Goal: Information Seeking & Learning: Compare options

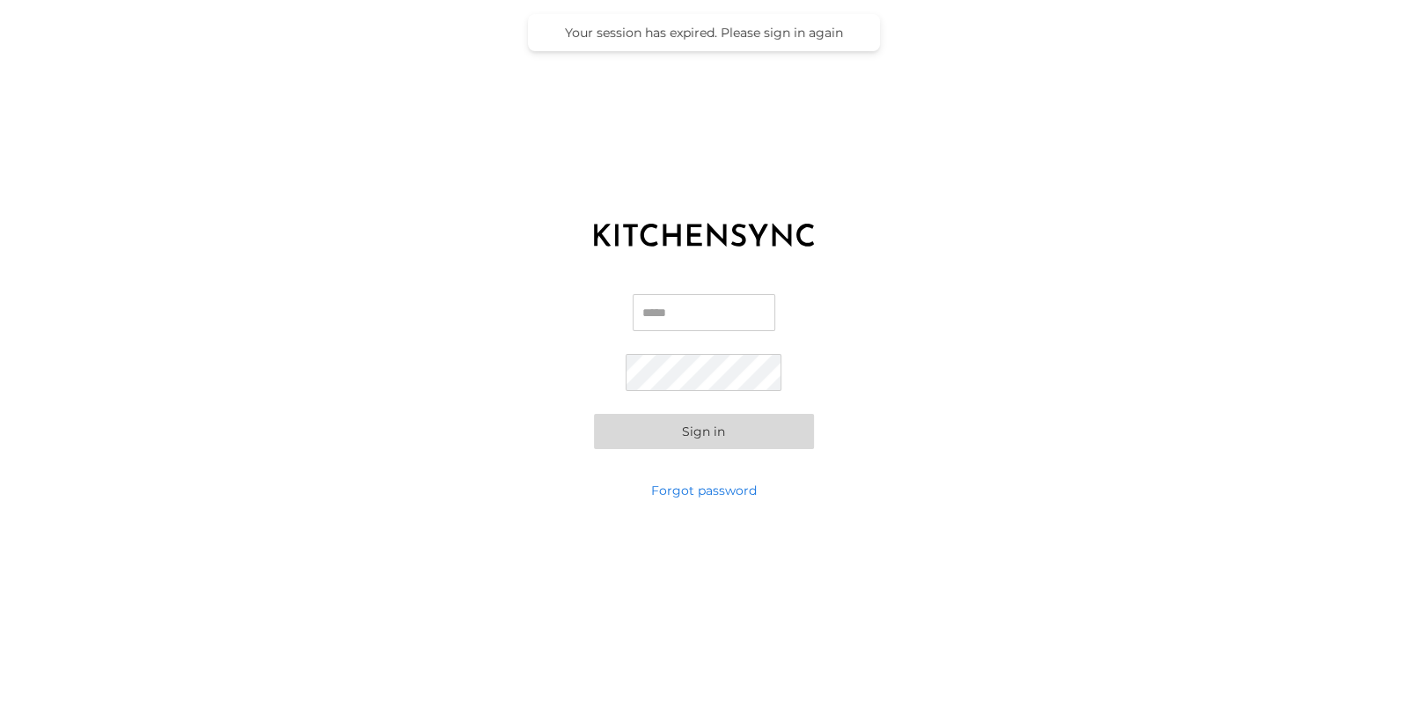
type input "**********"
click at [713, 437] on button "Sign in" at bounding box center [704, 431] width 220 height 35
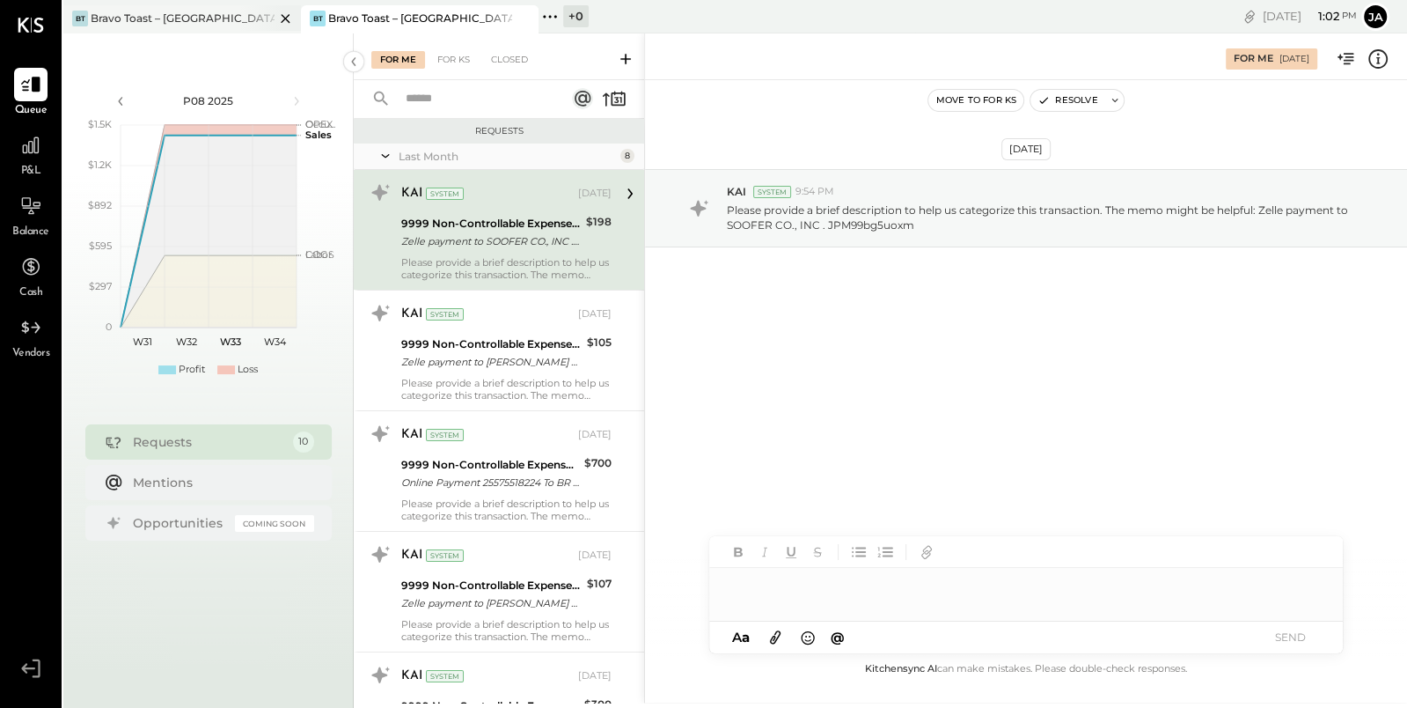
click at [148, 19] on div "Bravo Toast – [GEOGRAPHIC_DATA]" at bounding box center [183, 18] width 184 height 15
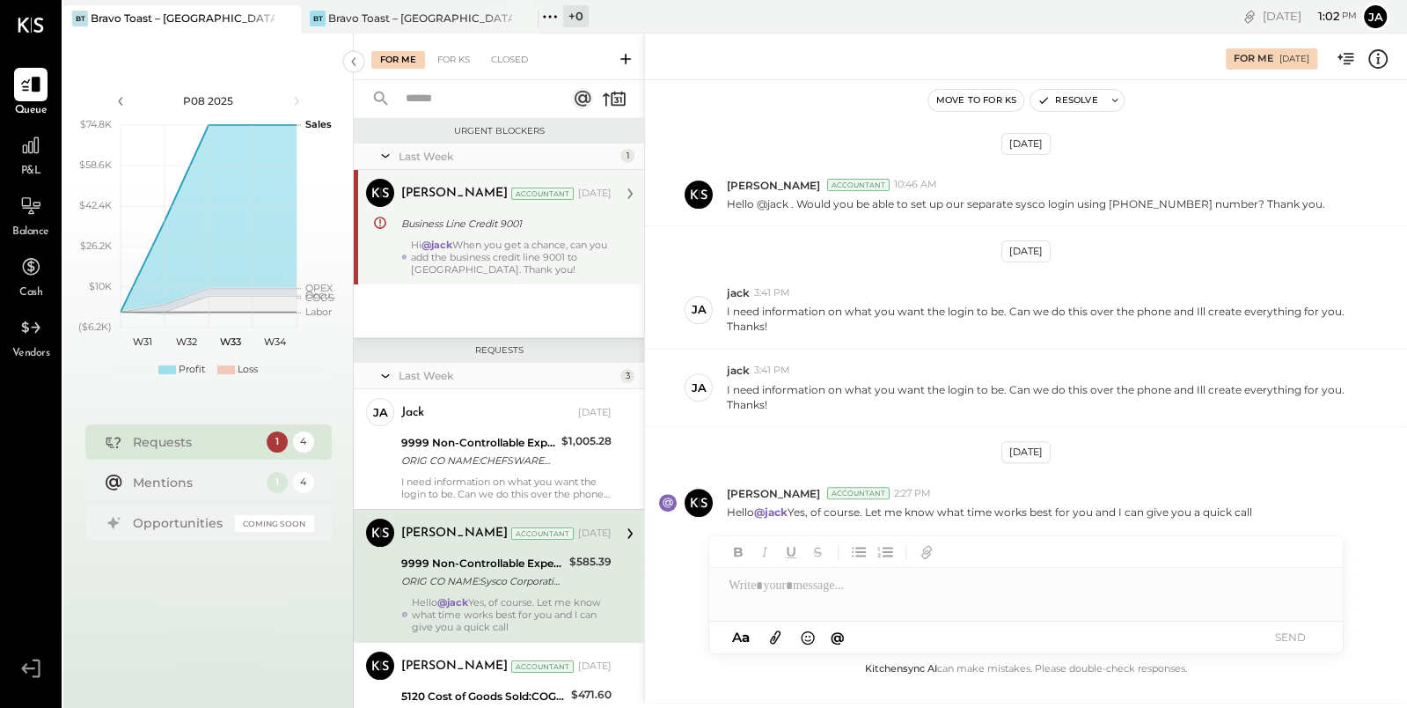
click at [539, 282] on div "Irvin Rojas Accountant Irvin Rojas Accountant Aug 05, 2025 Business Line Credit…" at bounding box center [499, 227] width 290 height 114
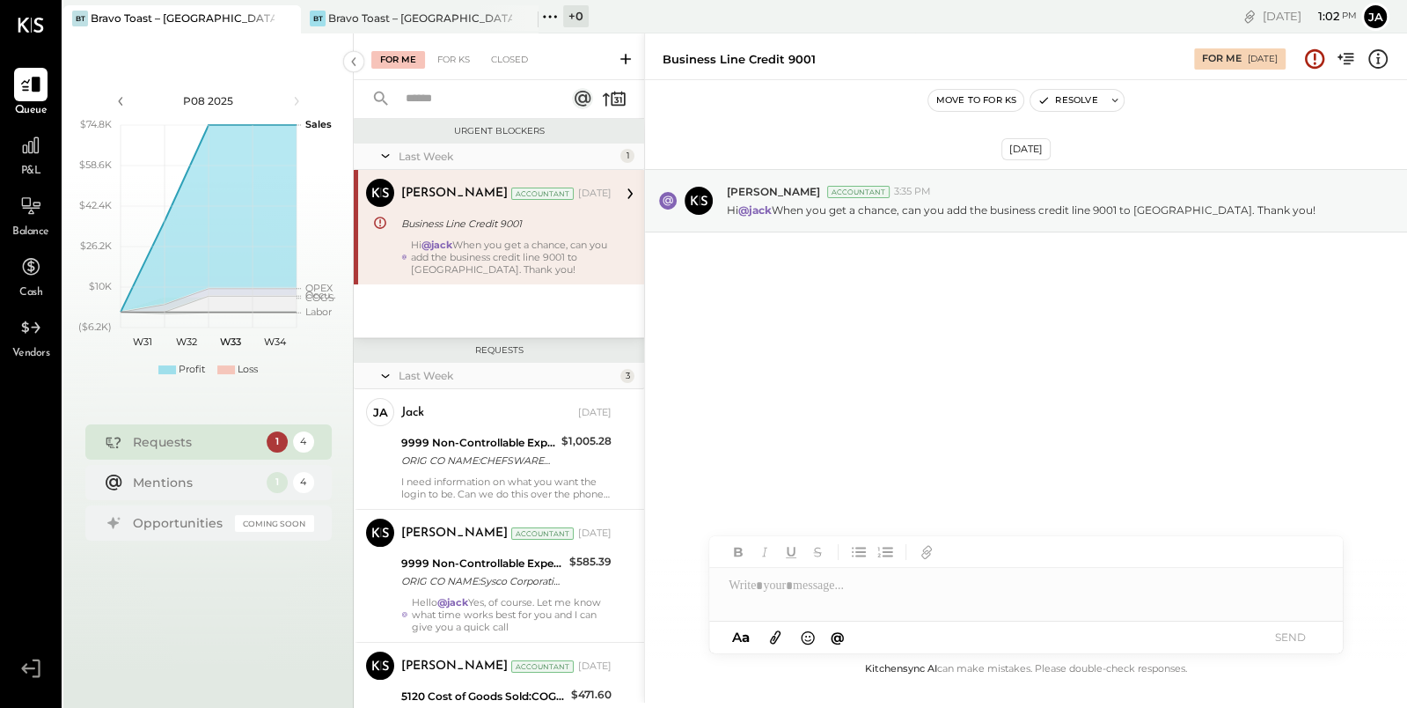
click at [779, 599] on div at bounding box center [1026, 585] width 634 height 35
click at [782, 606] on div "**********" at bounding box center [1009, 603] width 561 height 18
click at [1126, 589] on div "**********" at bounding box center [1026, 594] width 634 height 53
click at [1126, 607] on div "**********" at bounding box center [1009, 603] width 561 height 18
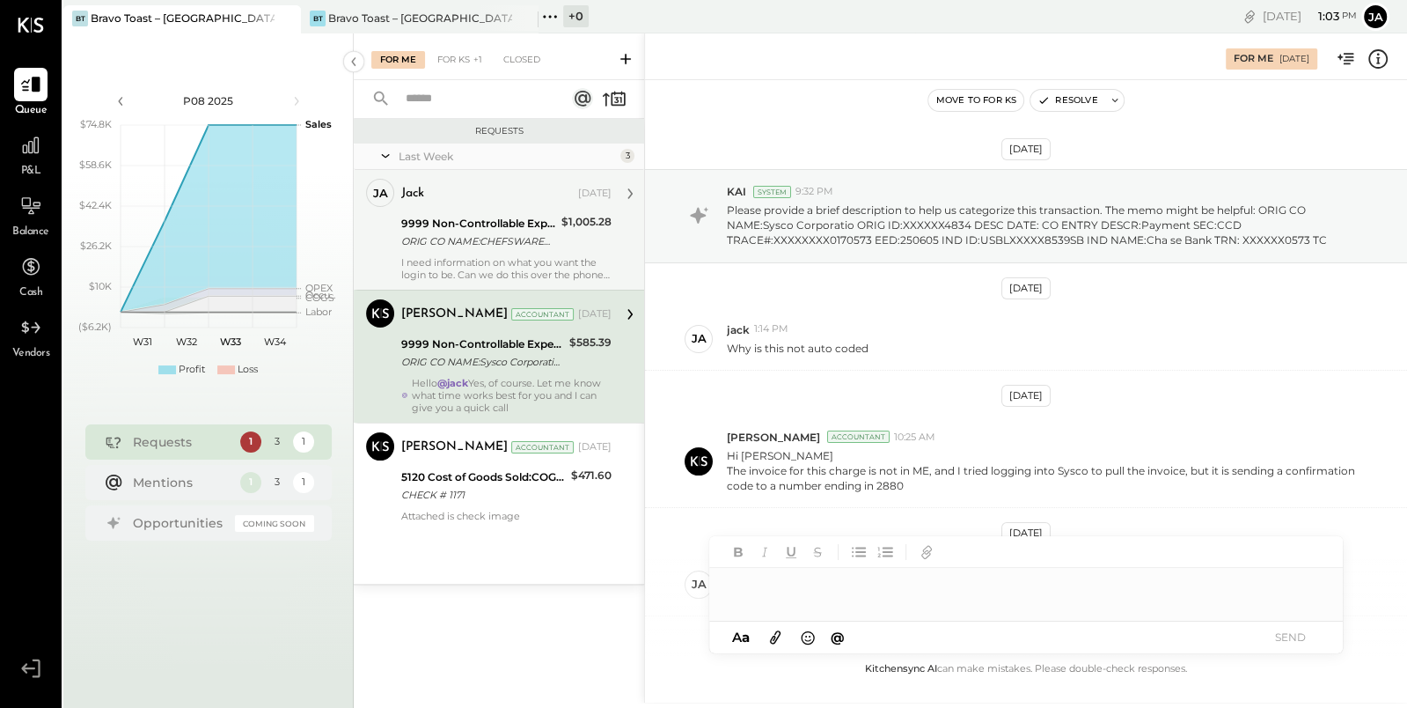
scroll to position [497, 0]
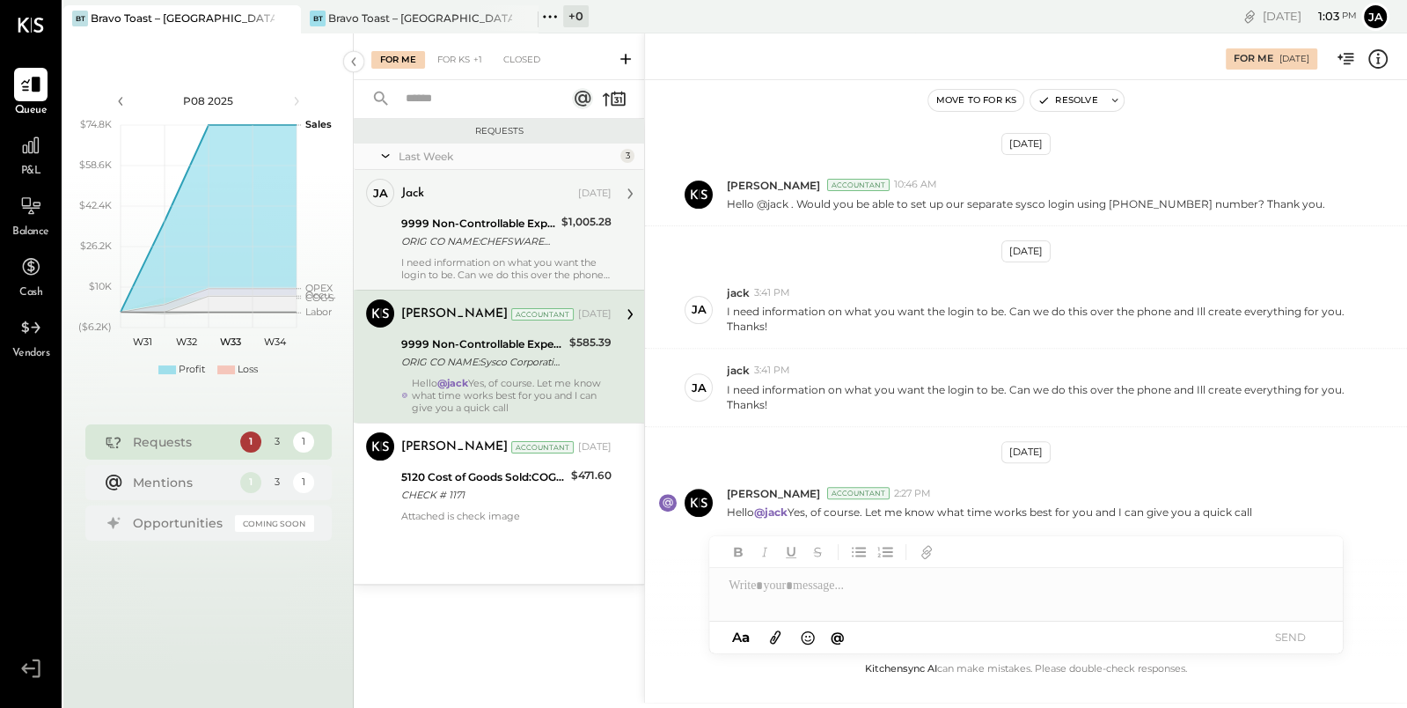
click at [512, 253] on div "jack Aug 07, 2025 9999 Non-Controllable Expenses:Other Income and Expenses:To B…" at bounding box center [506, 230] width 210 height 102
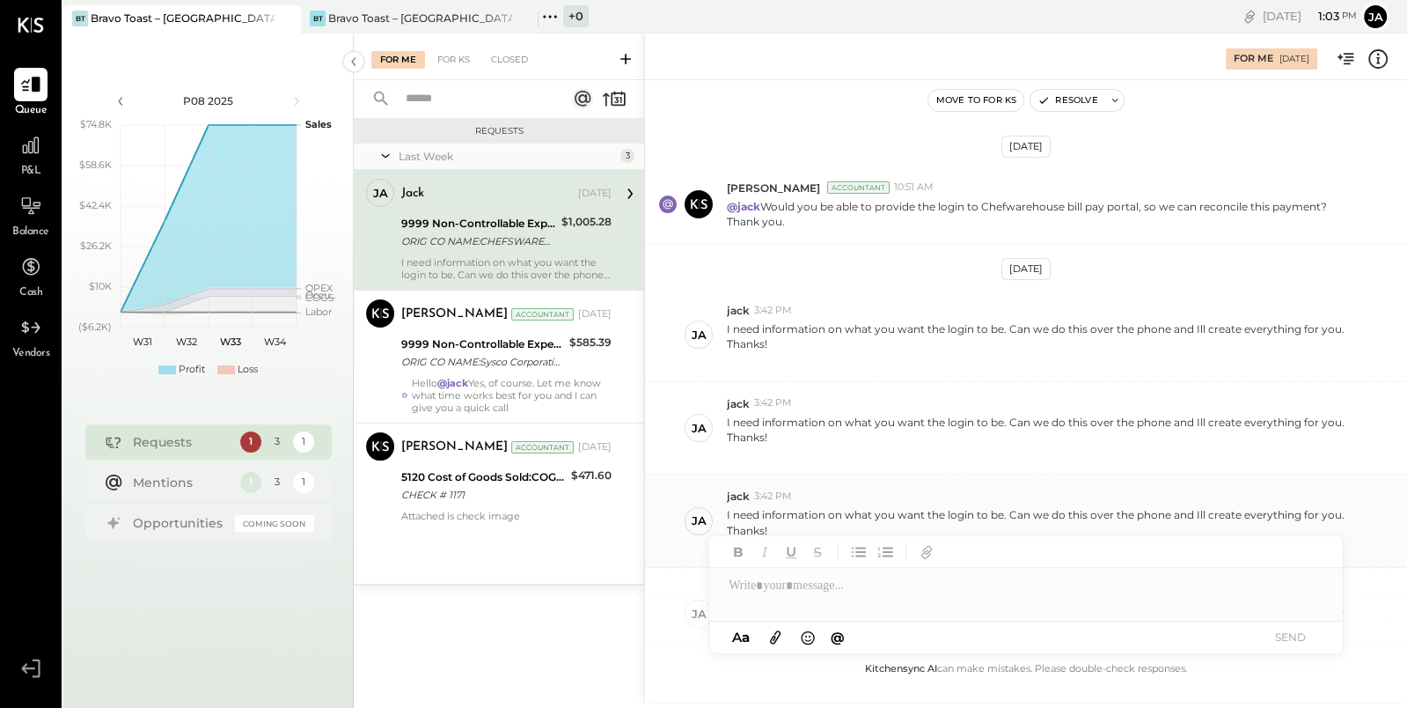
scroll to position [362, 0]
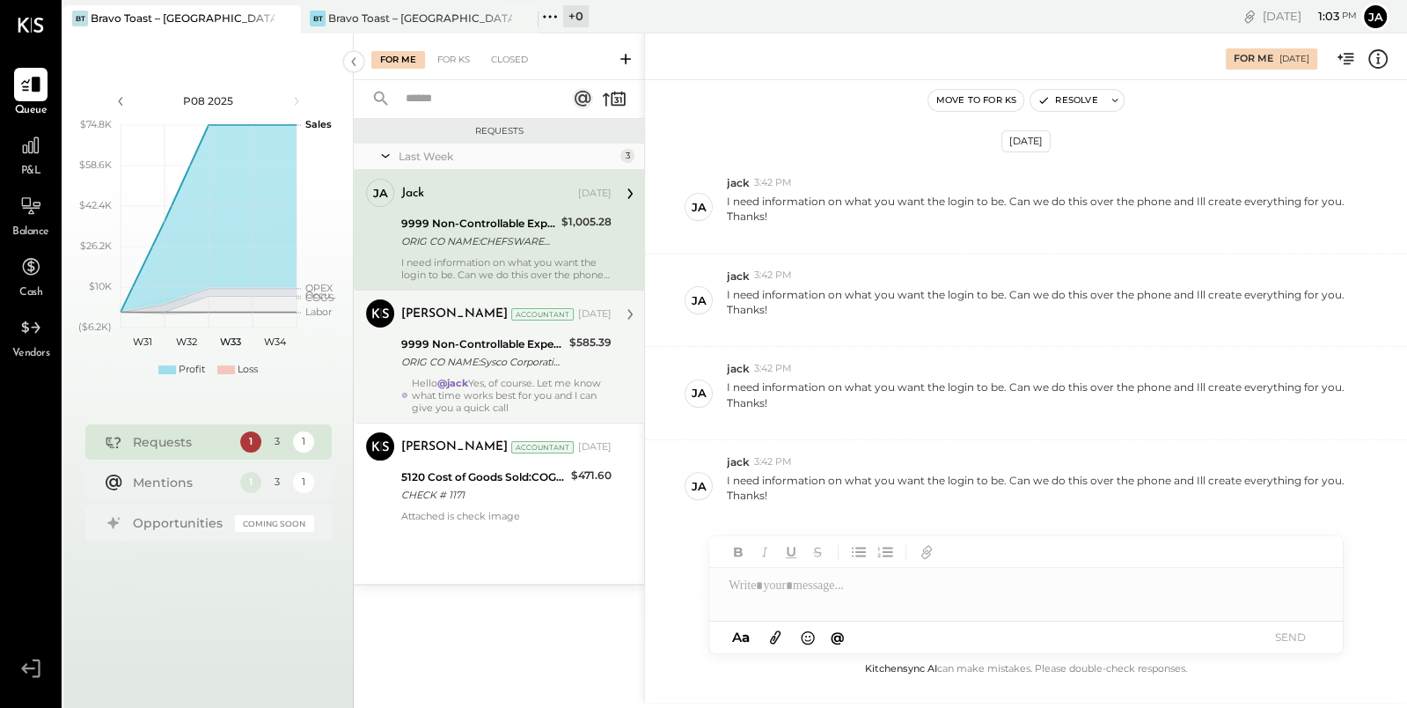
click at [504, 365] on div "ORIG CO NAME:Sysco Corporatio ORIG ID:XXXXXX4834 DESC DATE: CO ENTRY DESCR:Paym…" at bounding box center [482, 362] width 163 height 18
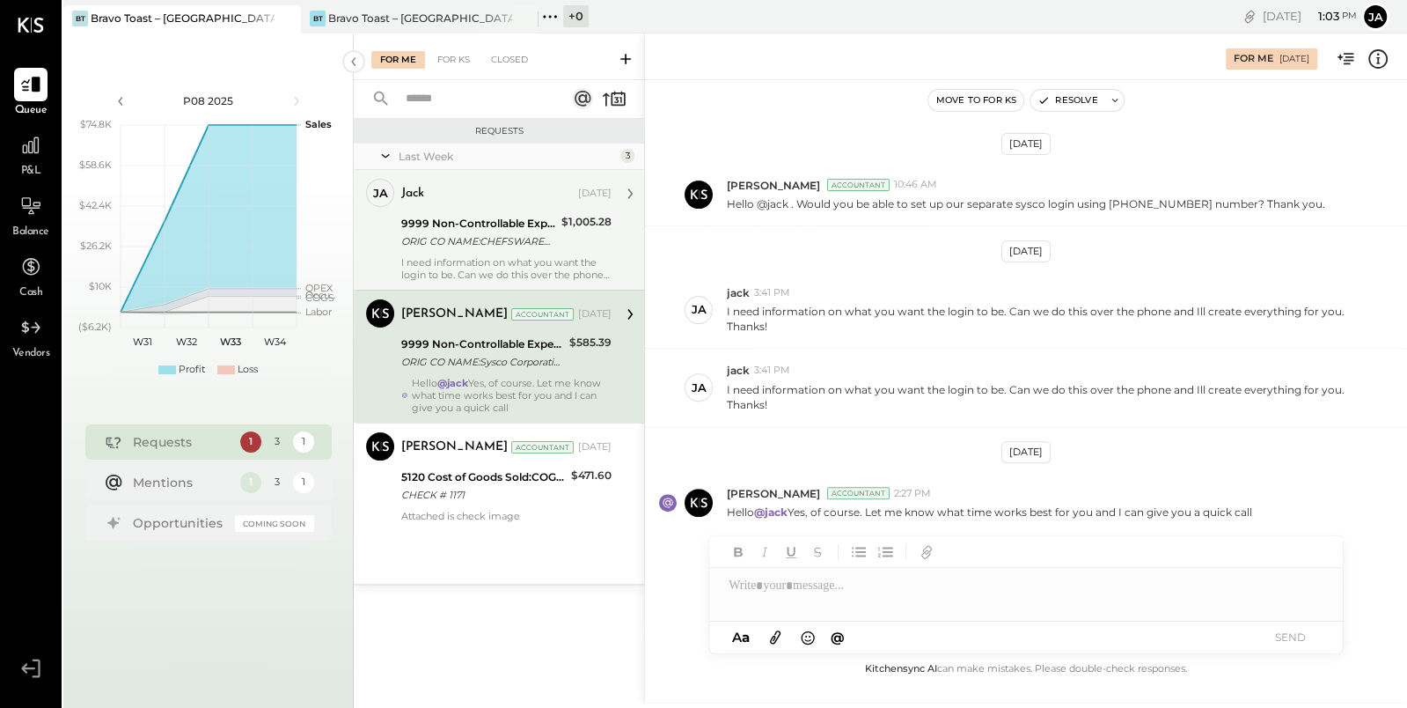
click at [517, 249] on div "ORIG CO NAME:CHEFSWAREHOUSEWE ORIG ID:3383693141 DESC DATE:250" at bounding box center [478, 241] width 155 height 18
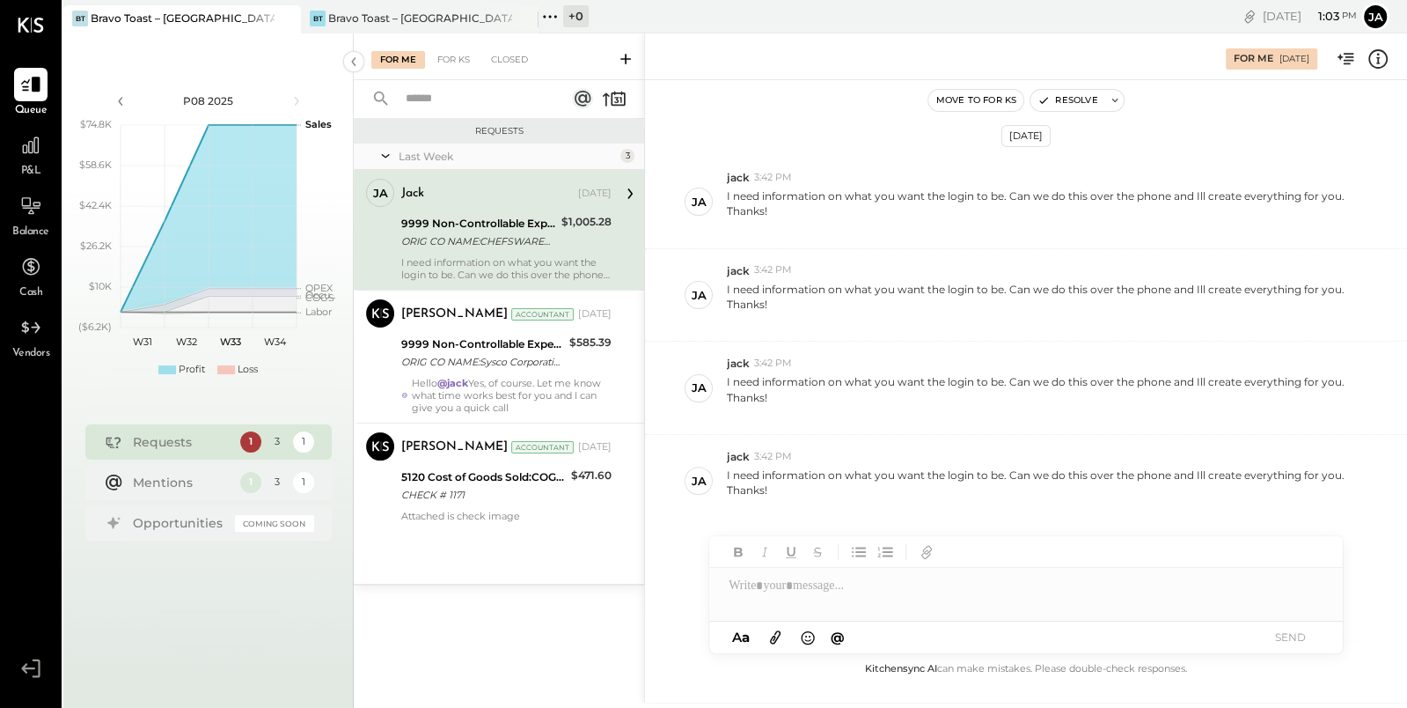
scroll to position [362, 0]
click at [881, 594] on div at bounding box center [1026, 594] width 634 height 53
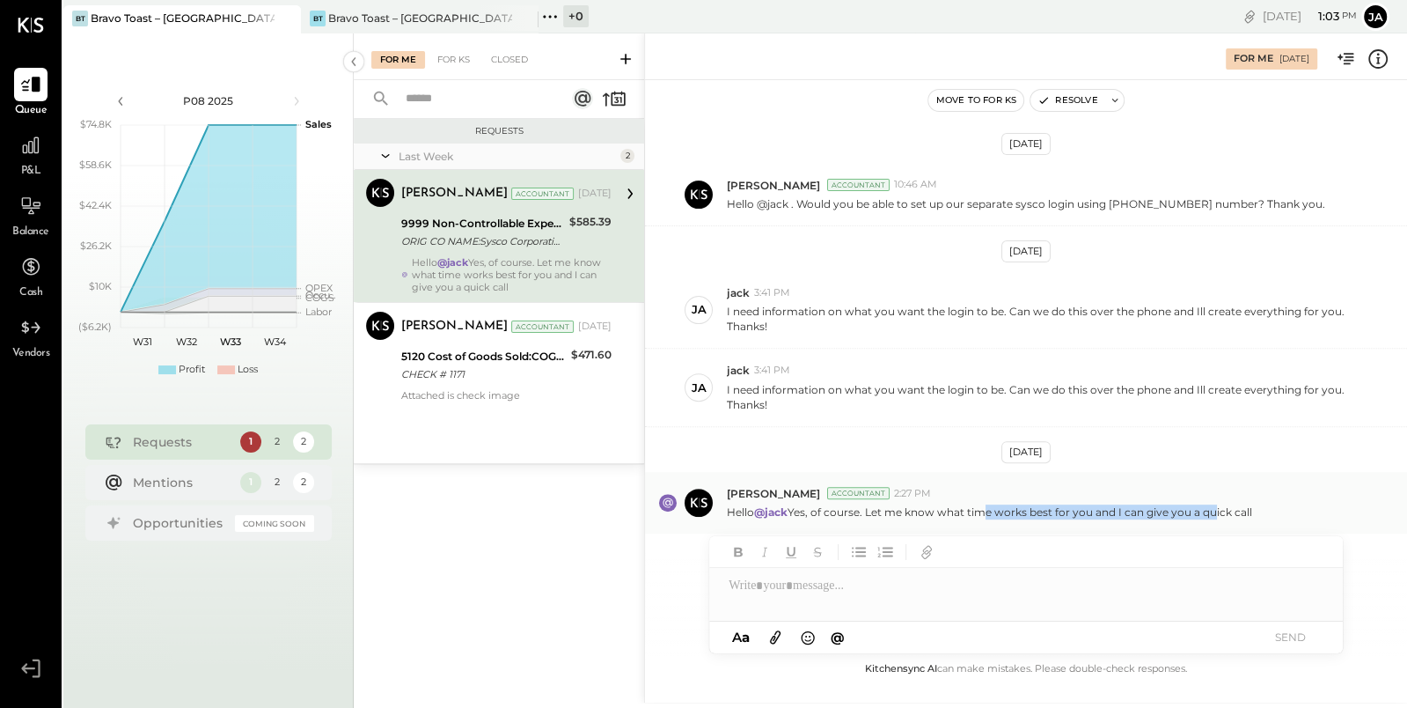
drag, startPoint x: 982, startPoint y: 503, endPoint x: 1210, endPoint y: 504, distance: 227.9
click at [1209, 504] on p "Hello @jack Yes, of course. Let me know what time works best for you and I can …" at bounding box center [989, 511] width 525 height 15
click at [929, 583] on div at bounding box center [1026, 585] width 634 height 35
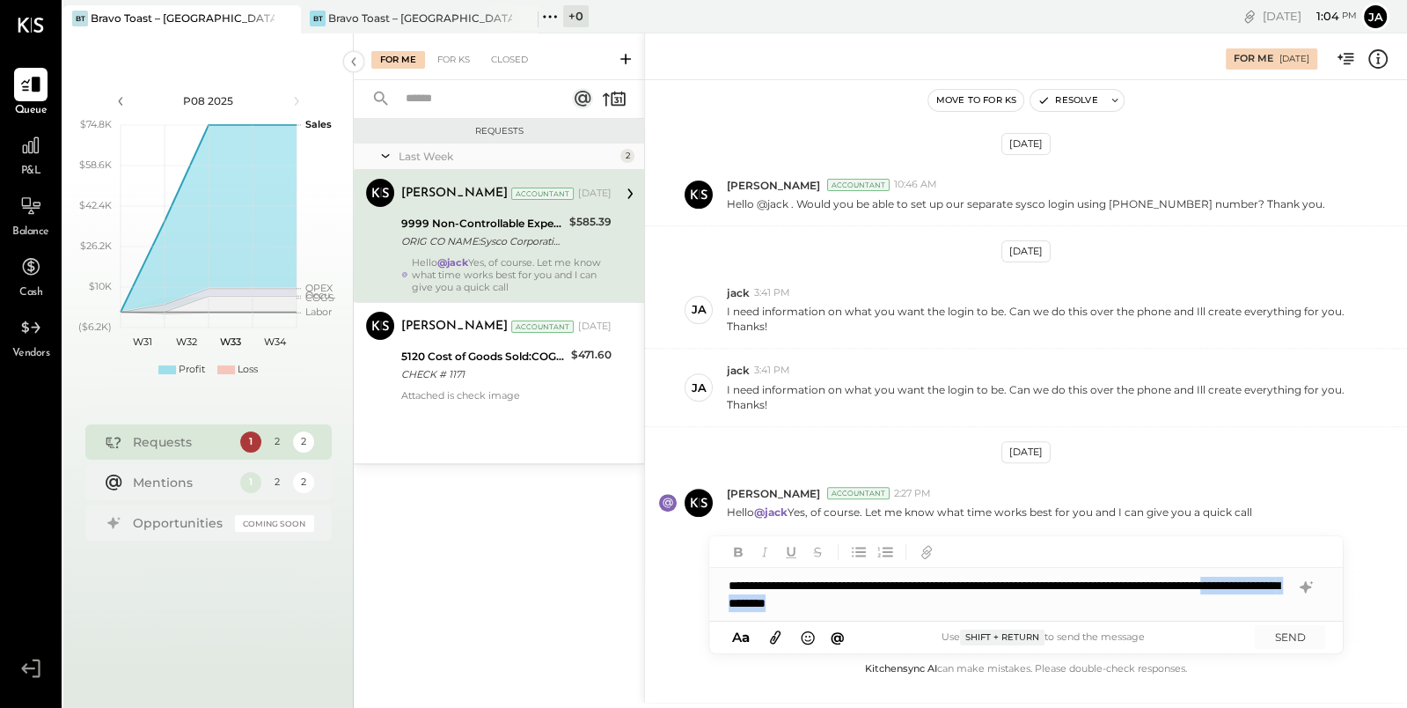
drag, startPoint x: 1089, startPoint y: 603, endPoint x: 898, endPoint y: 604, distance: 191.9
click at [898, 604] on div "**********" at bounding box center [1026, 594] width 634 height 53
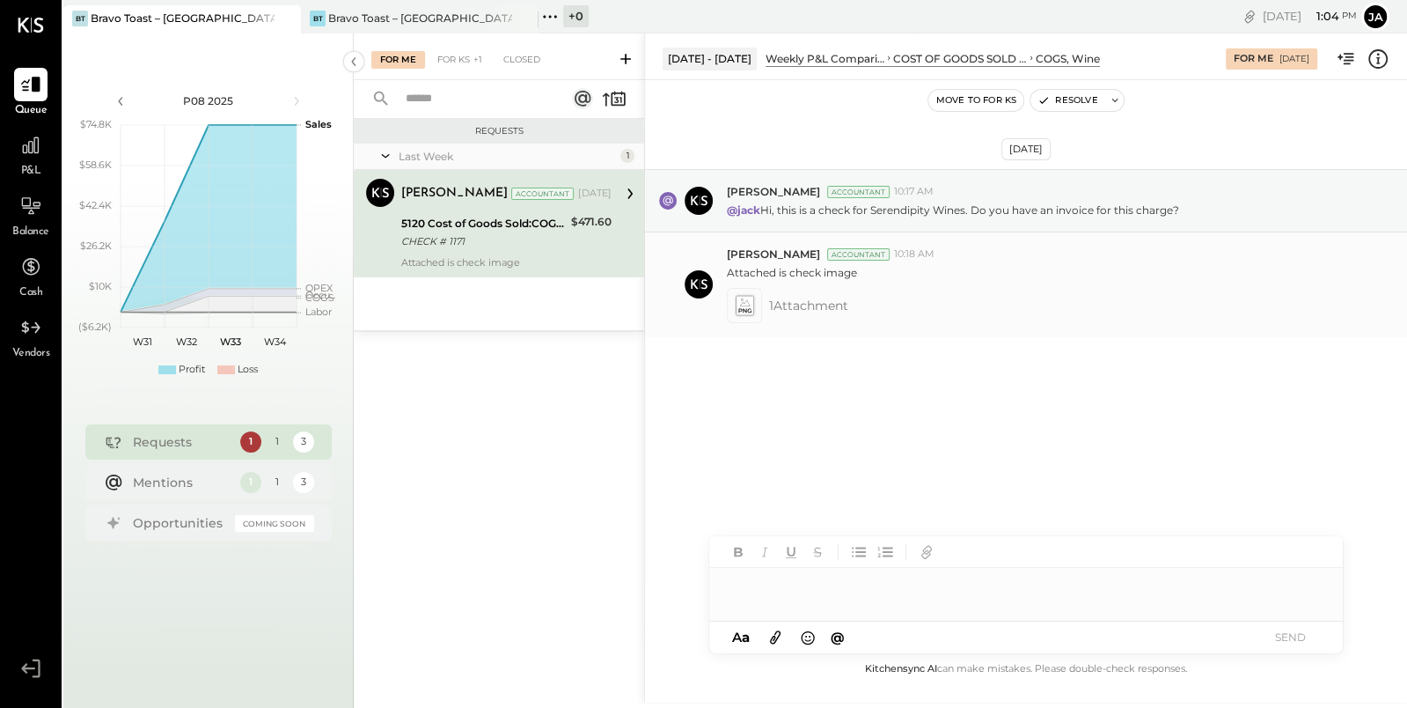
click at [752, 306] on icon at bounding box center [745, 305] width 18 height 19
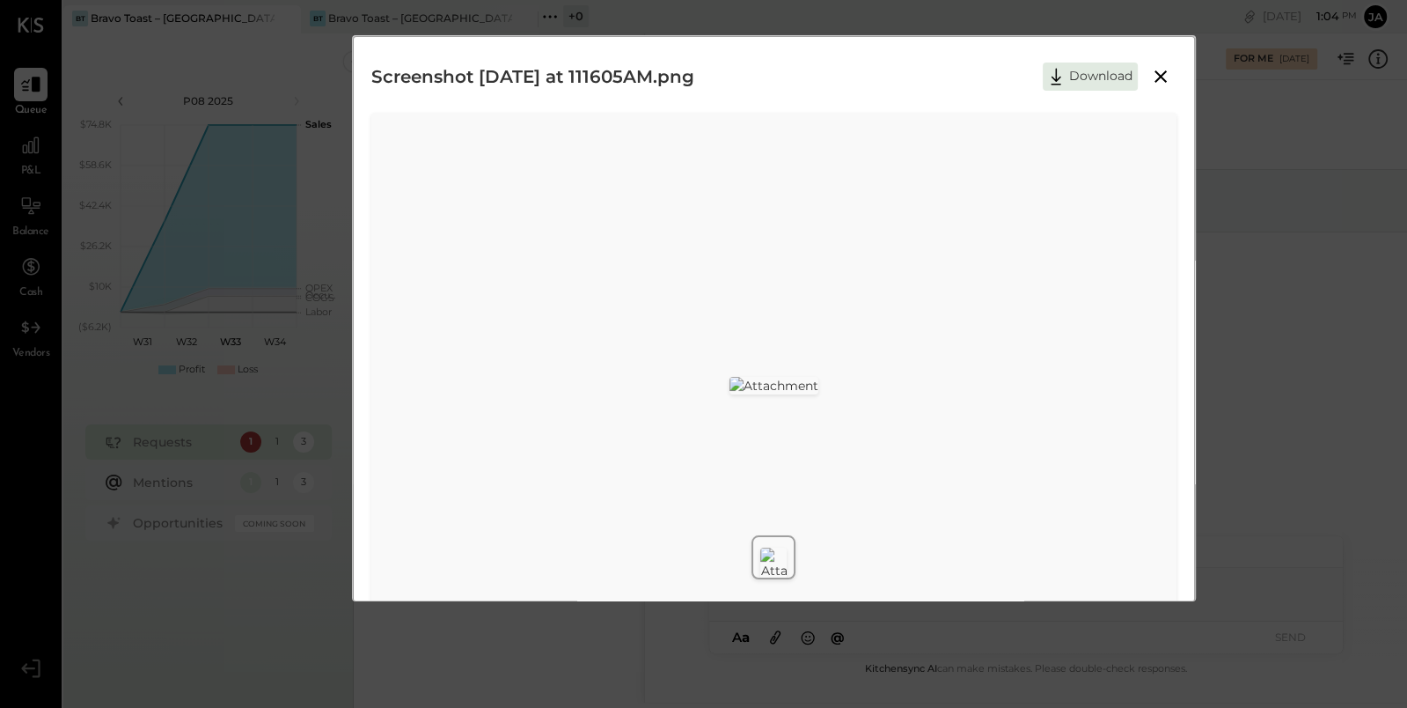
click at [1159, 78] on icon at bounding box center [1160, 76] width 21 height 21
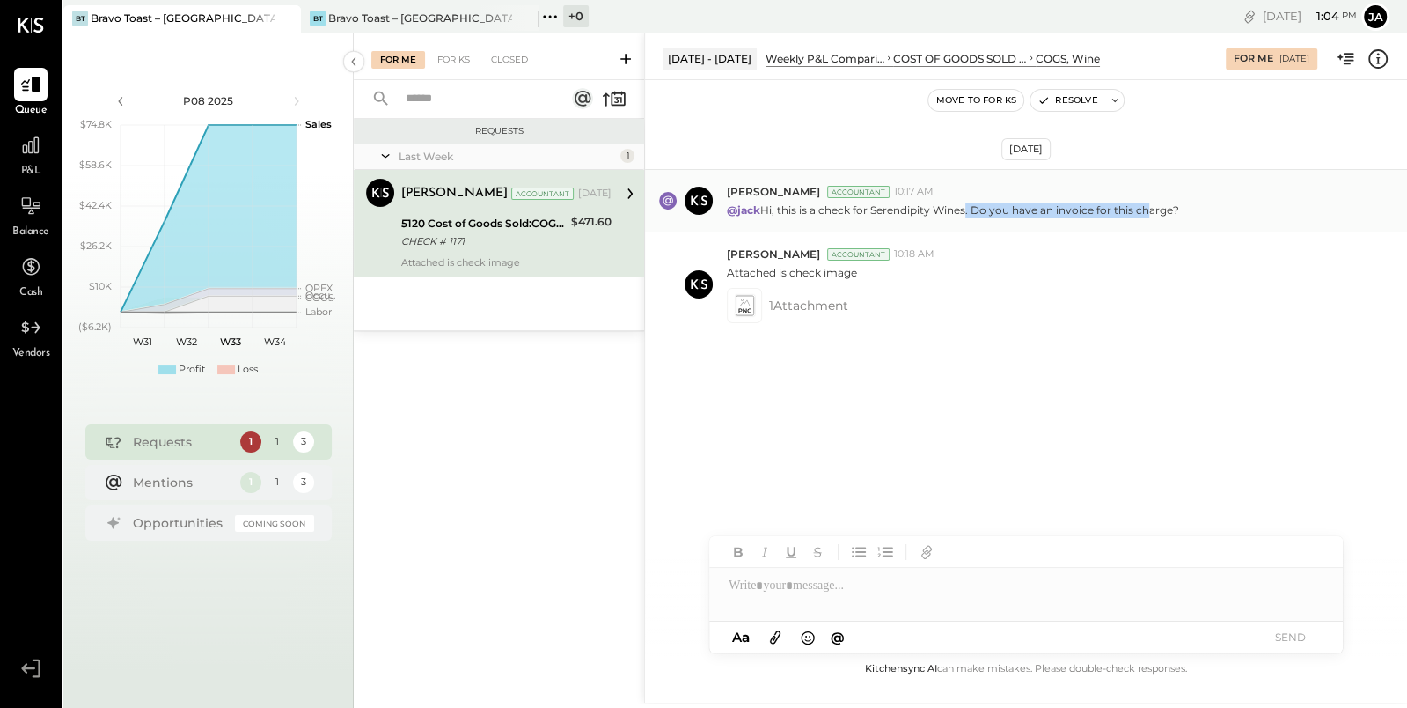
drag, startPoint x: 963, startPoint y: 213, endPoint x: 1148, endPoint y: 213, distance: 184.8
click at [1145, 213] on p "@jack Hi, this is a check for Serendipity Wines. Do you have an invoice for thi…" at bounding box center [953, 209] width 452 height 15
click at [978, 215] on p "@jack Hi, this is a check for Serendipity Wines. Do you have an invoice for thi…" at bounding box center [953, 209] width 452 height 15
drag, startPoint x: 841, startPoint y: 205, endPoint x: 1032, endPoint y: 205, distance: 191.0
click at [1027, 205] on p "@jack Hi, this is a check for Serendipity Wines. Do you have an invoice for thi…" at bounding box center [953, 209] width 452 height 15
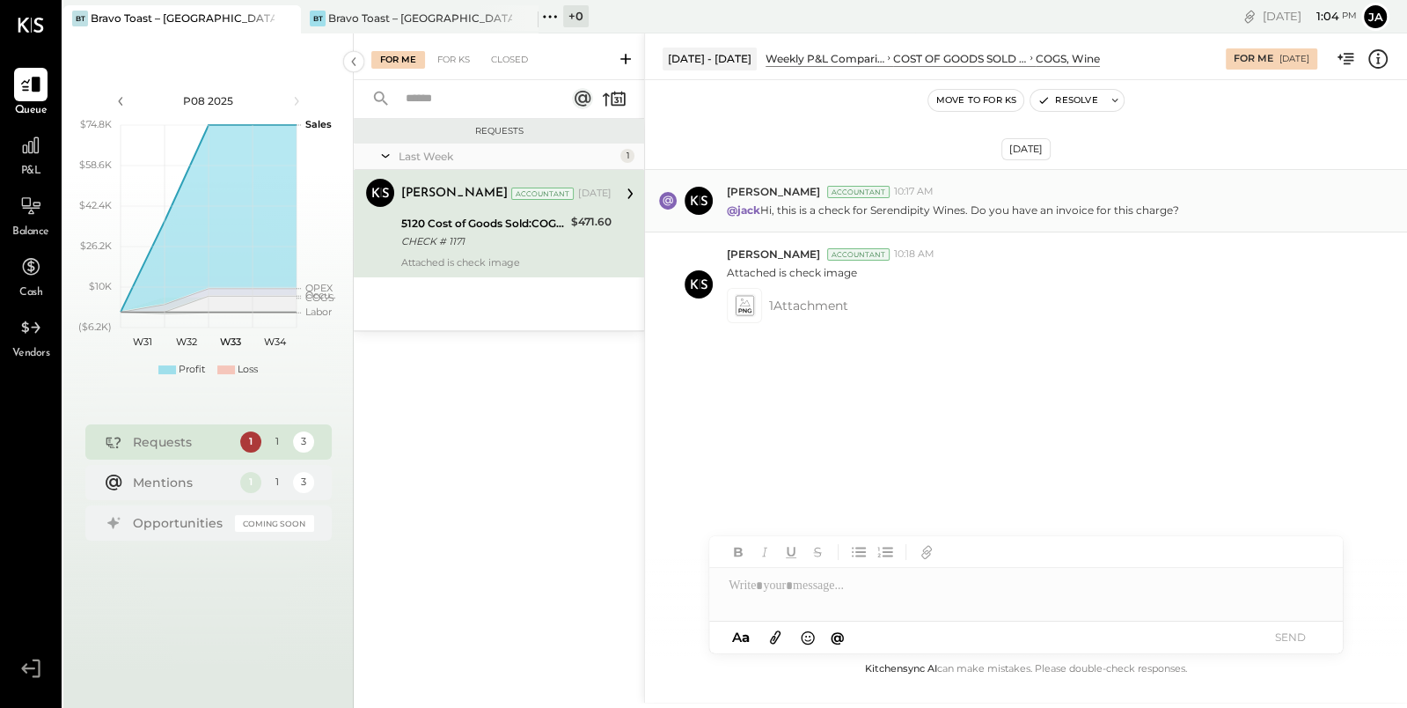
click at [1032, 205] on p "@jack Hi, this is a check for Serendipity Wines. Do you have an invoice for thi…" at bounding box center [953, 209] width 452 height 15
click at [859, 595] on div at bounding box center [1026, 594] width 634 height 53
click at [770, 642] on icon at bounding box center [775, 637] width 11 height 13
click at [827, 529] on div at bounding box center [1026, 528] width 634 height 53
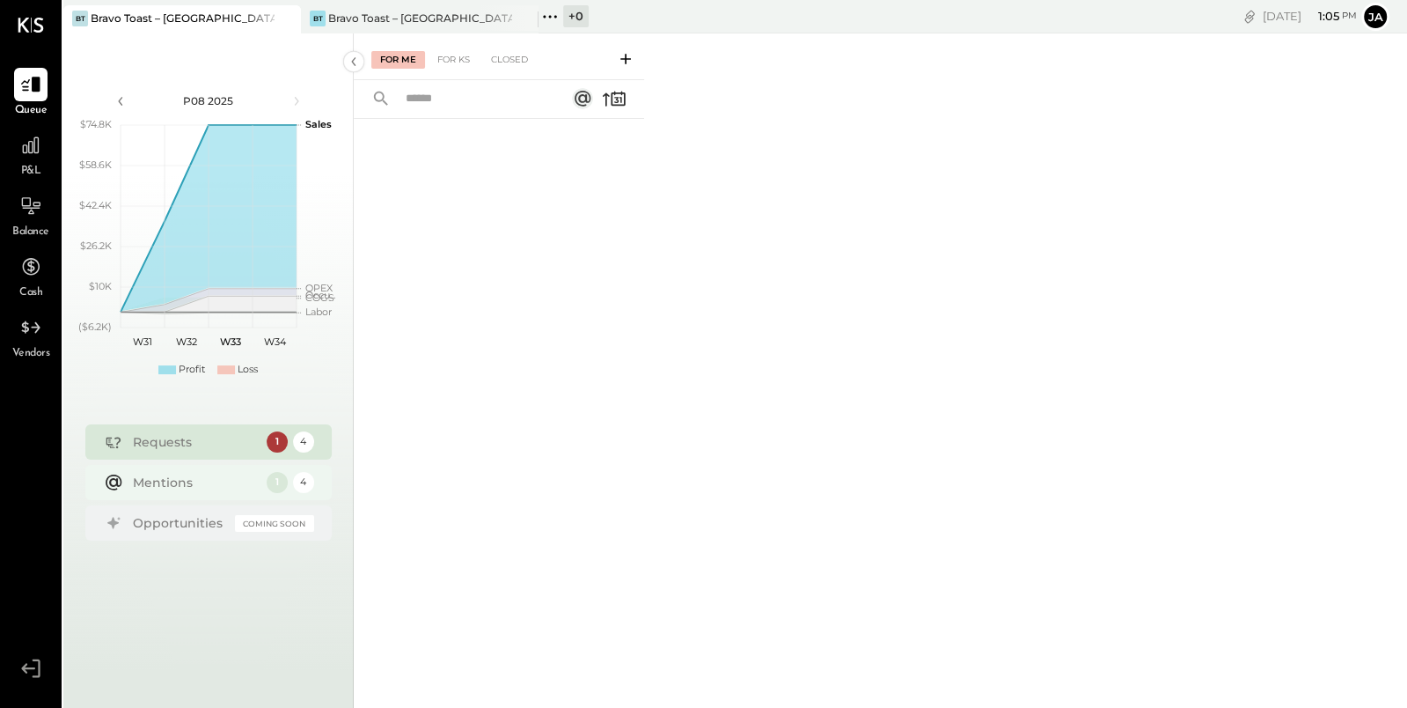
click at [162, 493] on div "Mentions 1 4" at bounding box center [208, 482] width 246 height 35
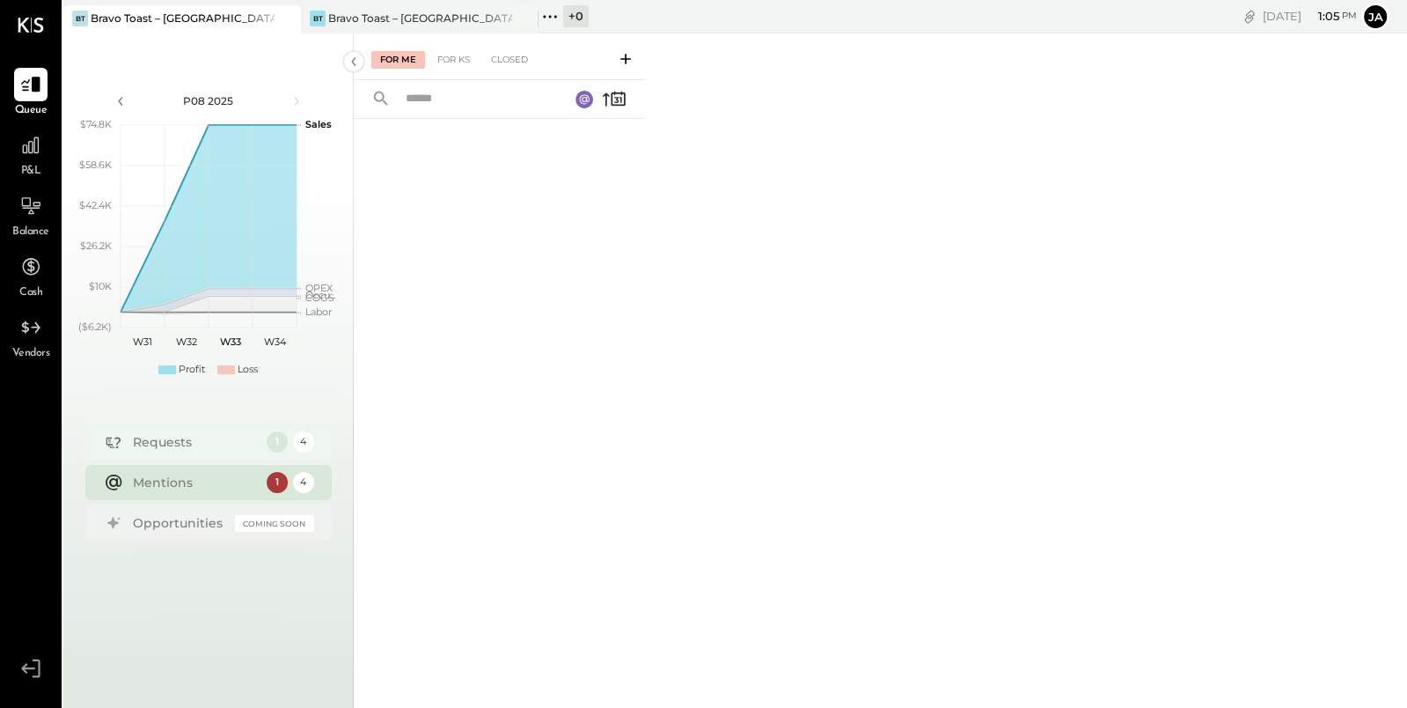
click at [164, 456] on div "Requests 1 4" at bounding box center [208, 441] width 246 height 35
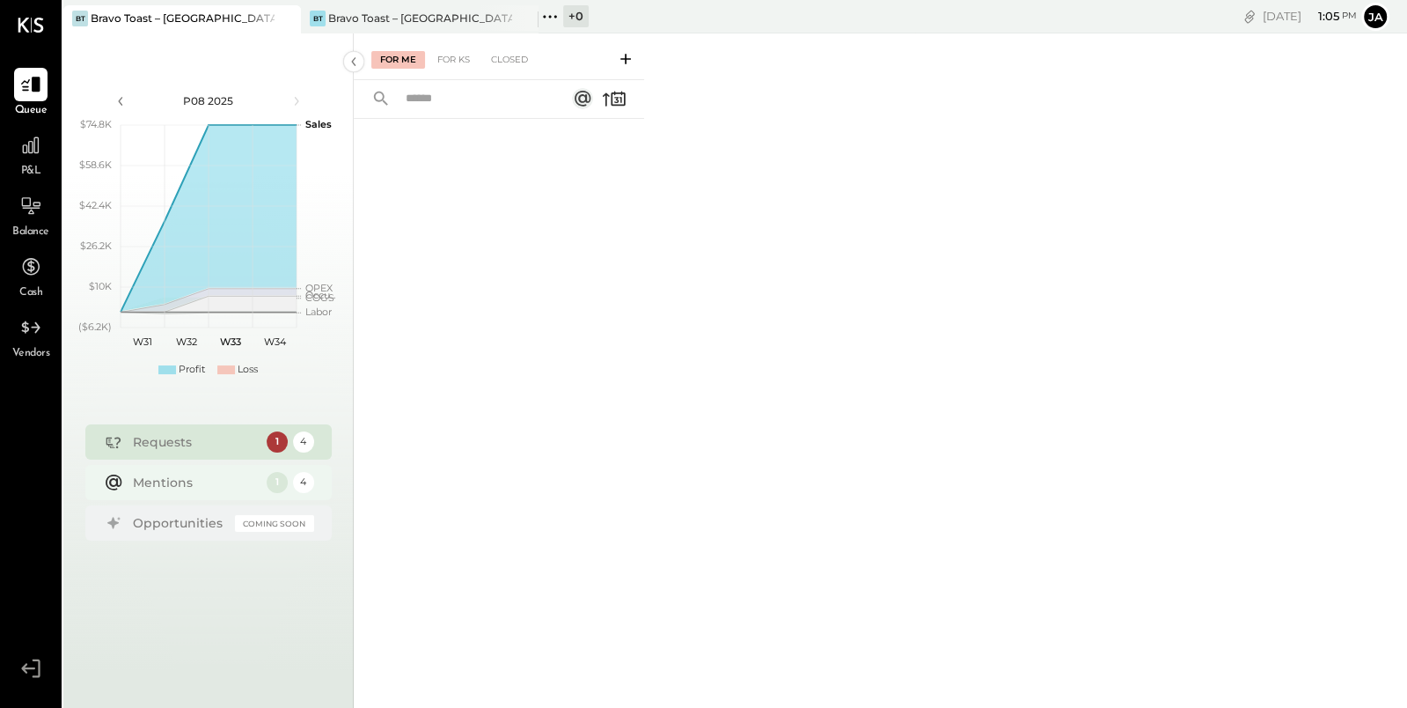
click at [185, 492] on div "Mentions 1 4" at bounding box center [208, 482] width 246 height 35
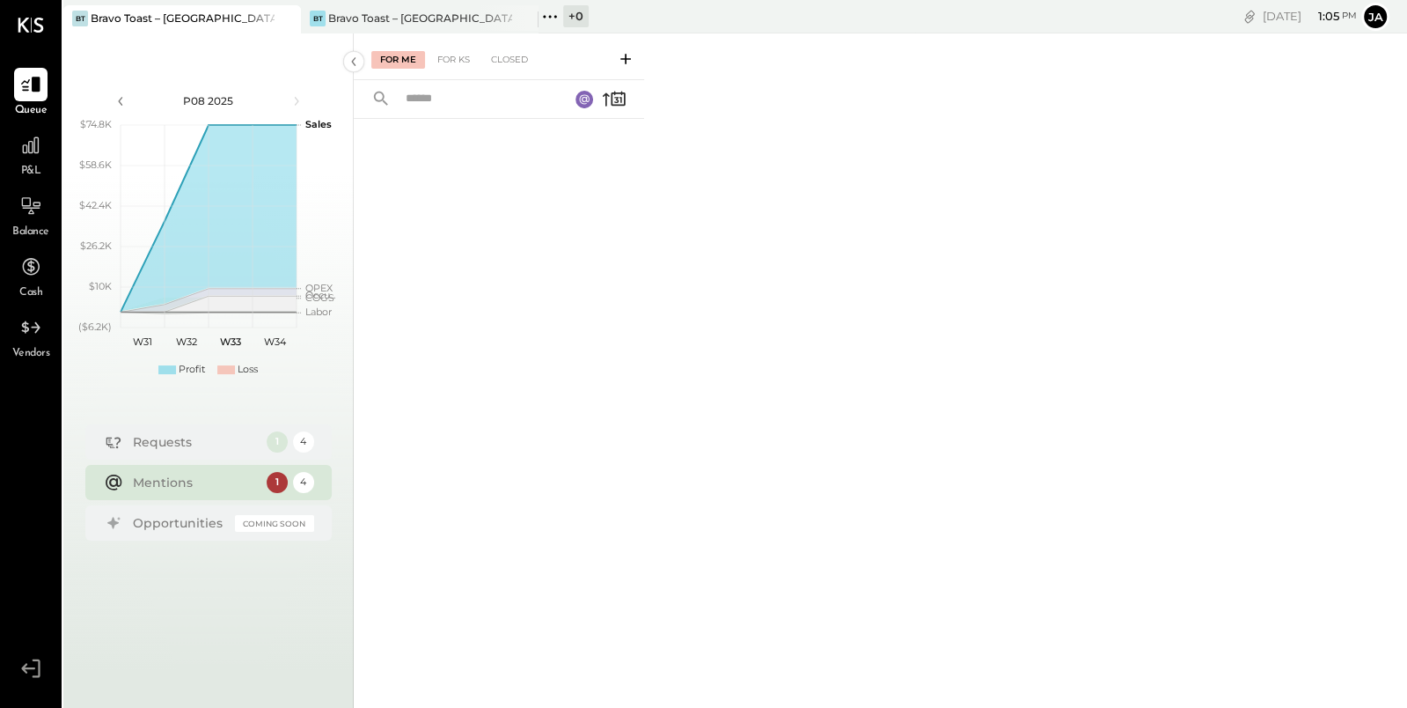
click at [175, 465] on div "Mentions 1 4" at bounding box center [208, 482] width 246 height 35
click at [34, 148] on icon at bounding box center [31, 145] width 18 height 18
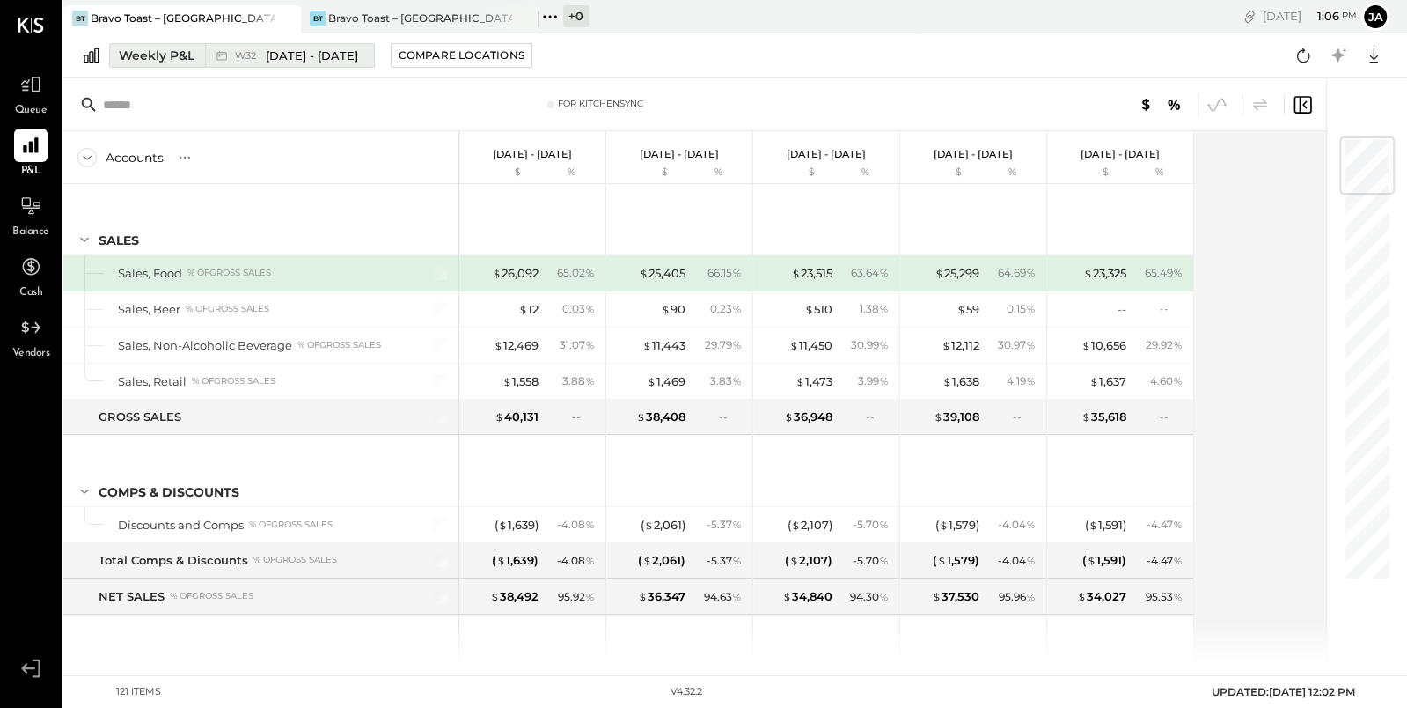
click at [145, 56] on div "Weekly P&L" at bounding box center [157, 56] width 76 height 18
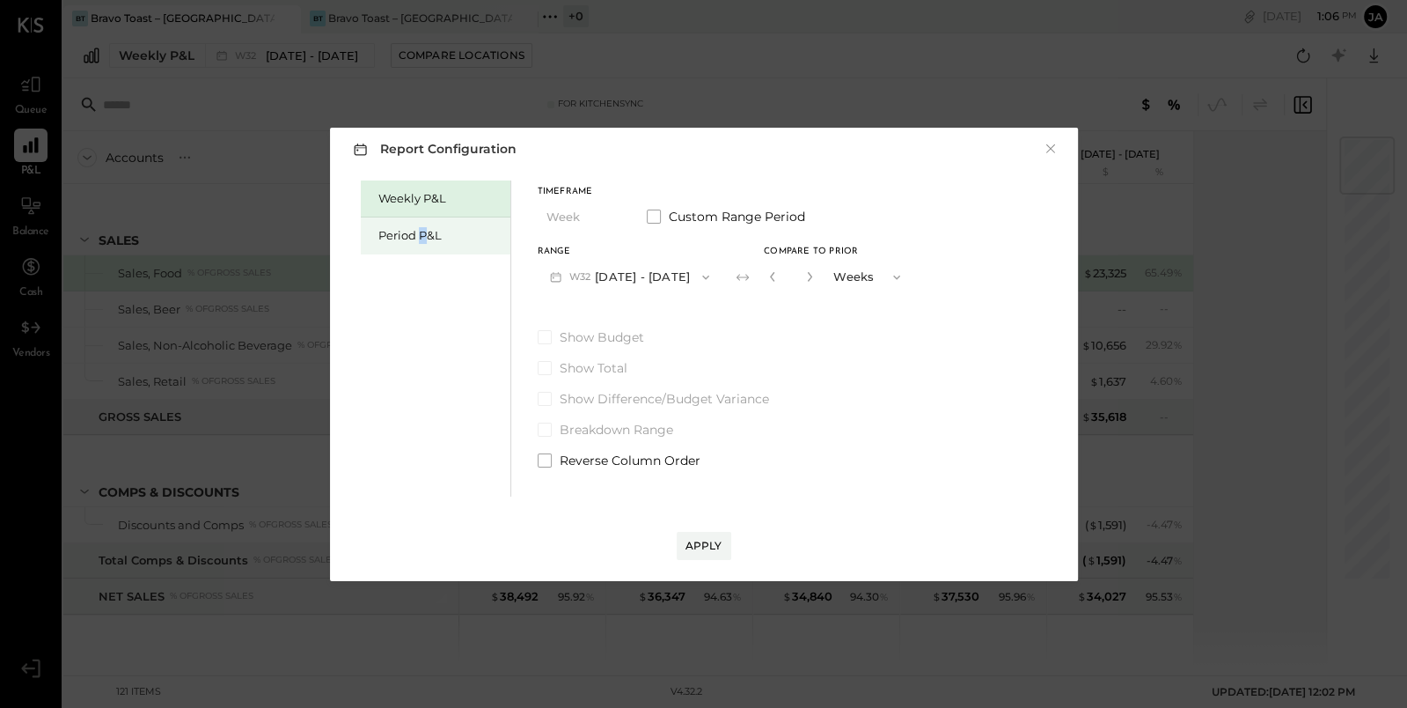
click at [422, 237] on div "Period P&L" at bounding box center [439, 235] width 123 height 17
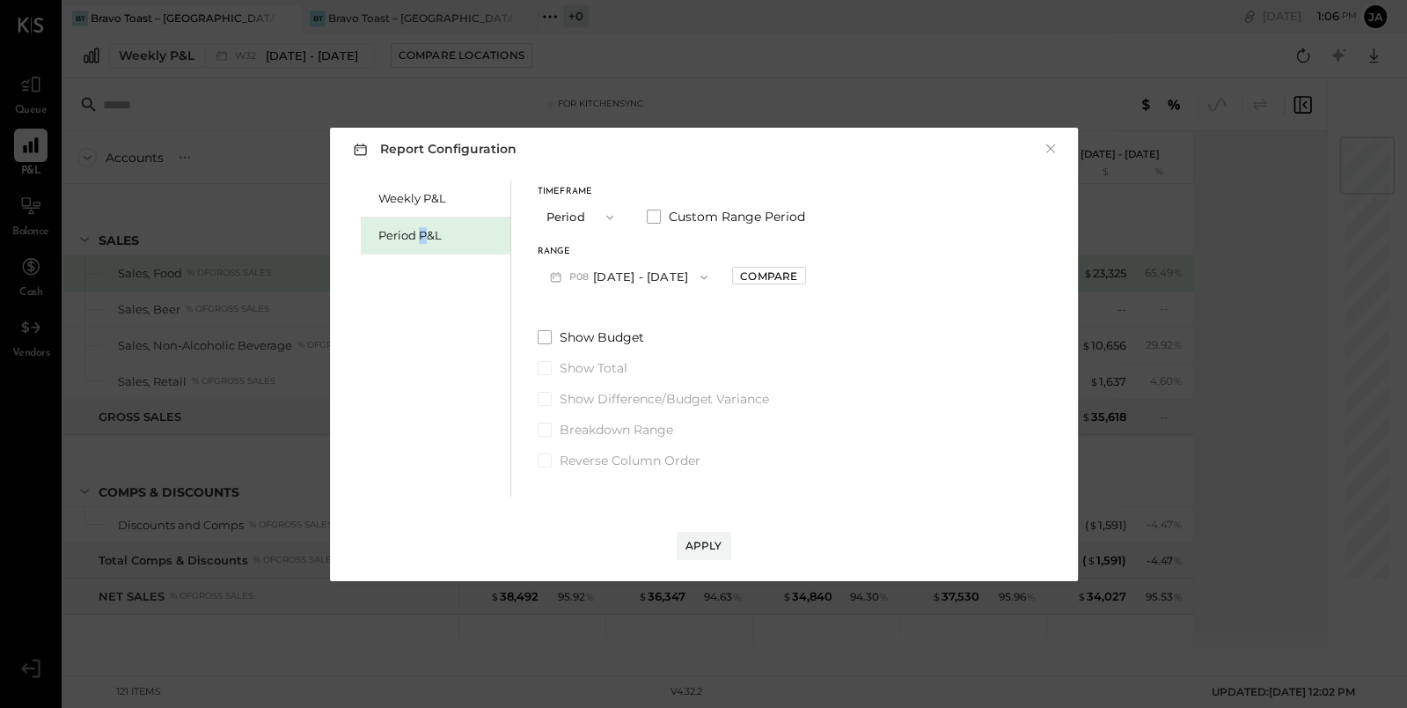
click at [721, 282] on button "P08 [DATE] - [DATE]" at bounding box center [629, 276] width 183 height 33
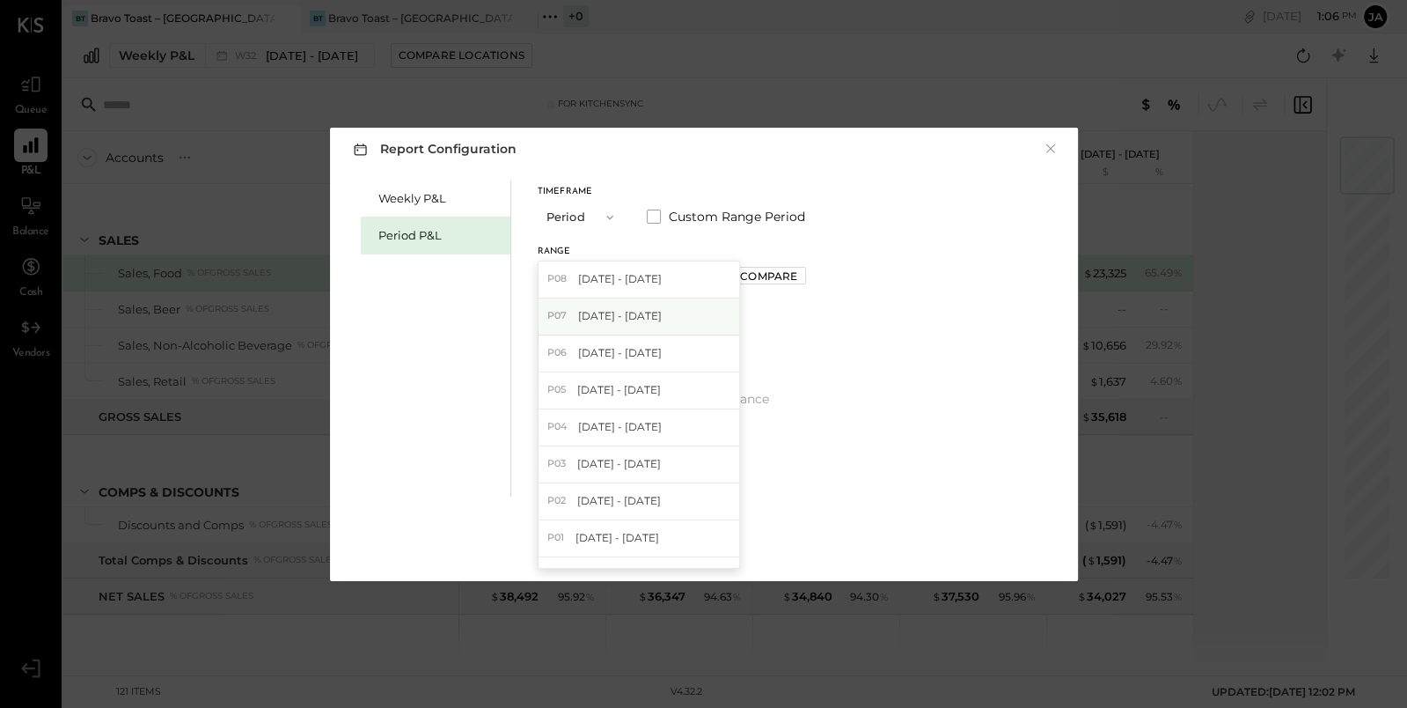
click at [708, 322] on div "P07 [DATE] - [DATE]" at bounding box center [639, 316] width 201 height 37
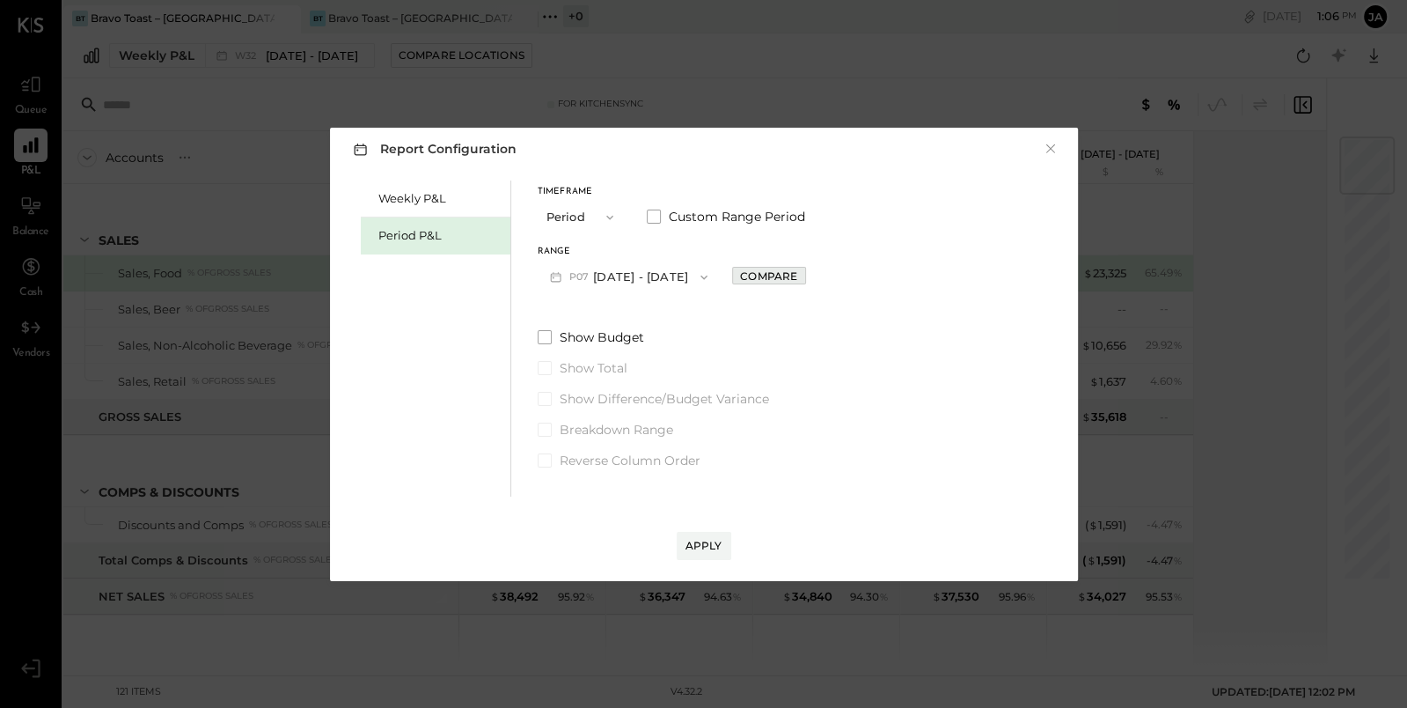
click at [795, 273] on div "Compare" at bounding box center [768, 275] width 57 height 15
click at [813, 279] on icon "button" at bounding box center [808, 276] width 11 height 11
type input "*"
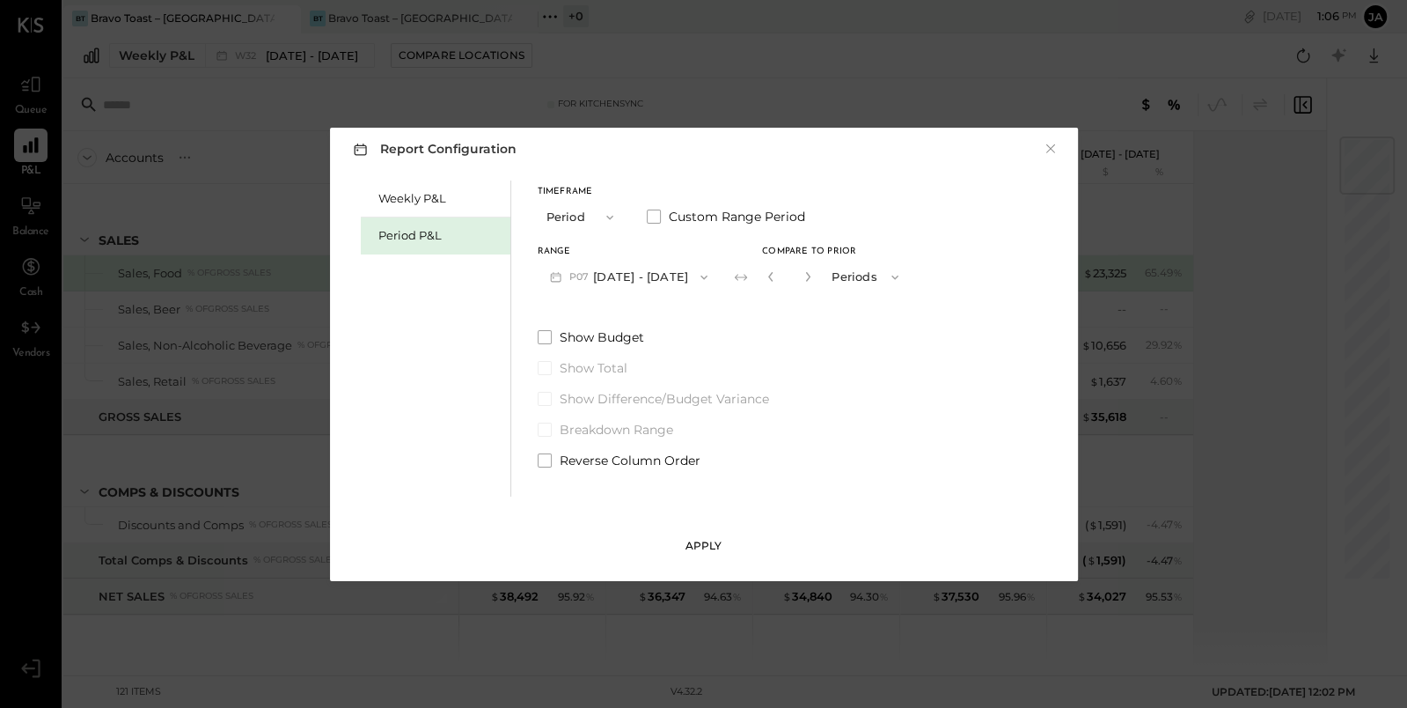
click at [713, 547] on div "Apply" at bounding box center [704, 545] width 37 height 15
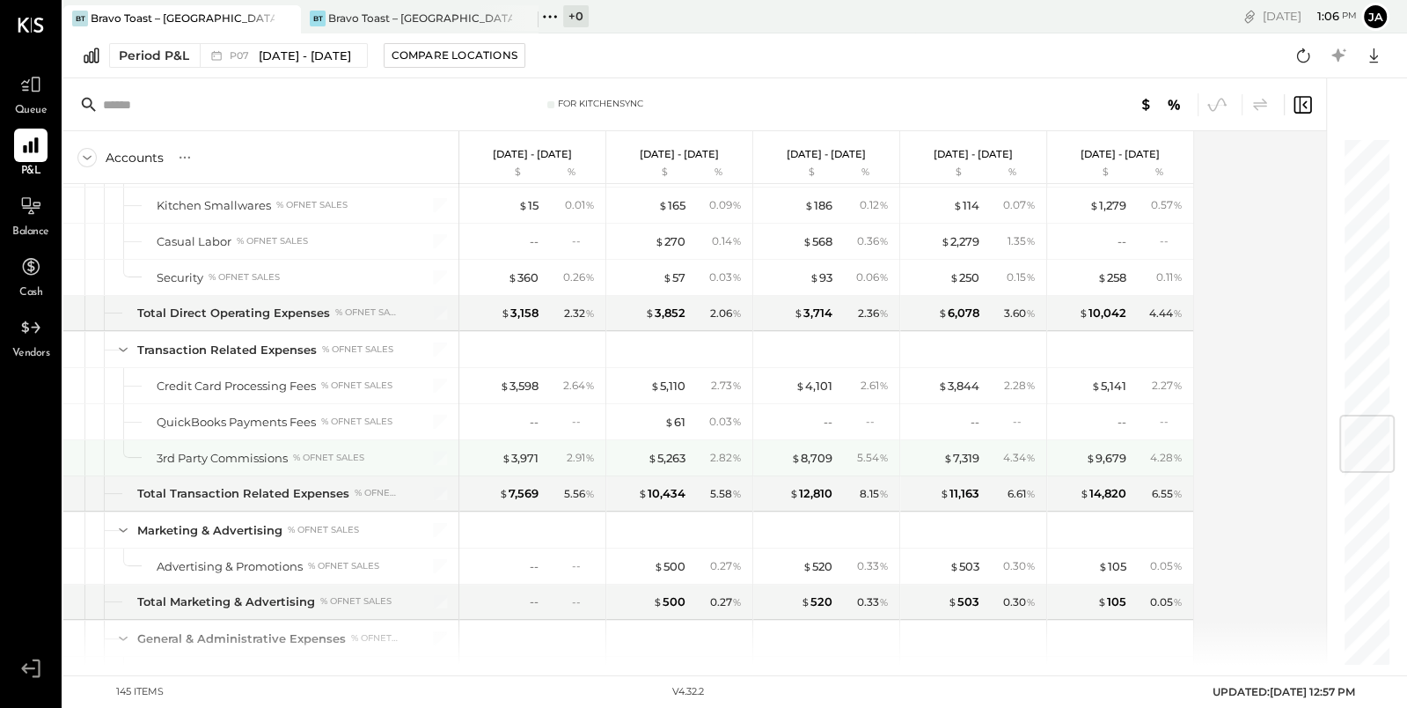
scroll to position [2317, 0]
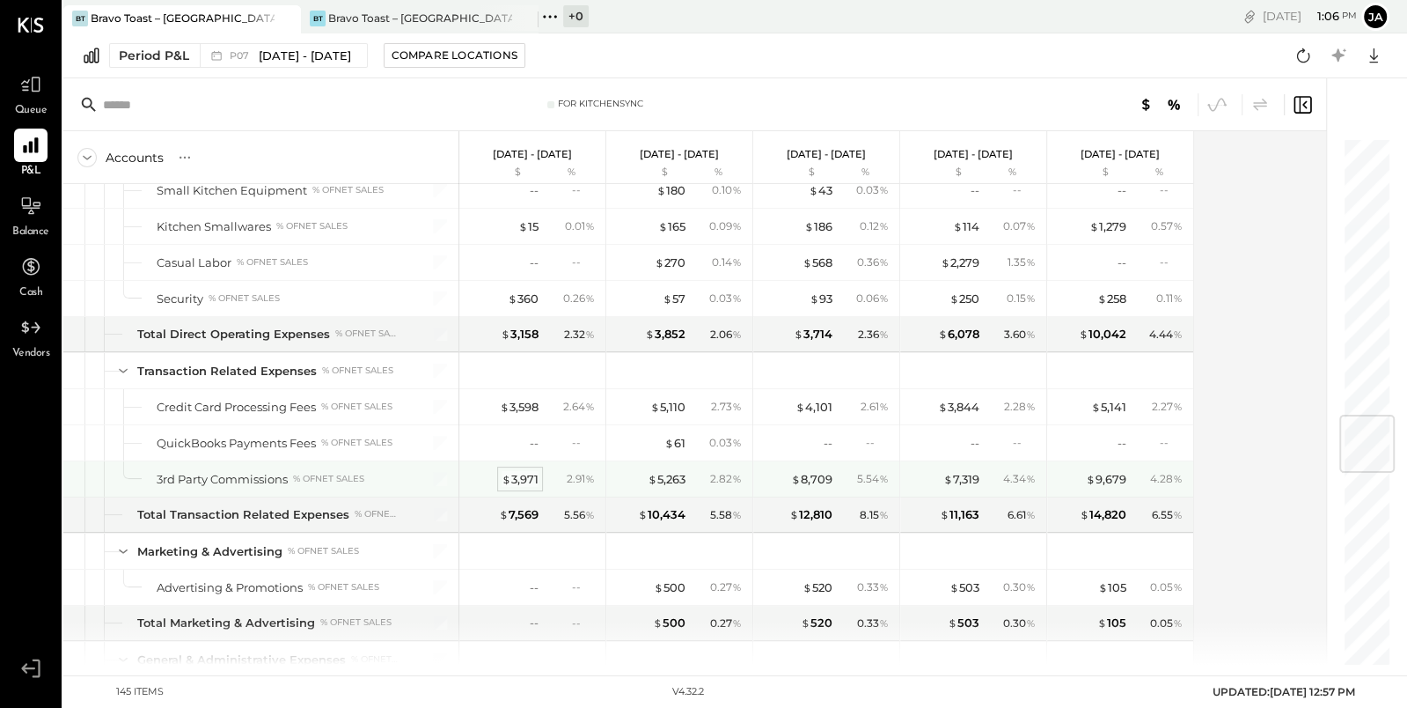
click at [514, 471] on div "$ 3,971" at bounding box center [520, 479] width 37 height 17
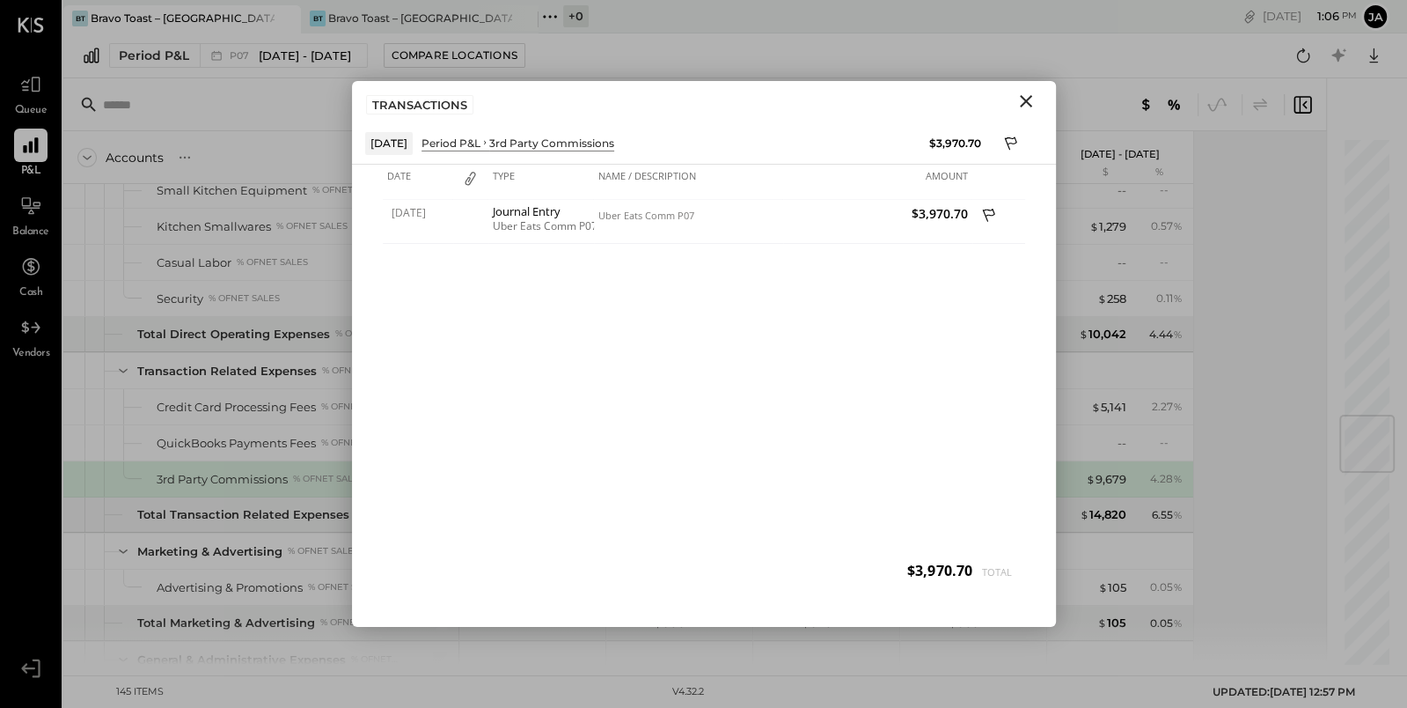
click at [1021, 105] on icon "Close" at bounding box center [1026, 101] width 12 height 12
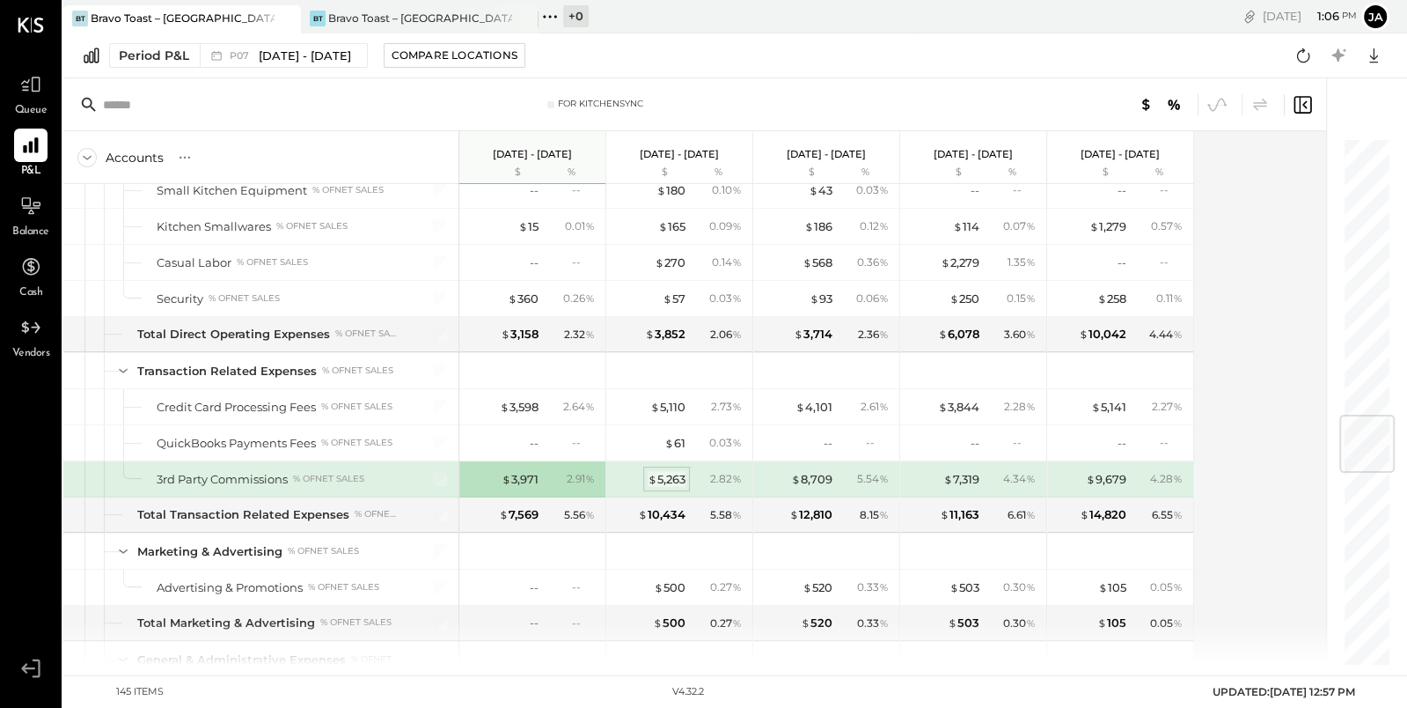
click at [669, 471] on div "$ 5,263" at bounding box center [667, 479] width 38 height 17
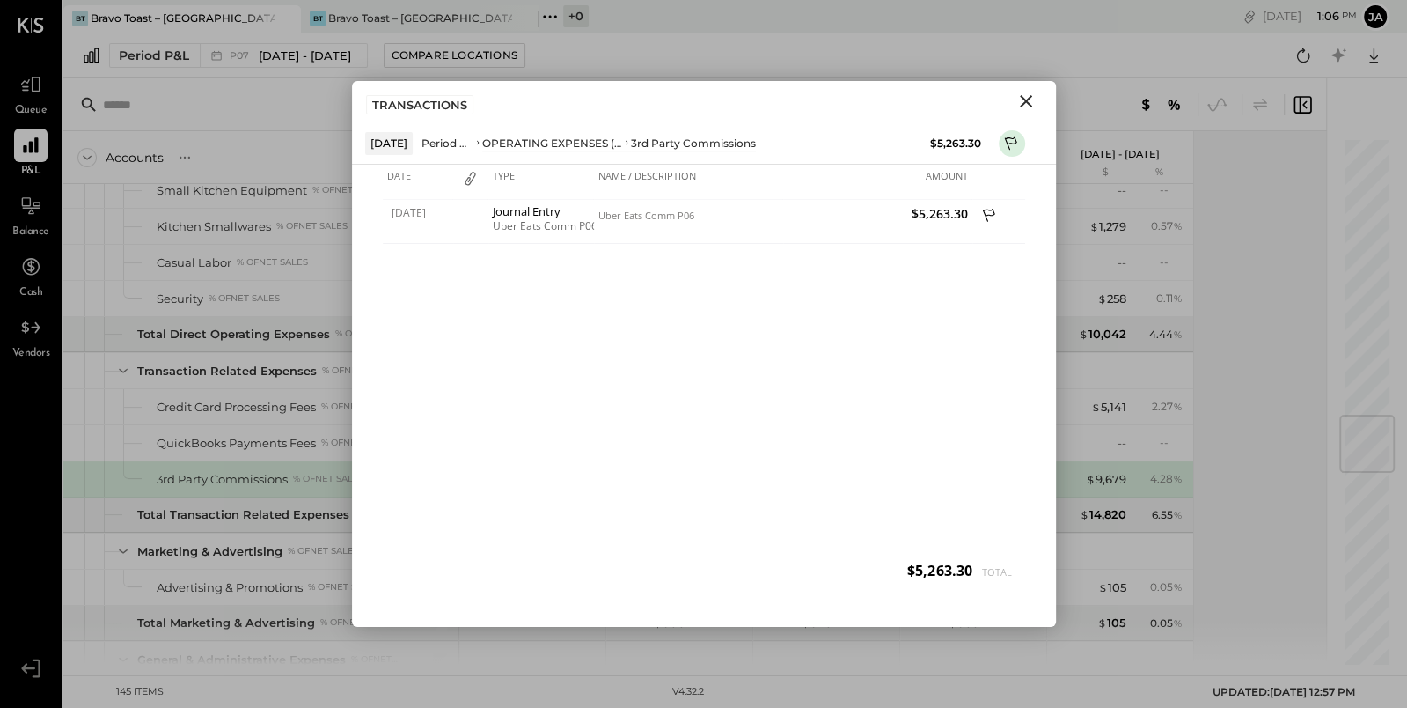
click at [1031, 99] on icon "Close" at bounding box center [1026, 101] width 21 height 21
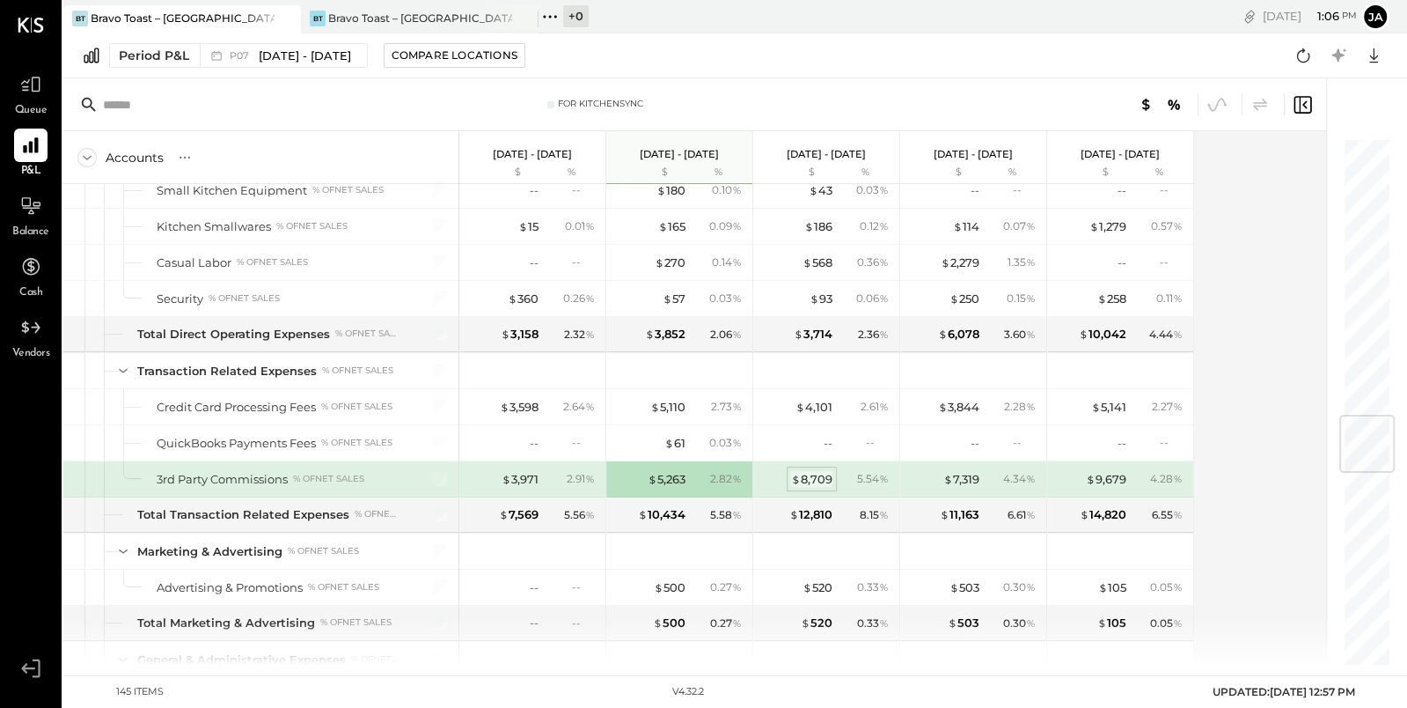
click at [819, 471] on div "$ 8,709" at bounding box center [811, 479] width 41 height 17
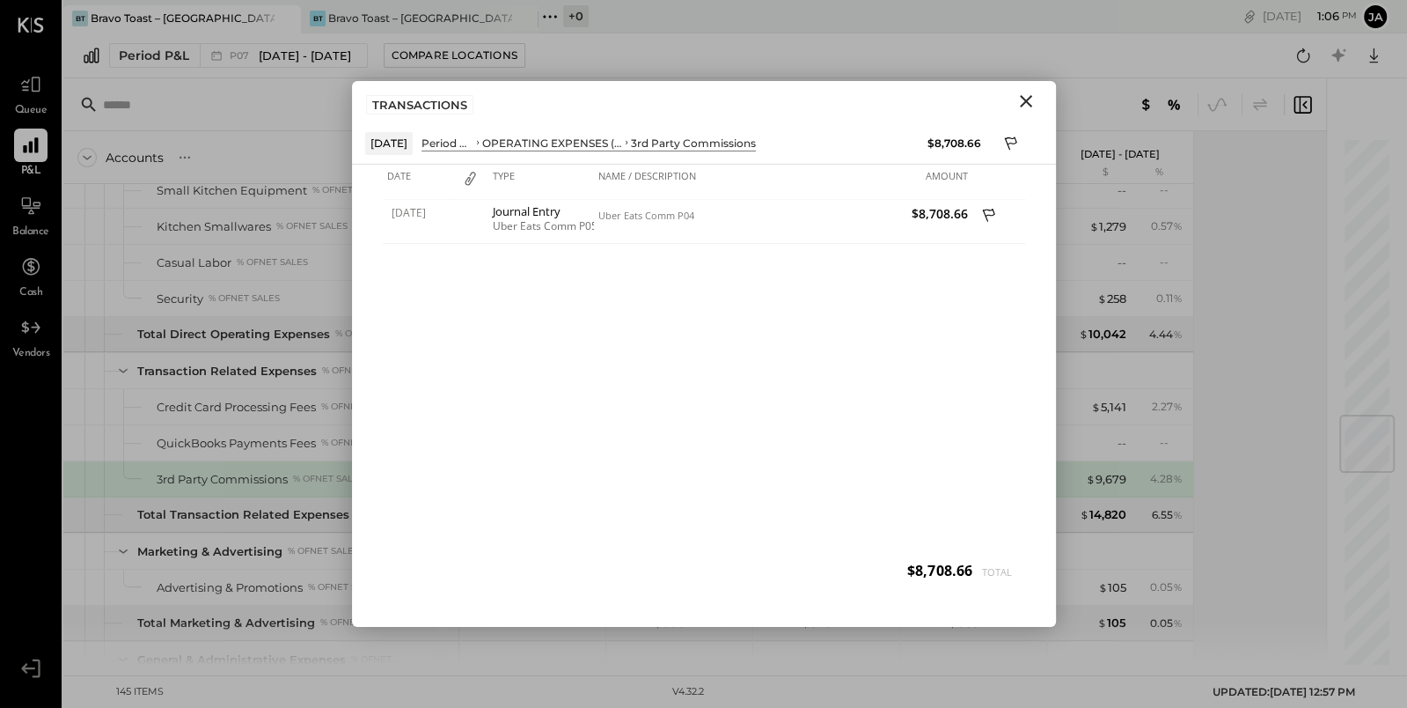
click at [1027, 94] on icon "Close" at bounding box center [1026, 101] width 21 height 21
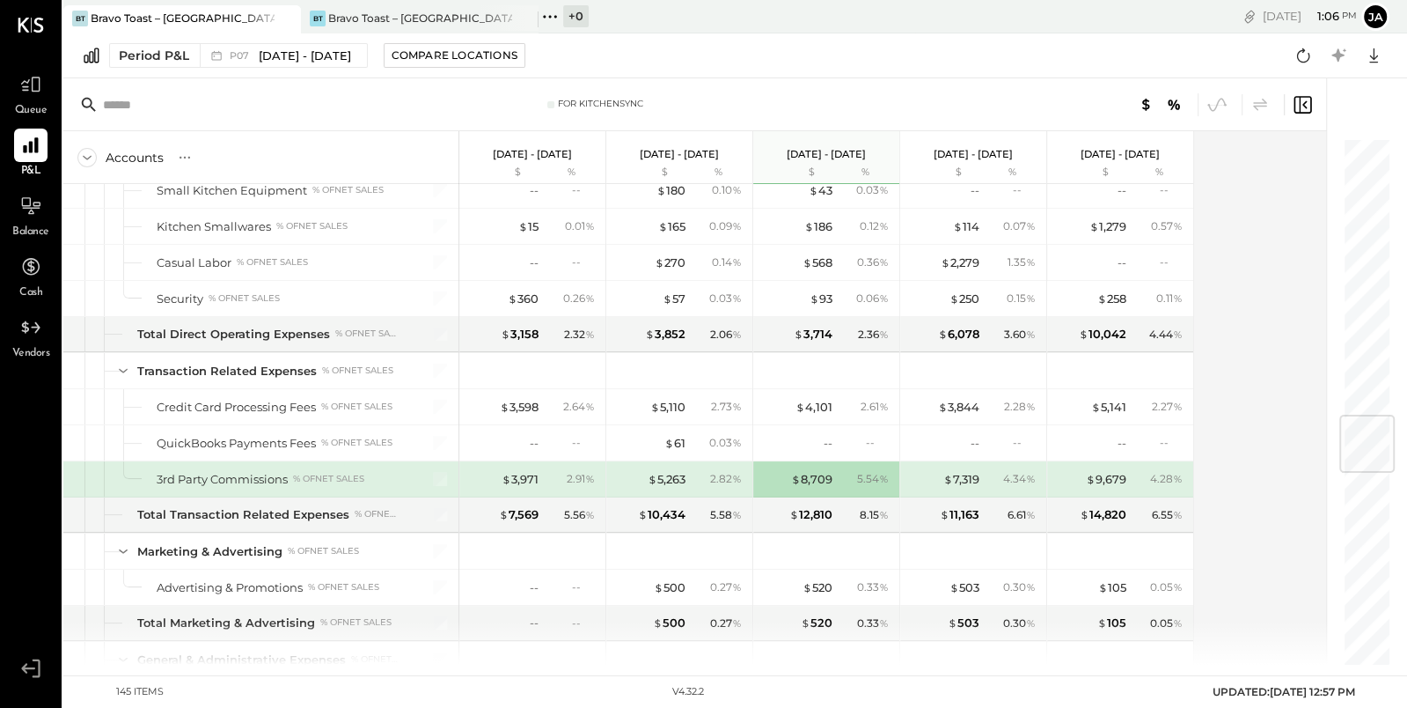
click at [1250, 422] on div "Accounts S % GL Jun 30 - Jul 27, 2025 $ % May 26 - Jun 29, 2025 $ % Apr 28 - Ma…" at bounding box center [695, 397] width 1265 height 533
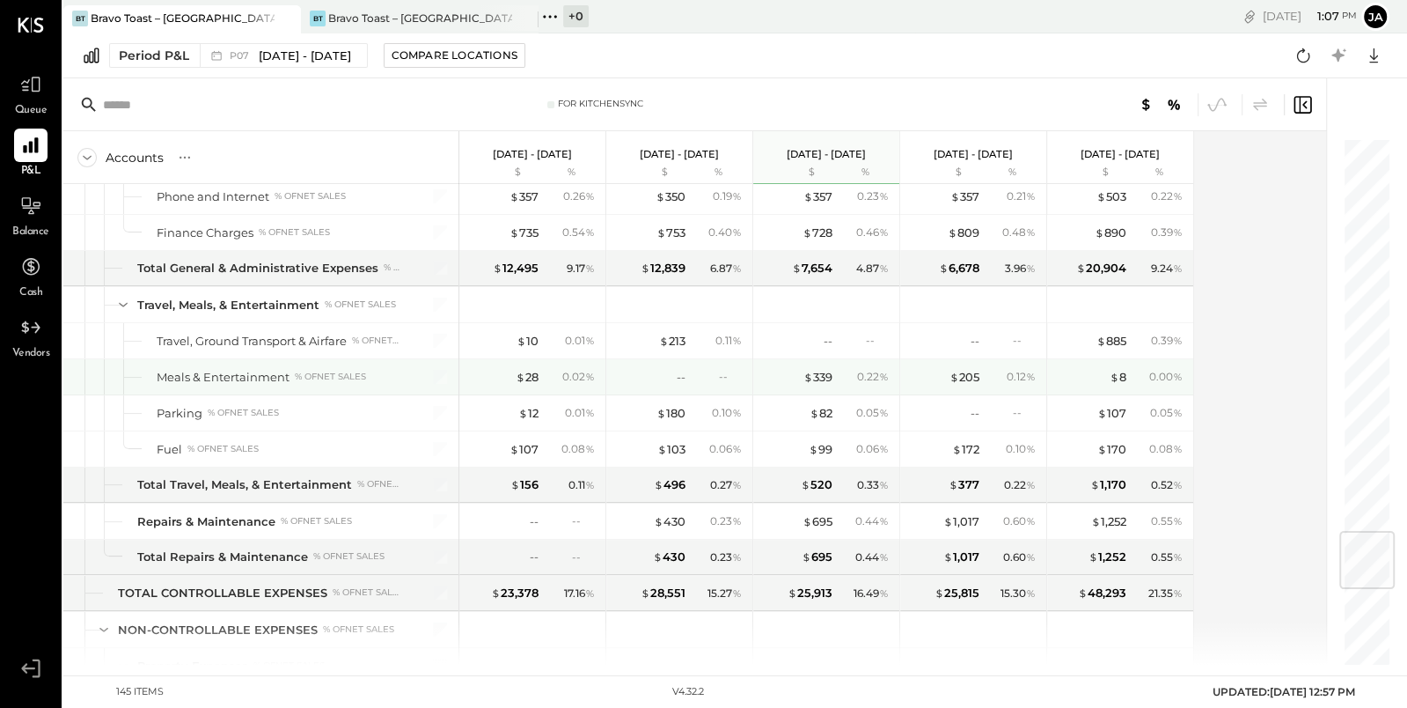
scroll to position [3286, 0]
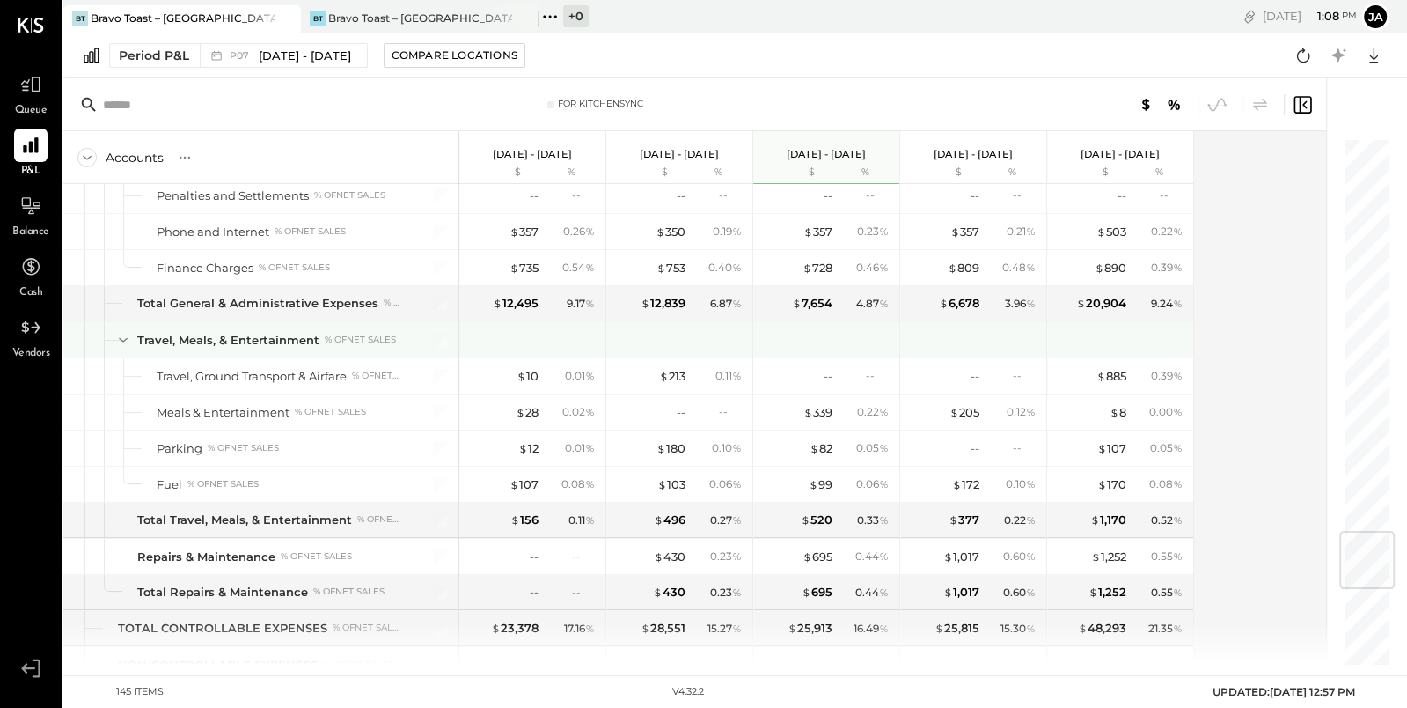
click at [119, 330] on icon at bounding box center [123, 339] width 19 height 19
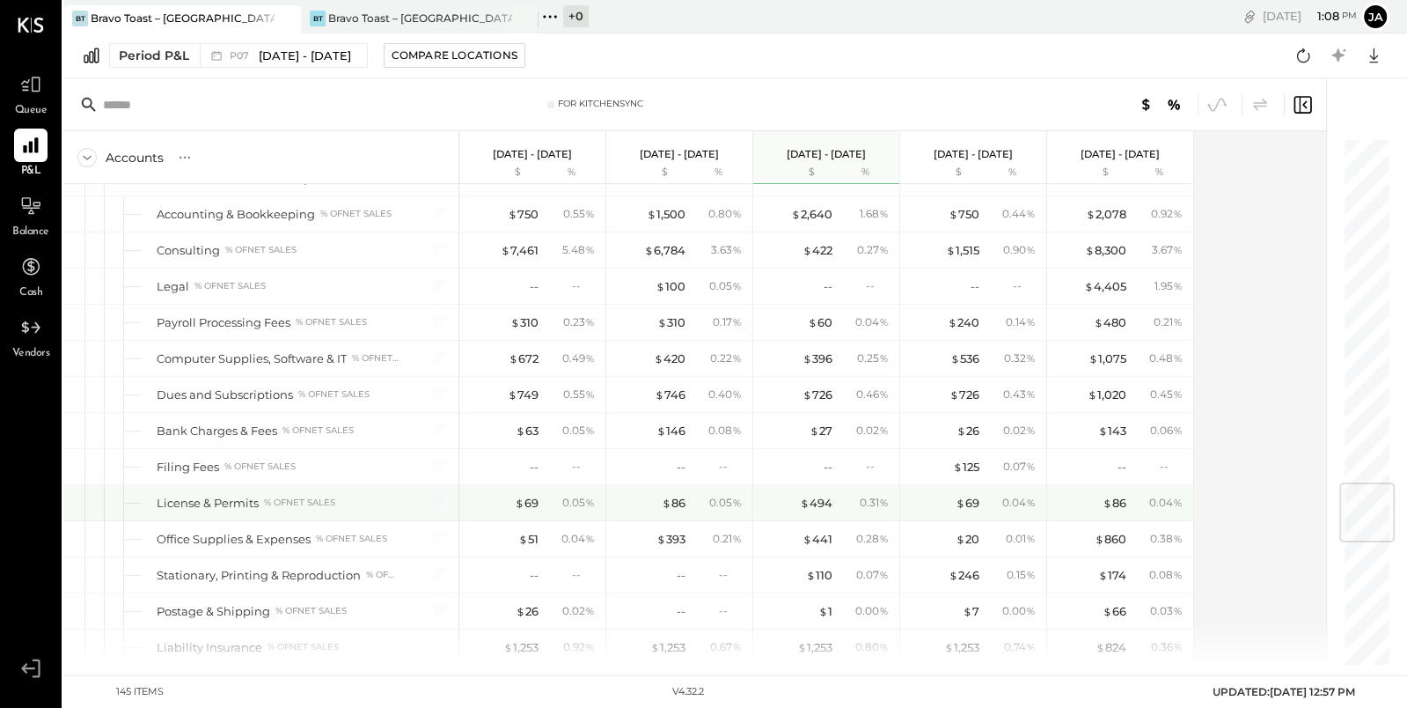
scroll to position [2792, 0]
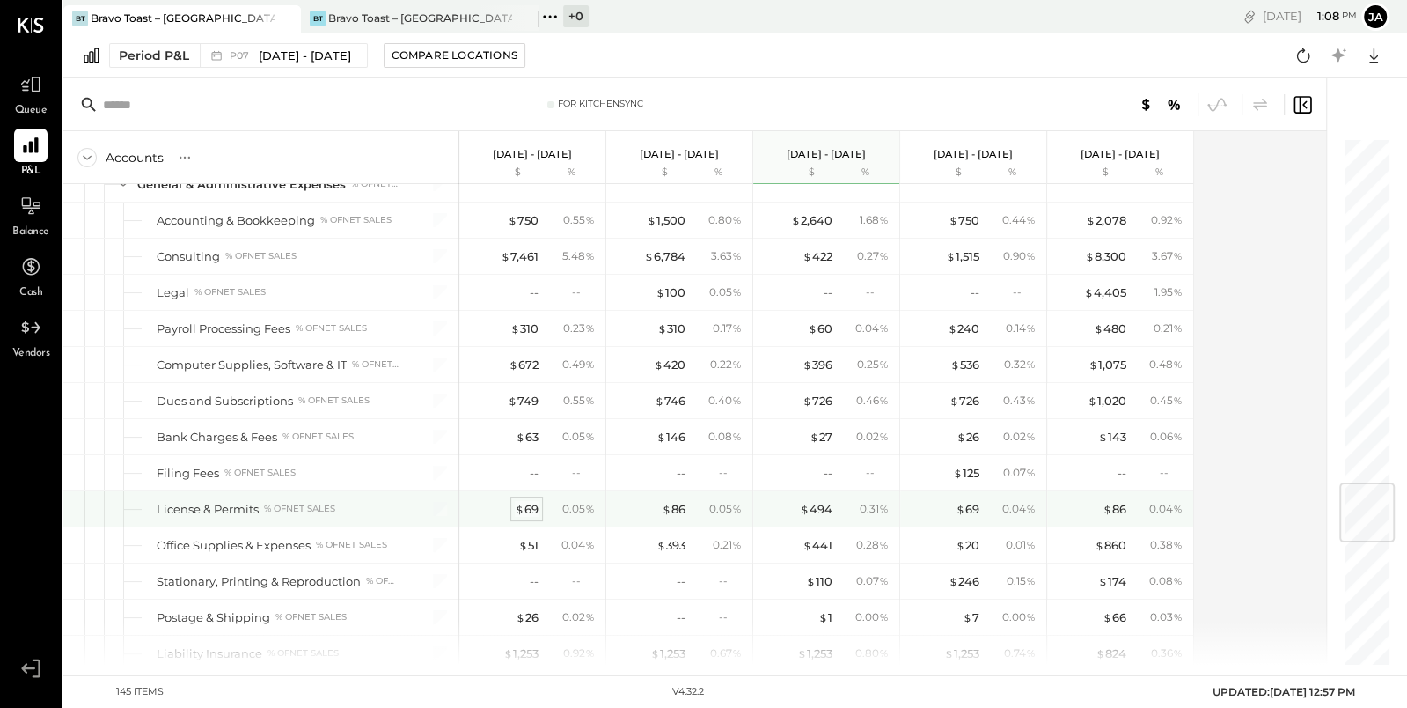
click at [528, 501] on div "$ 69" at bounding box center [527, 509] width 24 height 17
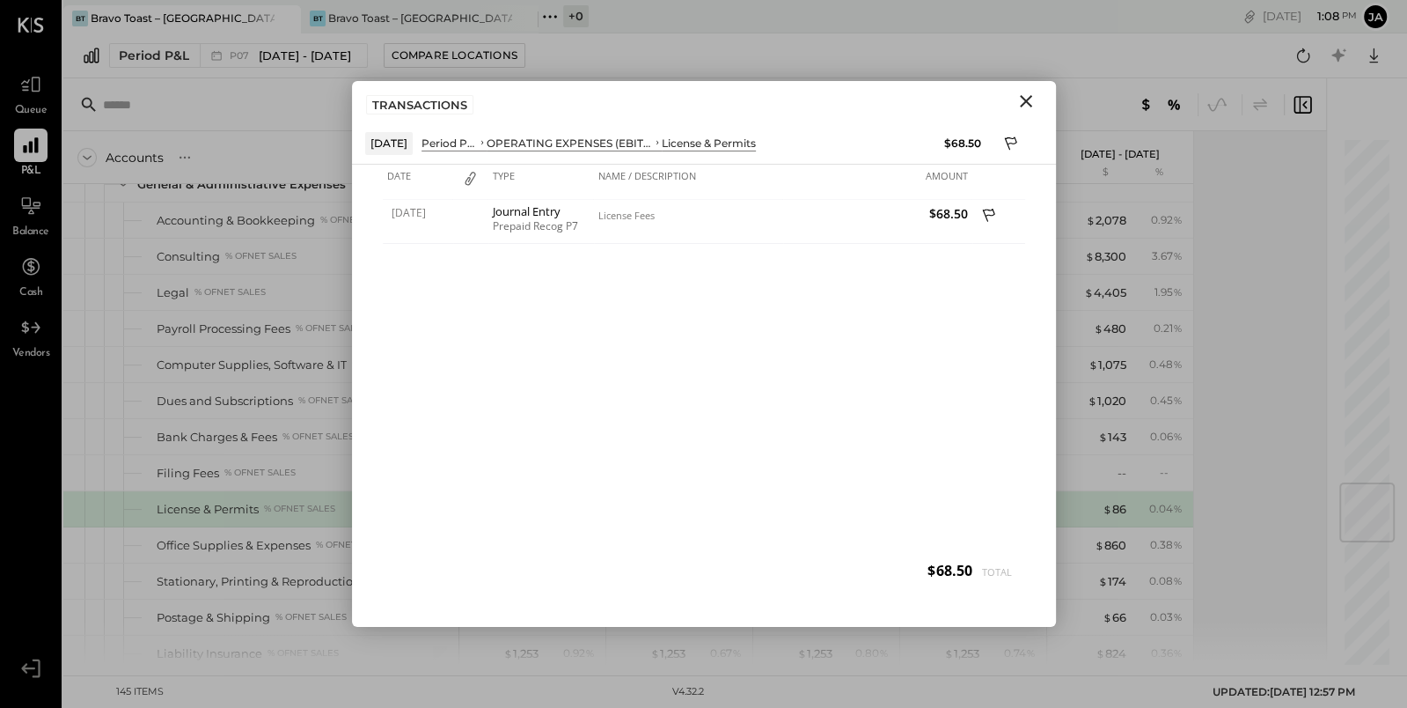
click at [1020, 98] on icon "Close" at bounding box center [1026, 101] width 21 height 21
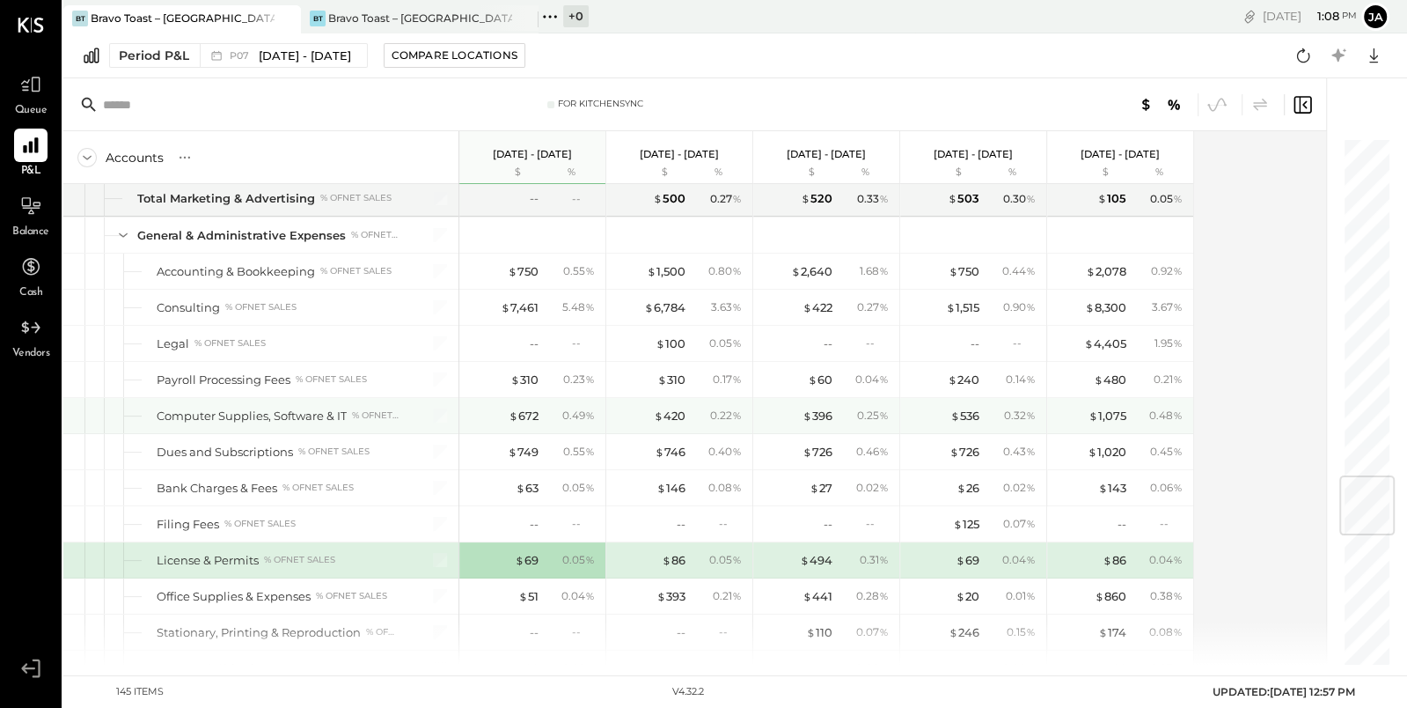
scroll to position [2736, 0]
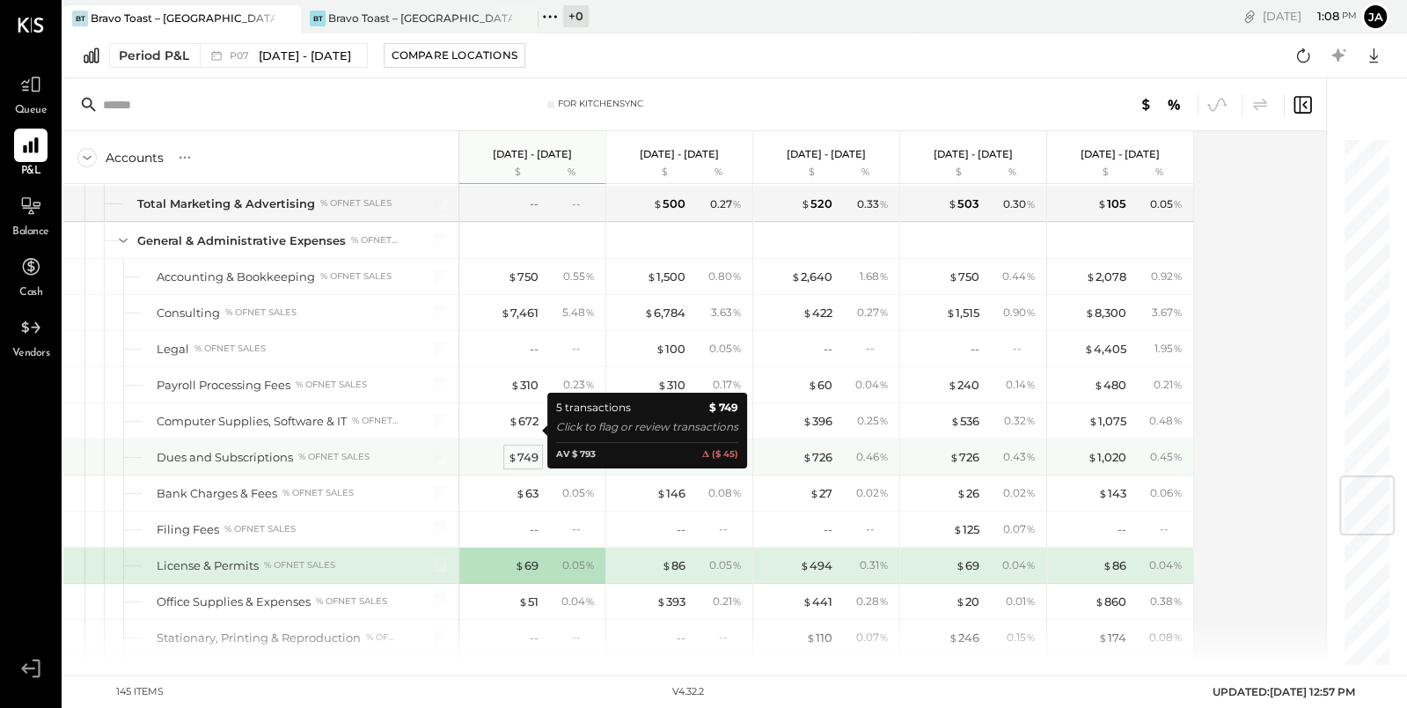
click at [529, 449] on div "$ 749" at bounding box center [523, 457] width 31 height 17
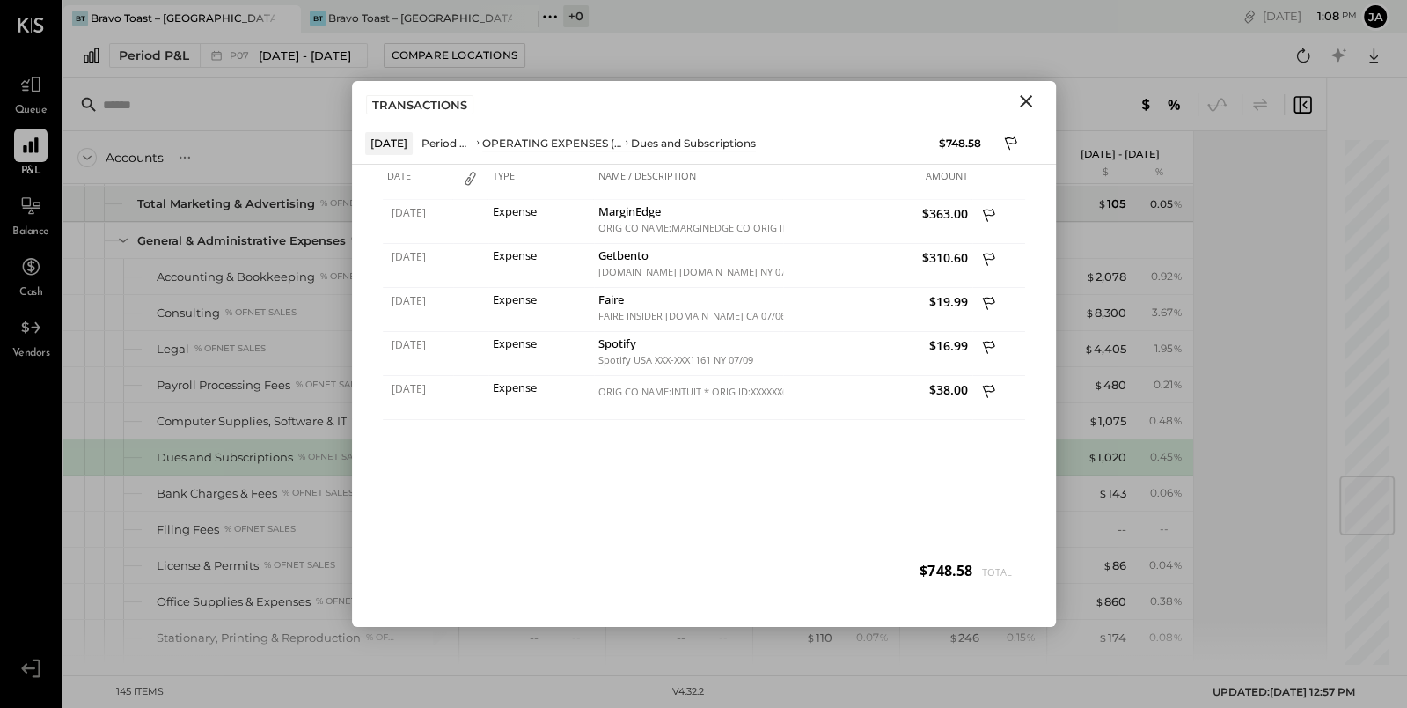
click at [1024, 99] on icon "Close" at bounding box center [1026, 101] width 12 height 12
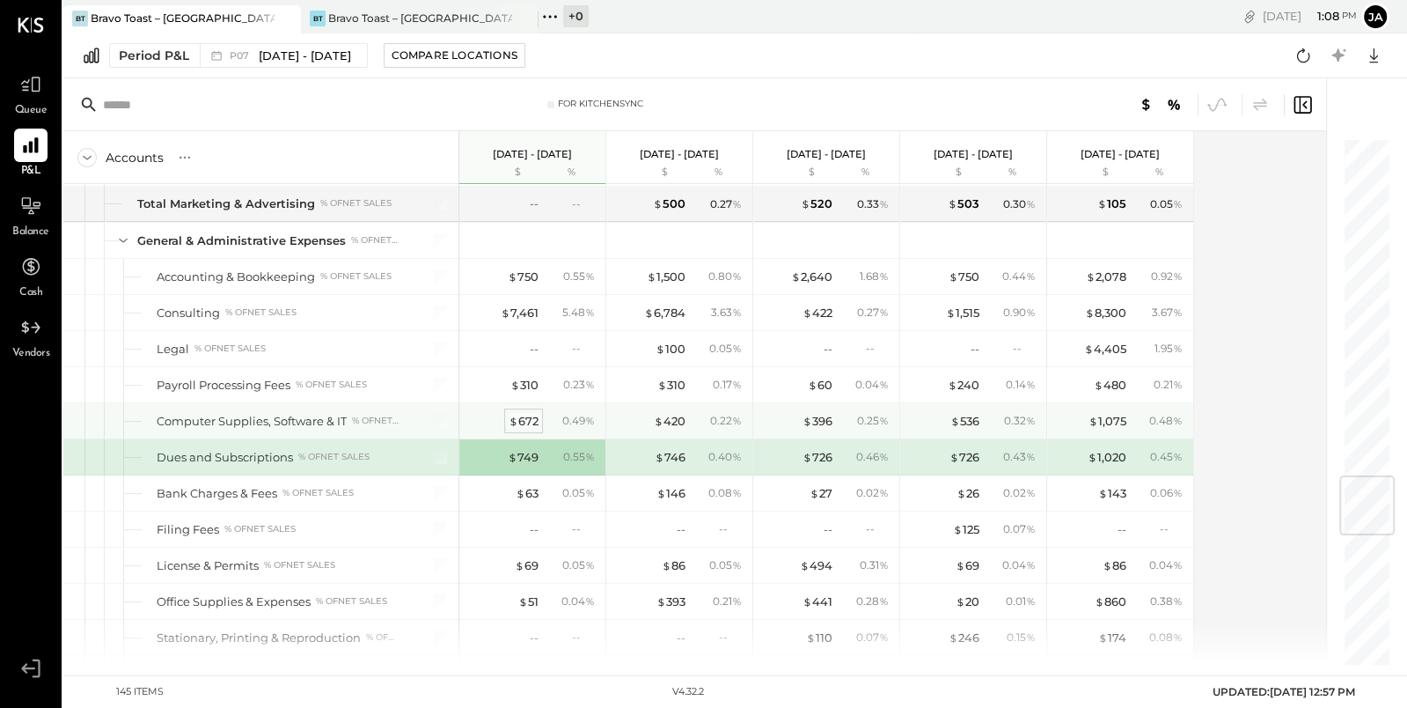
click at [525, 413] on div "$ 672" at bounding box center [524, 421] width 30 height 17
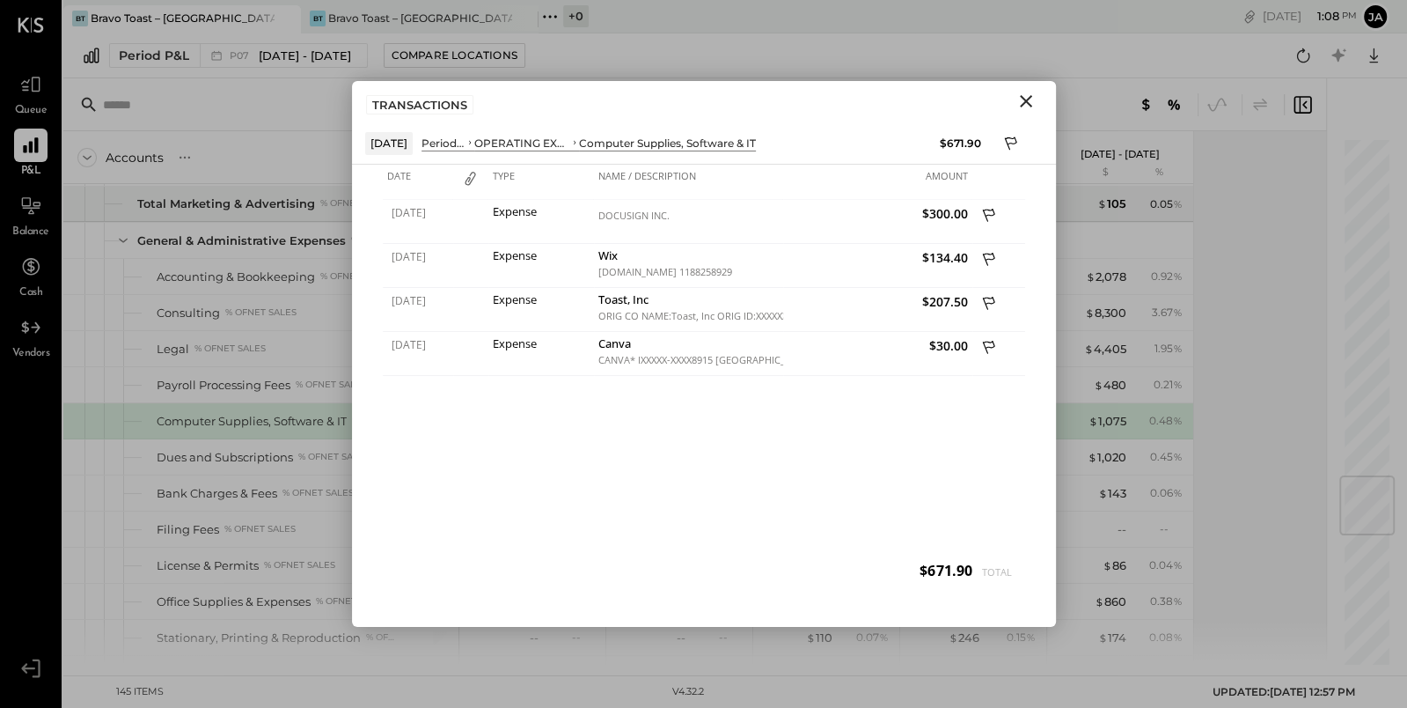
click at [1023, 97] on icon "Close" at bounding box center [1026, 101] width 12 height 12
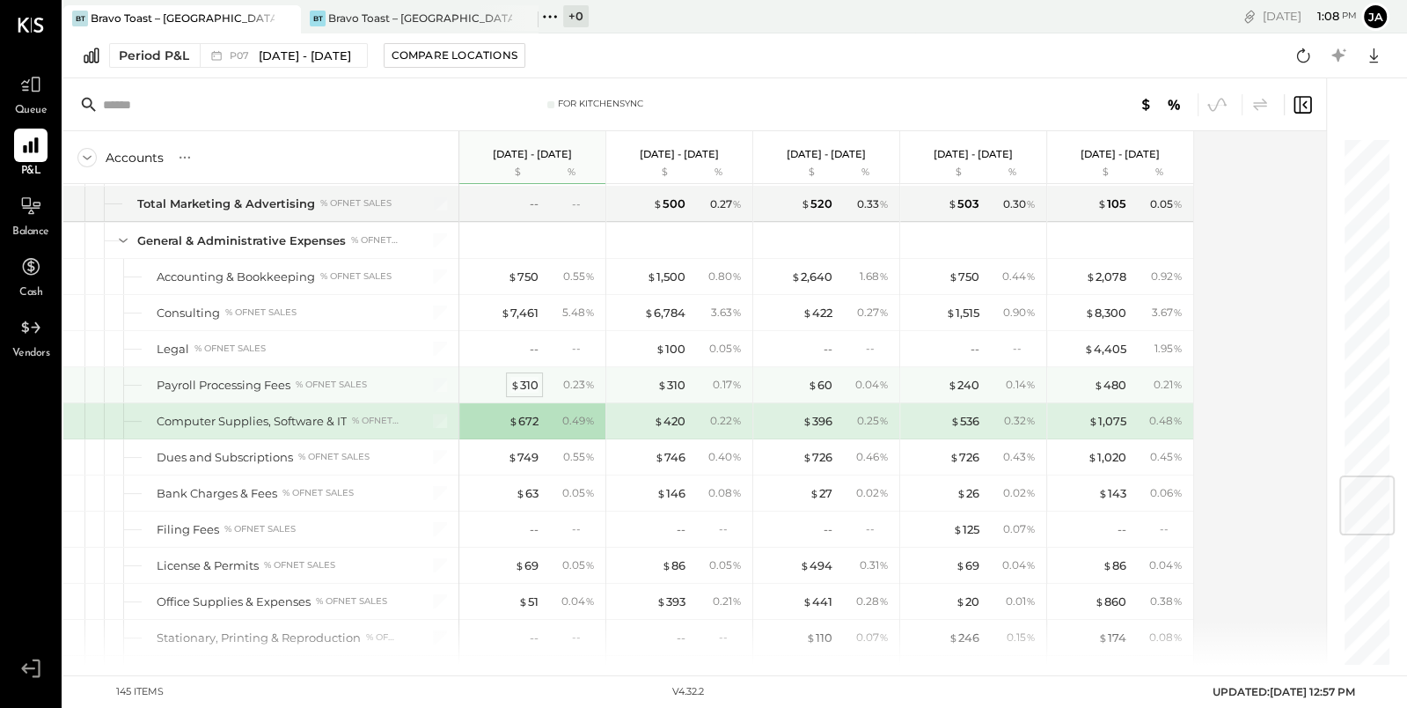
click at [524, 377] on div "$ 310" at bounding box center [524, 385] width 28 height 17
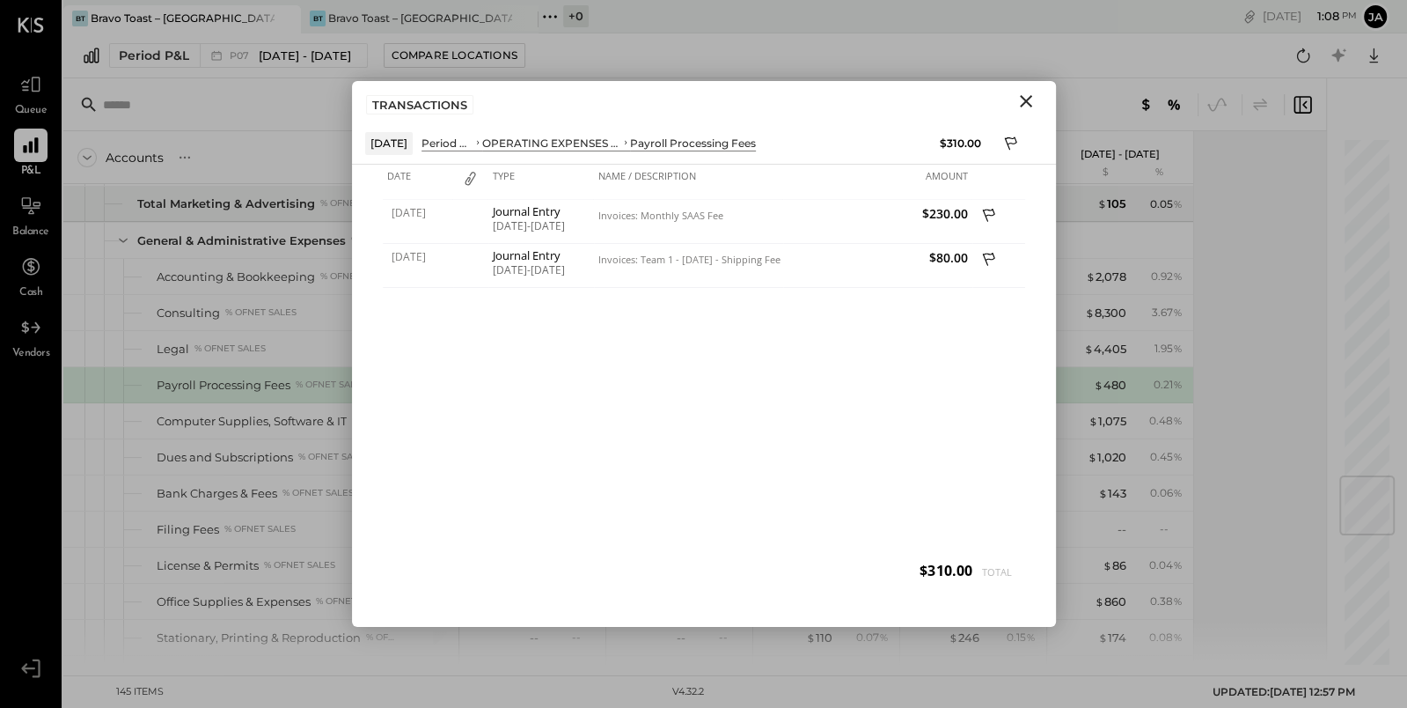
click at [1024, 102] on icon "Close" at bounding box center [1026, 101] width 21 height 21
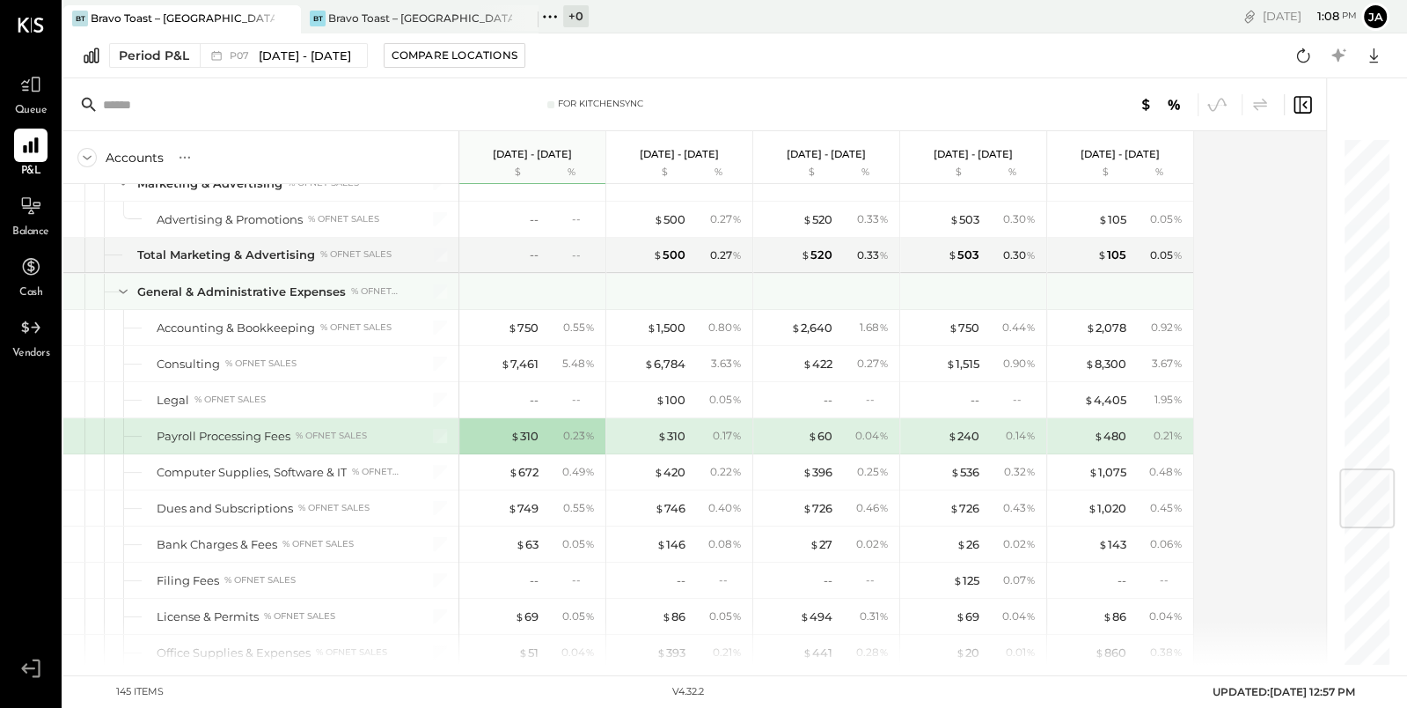
scroll to position [2666, 0]
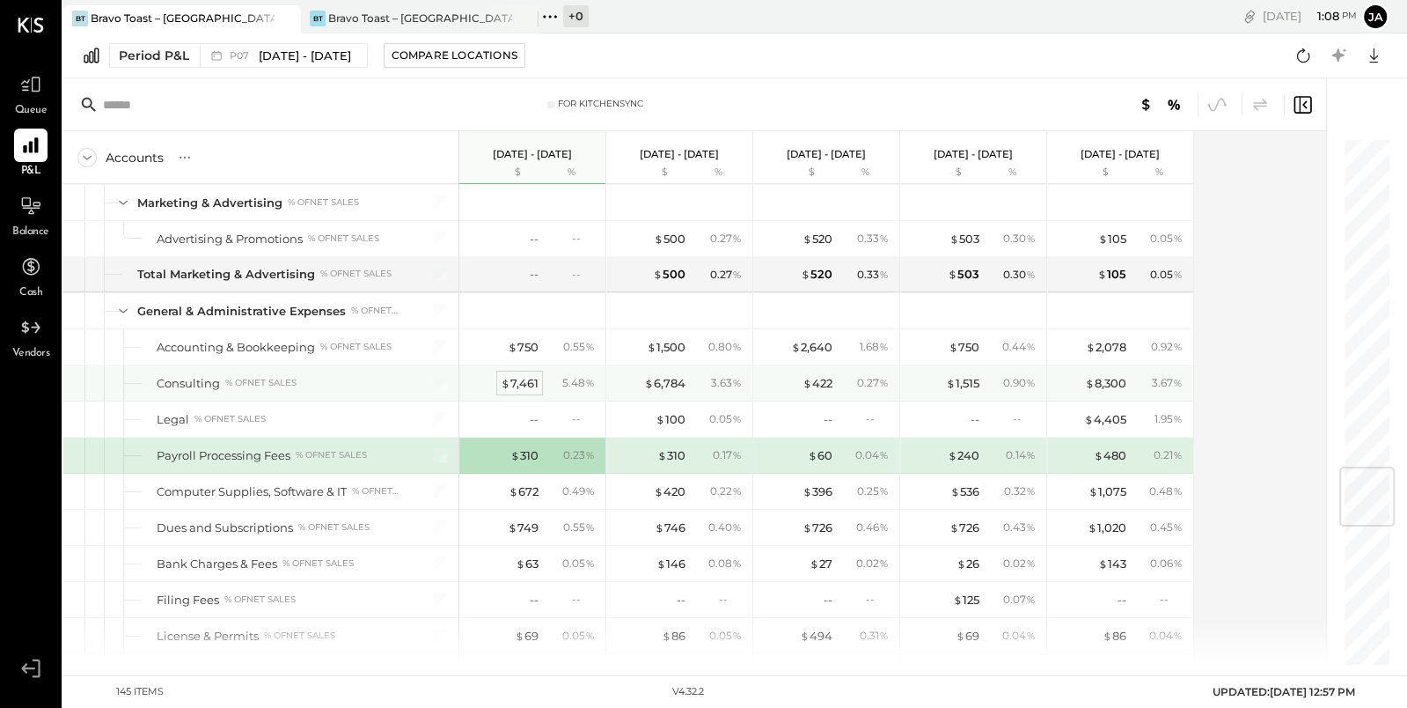
click at [520, 375] on div "$ 7,461" at bounding box center [520, 383] width 38 height 17
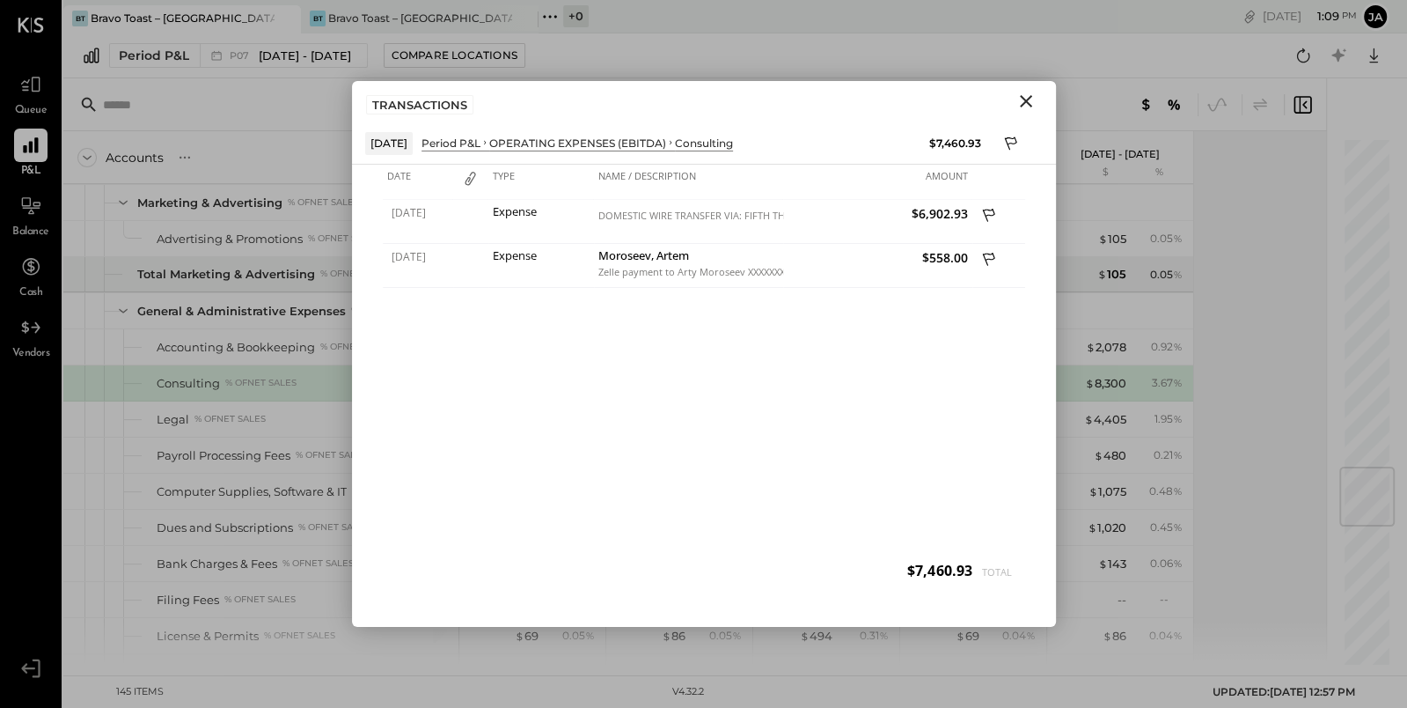
click at [1030, 101] on icon "Close" at bounding box center [1026, 101] width 21 height 21
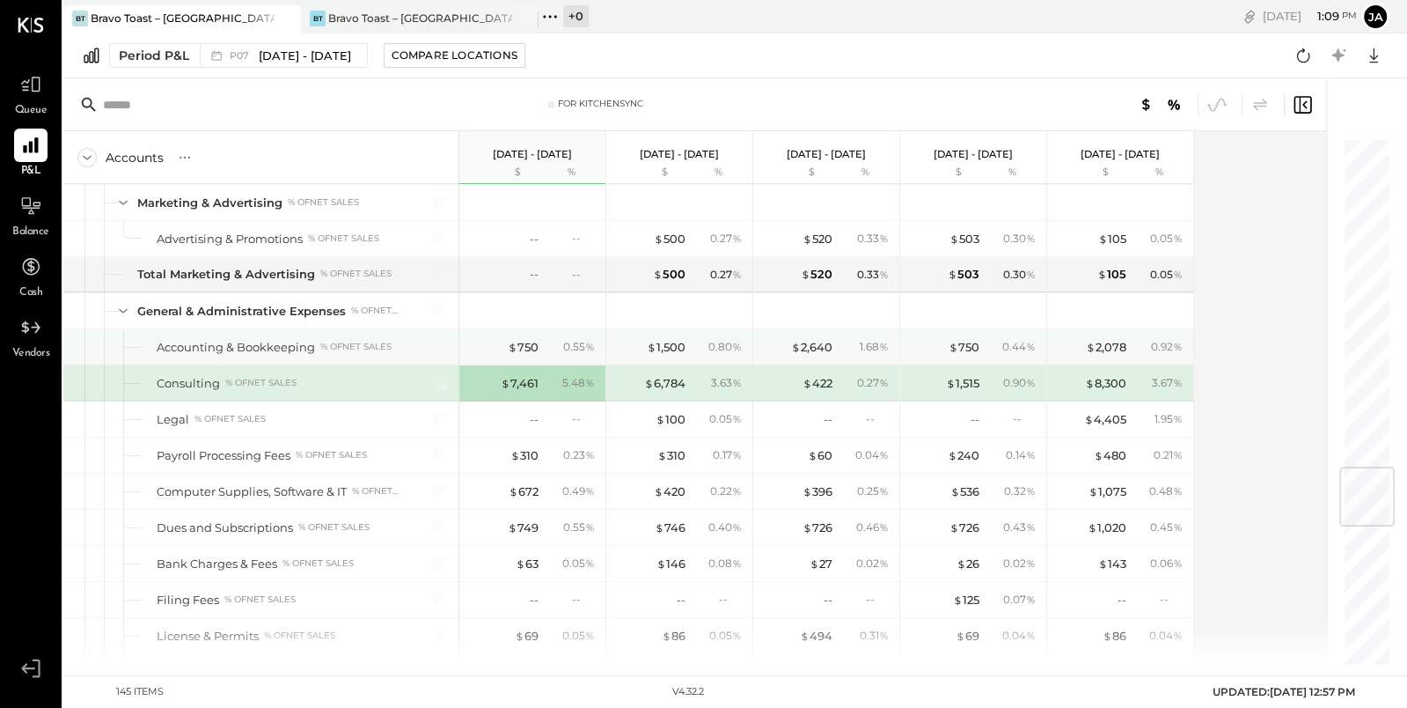
click at [525, 330] on div "$ 750 0.55 %" at bounding box center [534, 346] width 132 height 35
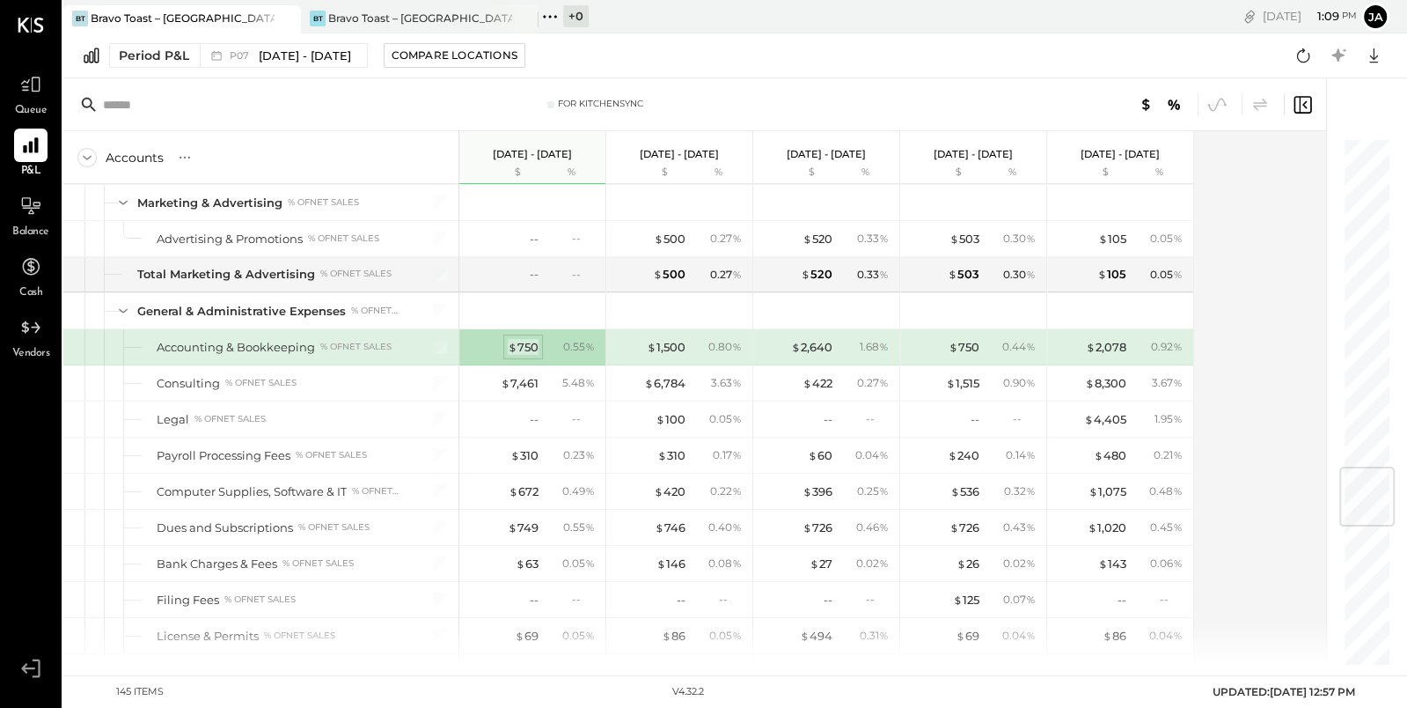
click at [524, 339] on div "$ 750" at bounding box center [523, 347] width 31 height 17
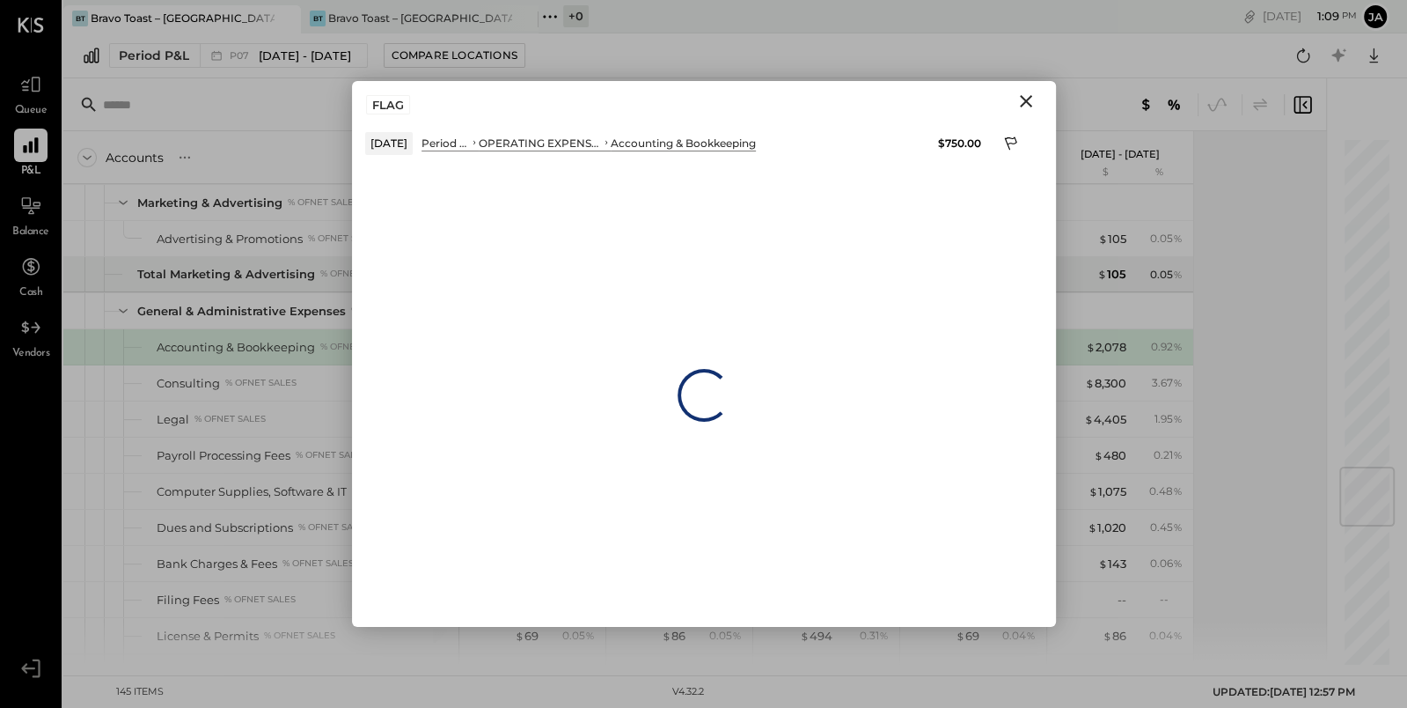
click at [1023, 103] on icon "Close" at bounding box center [1026, 101] width 21 height 21
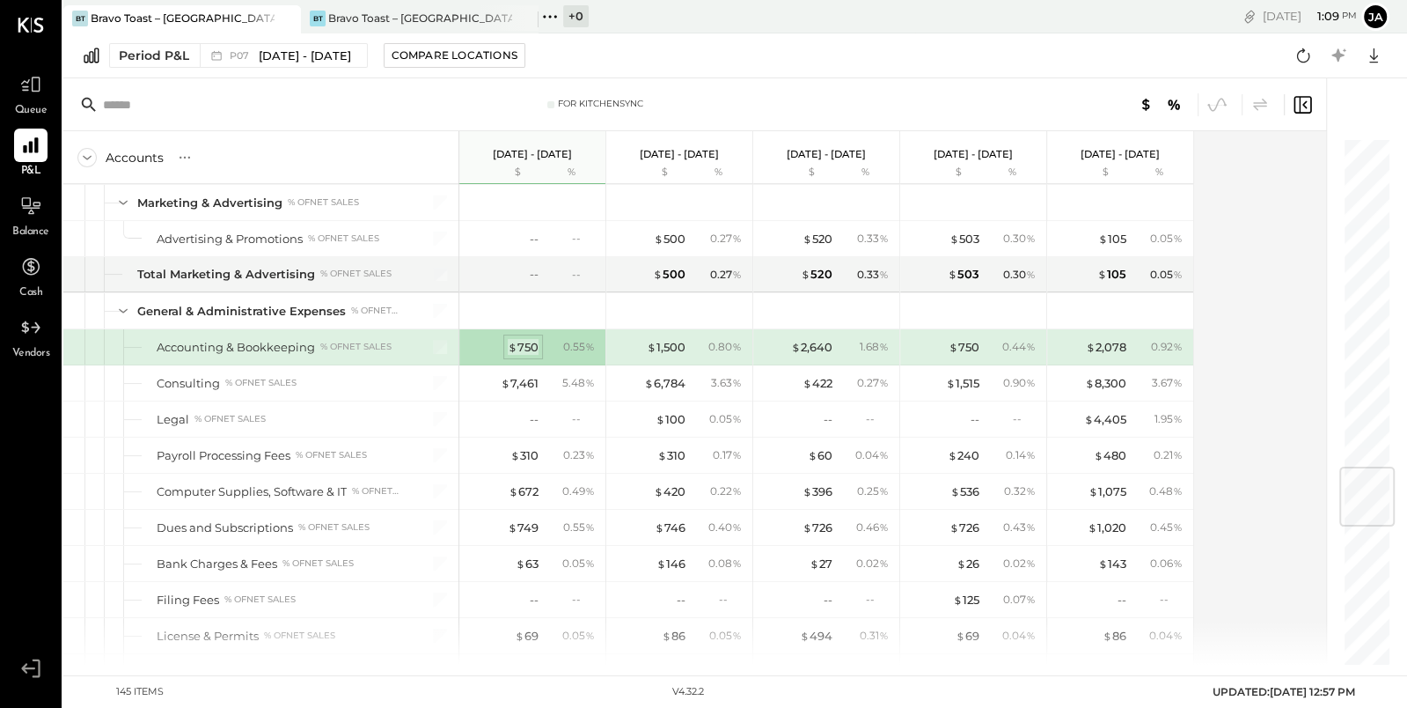
click at [521, 339] on div "$ 750" at bounding box center [523, 347] width 31 height 17
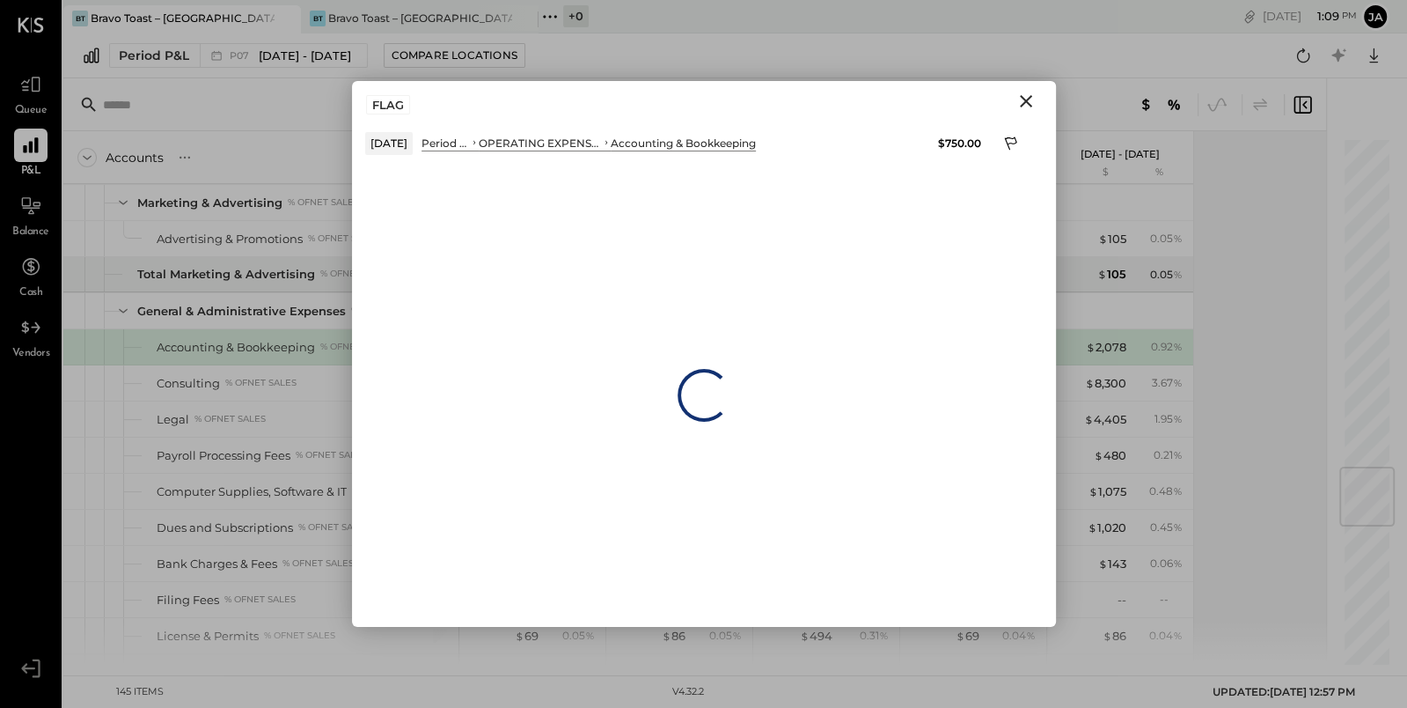
click at [1027, 101] on icon "Close" at bounding box center [1026, 101] width 12 height 12
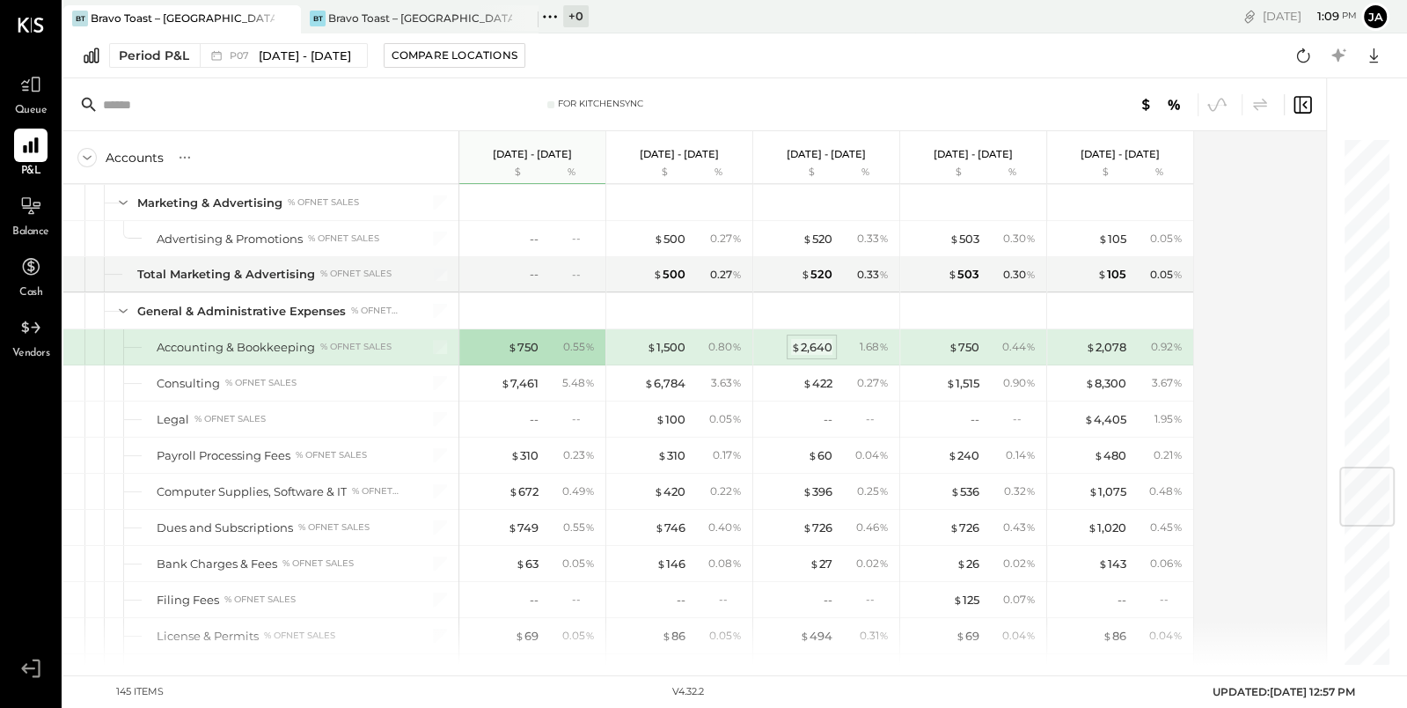
click at [814, 339] on div "$ 2,640" at bounding box center [811, 347] width 41 height 17
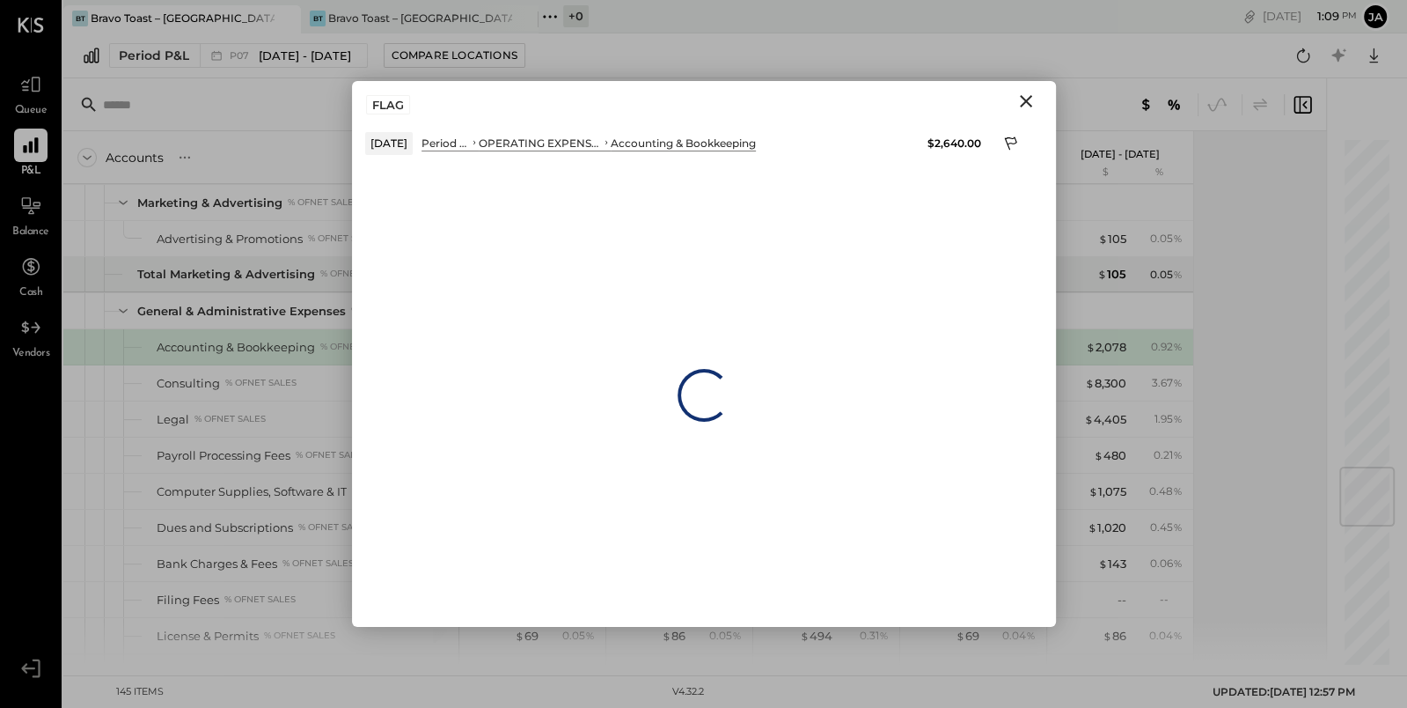
click at [1025, 106] on icon "Close" at bounding box center [1026, 101] width 21 height 21
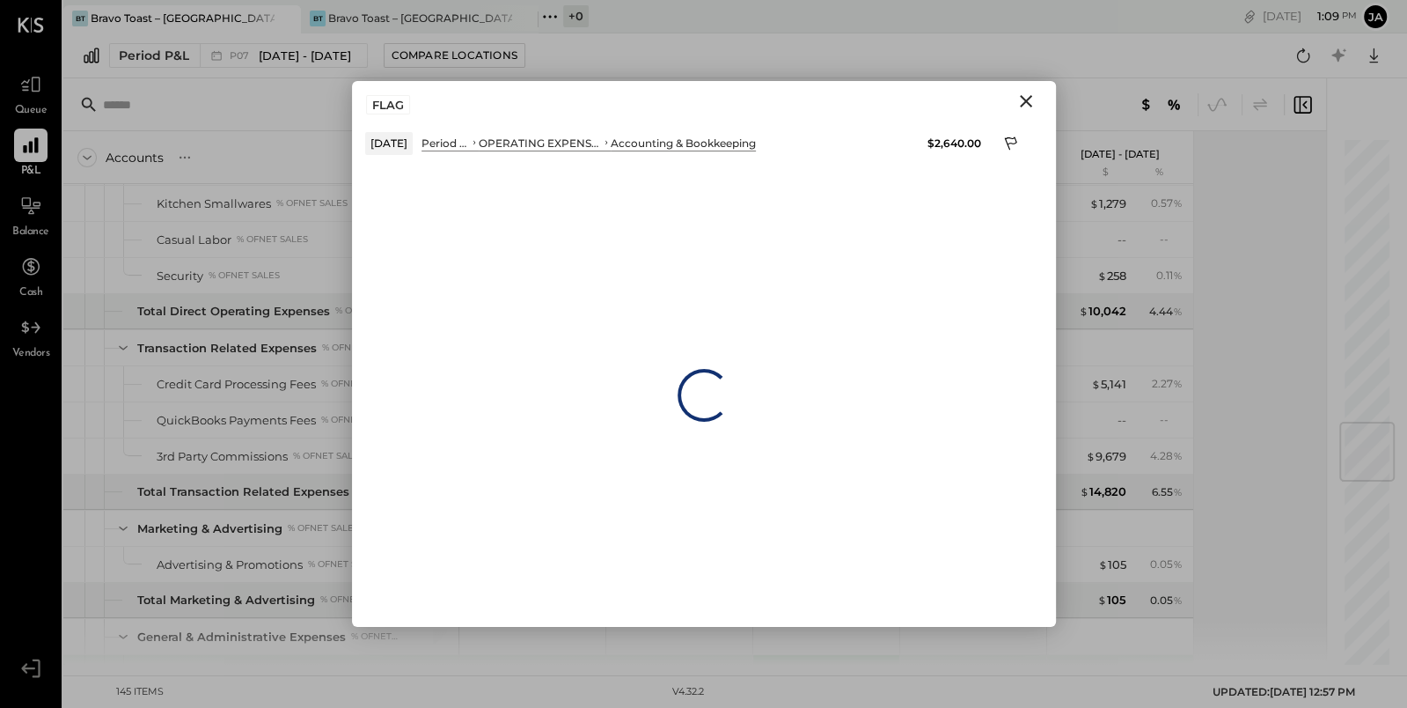
scroll to position [2302, 0]
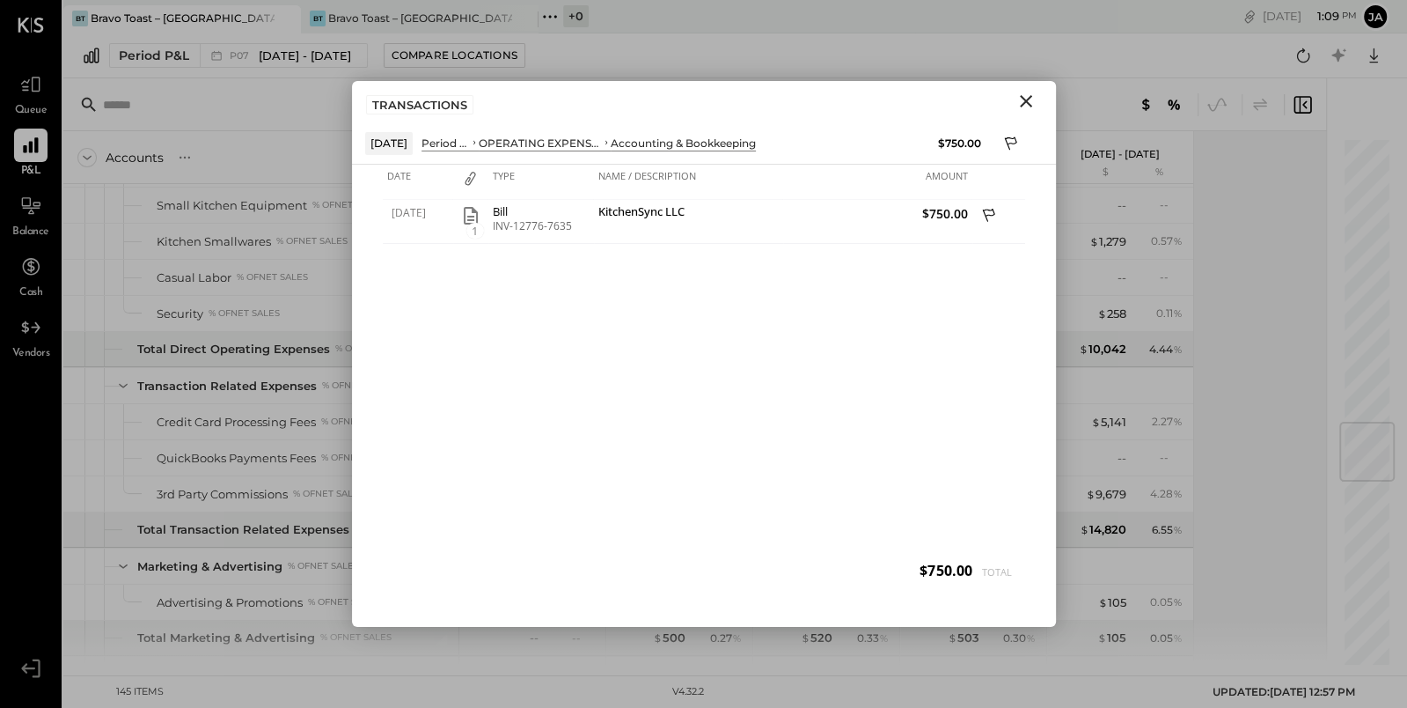
click at [1023, 91] on icon "Close" at bounding box center [1026, 101] width 21 height 21
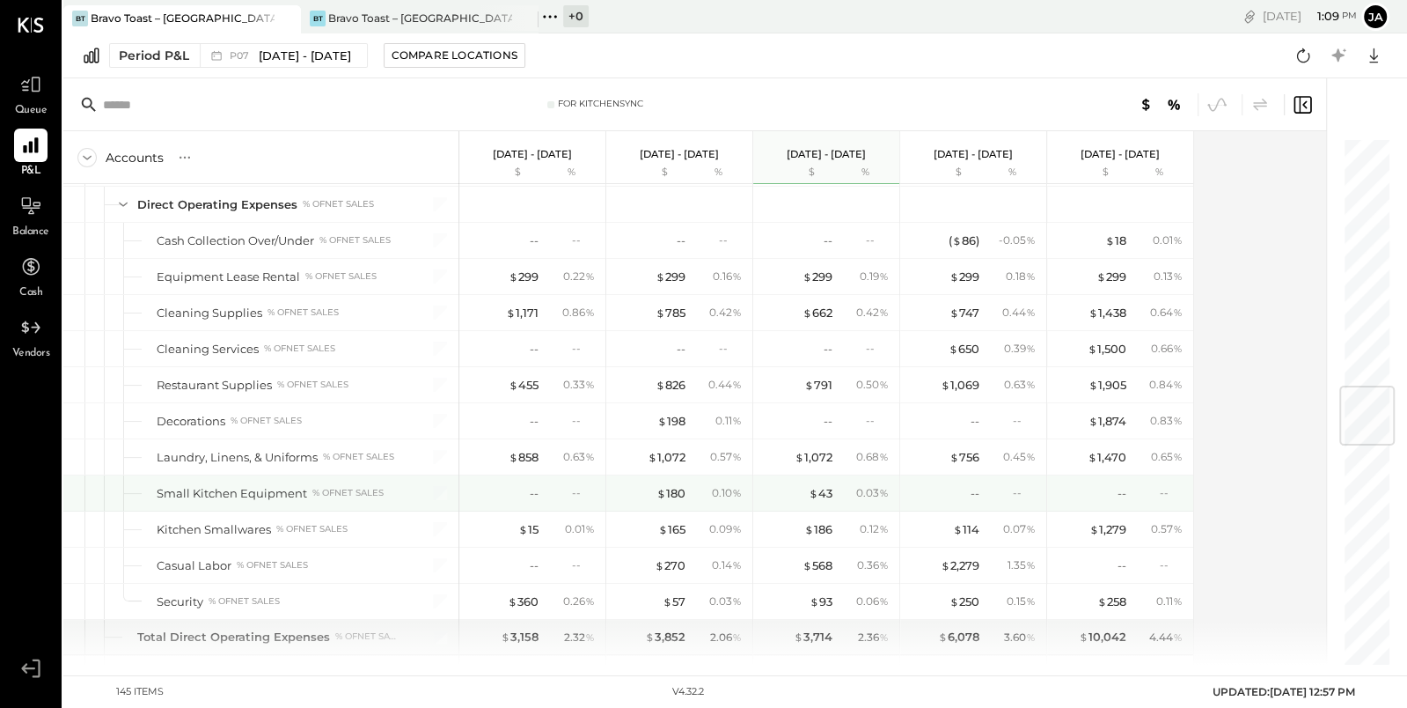
scroll to position [2009, 0]
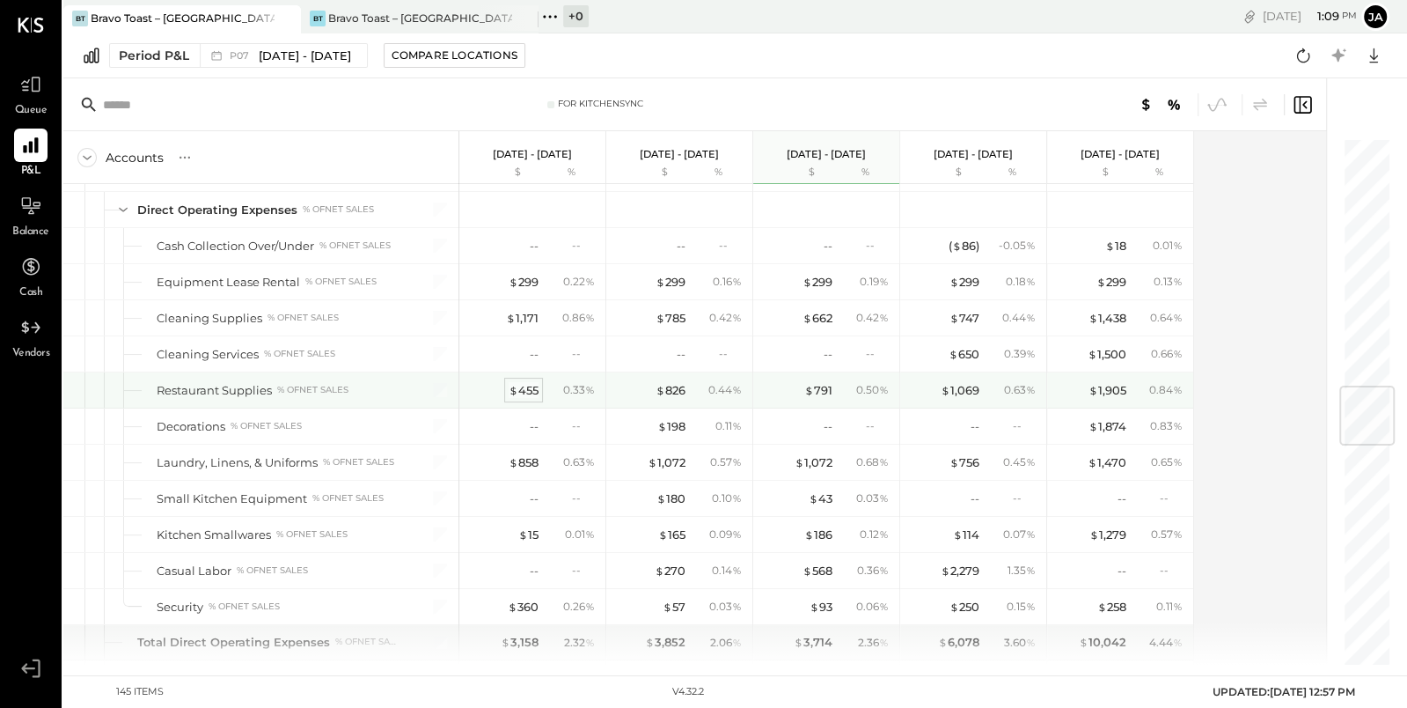
click at [525, 382] on div "$ 455" at bounding box center [524, 390] width 30 height 17
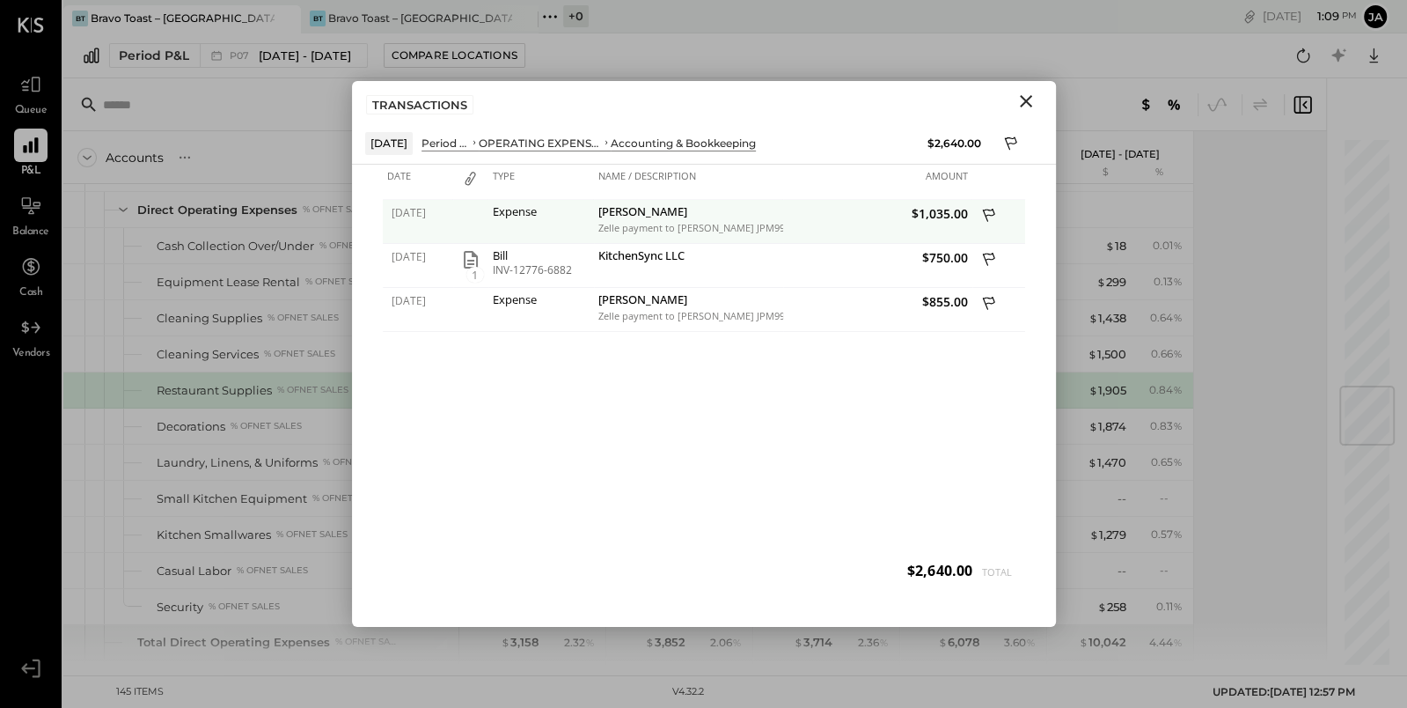
click at [982, 214] on icon at bounding box center [990, 217] width 16 height 22
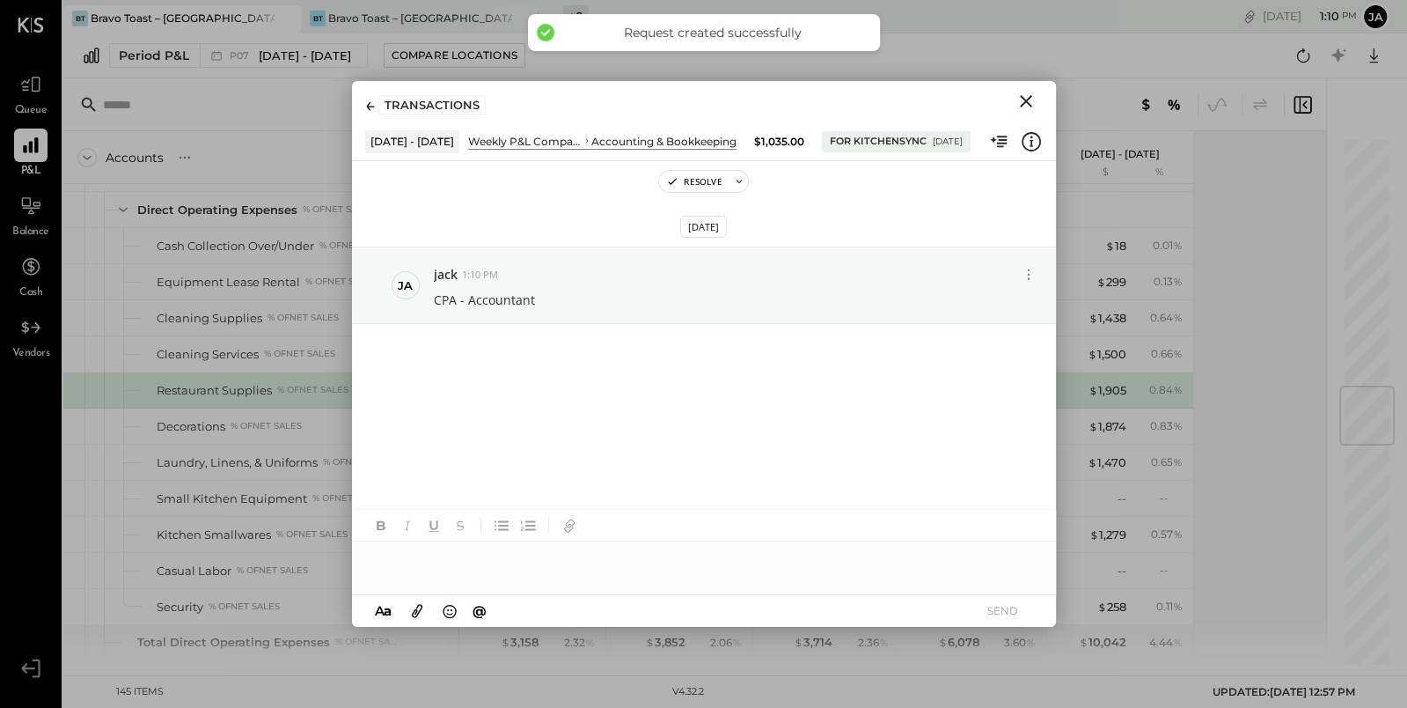
click at [1026, 102] on icon "Close" at bounding box center [1026, 101] width 12 height 12
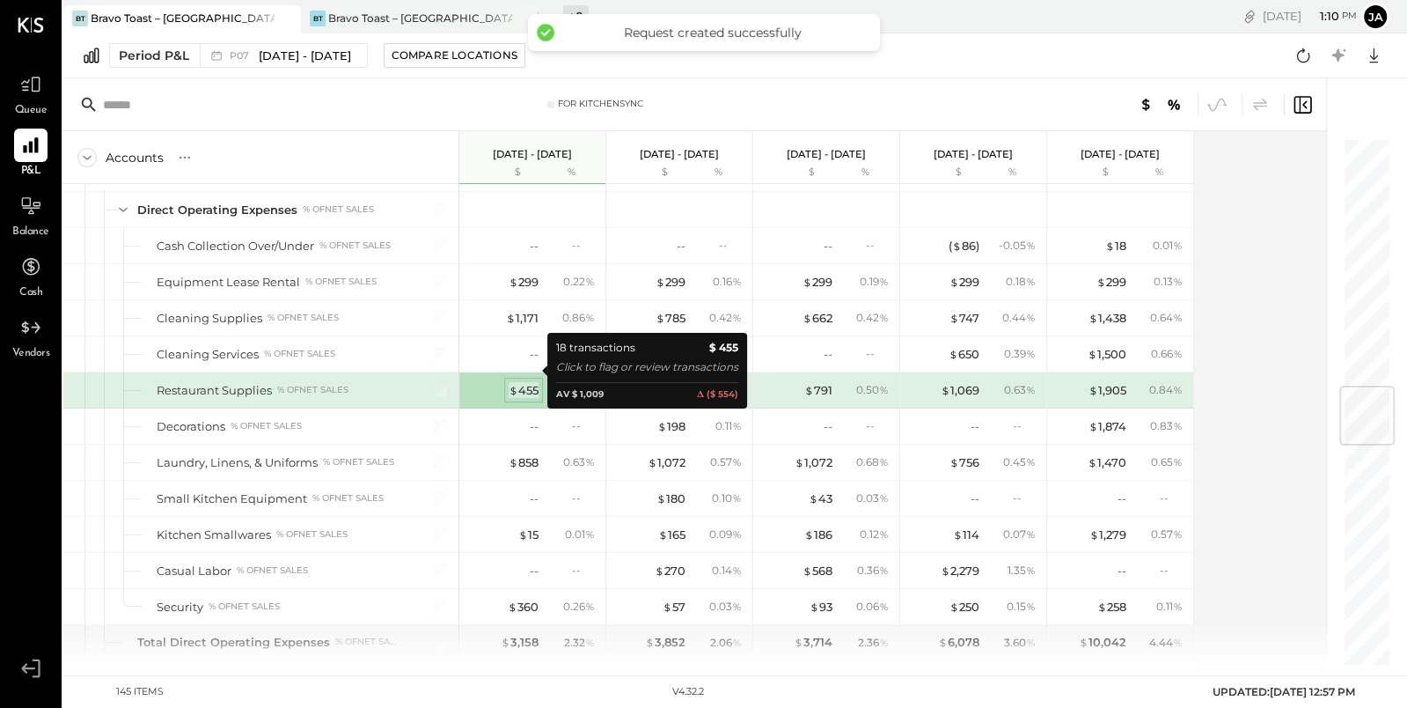
click at [527, 382] on div "$ 455" at bounding box center [524, 390] width 30 height 17
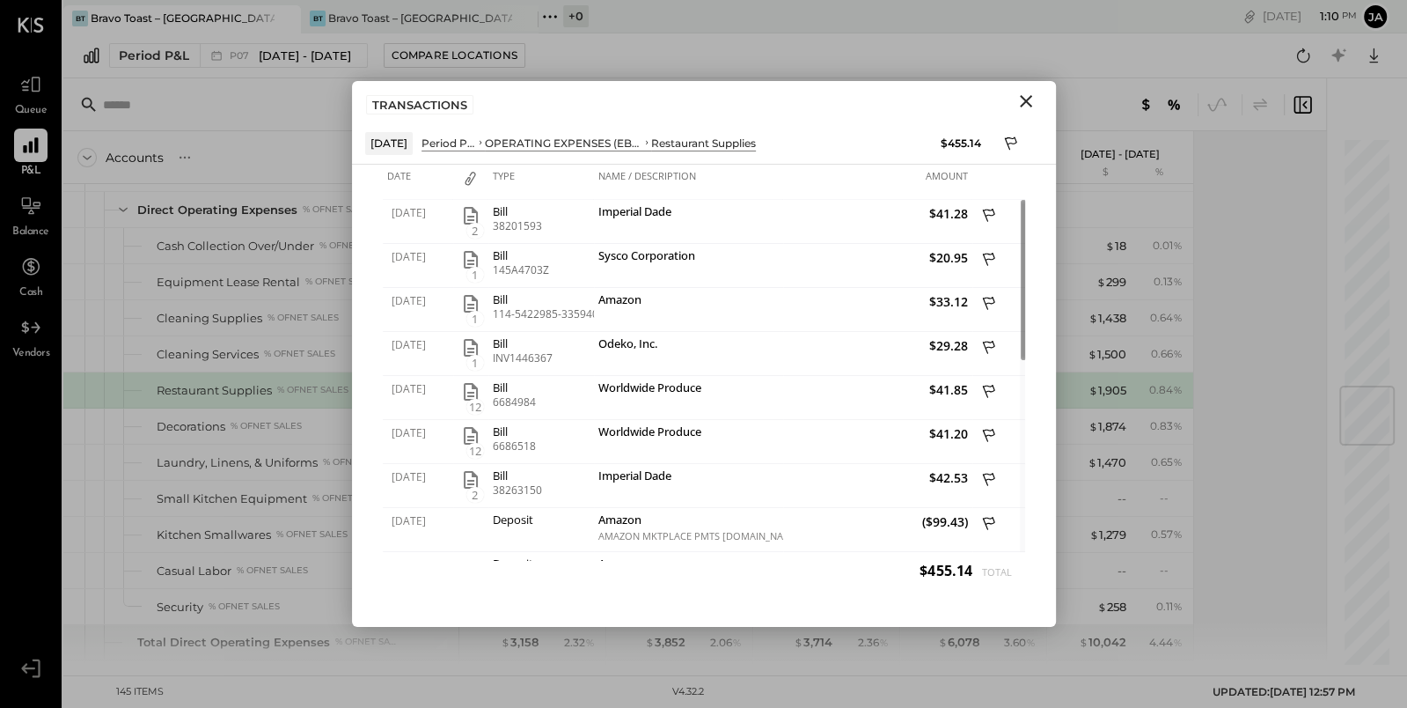
click at [1030, 103] on icon "Close" at bounding box center [1026, 101] width 21 height 21
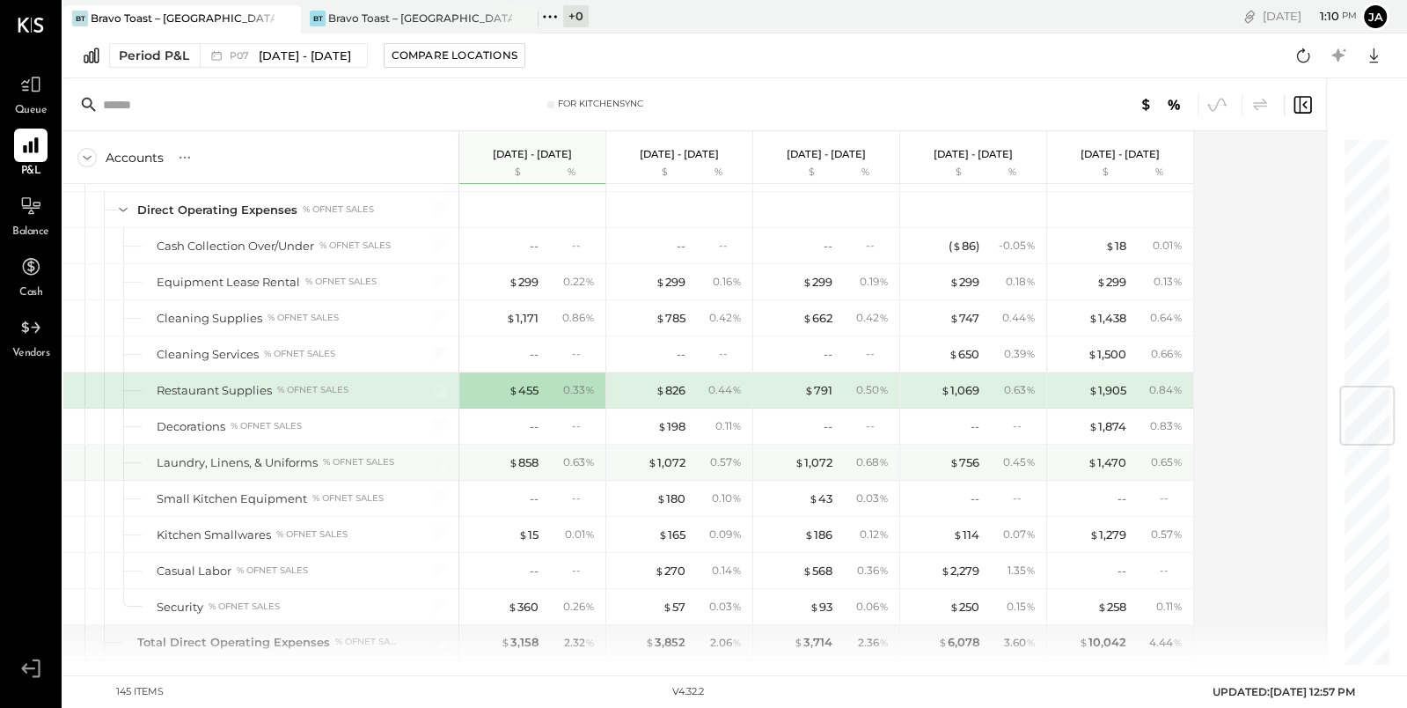
click at [602, 444] on div "$ 858 0.63 %" at bounding box center [532, 461] width 146 height 35
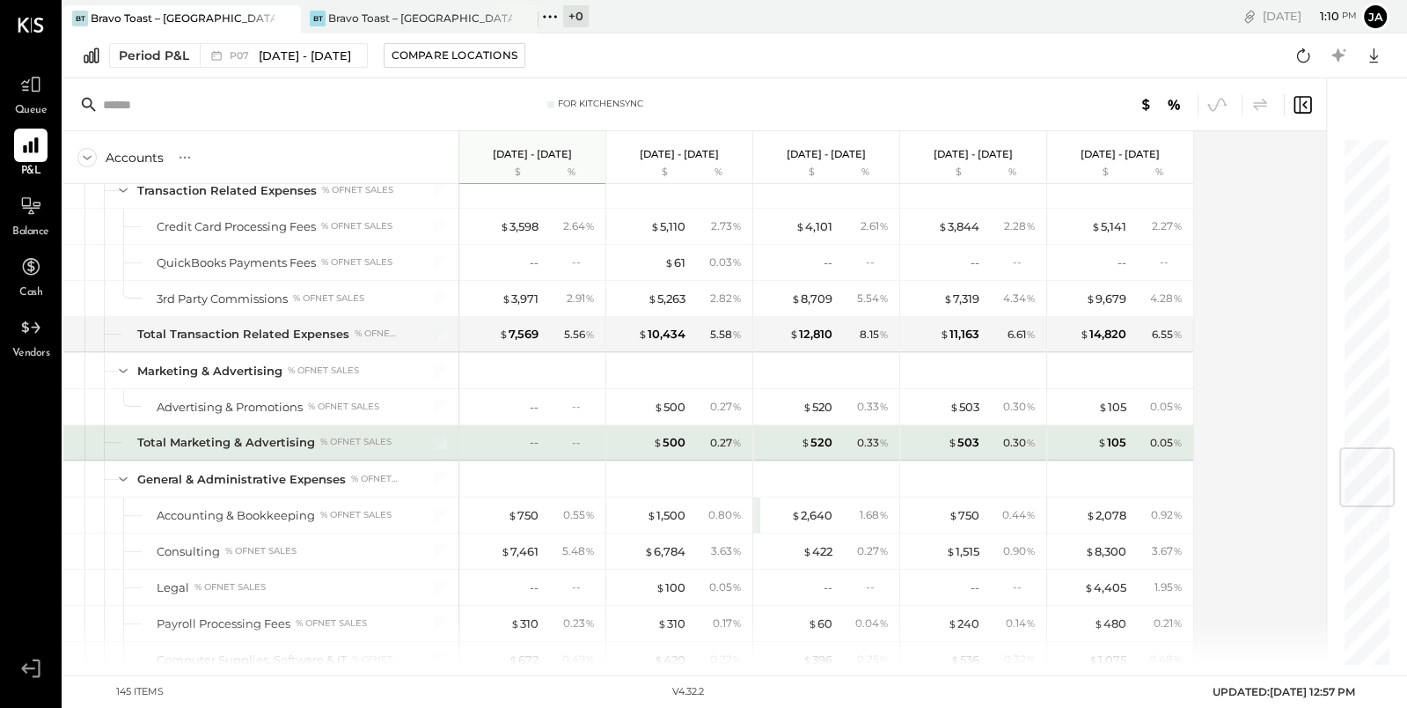
scroll to position [2506, 0]
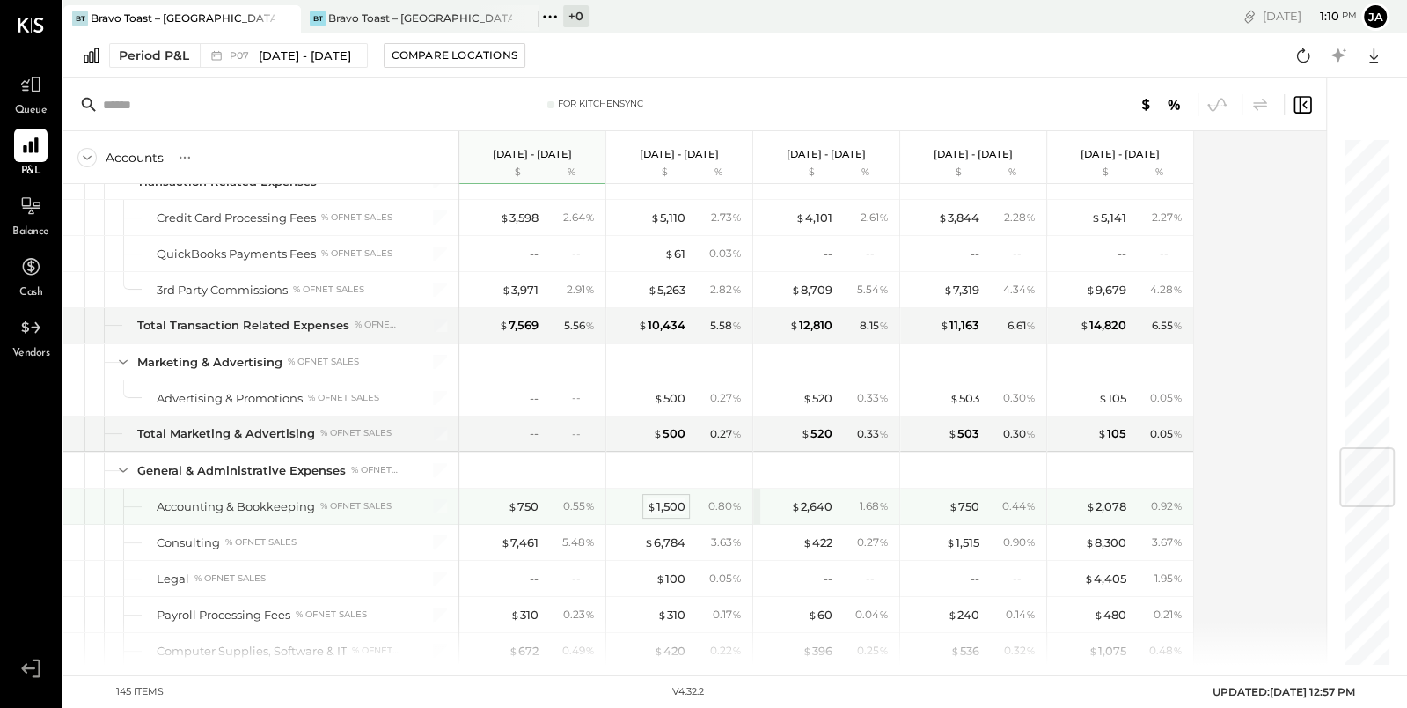
click at [668, 498] on div "$ 1,500" at bounding box center [666, 506] width 39 height 17
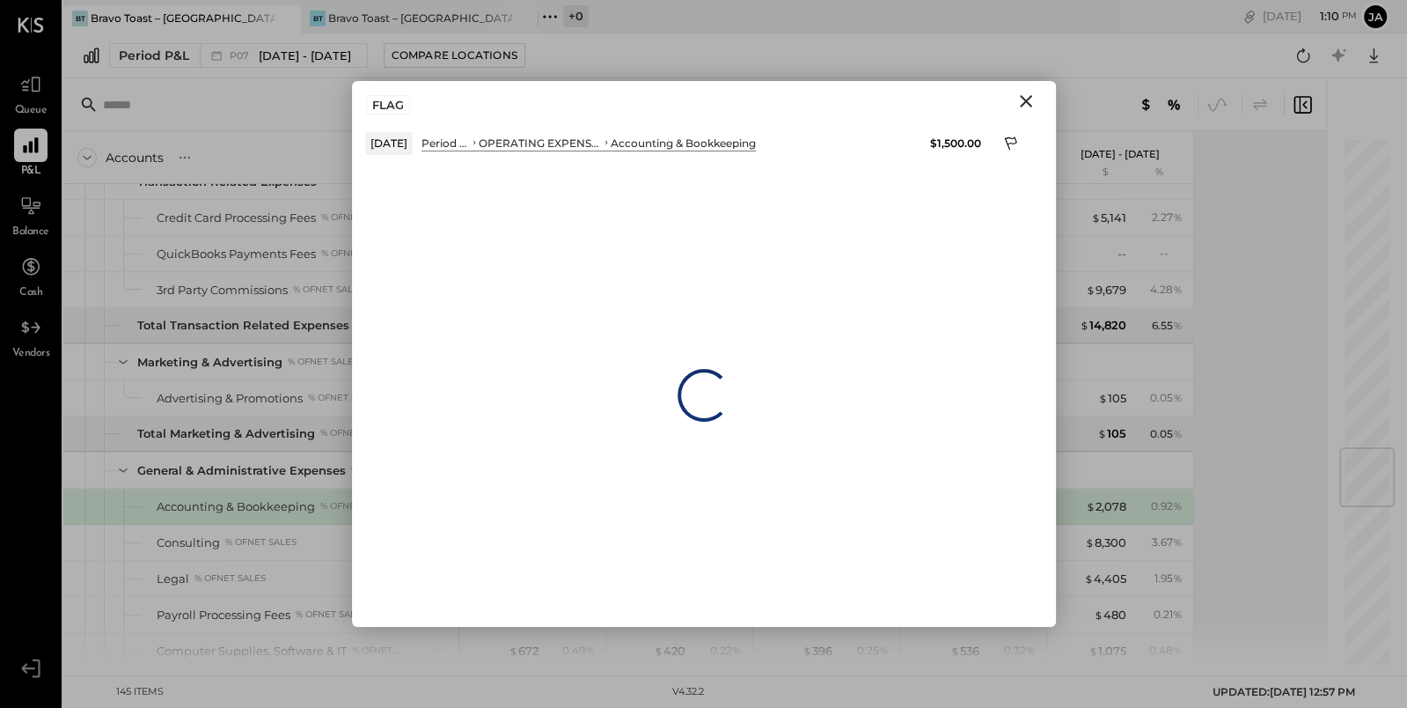
click at [745, 112] on div "FLAG" at bounding box center [704, 101] width 704 height 40
click at [1017, 101] on icon "Close" at bounding box center [1026, 101] width 21 height 21
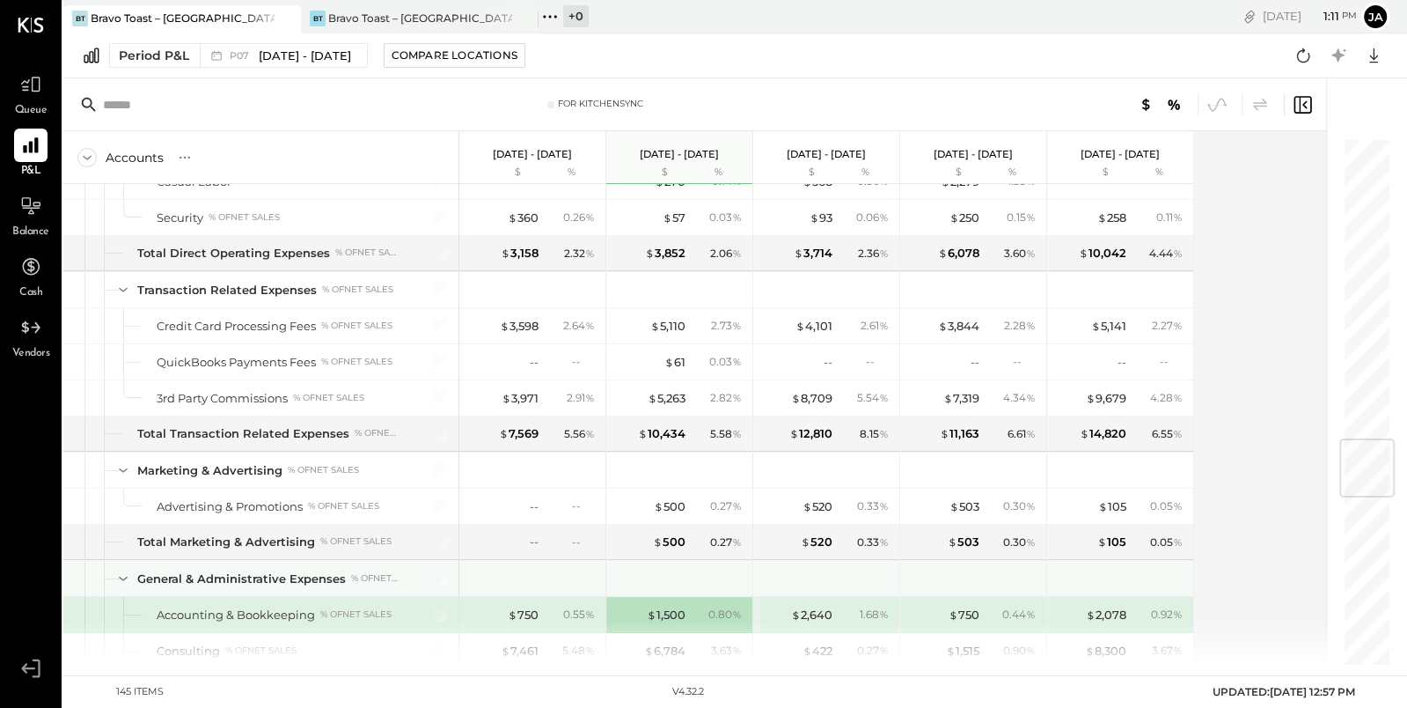
scroll to position [2433, 0]
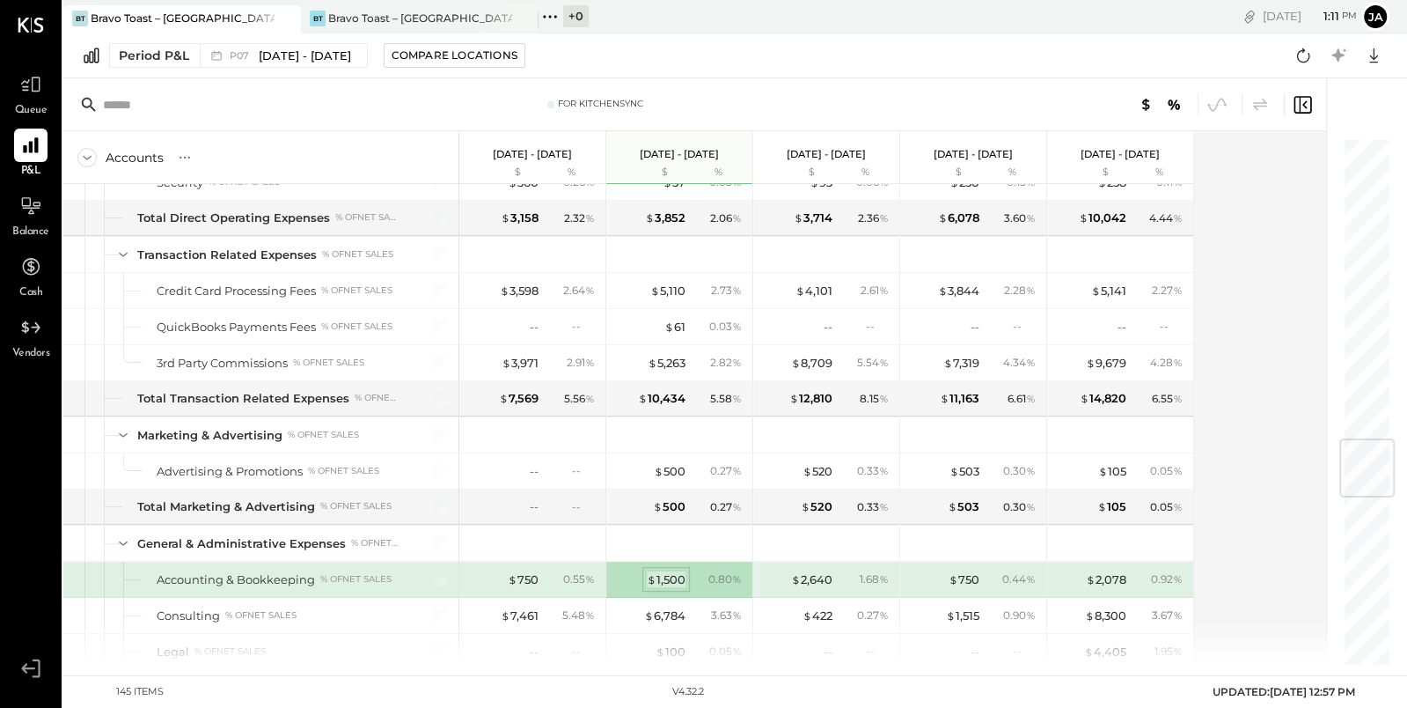
click at [665, 571] on div "$ 1,500" at bounding box center [666, 579] width 39 height 17
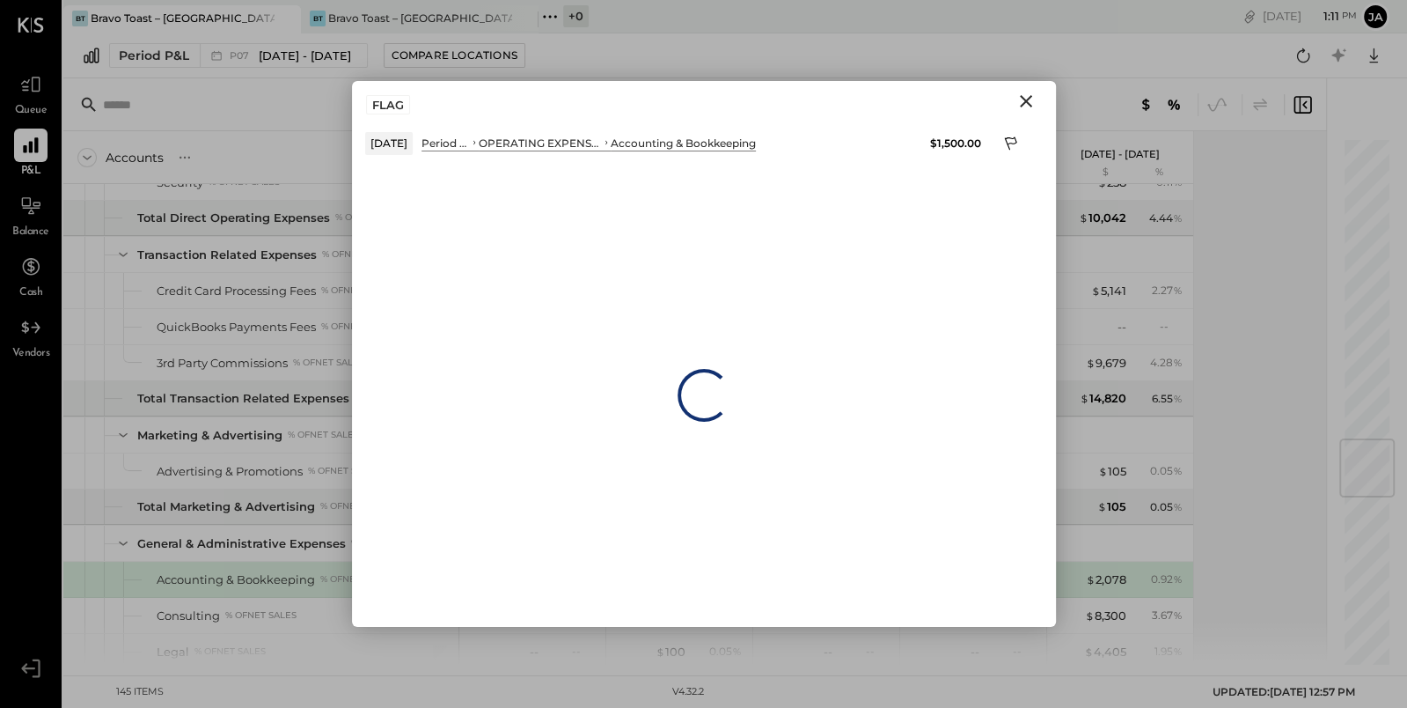
click at [1028, 101] on icon "Close" at bounding box center [1026, 101] width 21 height 21
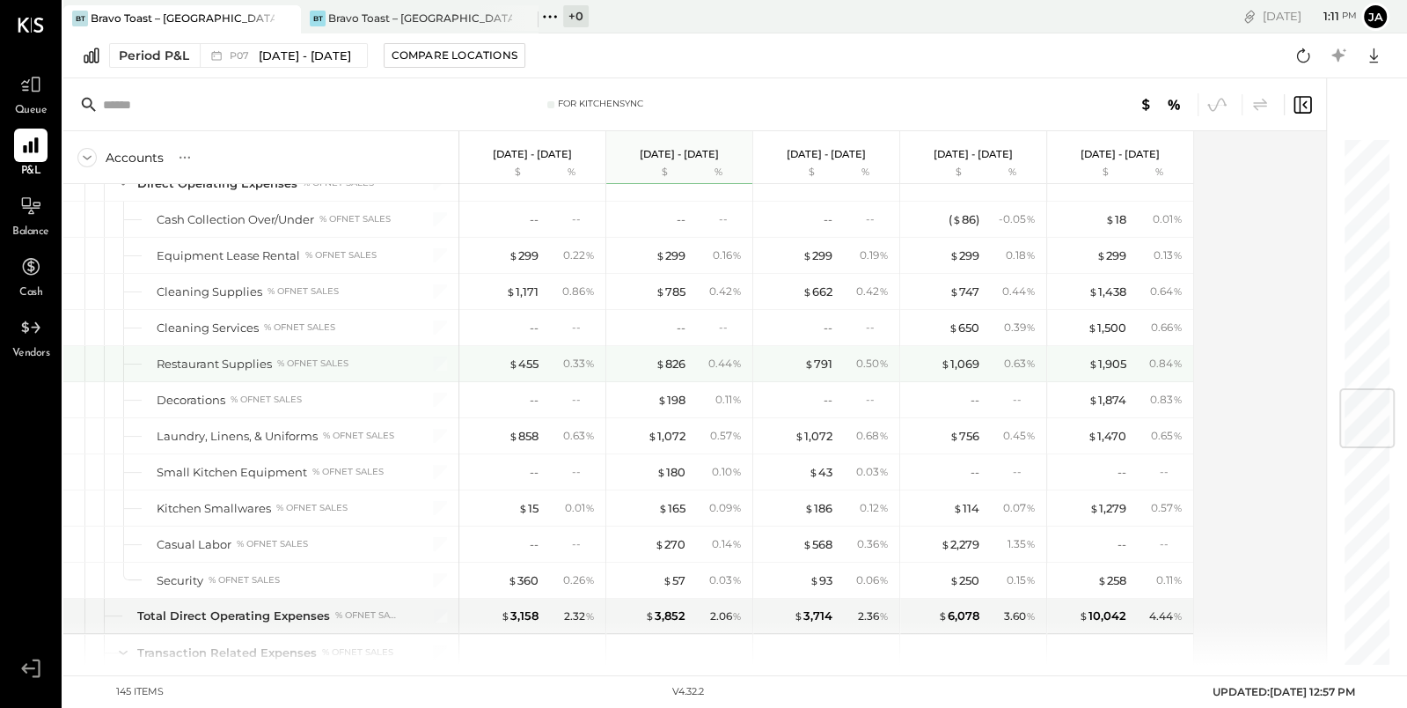
scroll to position [2029, 0]
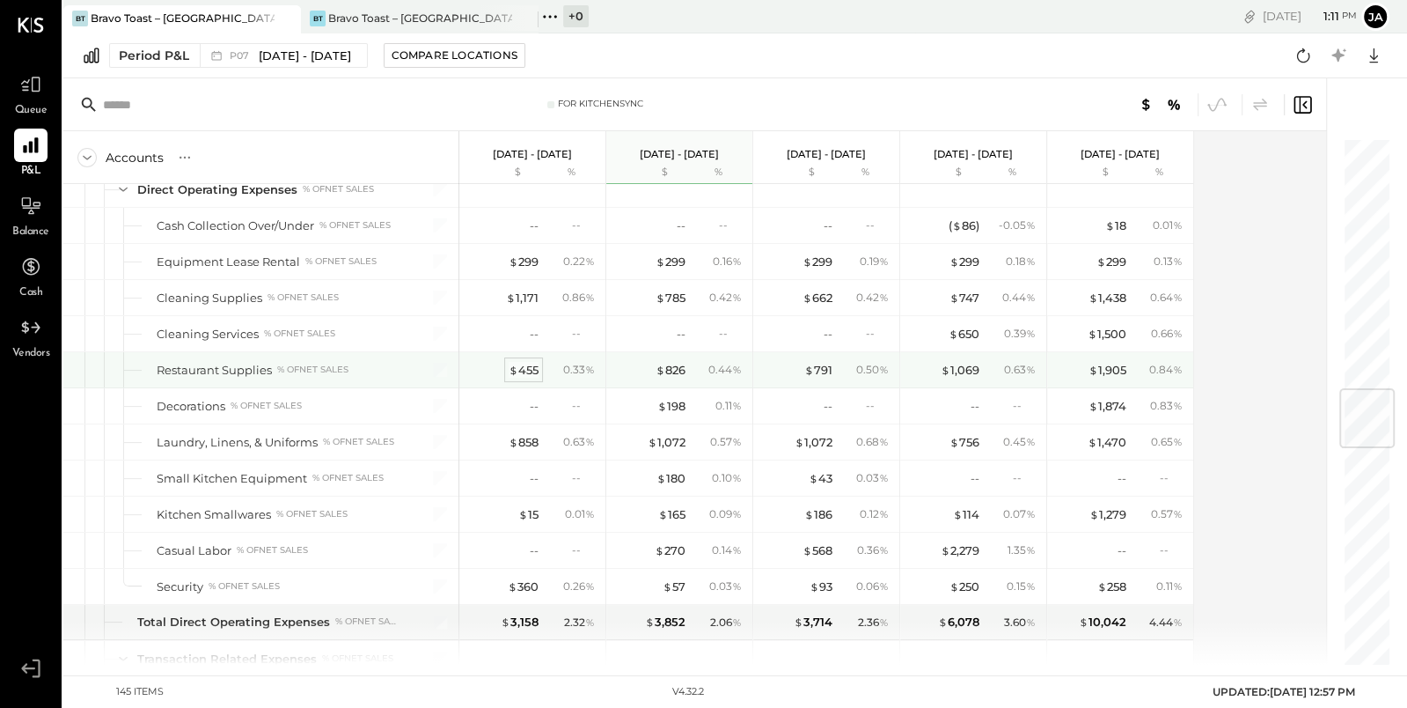
click at [532, 362] on div "$ 455" at bounding box center [524, 370] width 30 height 17
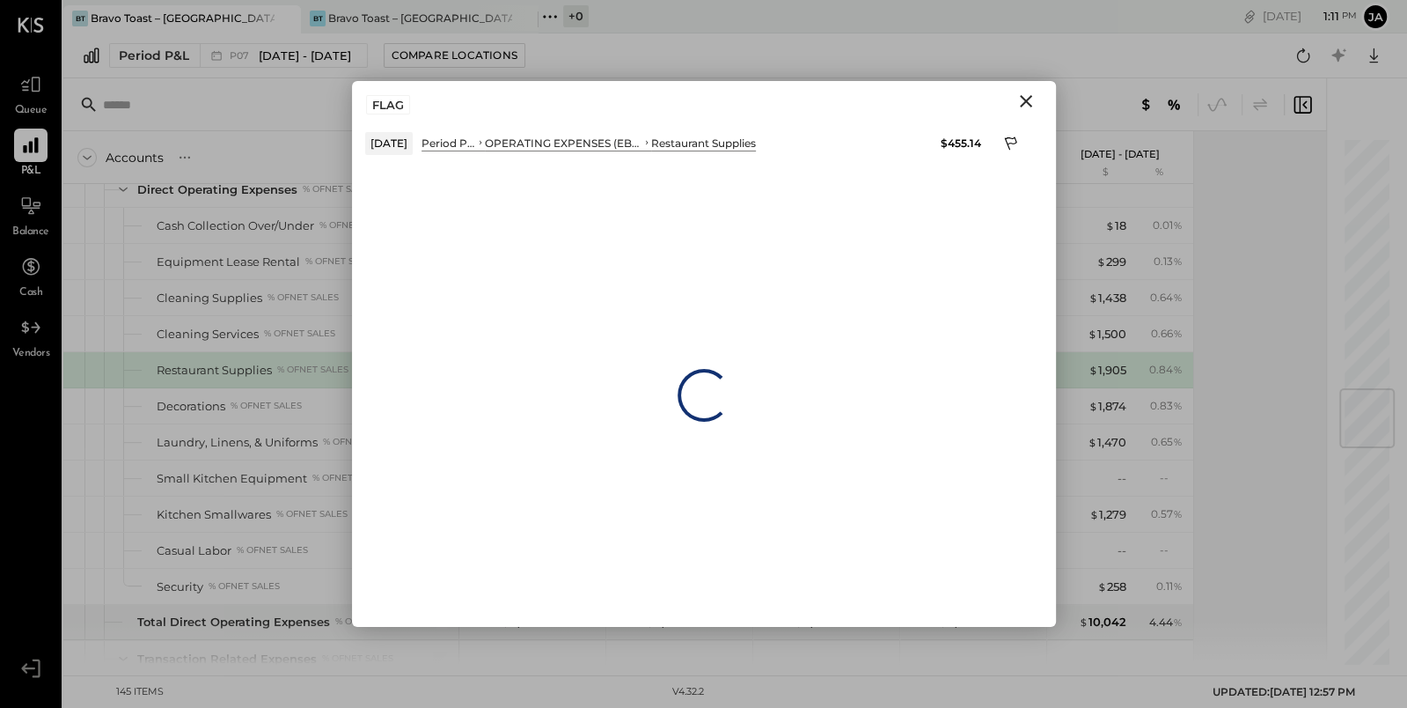
click at [1028, 99] on icon "Close" at bounding box center [1026, 101] width 21 height 21
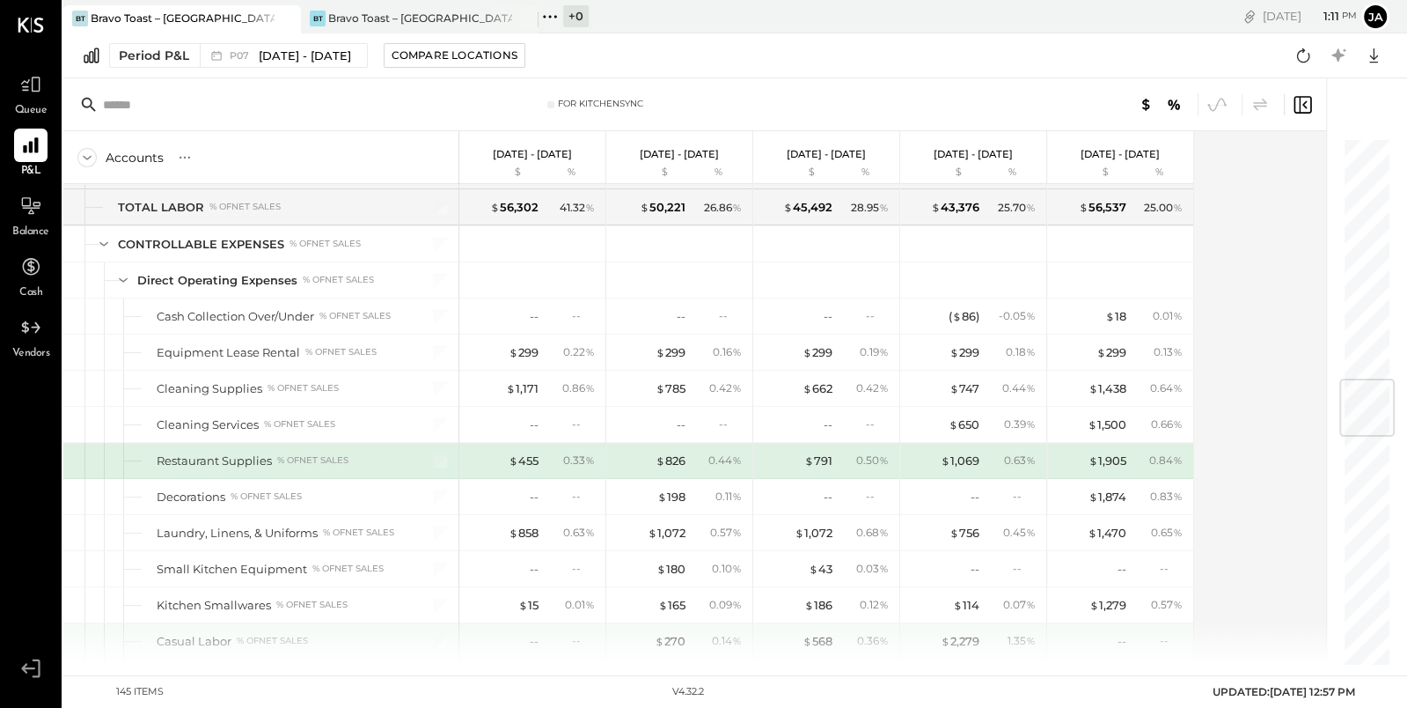
scroll to position [2016, 0]
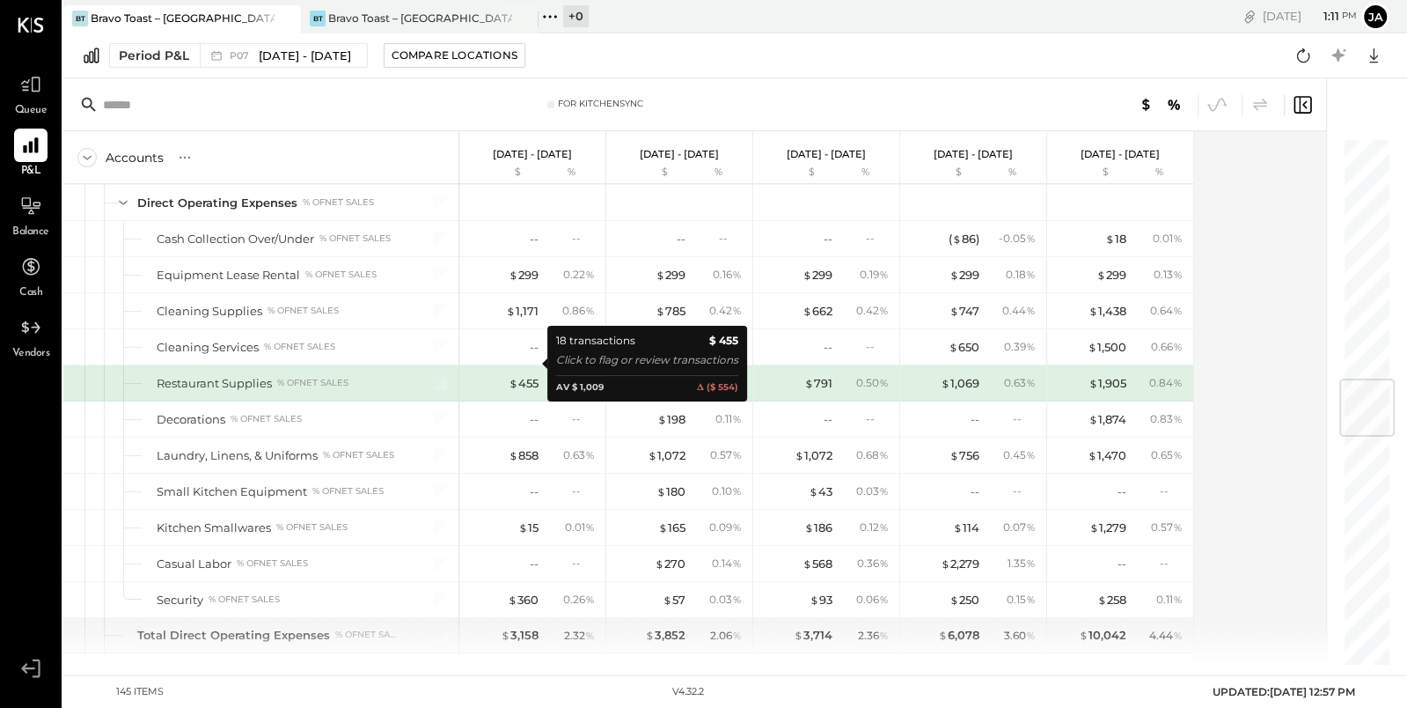
click at [481, 375] on div "$ 455" at bounding box center [503, 383] width 70 height 17
click at [517, 375] on div "$ 455" at bounding box center [524, 383] width 30 height 17
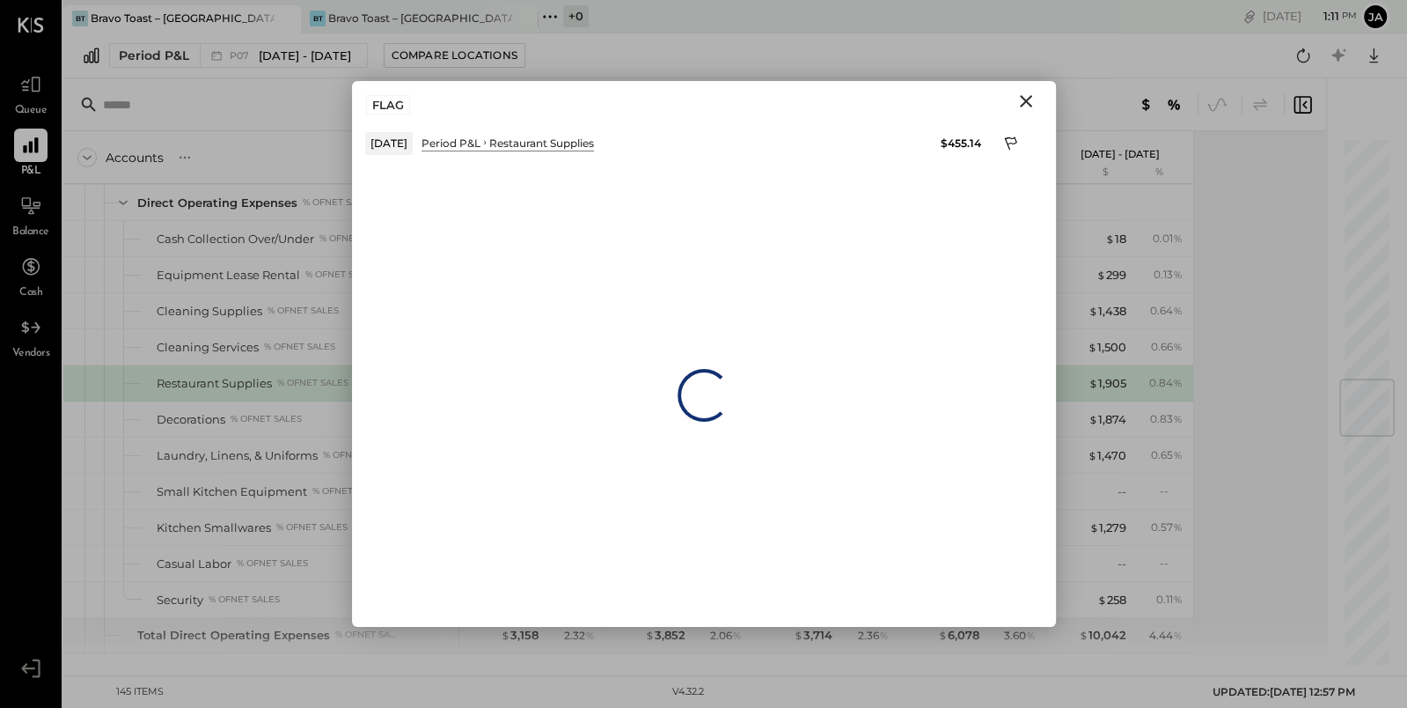
click at [1021, 99] on icon "Close" at bounding box center [1026, 101] width 21 height 21
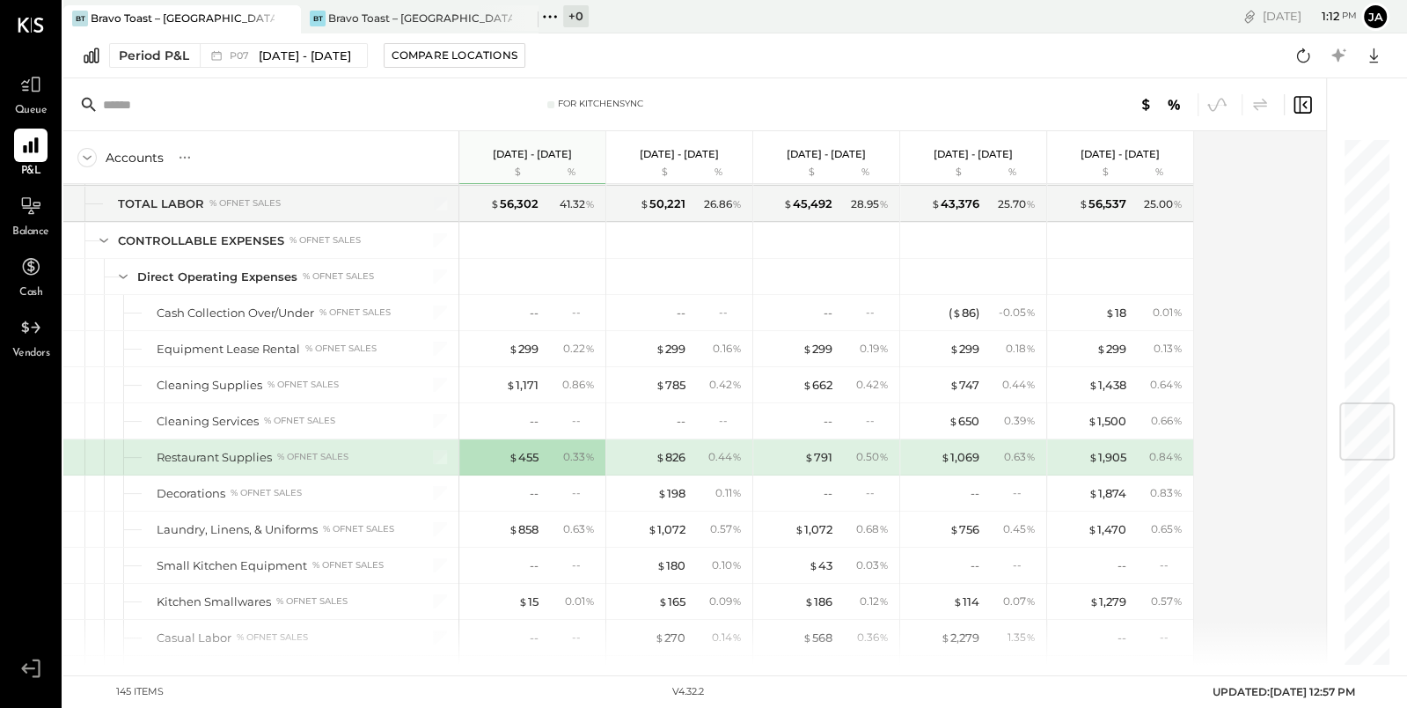
scroll to position [2224, 0]
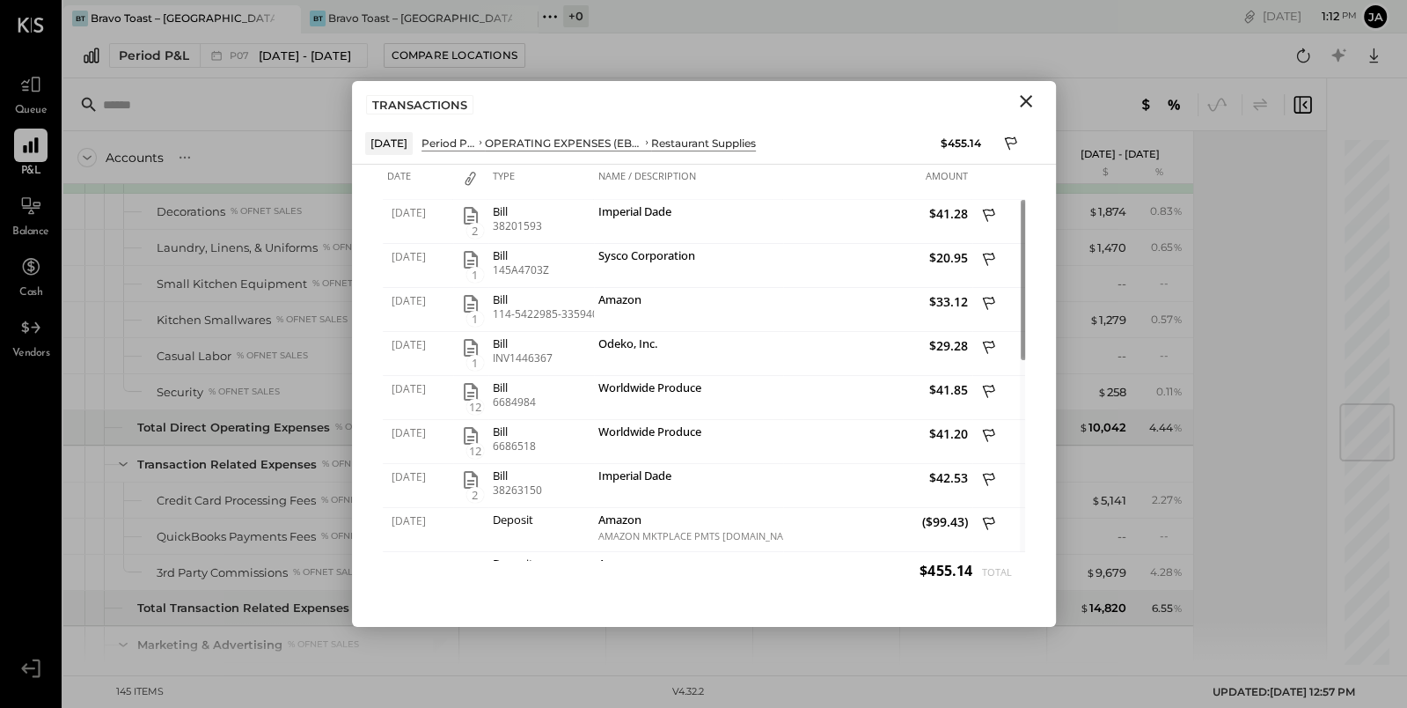
click at [1020, 98] on icon "Close" at bounding box center [1026, 101] width 21 height 21
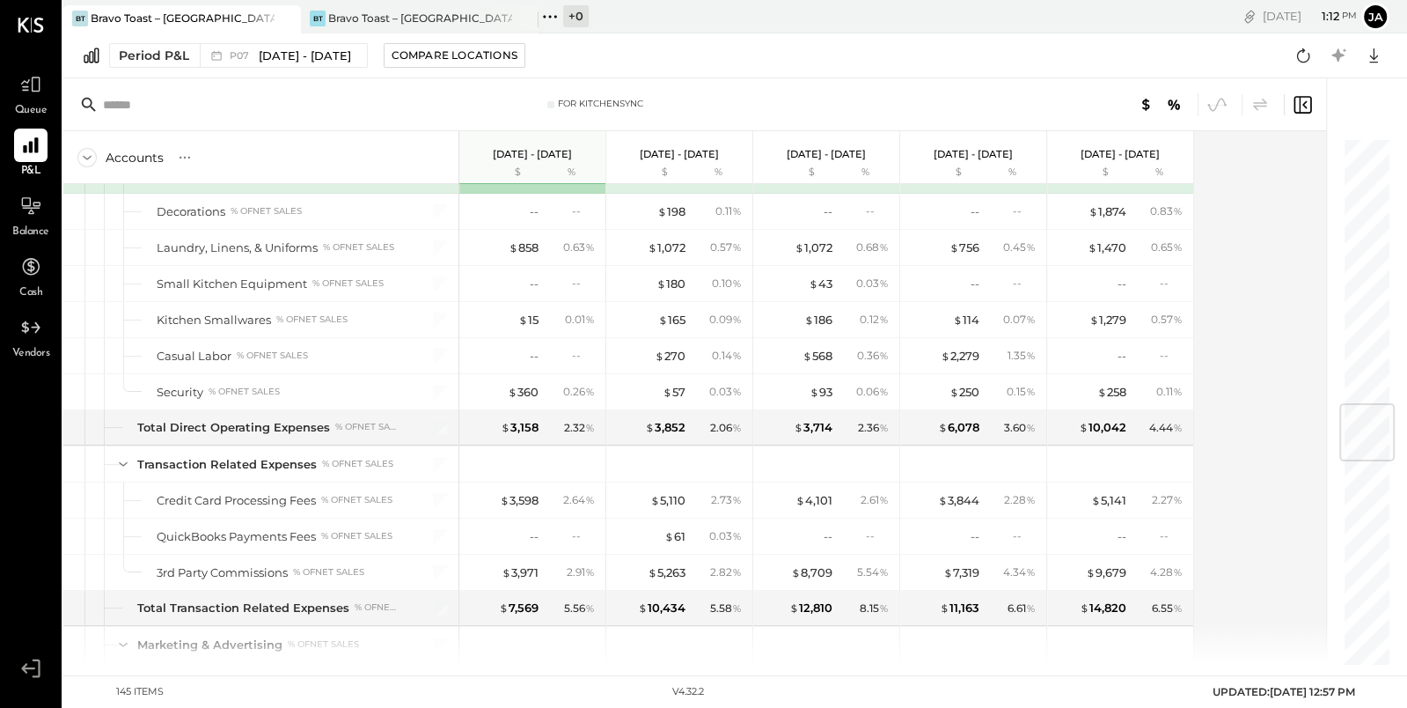
click at [40, 102] on div "Queue" at bounding box center [30, 93] width 33 height 51
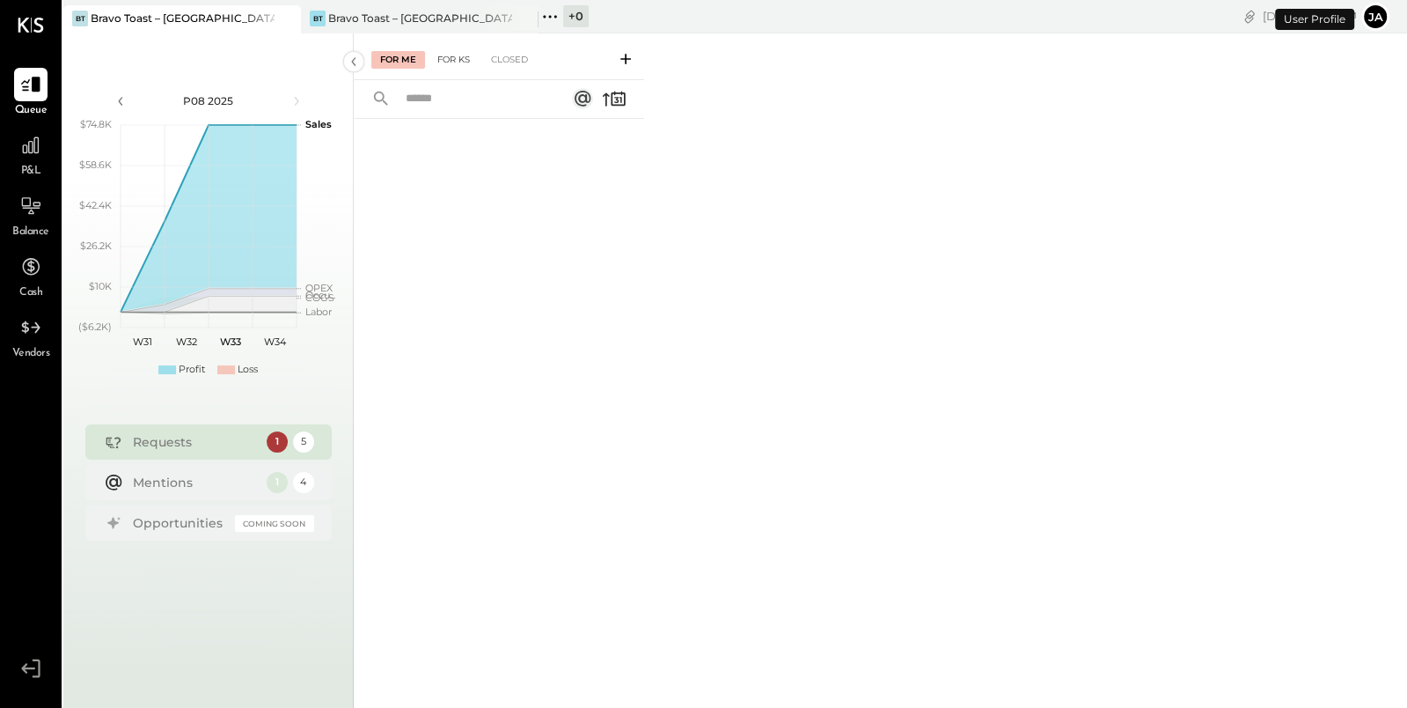
click at [469, 50] on div "For Me For KS Closed" at bounding box center [499, 56] width 290 height 47
click at [459, 62] on div "For KS" at bounding box center [454, 60] width 50 height 18
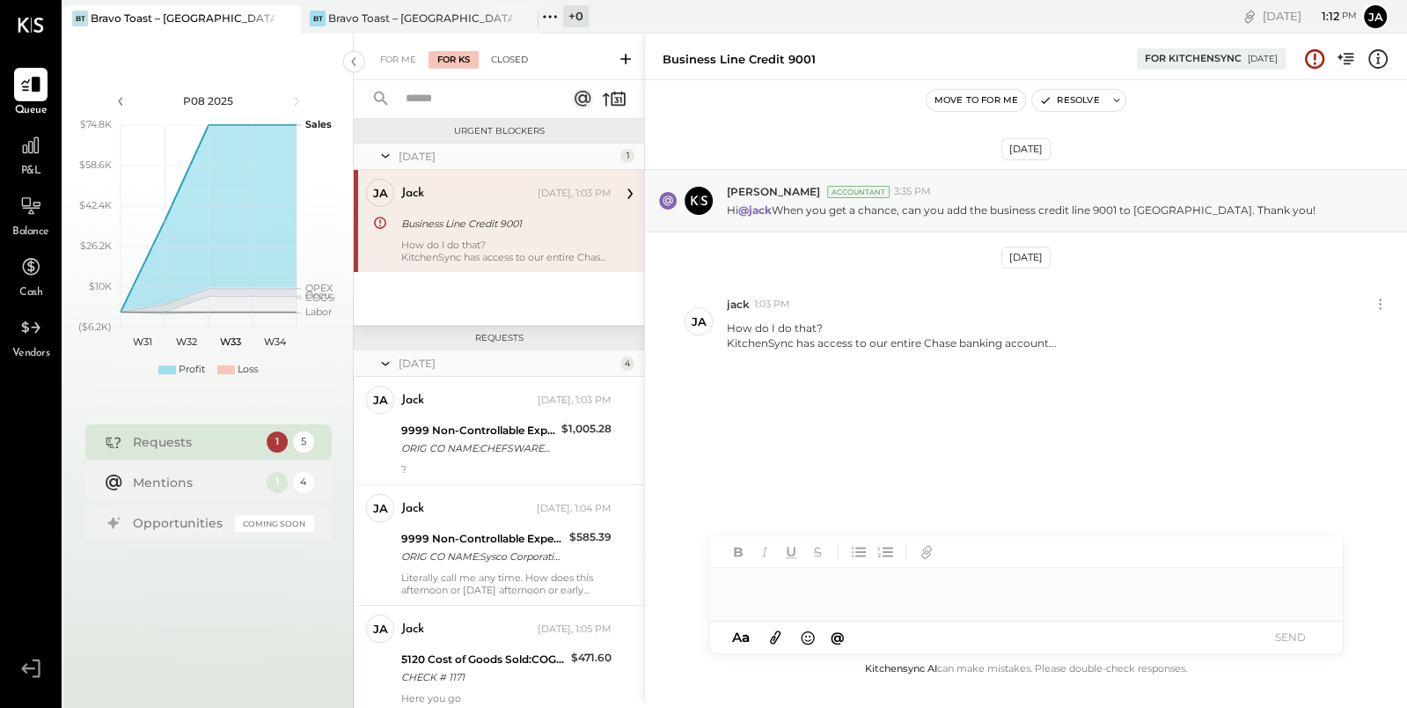
click at [510, 65] on div "Closed" at bounding box center [509, 60] width 55 height 18
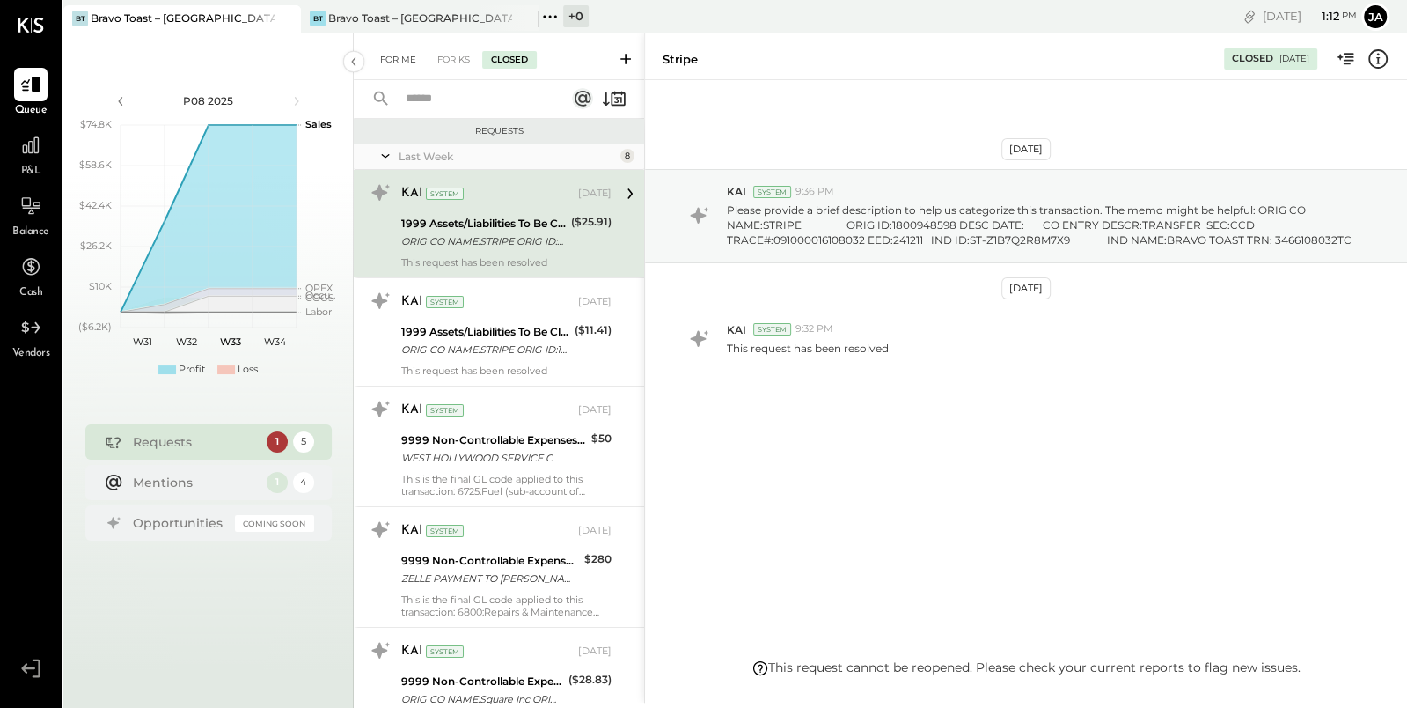
click at [401, 52] on div "For Me" at bounding box center [398, 60] width 54 height 18
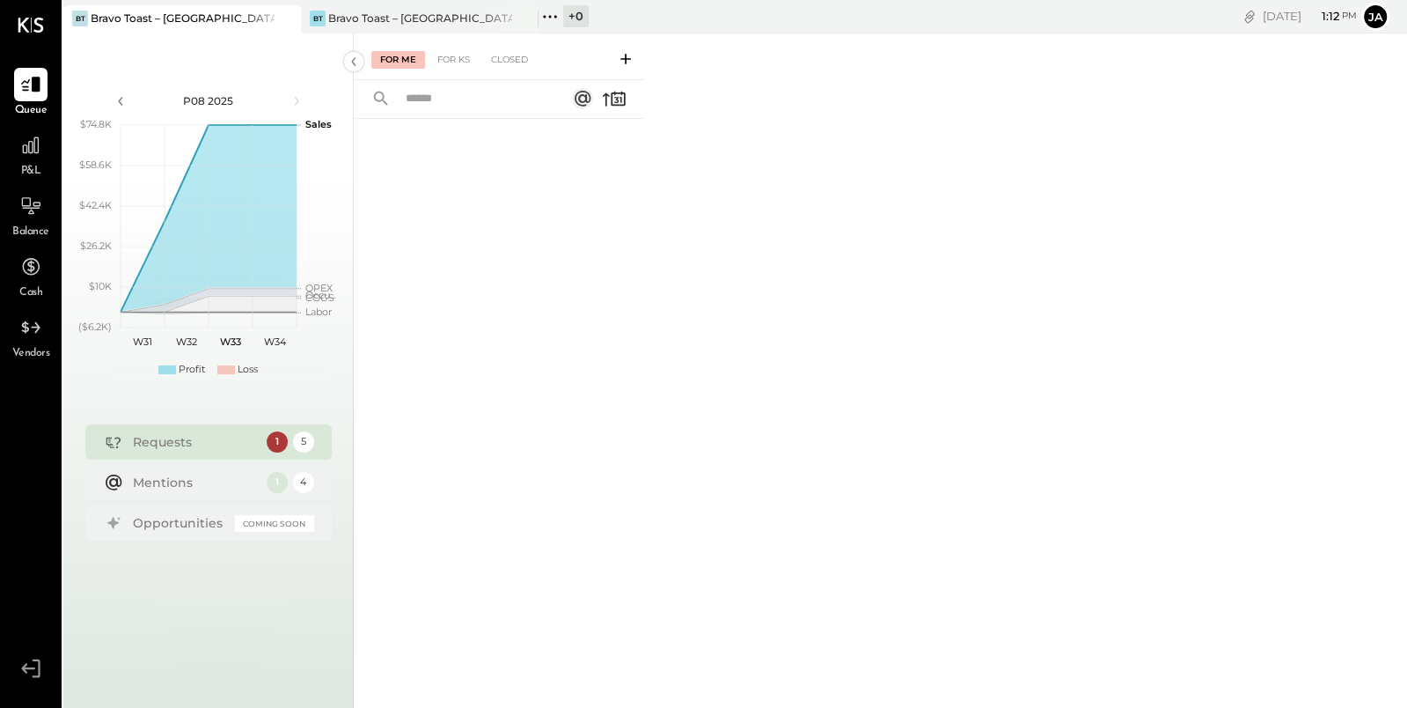
click at [29, 162] on div "P&L" at bounding box center [30, 153] width 33 height 51
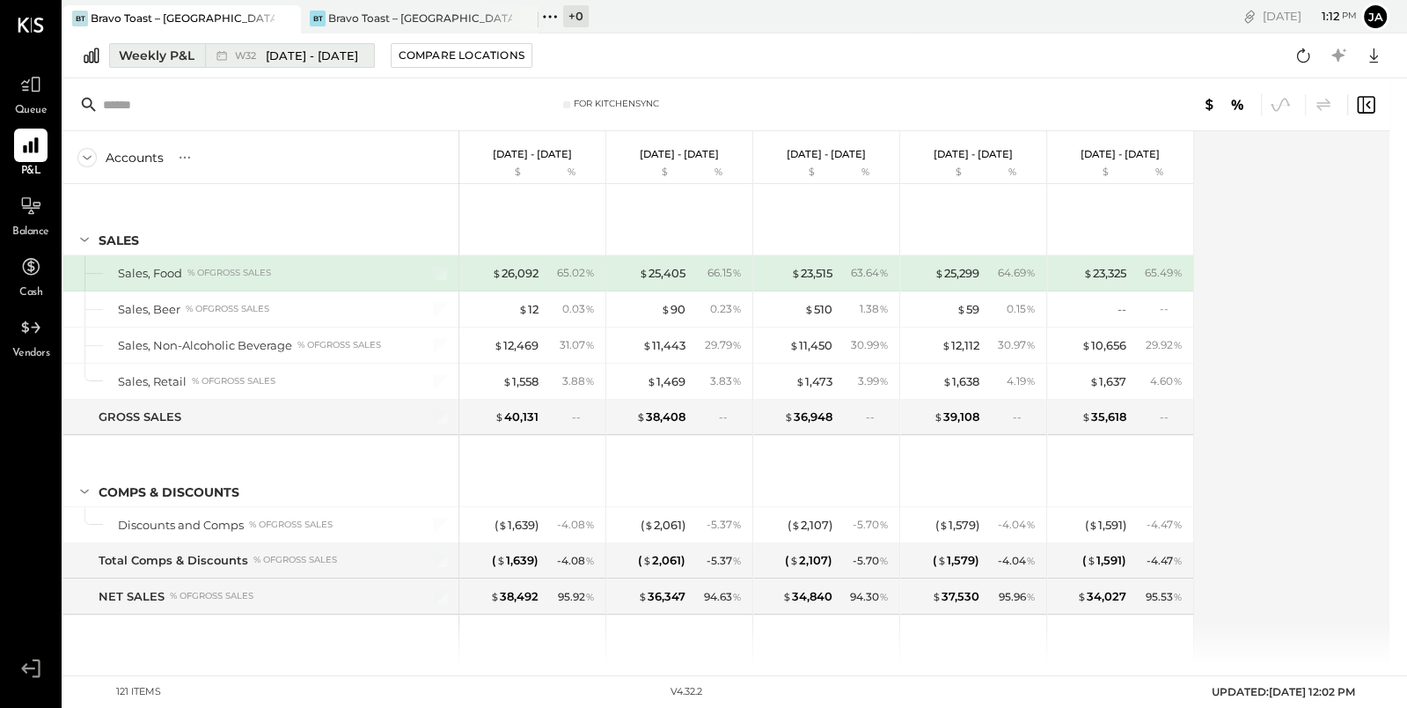
click at [177, 54] on div "Weekly P&L" at bounding box center [157, 56] width 76 height 18
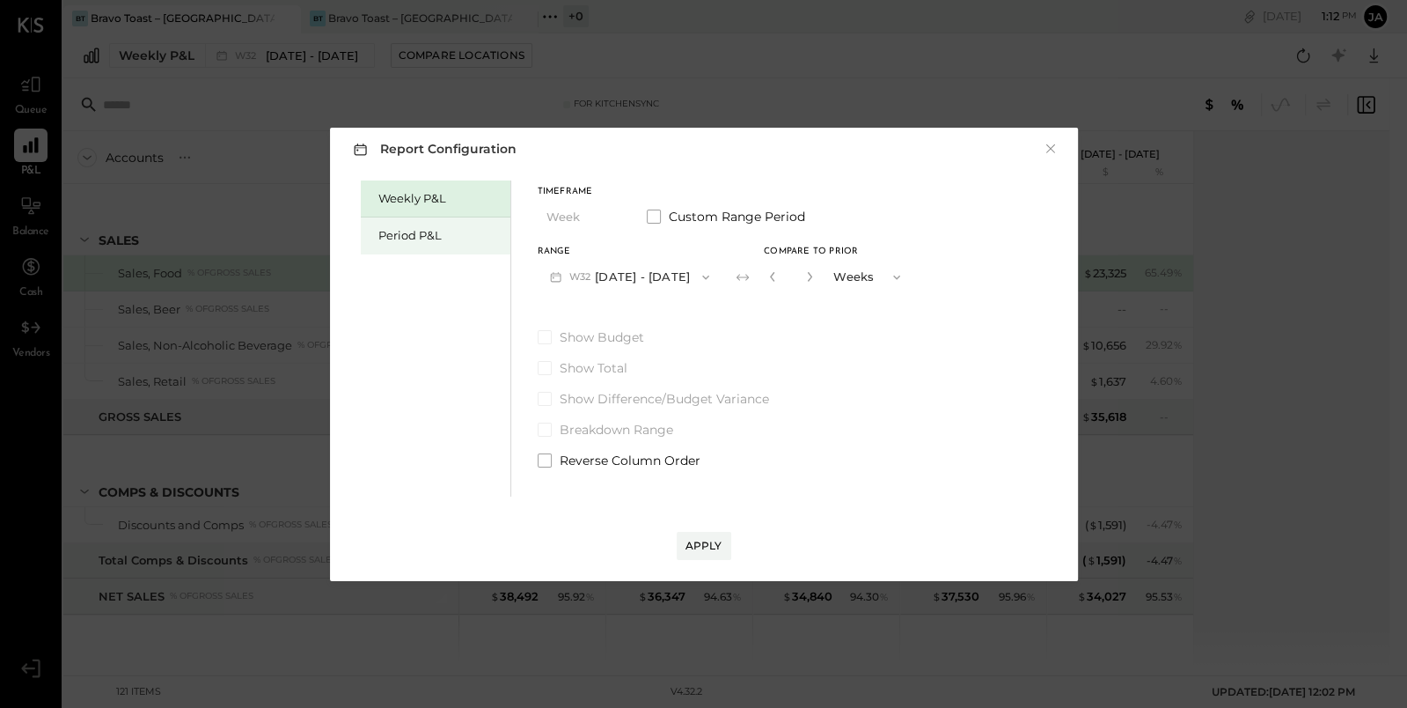
click at [431, 225] on div "Period P&L" at bounding box center [436, 235] width 150 height 37
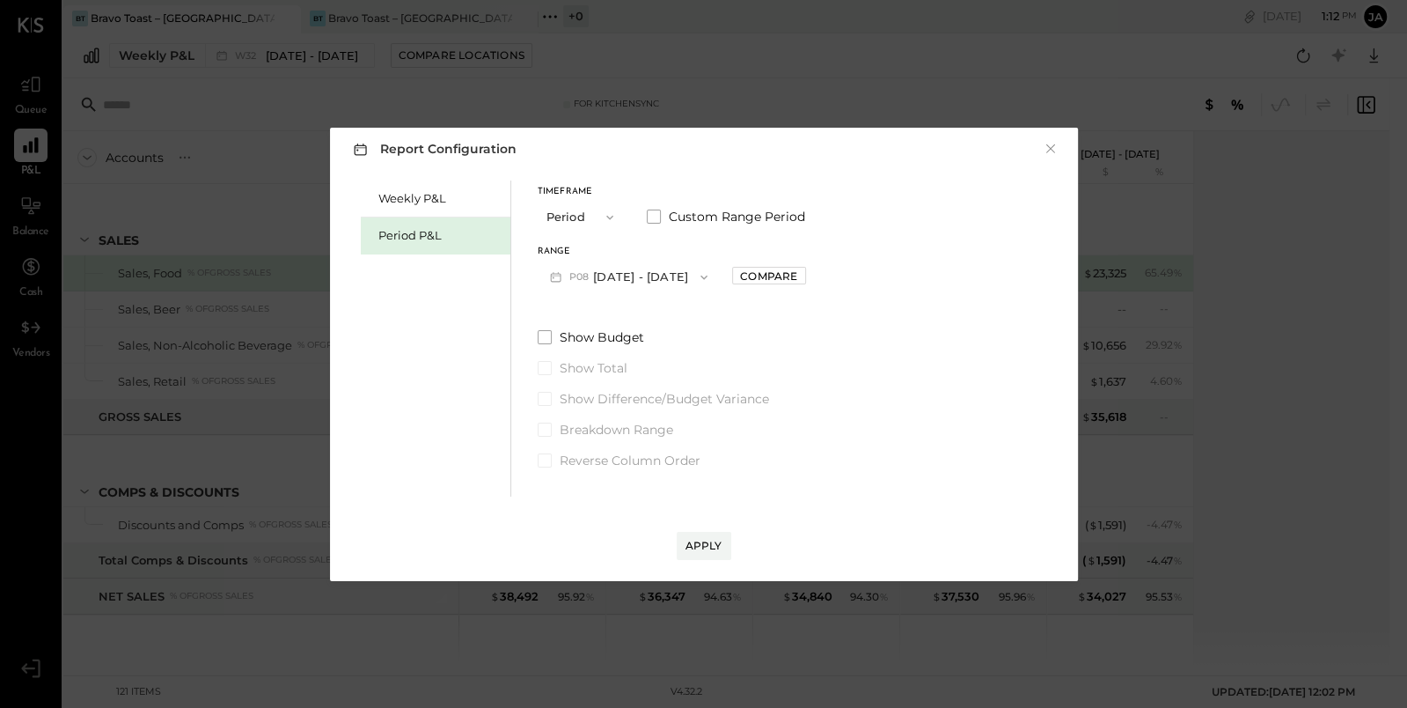
click at [711, 268] on button "P08 [DATE] - [DATE]" at bounding box center [629, 276] width 183 height 33
click at [608, 210] on icon "button" at bounding box center [610, 217] width 14 height 14
click at [715, 245] on div "Timeframe Period Period Quarter YTD Year Custom Range Period Range P08 [DATE] -…" at bounding box center [672, 240] width 268 height 106
click at [797, 275] on div "Compare" at bounding box center [768, 275] width 57 height 15
click at [813, 278] on icon "button" at bounding box center [808, 276] width 11 height 11
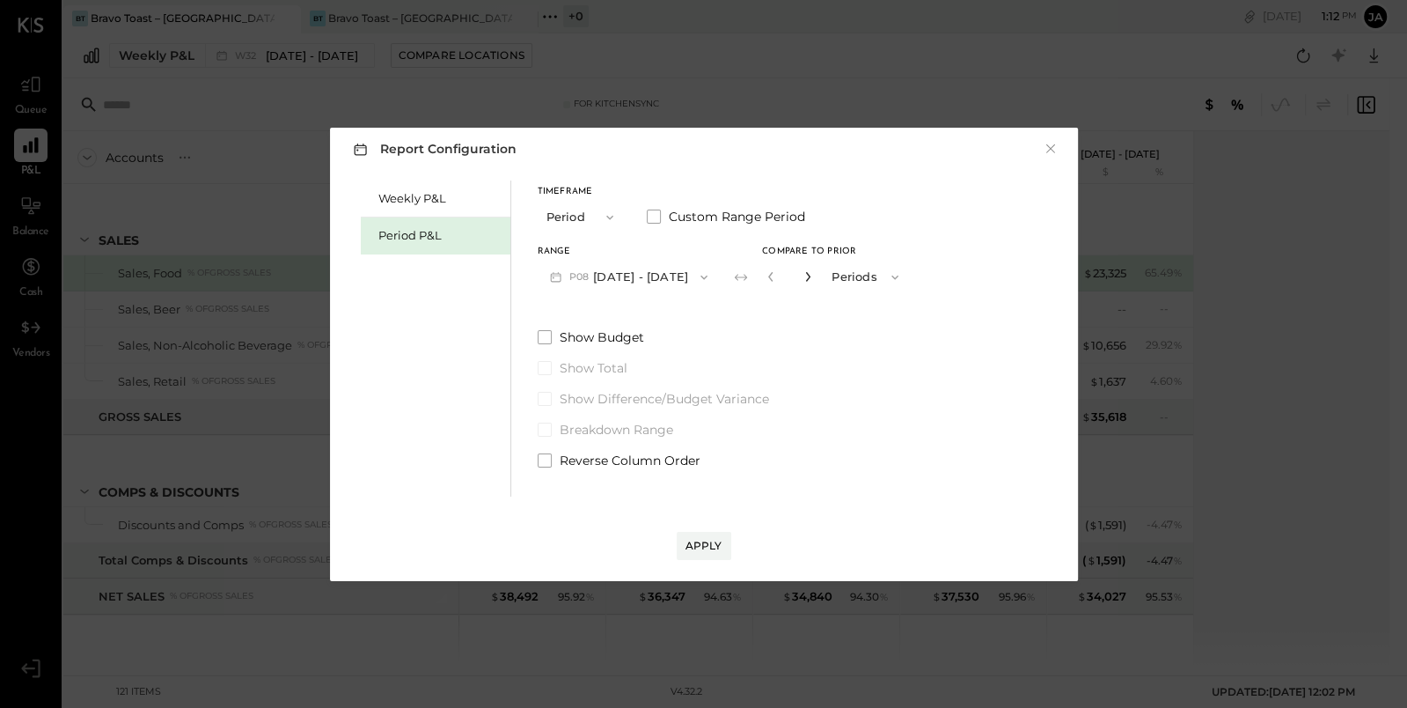
click at [813, 278] on icon "button" at bounding box center [808, 276] width 11 height 11
type input "*"
click at [711, 270] on icon "button" at bounding box center [704, 277] width 14 height 14
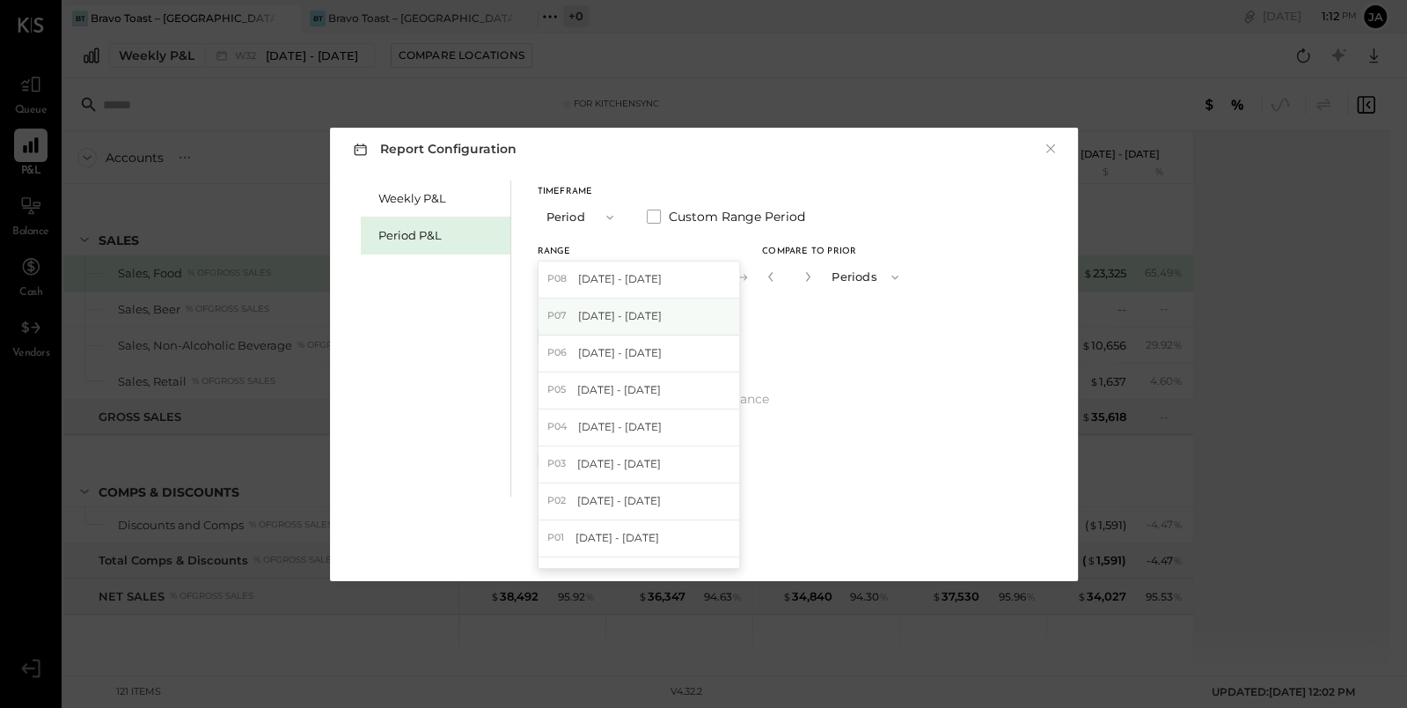
click at [701, 304] on div "P07 [DATE] - [DATE]" at bounding box center [639, 316] width 201 height 37
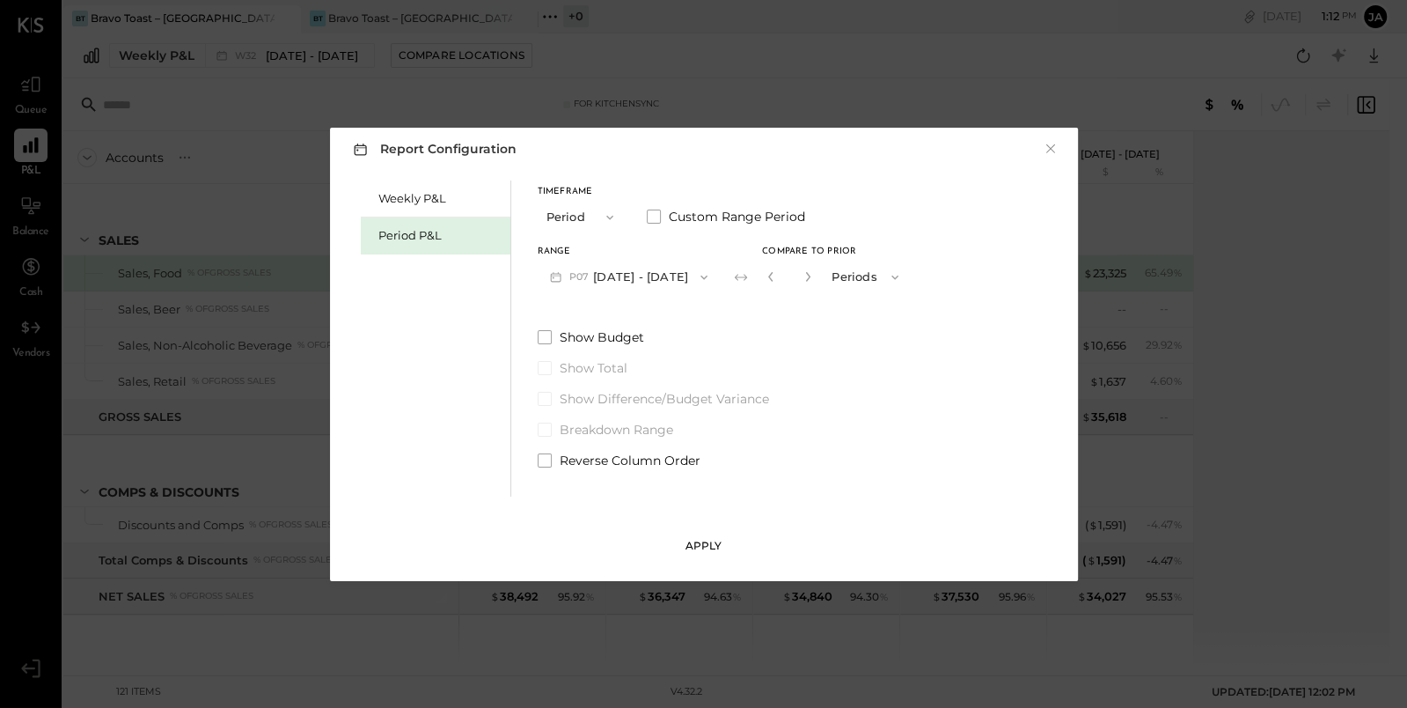
click at [694, 538] on div "Apply" at bounding box center [704, 545] width 37 height 15
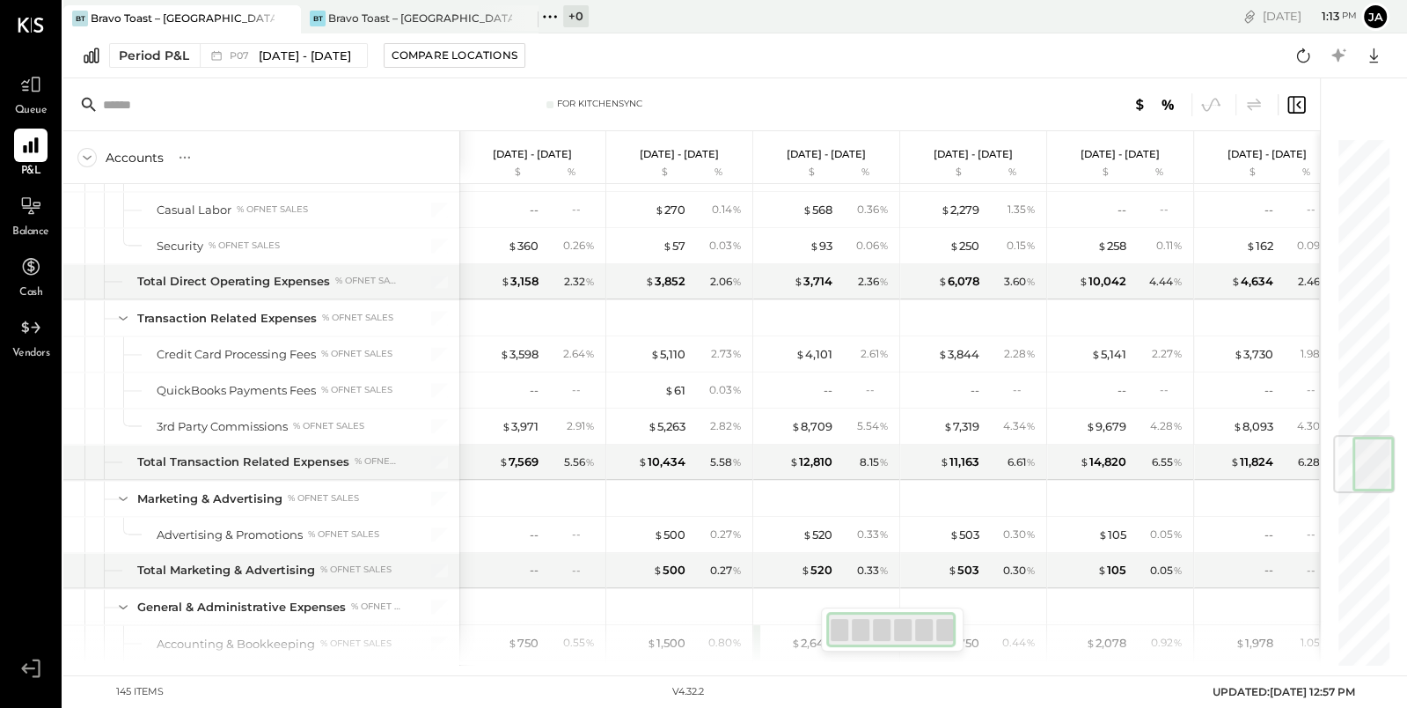
scroll to position [2491, 0]
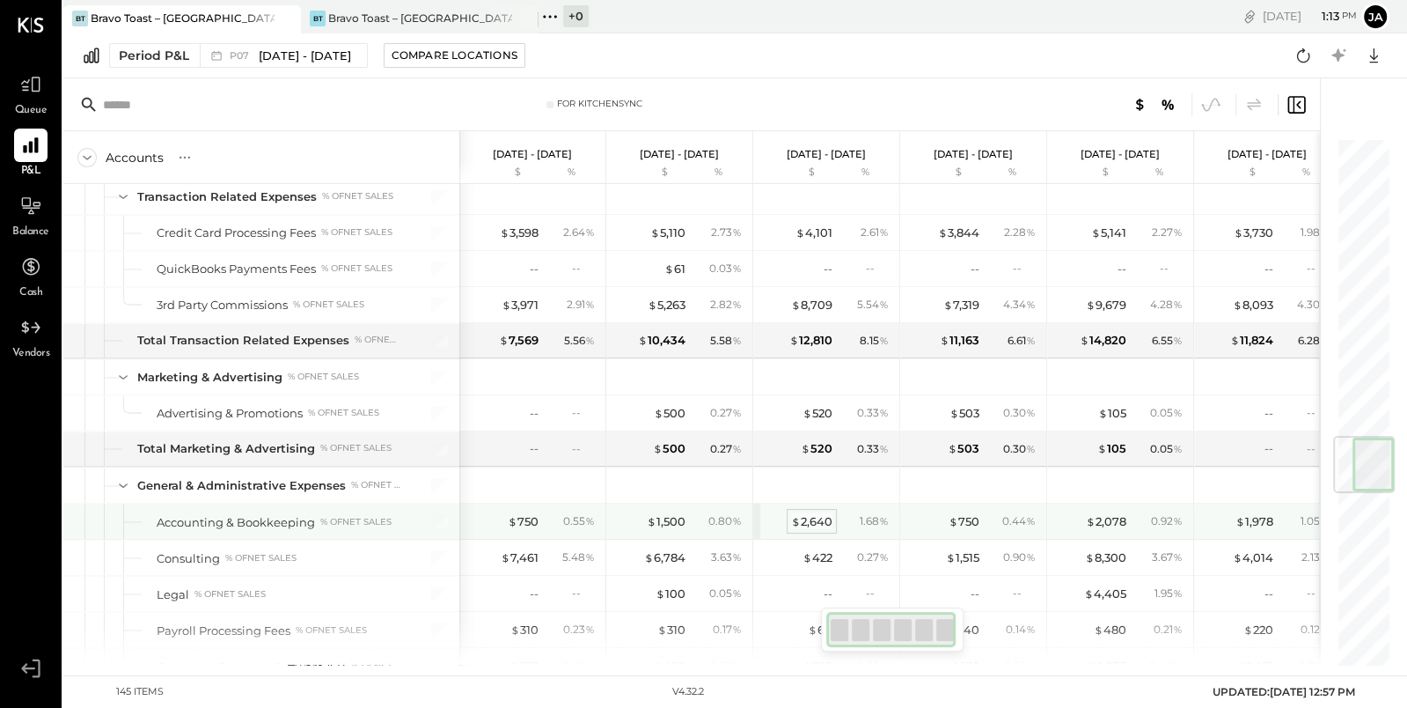
click at [815, 513] on div "$ 2,640" at bounding box center [811, 521] width 41 height 17
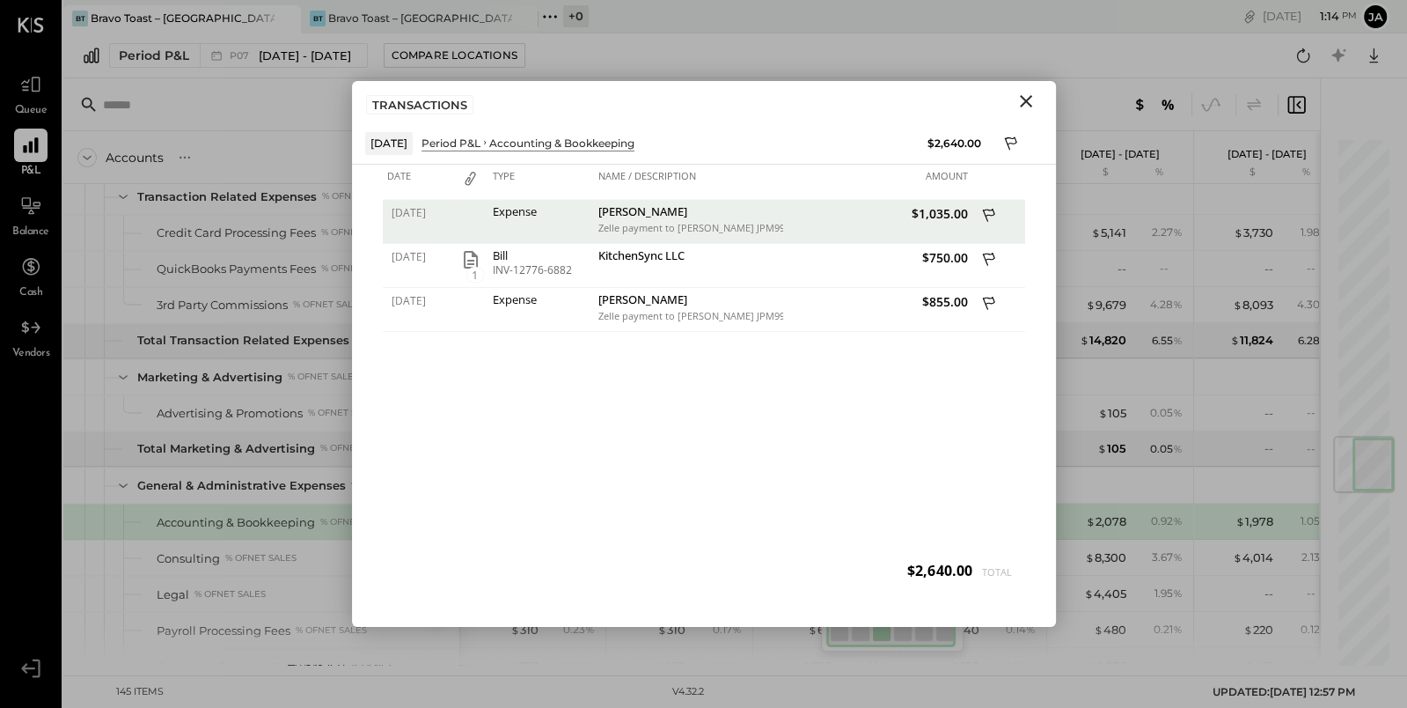
click at [988, 211] on icon at bounding box center [990, 217] width 16 height 22
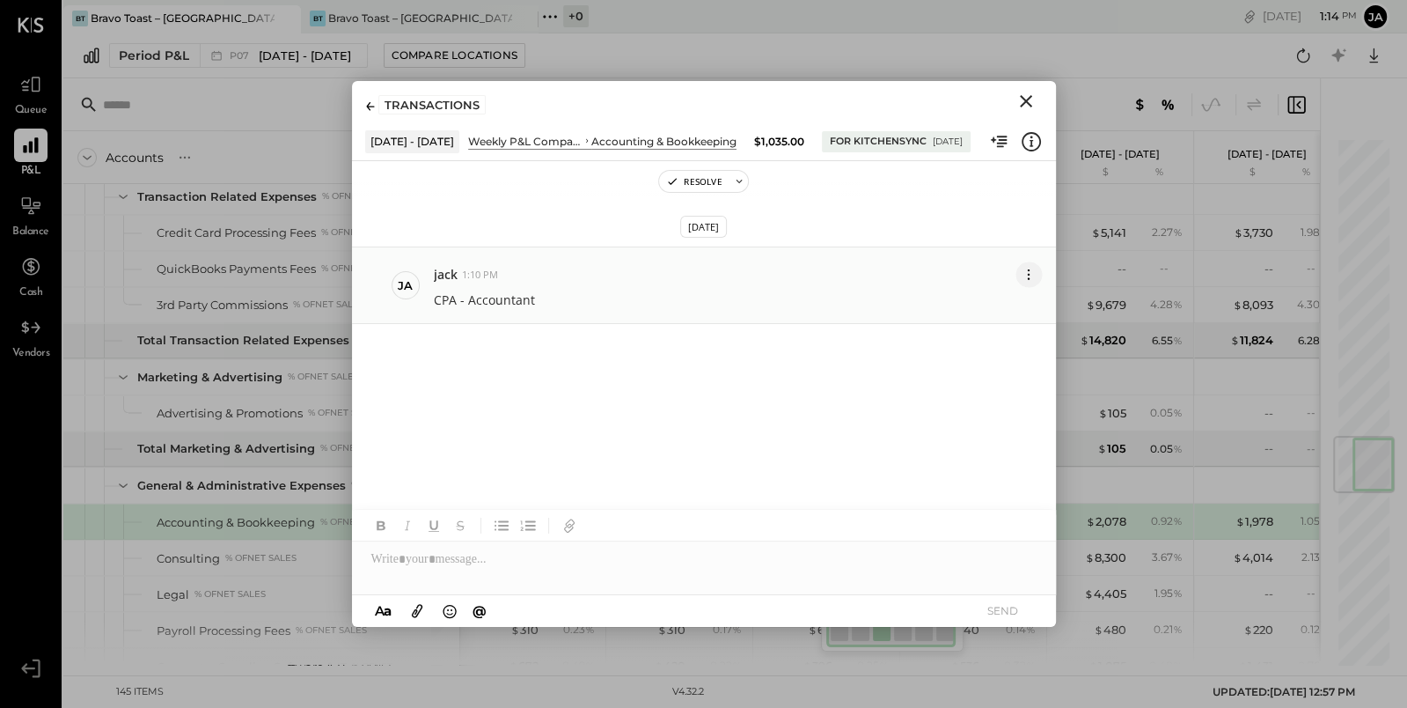
click at [1025, 275] on icon at bounding box center [1028, 274] width 18 height 18
click at [1008, 335] on button "Delete Message..." at bounding box center [976, 337] width 132 height 32
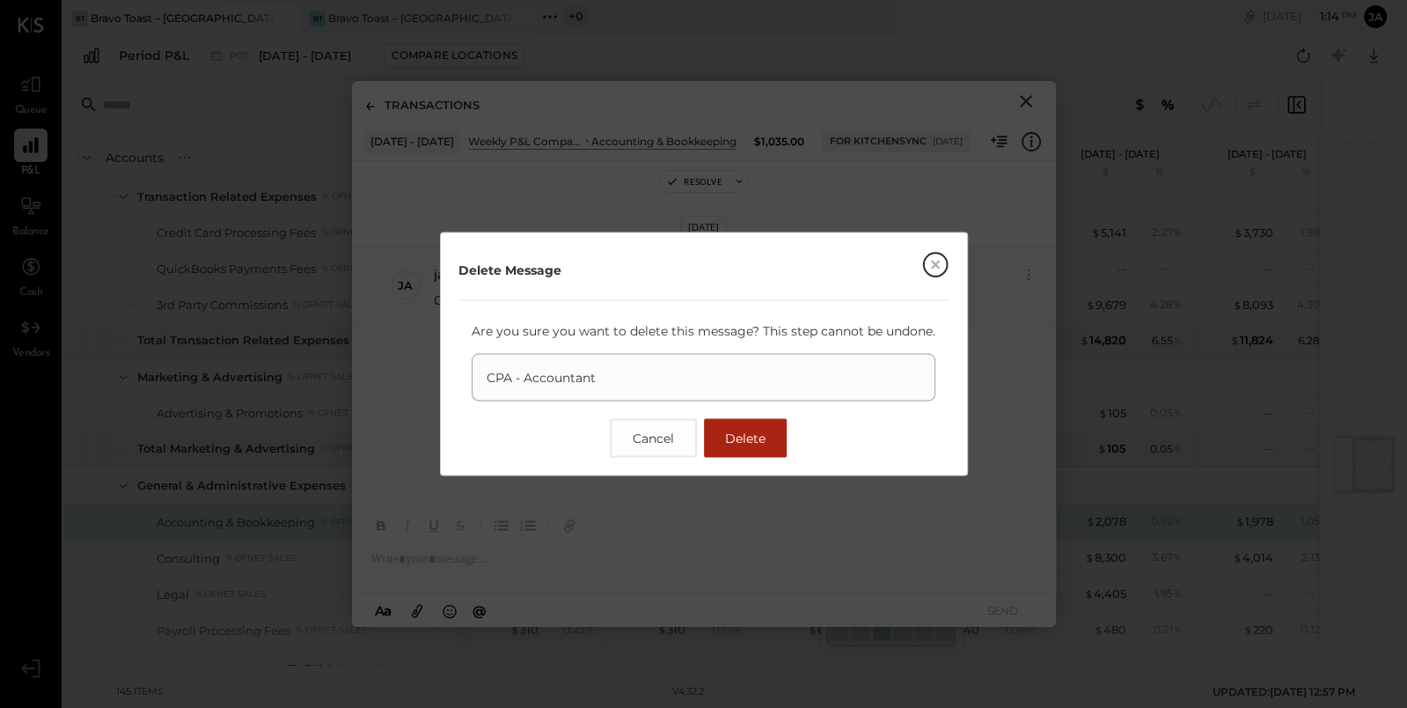
click at [756, 445] on button "Delete" at bounding box center [745, 438] width 83 height 39
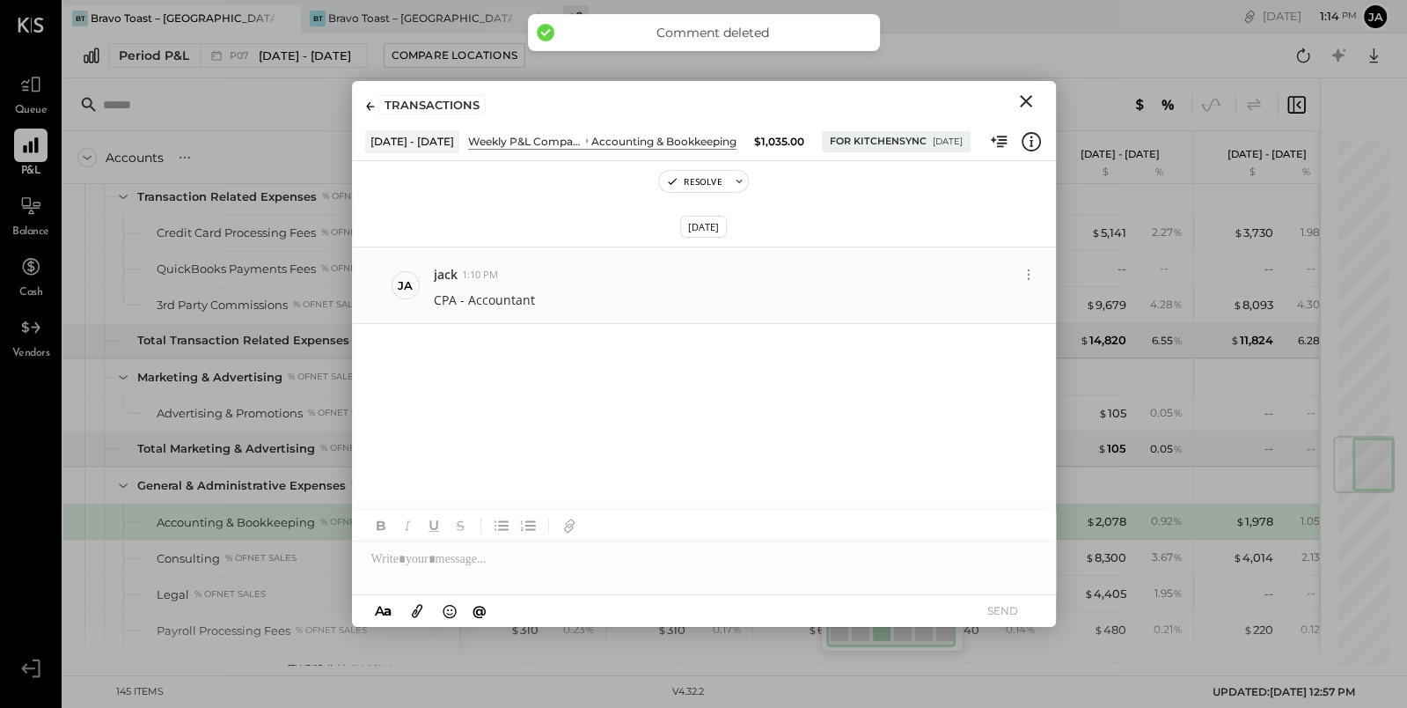
click at [1022, 101] on icon "Close" at bounding box center [1026, 101] width 21 height 21
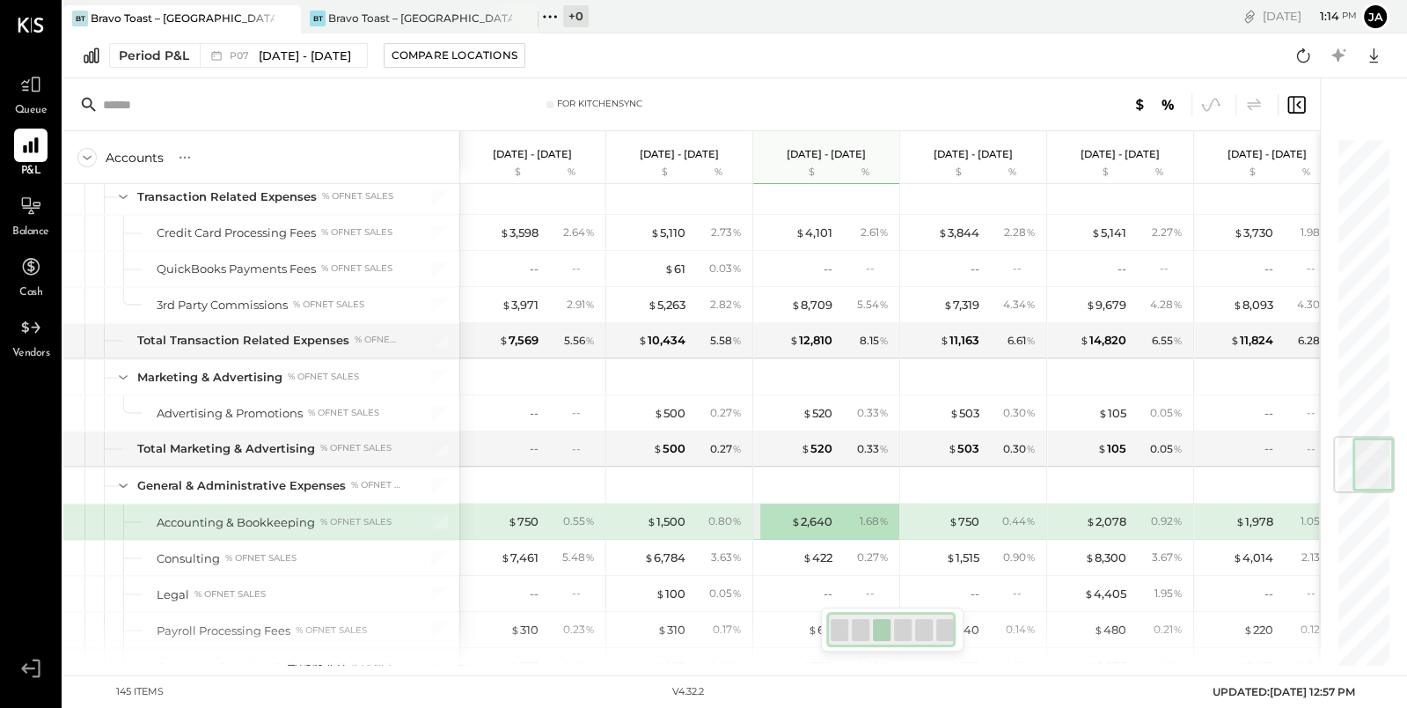
click at [664, 507] on div "$ 1,500 0.80 %" at bounding box center [681, 520] width 132 height 35
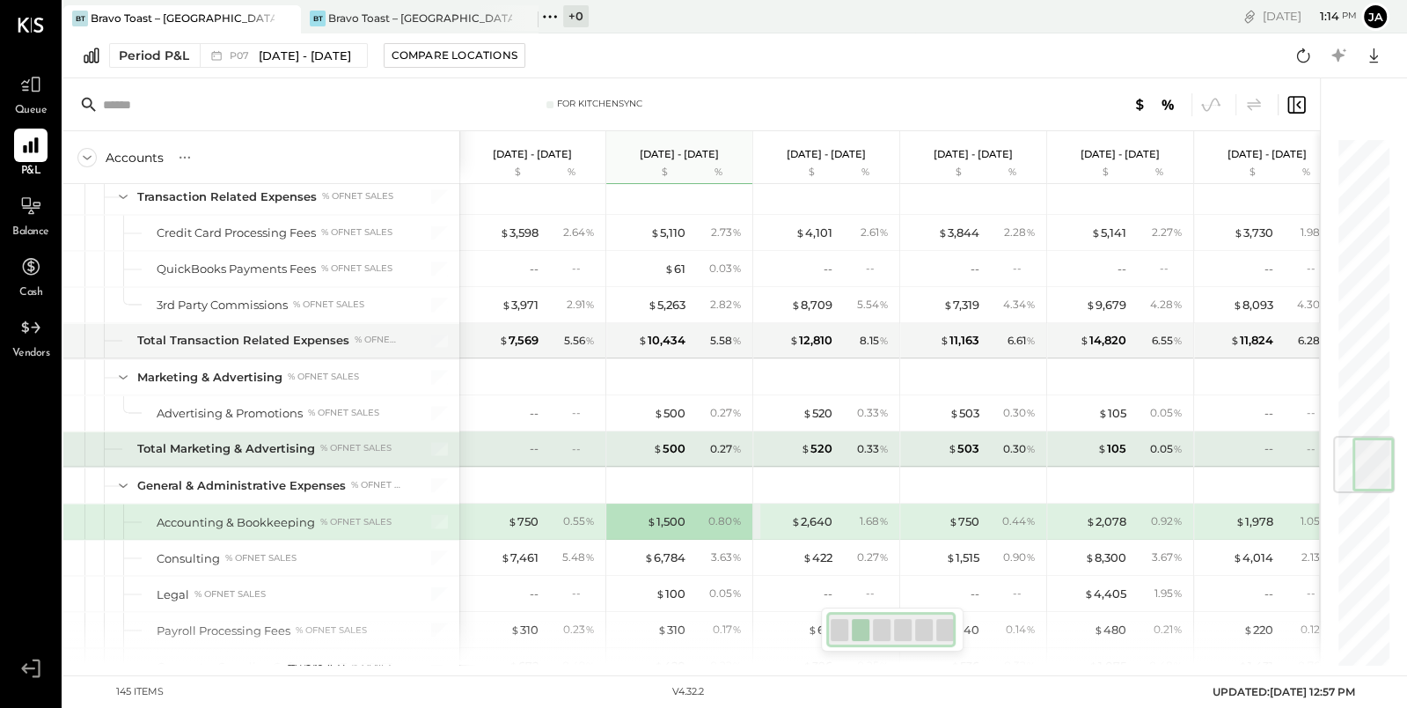
click at [845, 441] on div "0.33 %" at bounding box center [865, 449] width 57 height 16
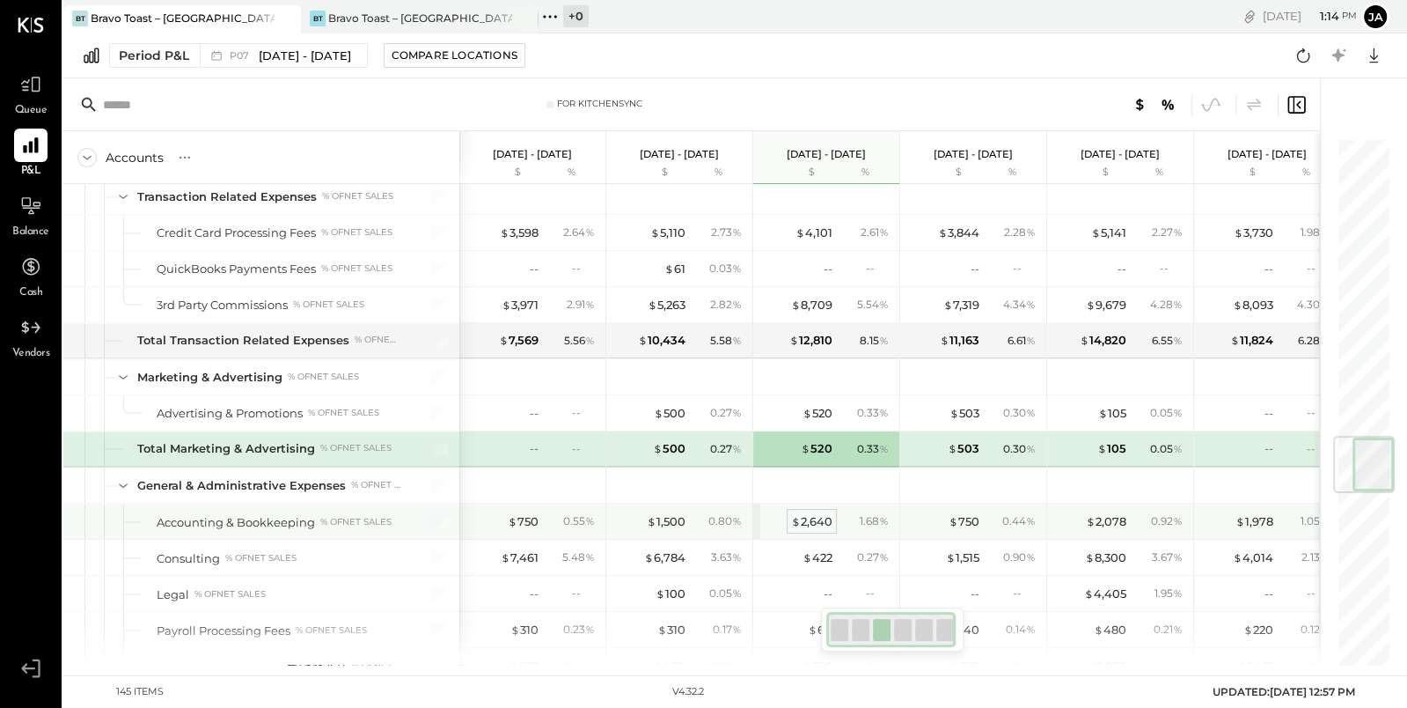
click at [815, 513] on div "$ 2,640" at bounding box center [811, 521] width 41 height 17
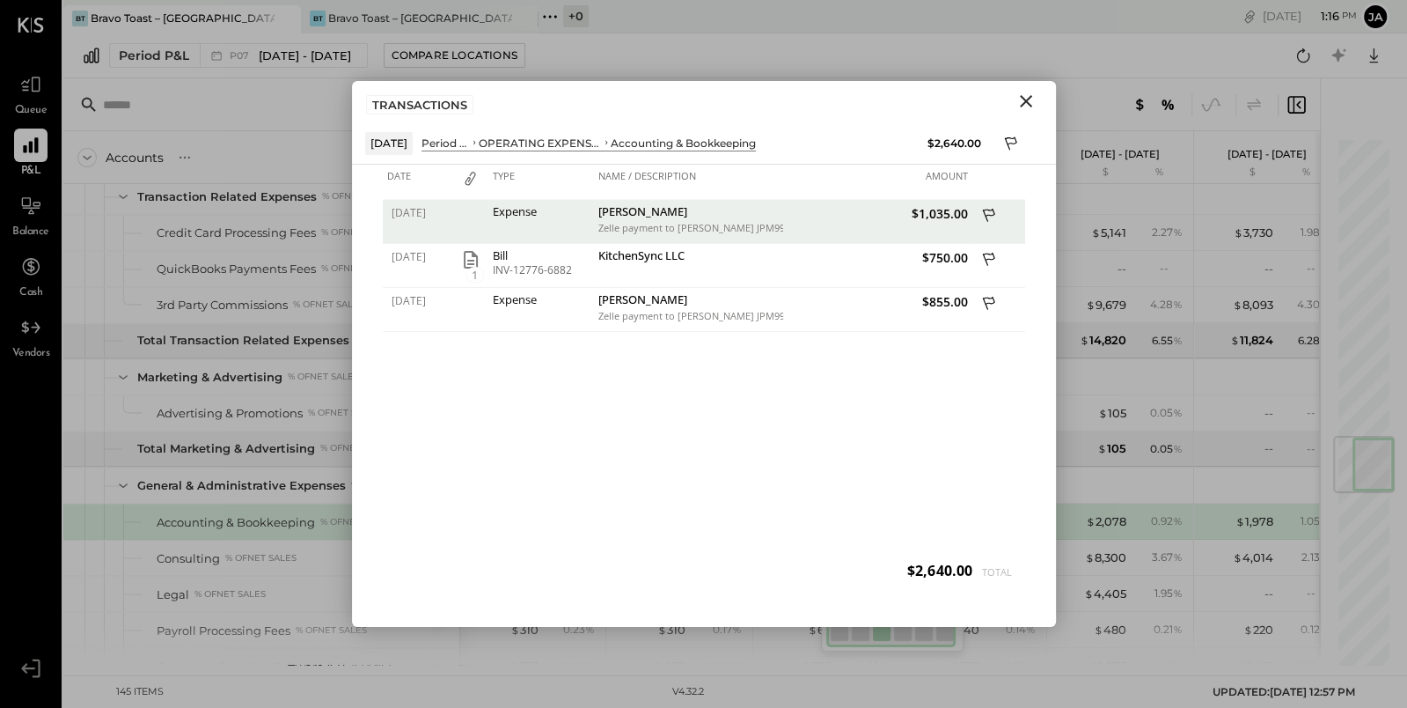
click at [991, 215] on icon at bounding box center [990, 217] width 16 height 22
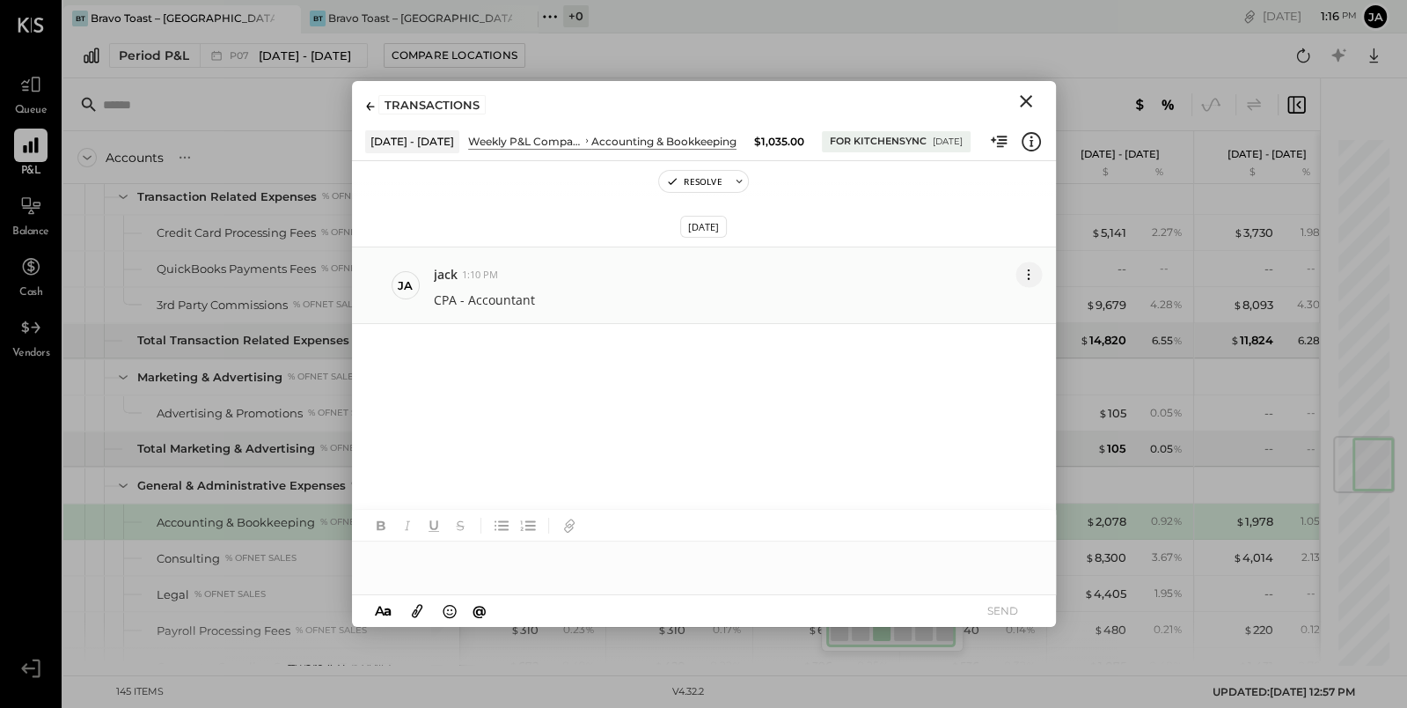
click at [1019, 272] on icon at bounding box center [1028, 274] width 18 height 18
click at [998, 331] on button "Delete Message..." at bounding box center [976, 337] width 132 height 32
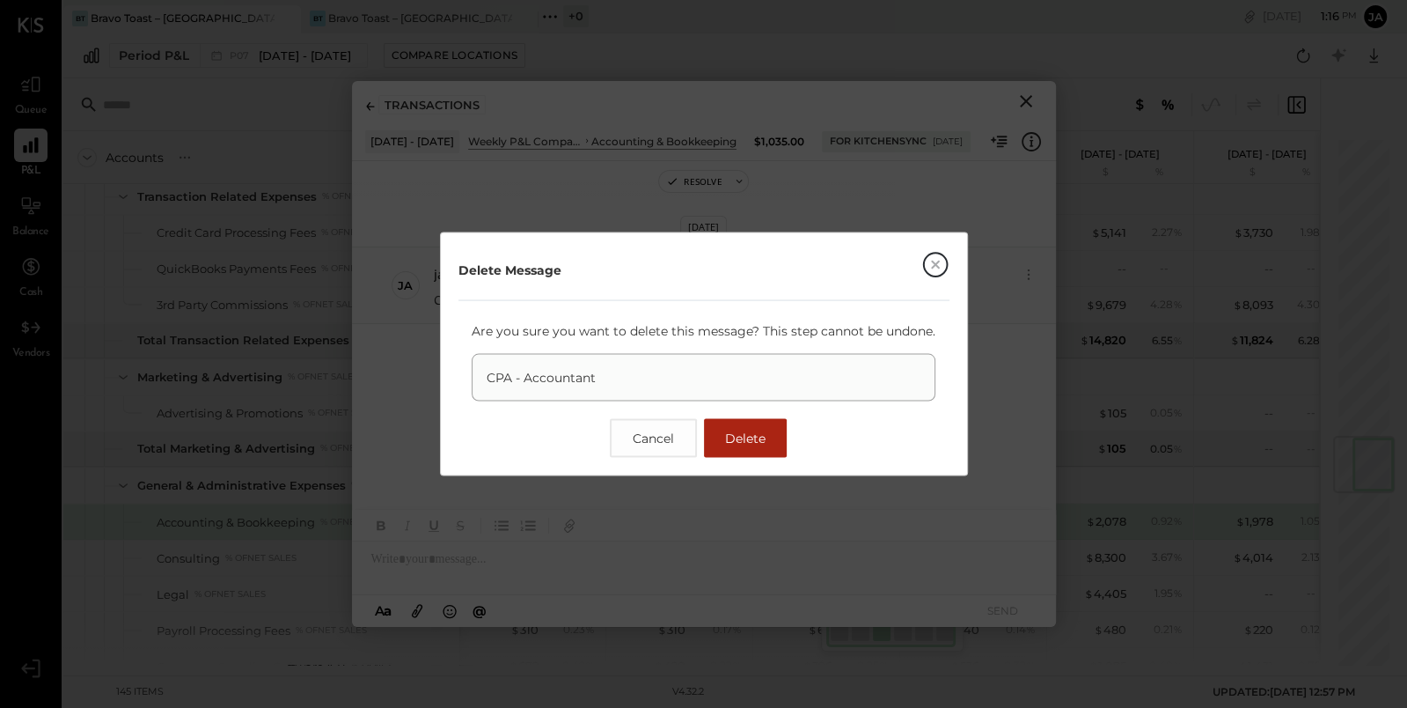
click at [655, 381] on p "CPA - Accountant" at bounding box center [704, 378] width 434 height 18
click at [855, 327] on p "Are you sure you want to delete this message? This step cannot be undone." at bounding box center [704, 331] width 464 height 18
drag, startPoint x: 576, startPoint y: 320, endPoint x: 757, endPoint y: 326, distance: 180.5
click at [757, 326] on div "Delete Message Are you sure you want to delete this message? This step cannot b…" at bounding box center [704, 354] width 491 height 207
click at [782, 326] on p "Are you sure you want to delete this message? This step cannot be undone." at bounding box center [704, 331] width 464 height 18
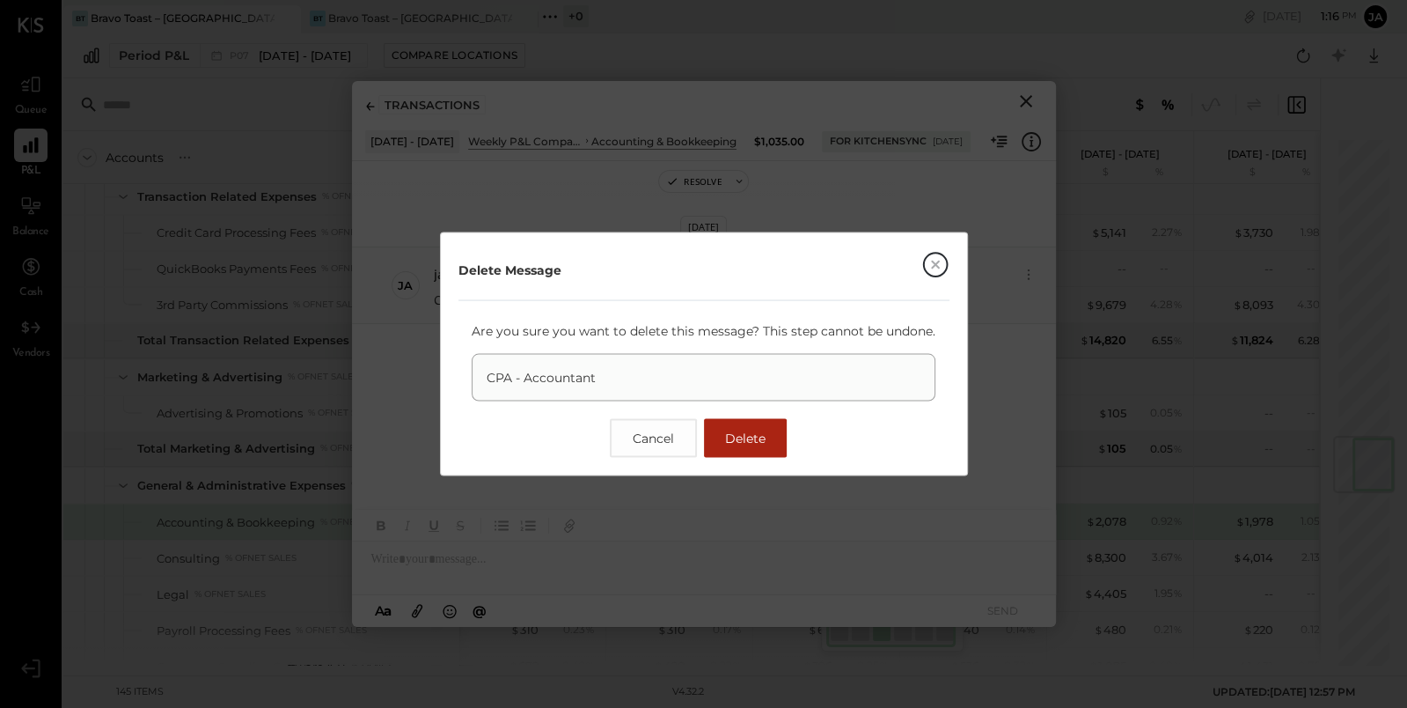
click at [757, 430] on span "Delete" at bounding box center [745, 438] width 40 height 16
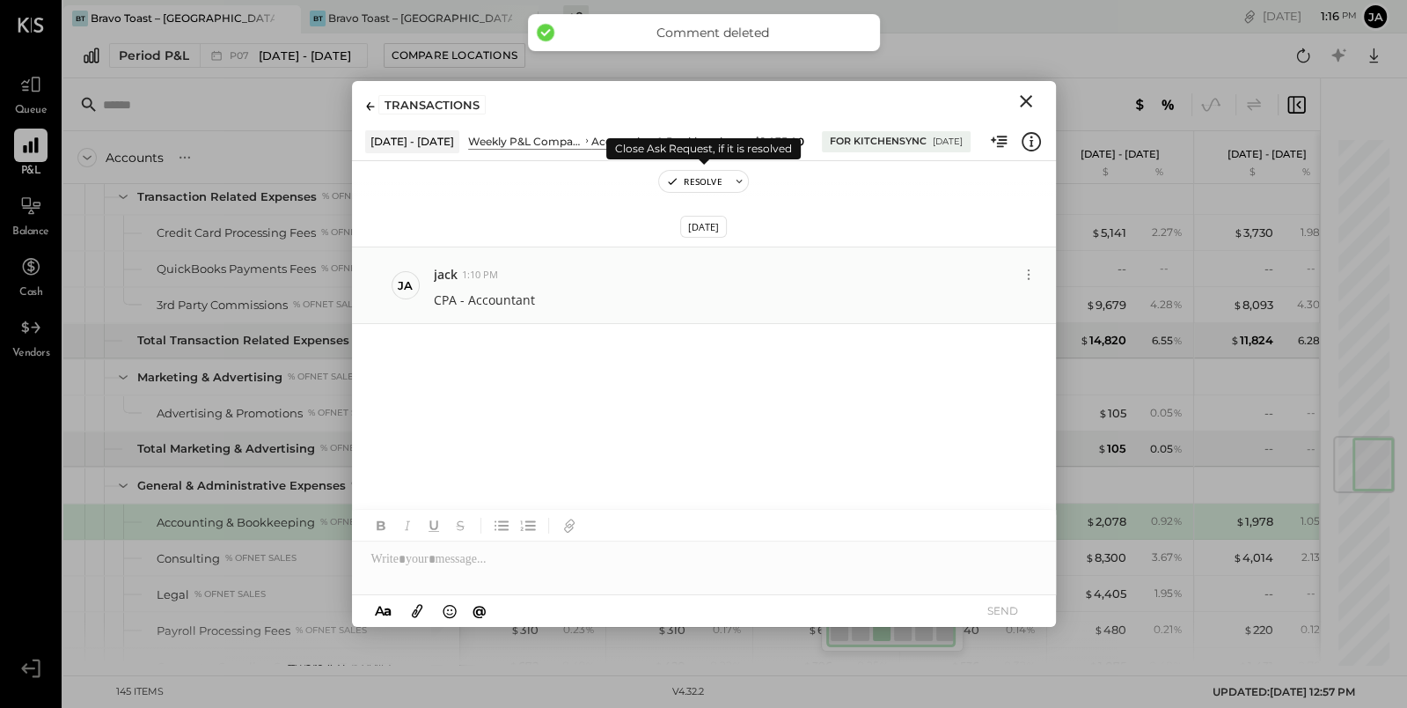
click at [726, 178] on button "Resolve" at bounding box center [694, 181] width 70 height 21
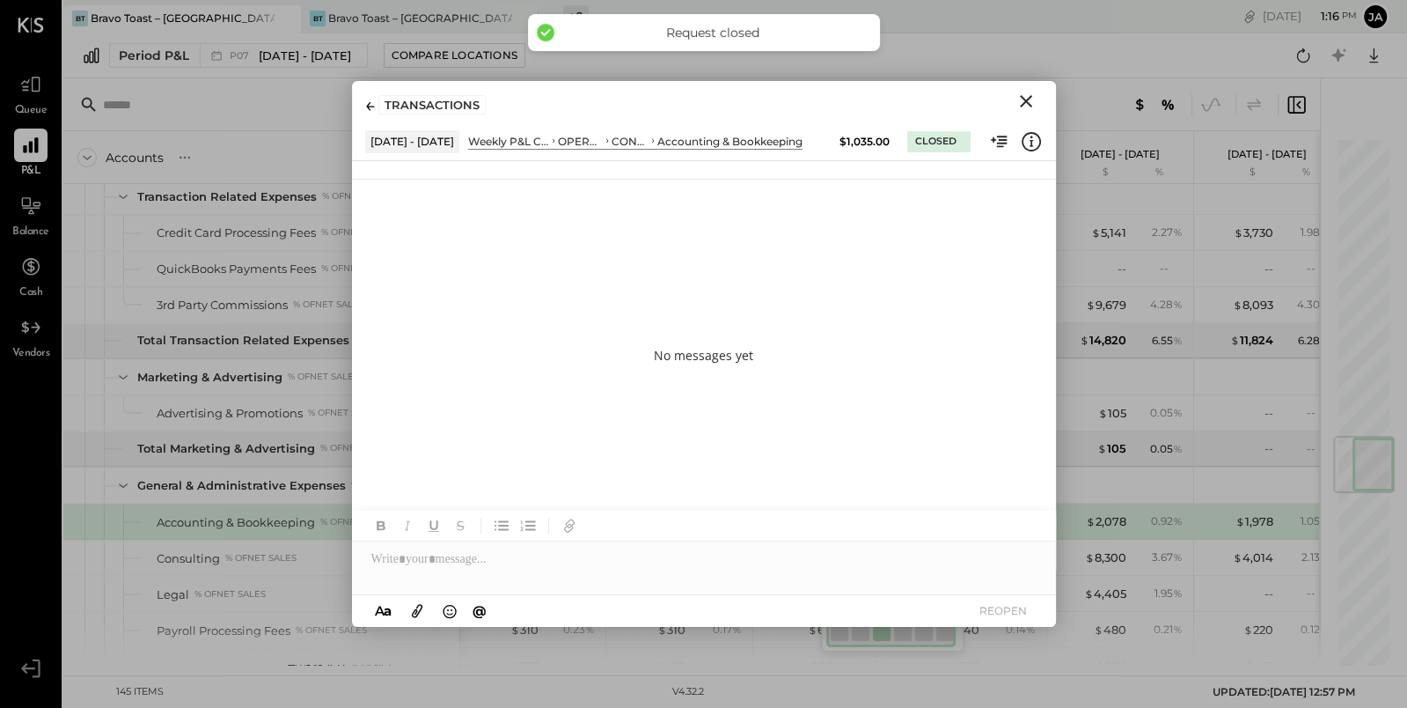
click at [1027, 99] on icon "Close" at bounding box center [1026, 101] width 12 height 12
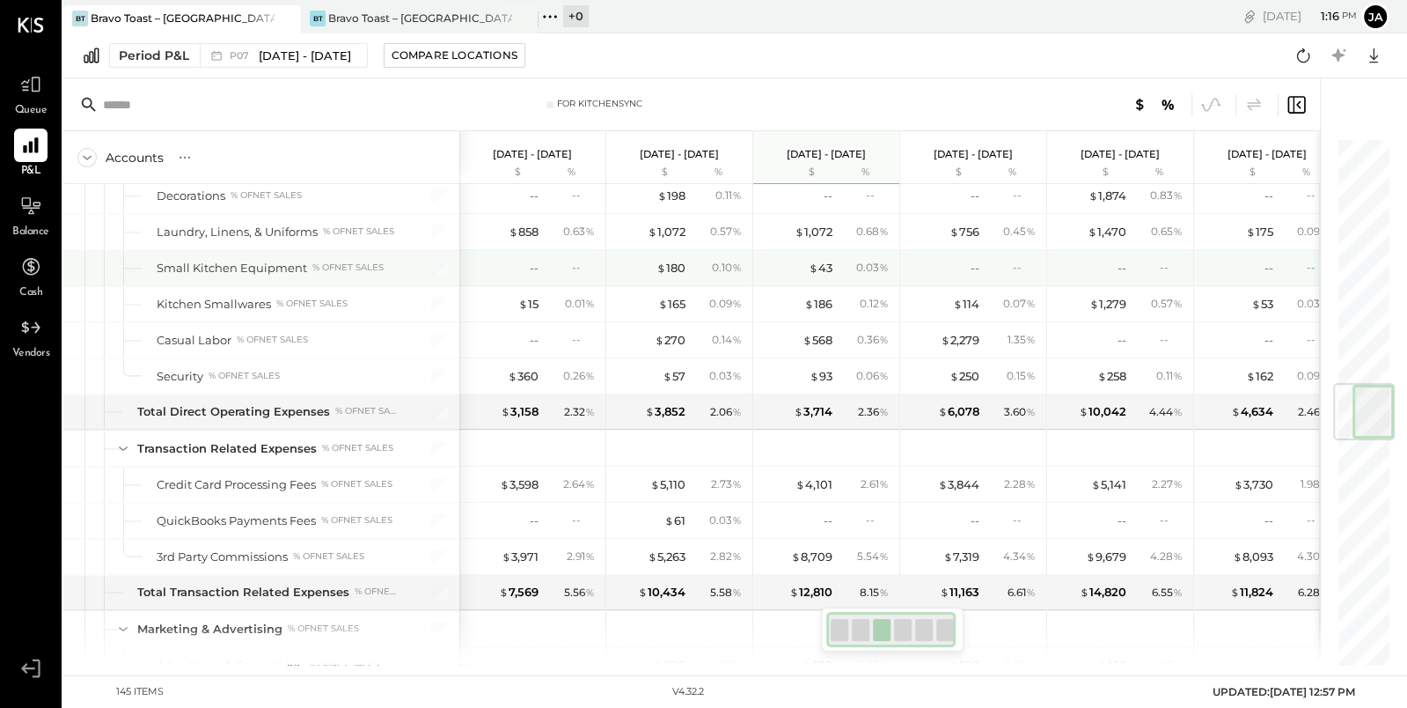
scroll to position [2051, 0]
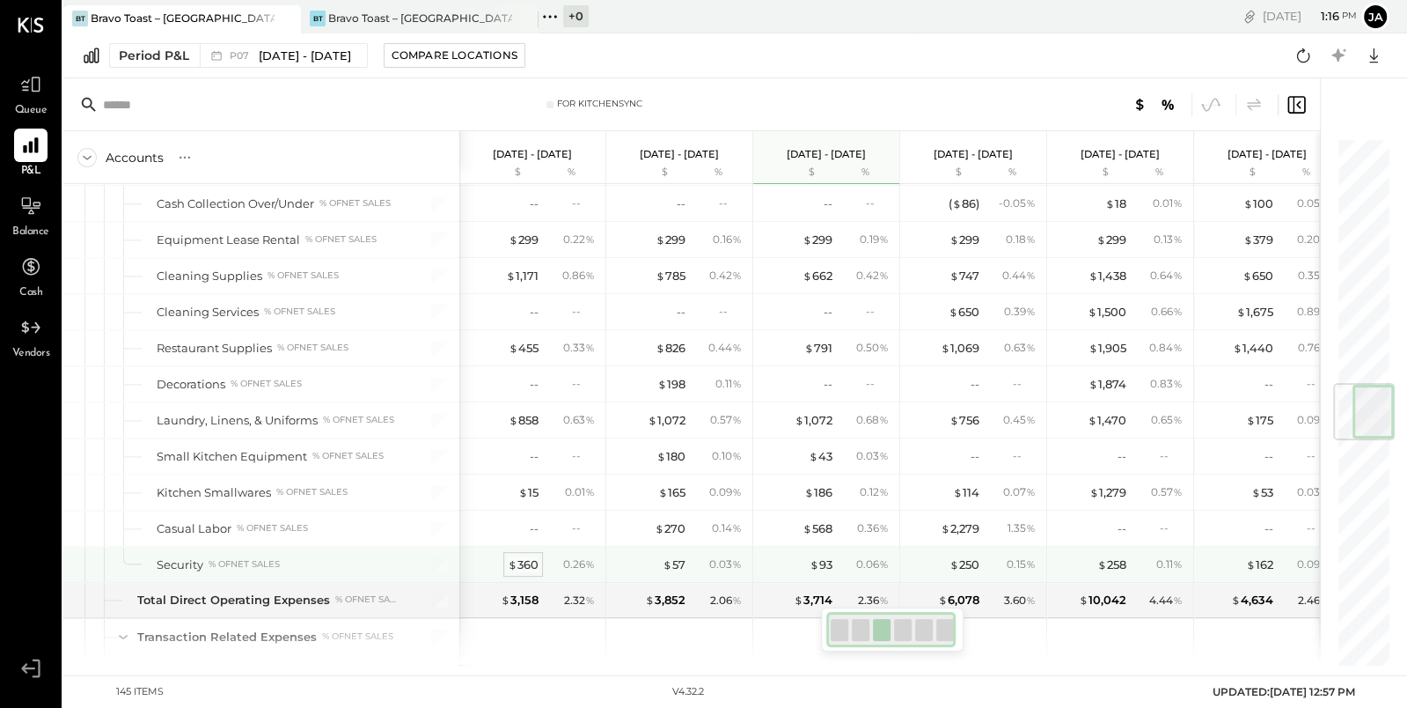
click at [526, 556] on div "$ 360" at bounding box center [523, 564] width 31 height 17
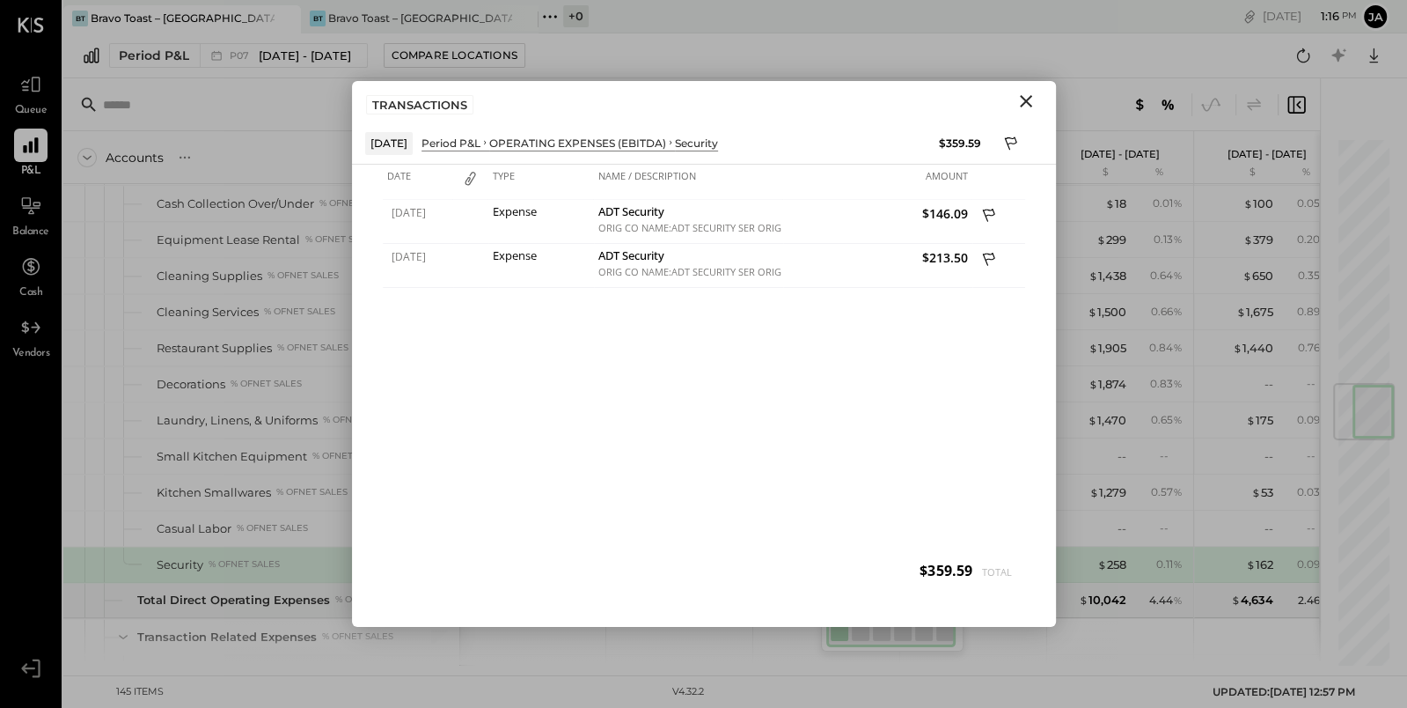
click at [1027, 104] on icon "Close" at bounding box center [1026, 101] width 21 height 21
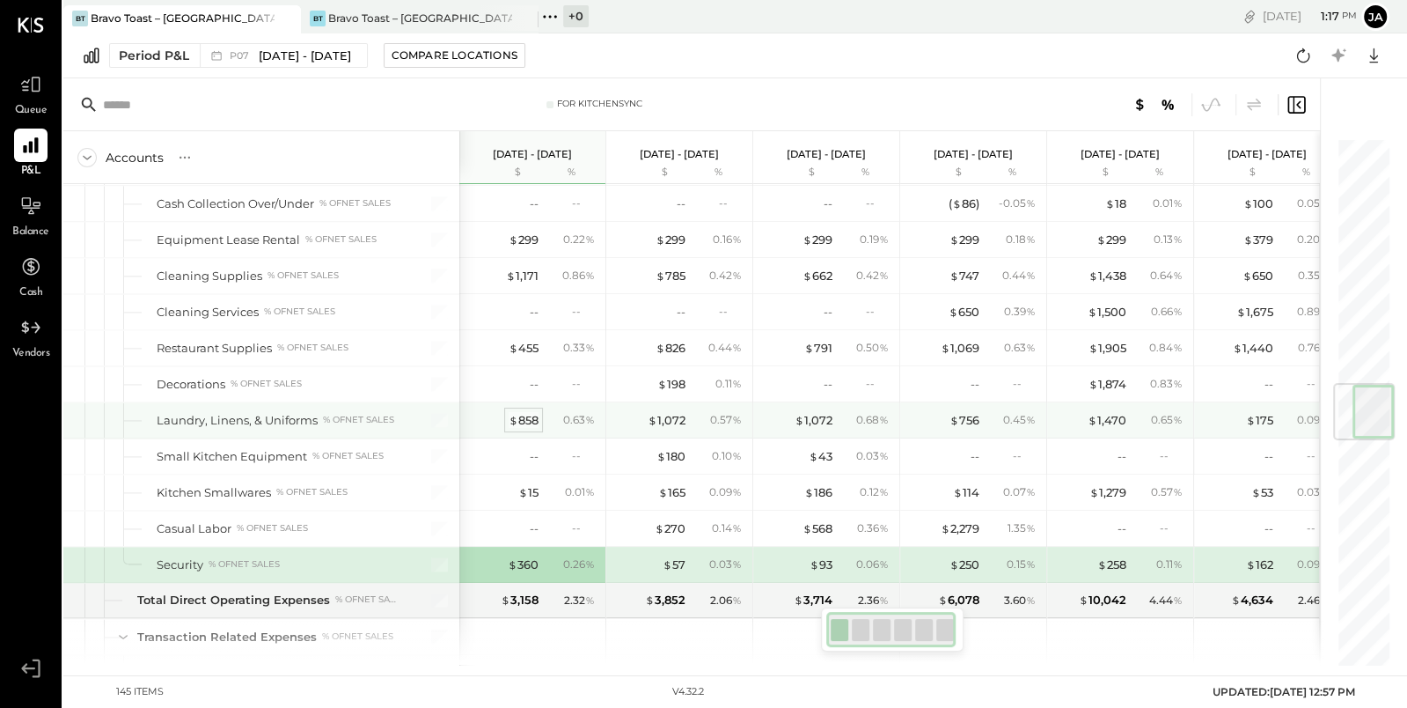
click at [528, 412] on div "$ 858" at bounding box center [524, 420] width 30 height 17
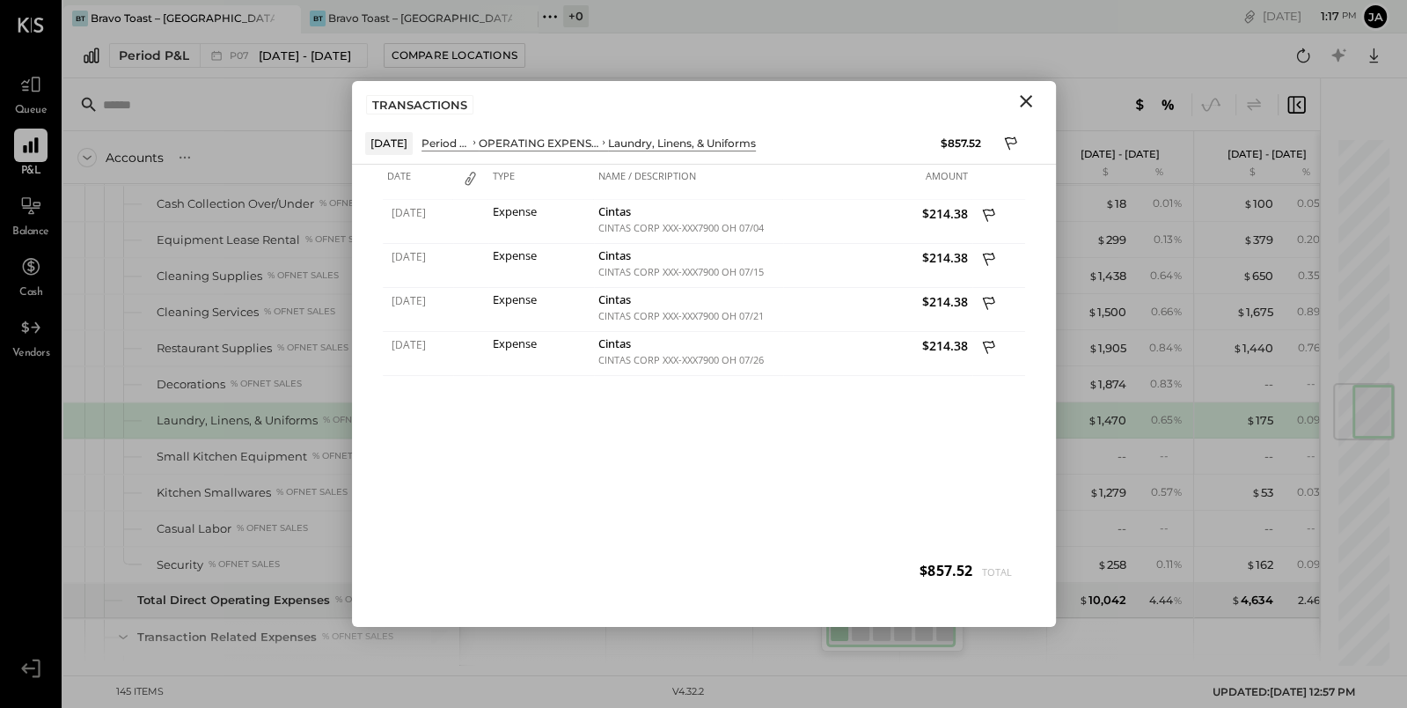
click at [1032, 98] on icon "Close" at bounding box center [1026, 101] width 21 height 21
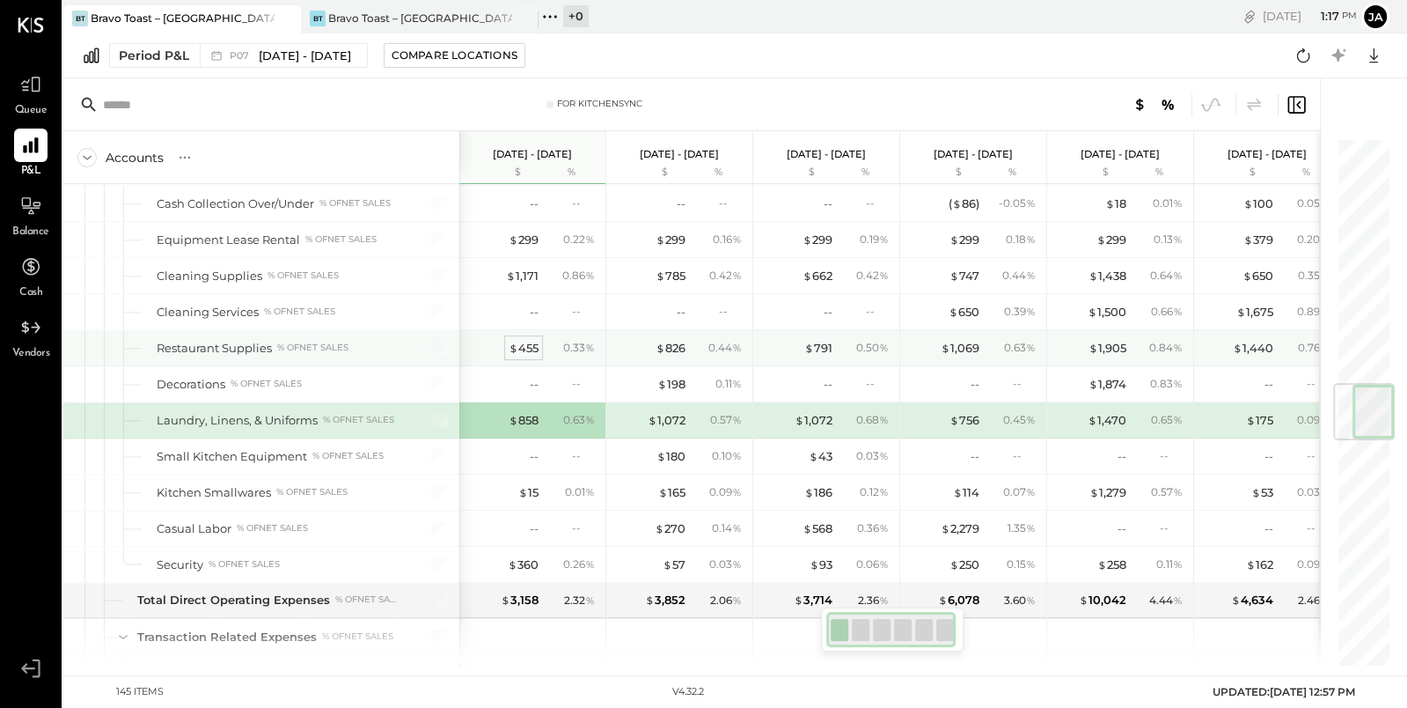
click at [525, 340] on div "$ 455" at bounding box center [524, 348] width 30 height 17
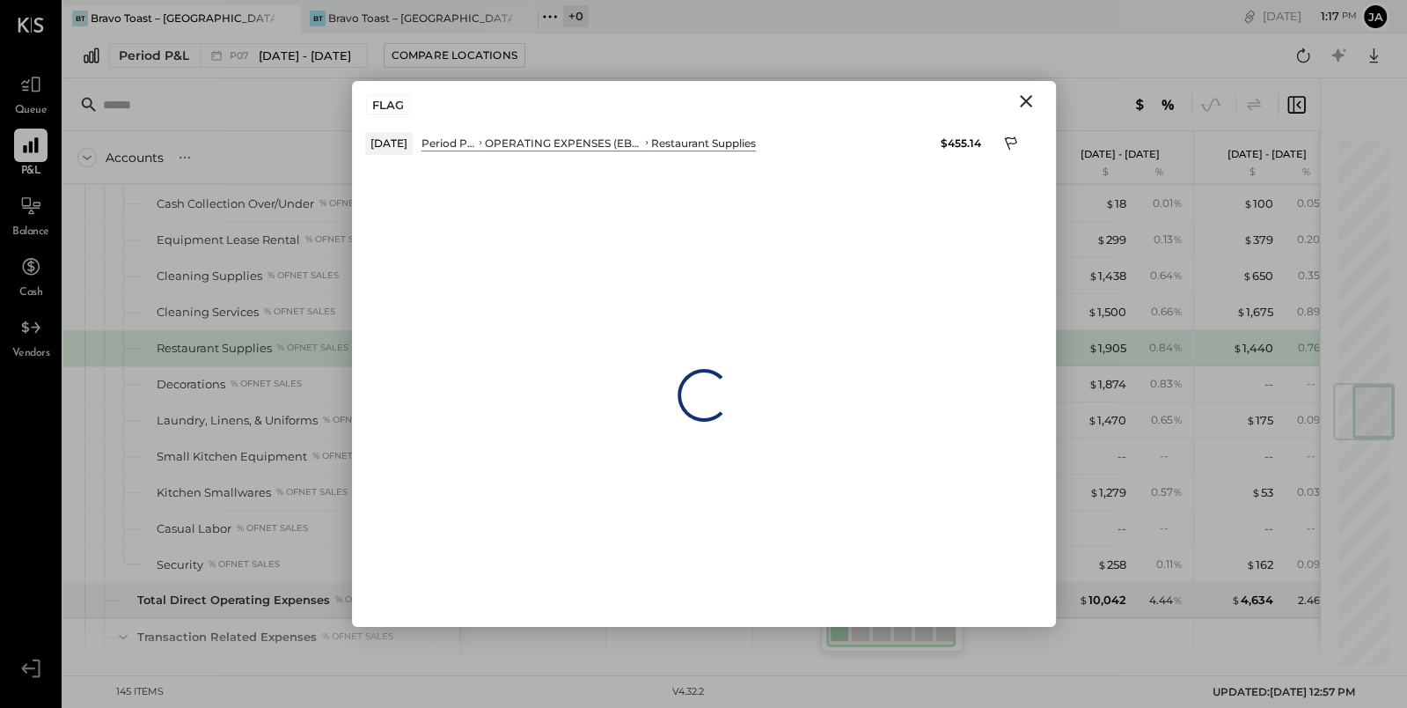
click at [1023, 104] on icon "Close" at bounding box center [1026, 101] width 21 height 21
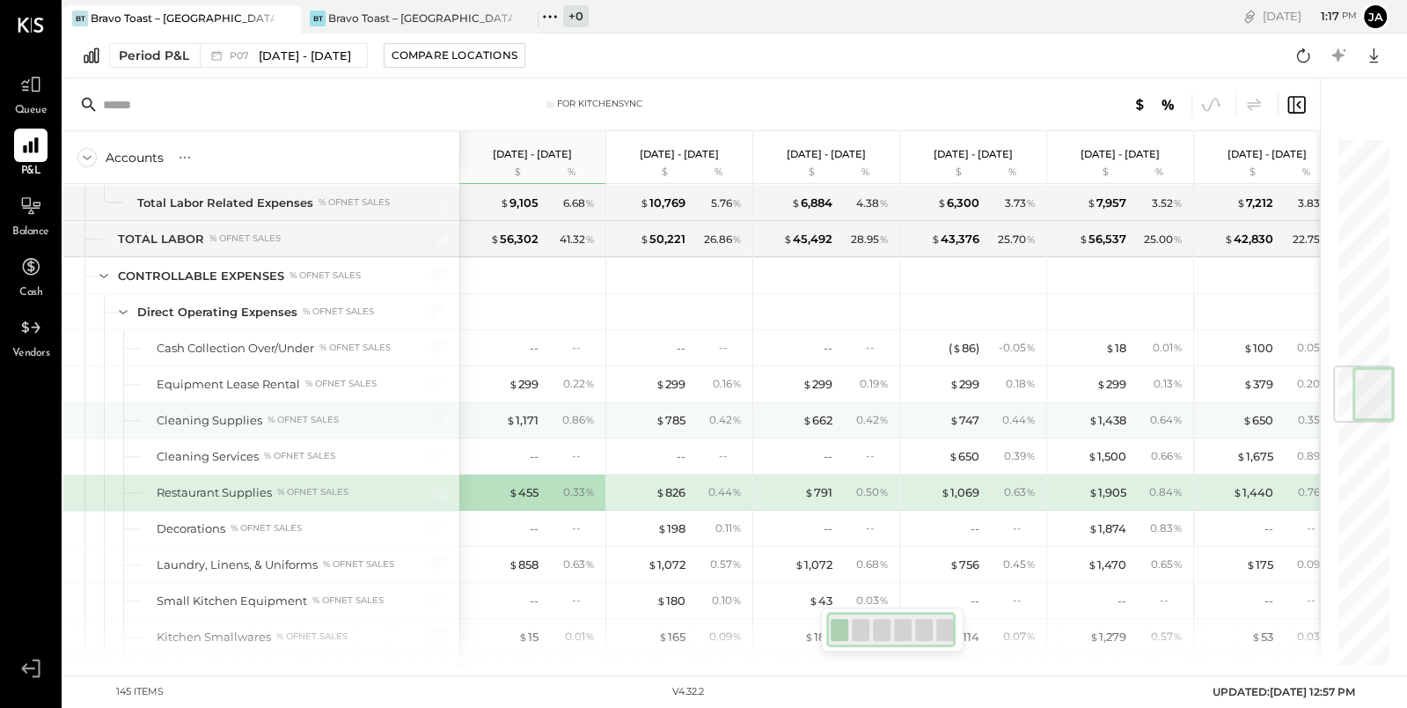
scroll to position [1904, 0]
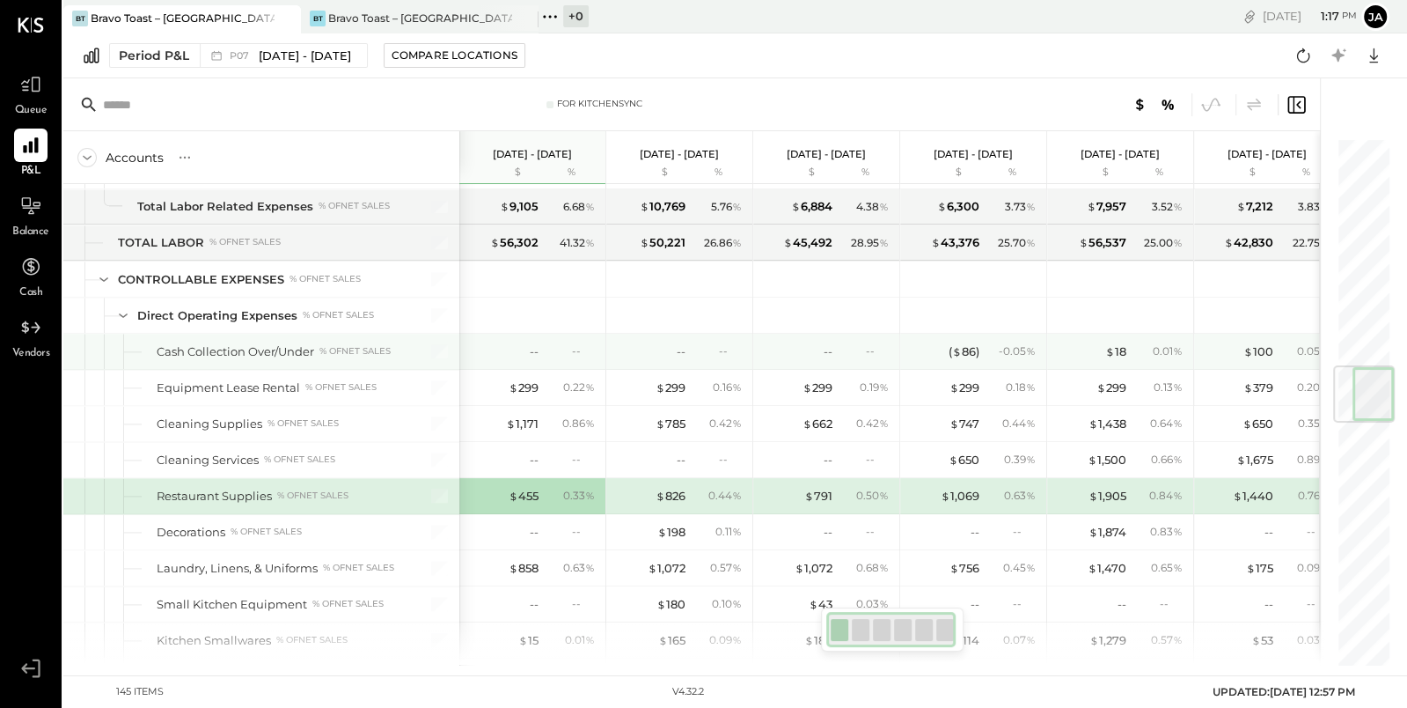
click at [590, 343] on div "--" at bounding box center [583, 350] width 23 height 15
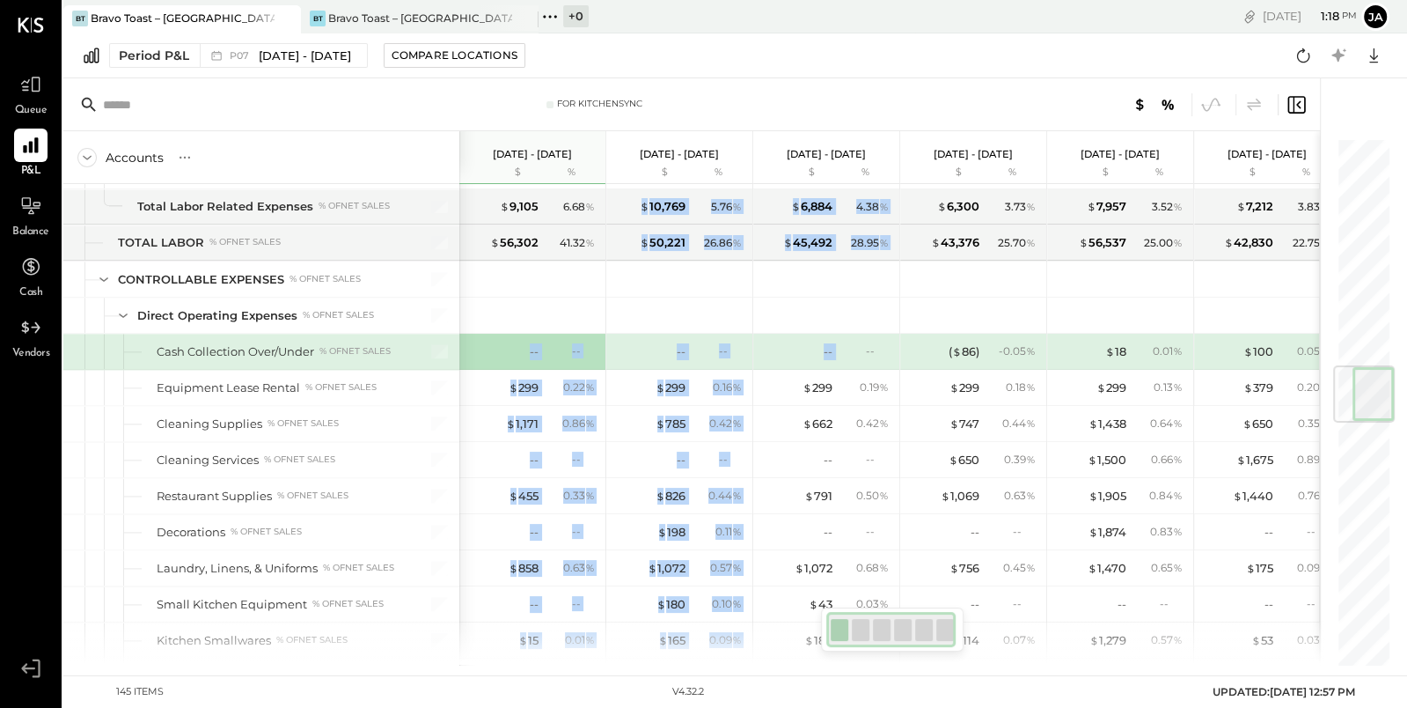
drag, startPoint x: 509, startPoint y: 329, endPoint x: 848, endPoint y: 329, distance: 339.7
click at [848, 329] on div "$ 92,924 64.84 % $ 672 0.47 % $ 43,595 30.42 % $ 6,116 4.27 % -- -- -- -- -- --…" at bounding box center [889, 550] width 861 height 4541
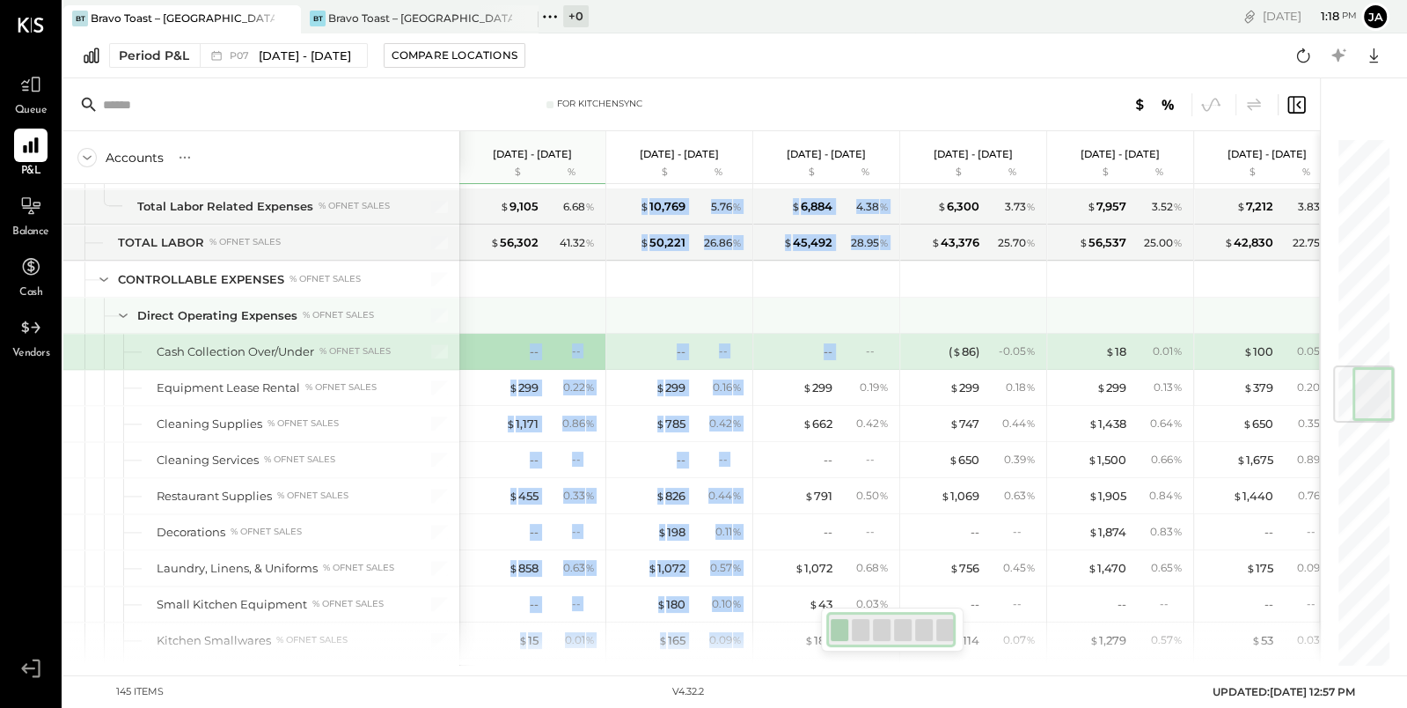
click at [799, 297] on div at bounding box center [828, 314] width 132 height 35
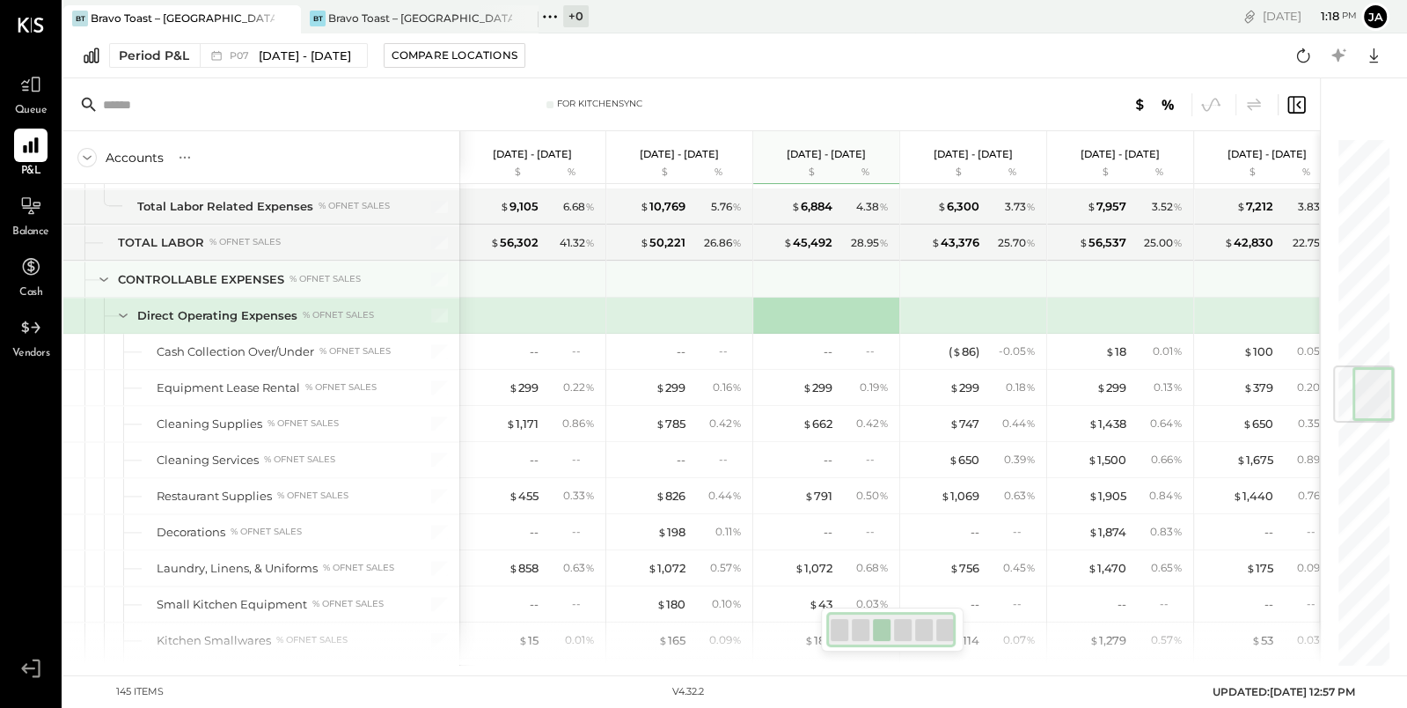
click at [777, 276] on div at bounding box center [828, 278] width 132 height 35
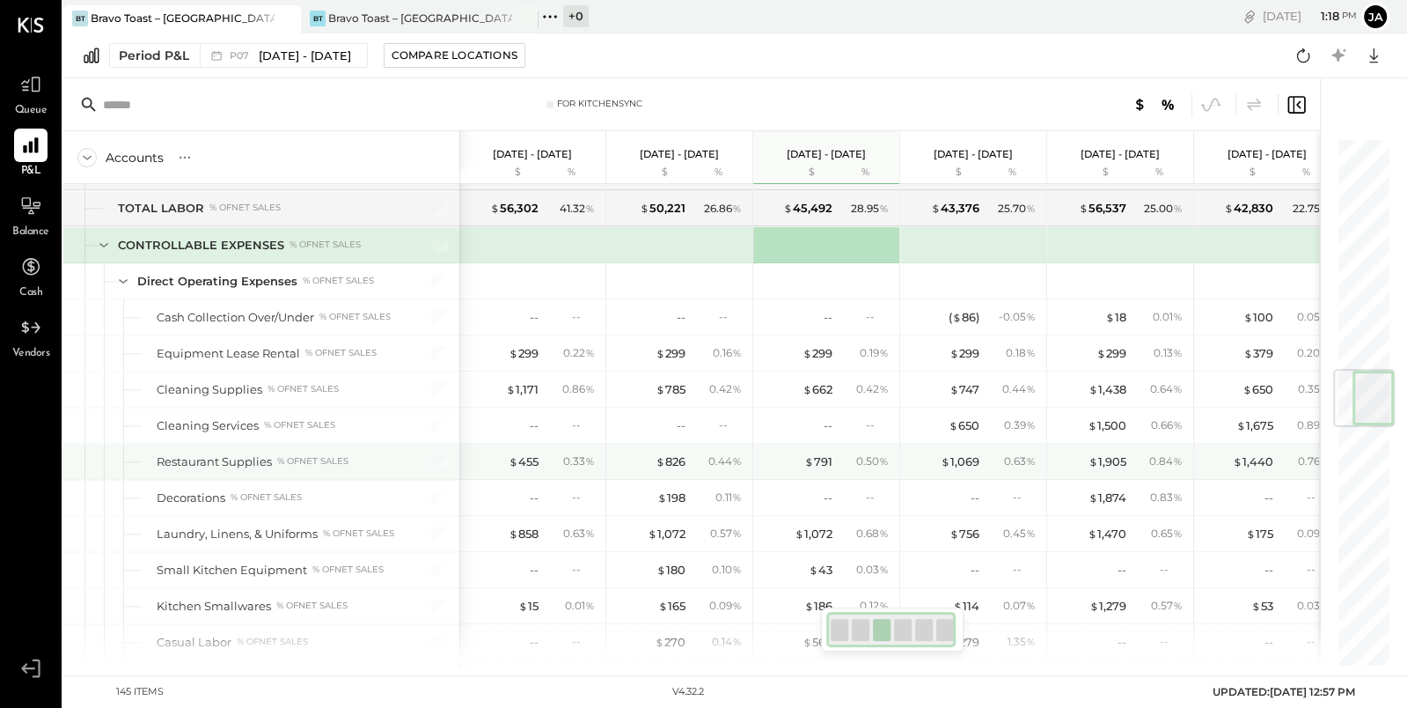
scroll to position [1939, 0]
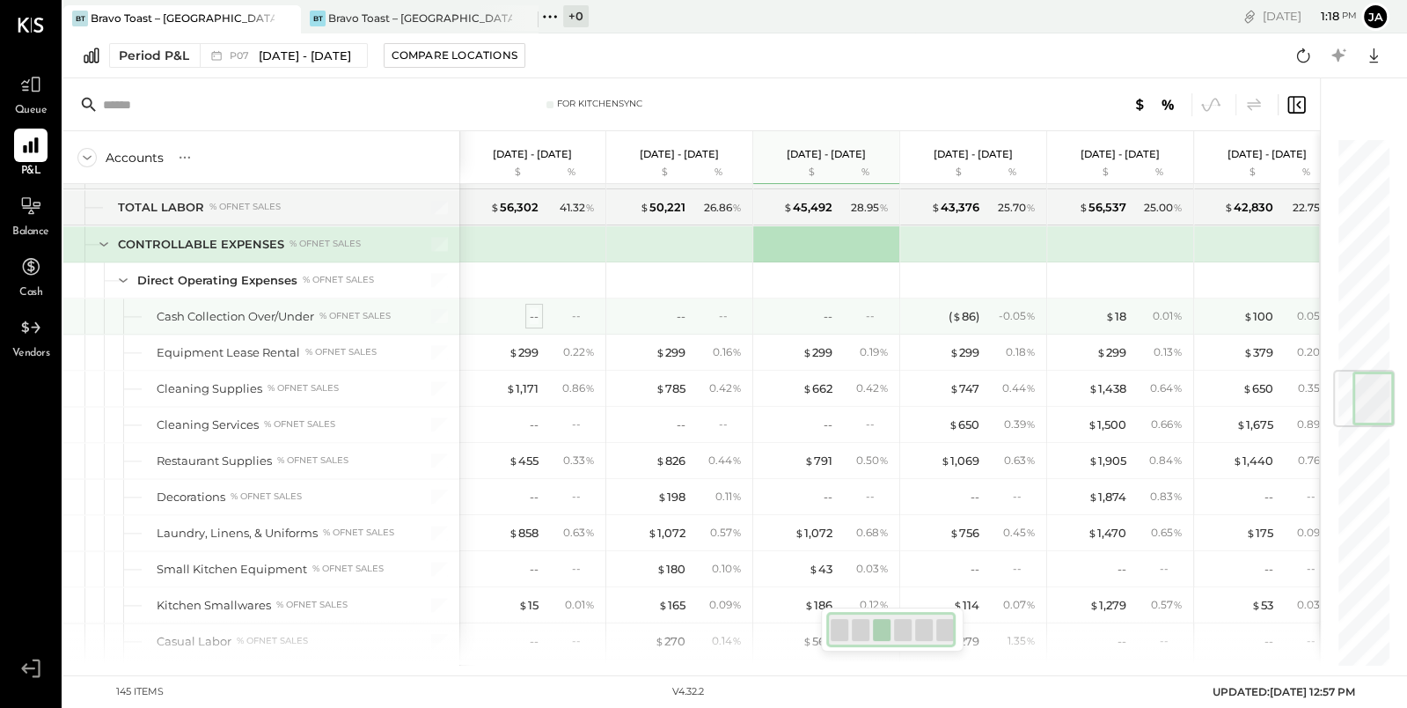
click at [530, 308] on div "--" at bounding box center [534, 316] width 9 height 17
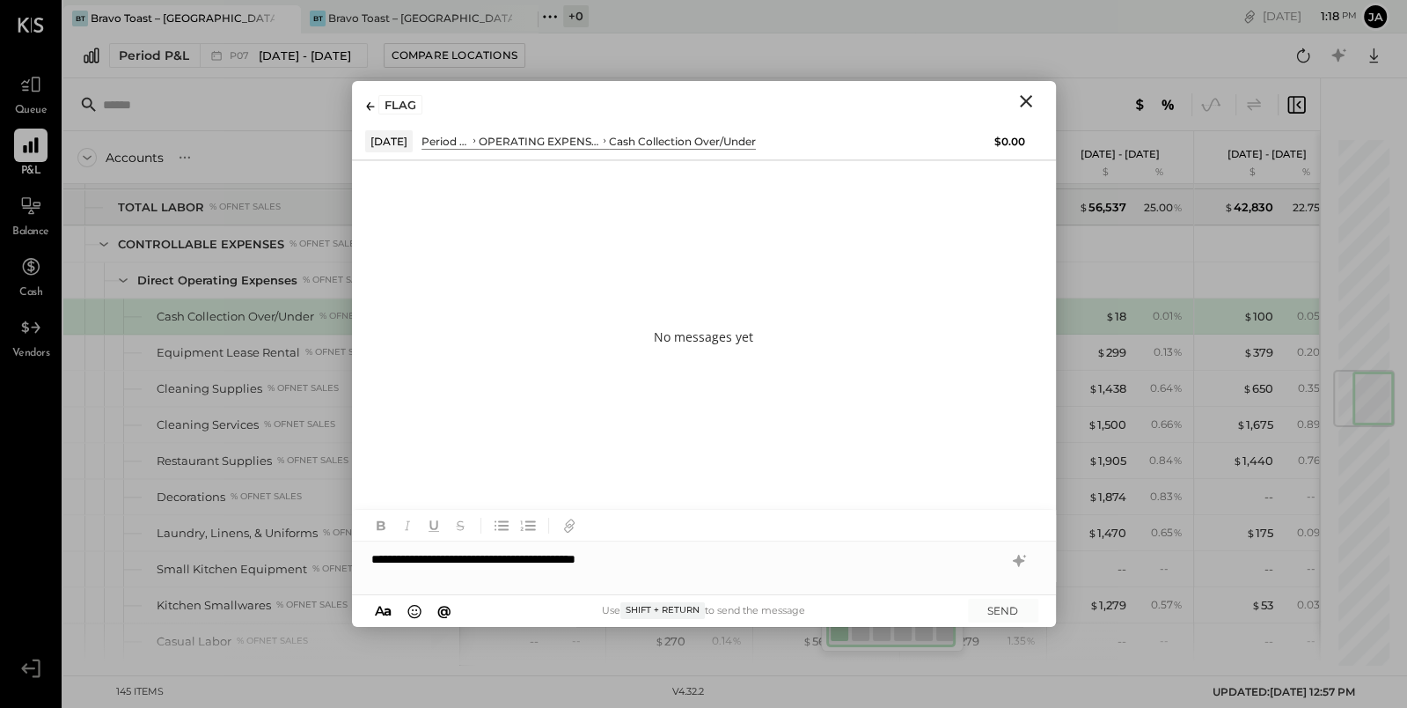
click at [487, 558] on div "**********" at bounding box center [704, 558] width 704 height 35
click at [492, 558] on div "**********" at bounding box center [704, 558] width 704 height 35
click at [490, 561] on div "**********" at bounding box center [704, 558] width 704 height 35
click at [674, 553] on div "**********" at bounding box center [704, 558] width 704 height 35
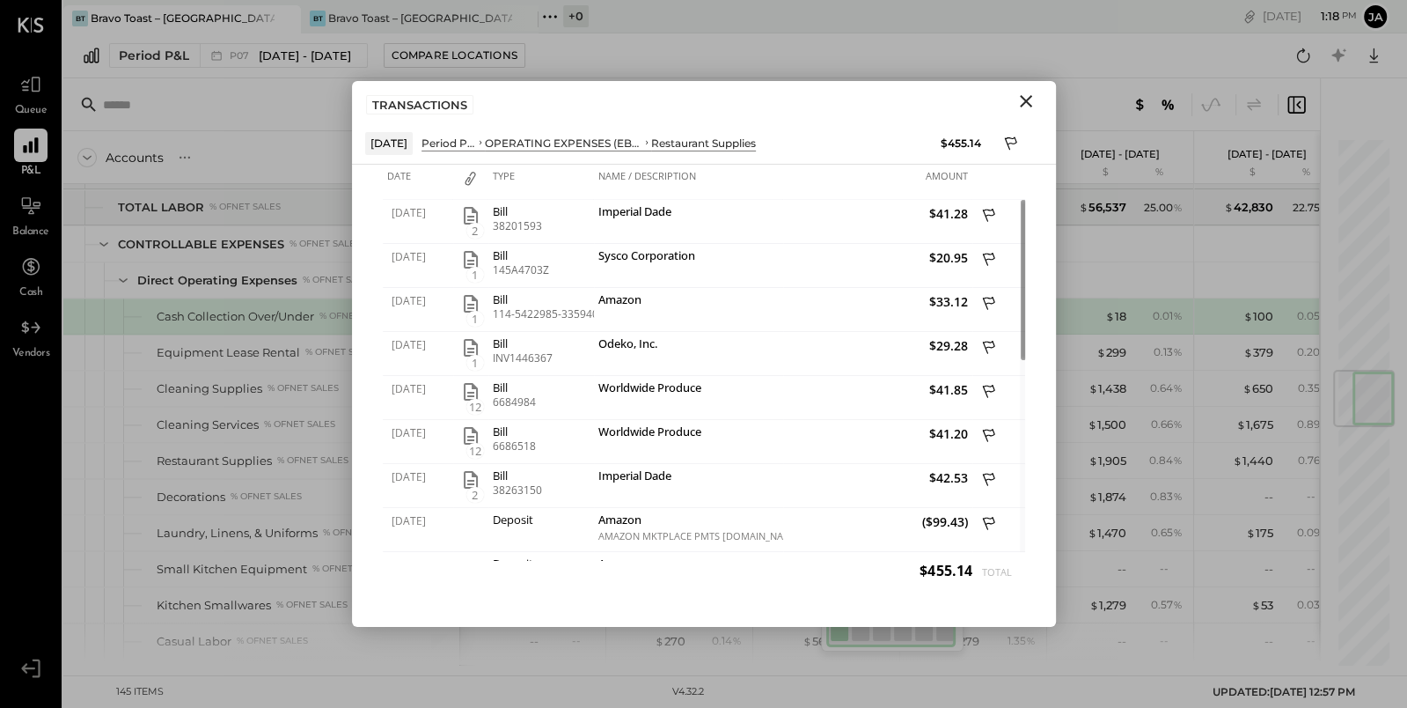
click at [1021, 104] on icon "Close" at bounding box center [1026, 101] width 12 height 12
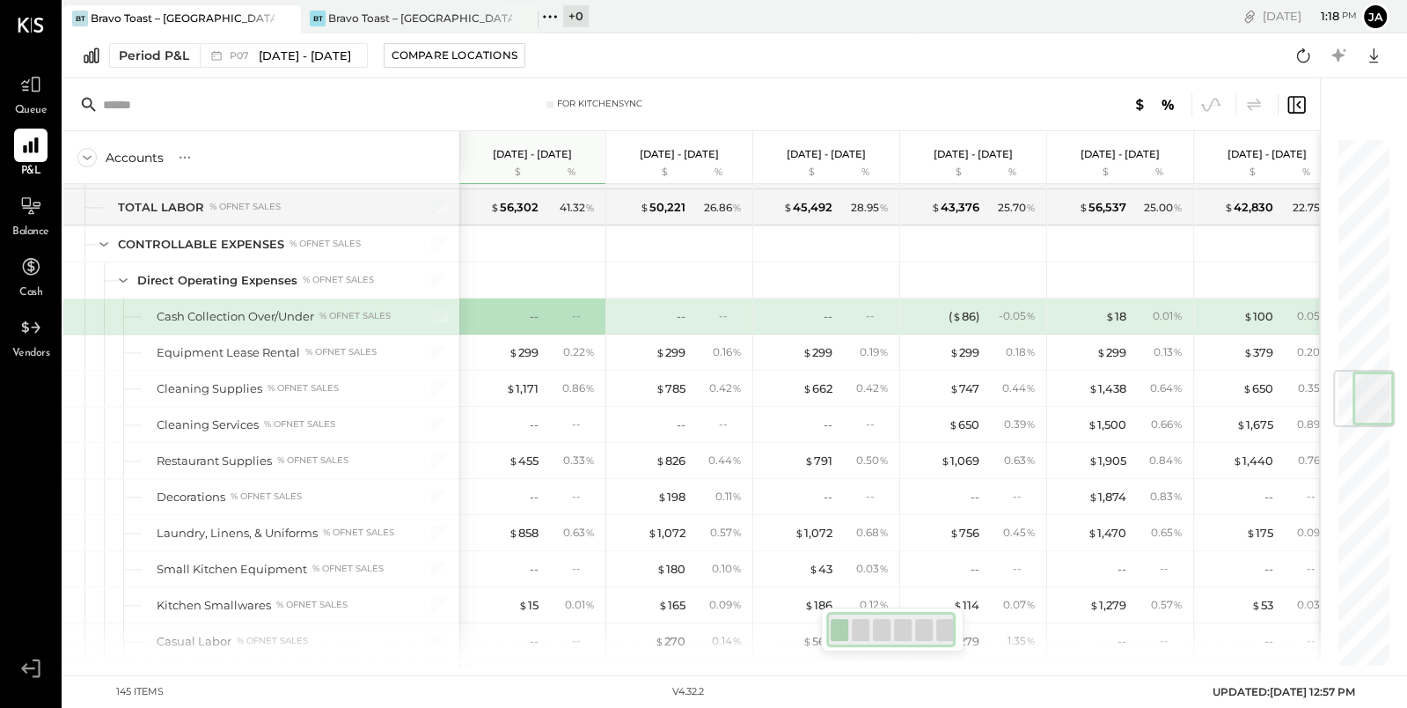
click at [545, 308] on div "--" at bounding box center [571, 315] width 57 height 15
click at [530, 308] on div "--" at bounding box center [534, 316] width 9 height 17
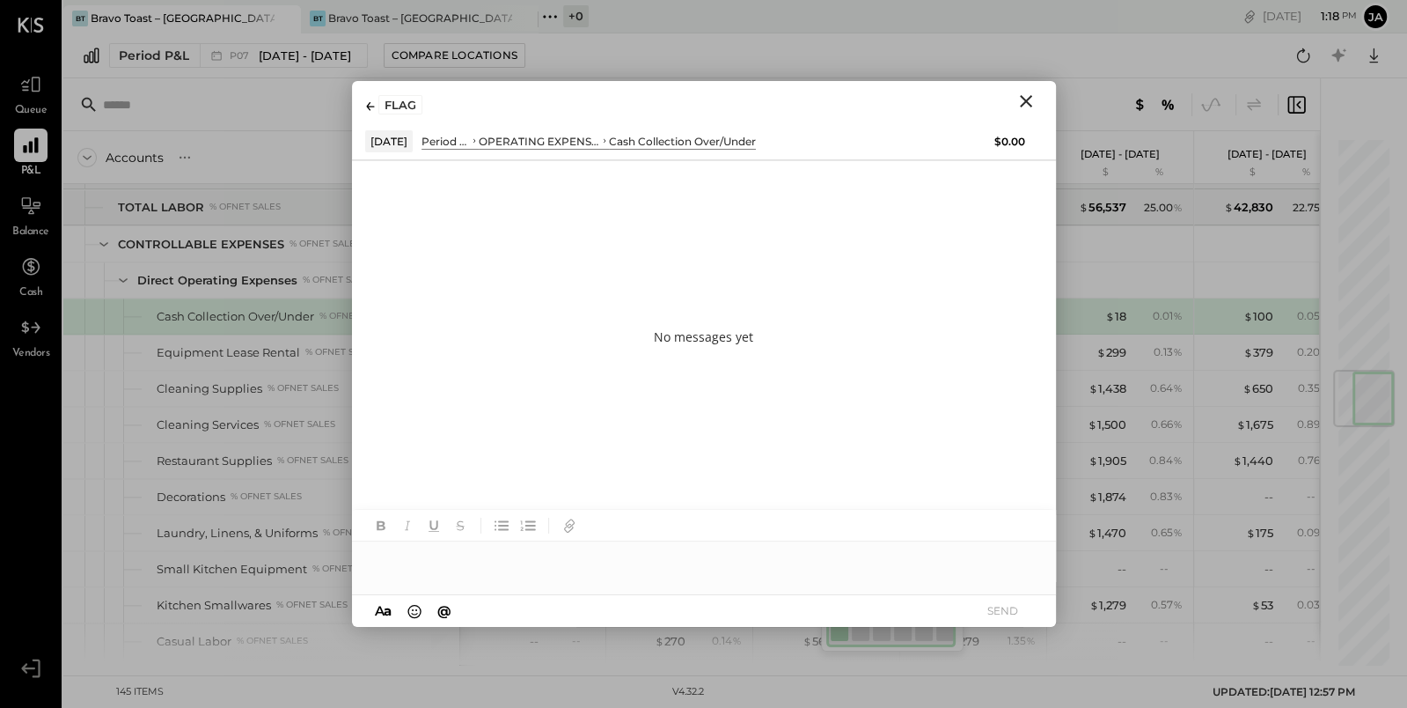
click at [706, 547] on div at bounding box center [704, 558] width 704 height 35
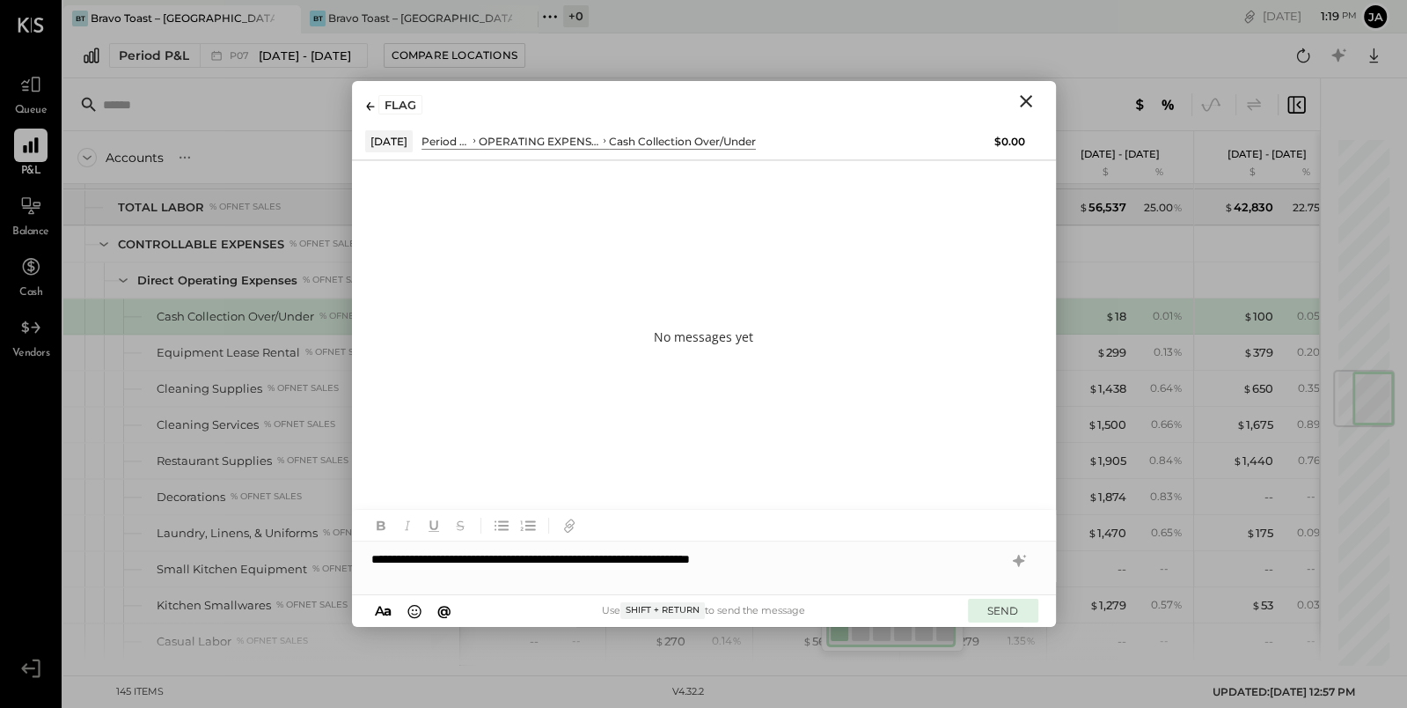
click at [1026, 614] on button "SEND" at bounding box center [1003, 610] width 70 height 24
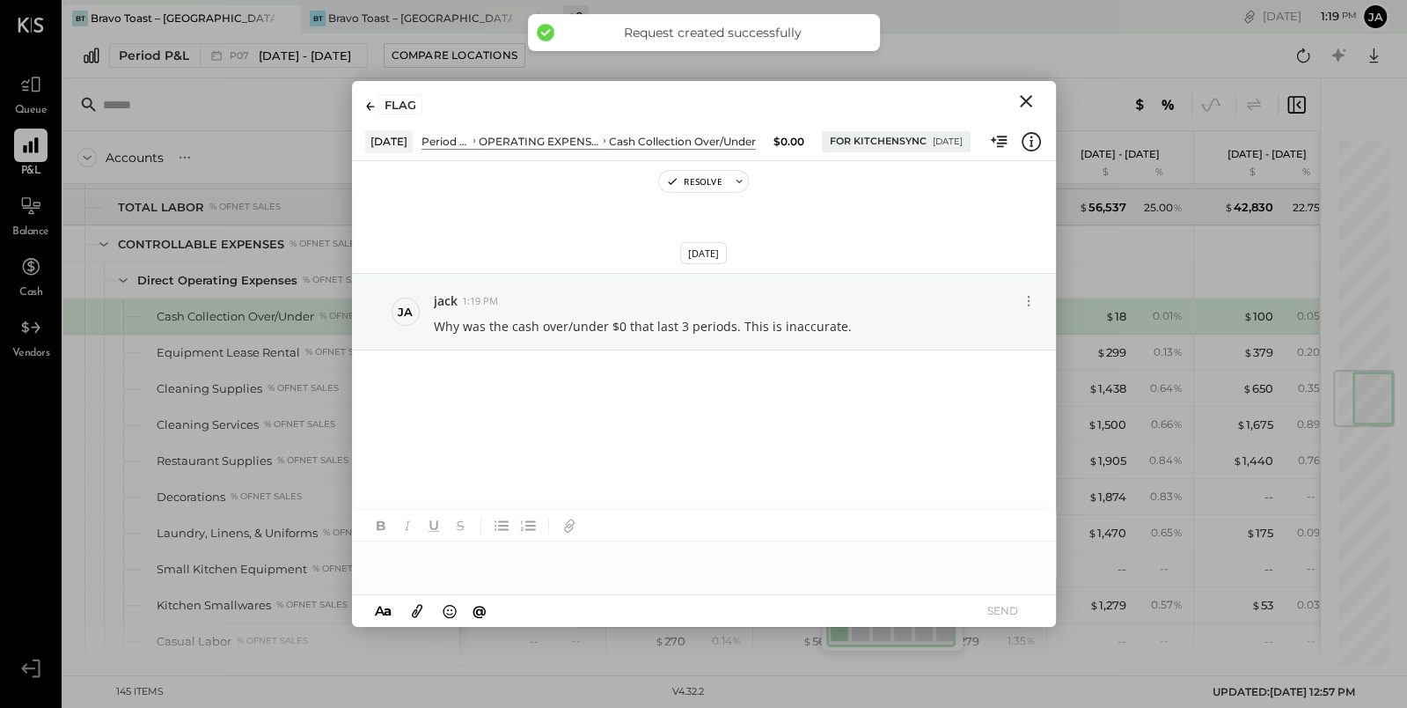
click at [1022, 84] on div "FLAG" at bounding box center [704, 101] width 704 height 40
click at [1022, 92] on icon "Close" at bounding box center [1026, 101] width 21 height 21
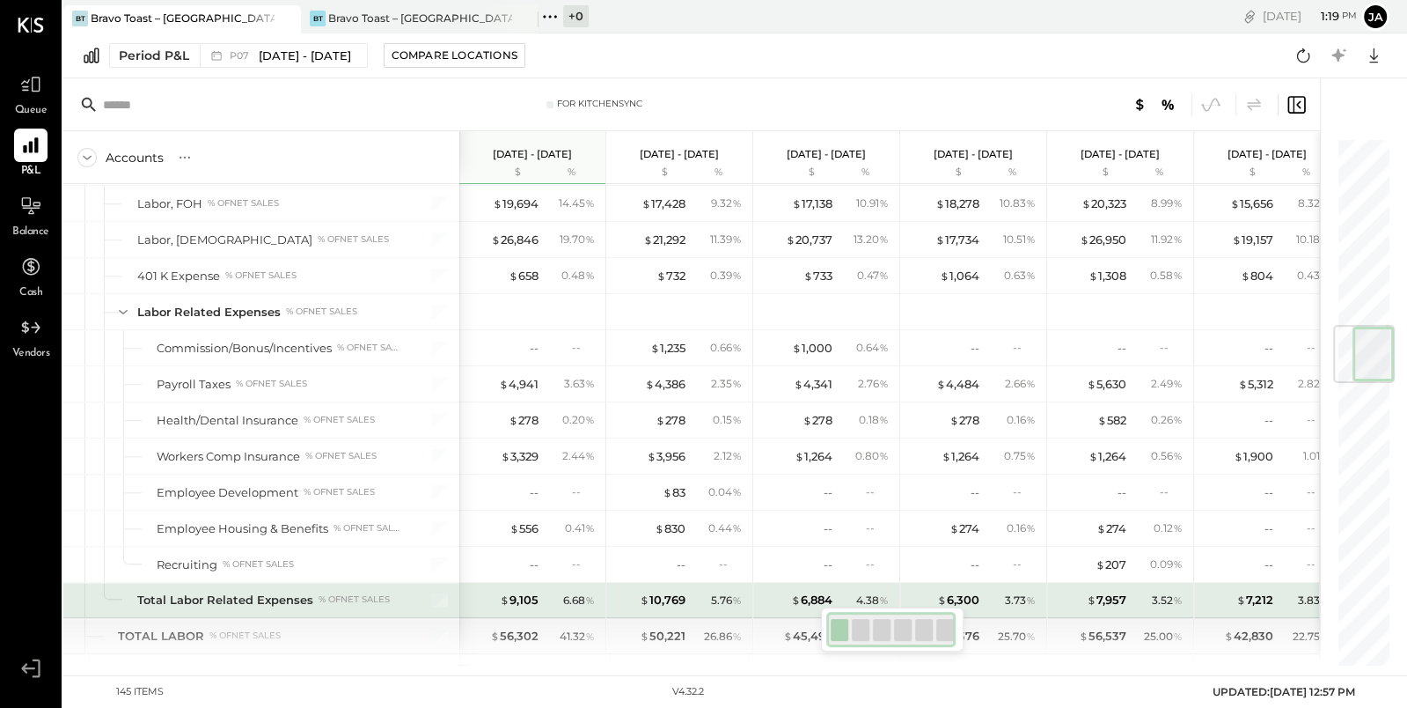
scroll to position [1577, 0]
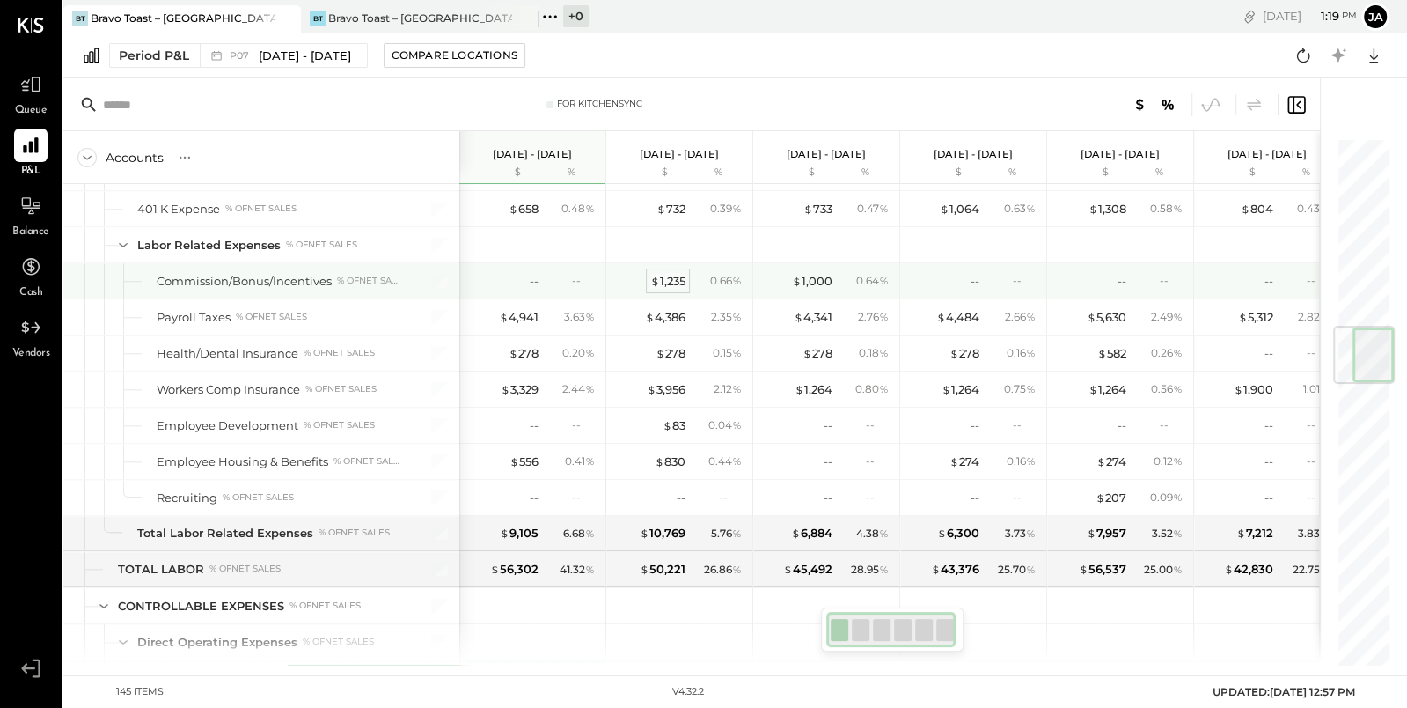
click at [674, 273] on div "$ 1,235" at bounding box center [667, 281] width 35 height 17
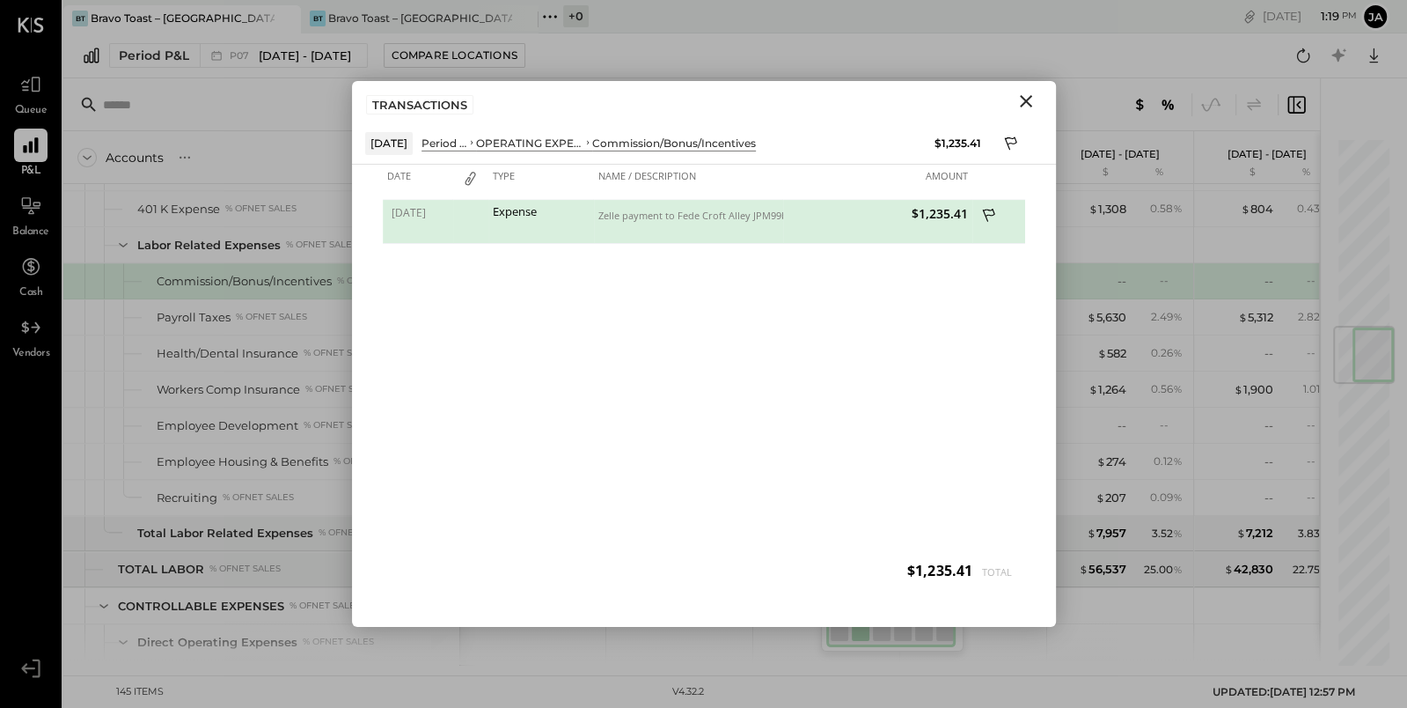
click at [1026, 100] on icon "Close" at bounding box center [1026, 101] width 12 height 12
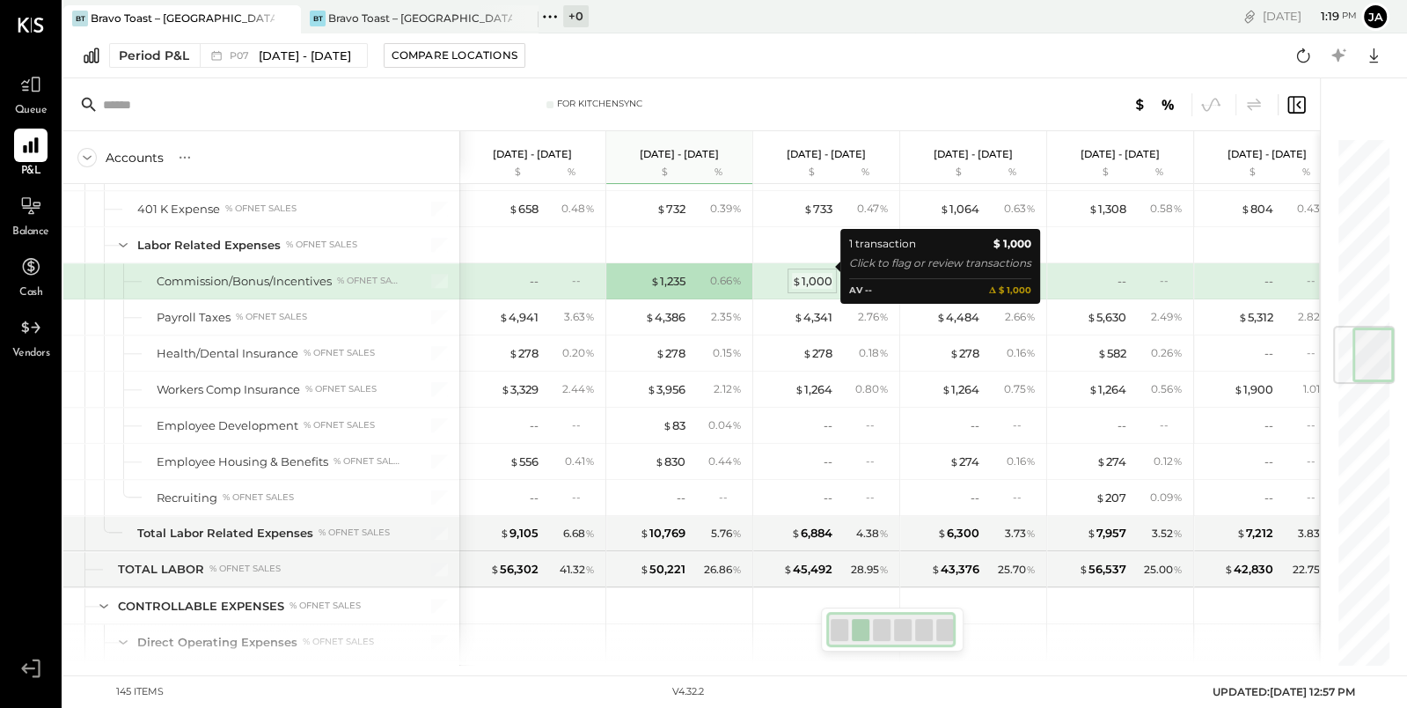
click at [815, 273] on div "$ 1,000" at bounding box center [812, 281] width 40 height 17
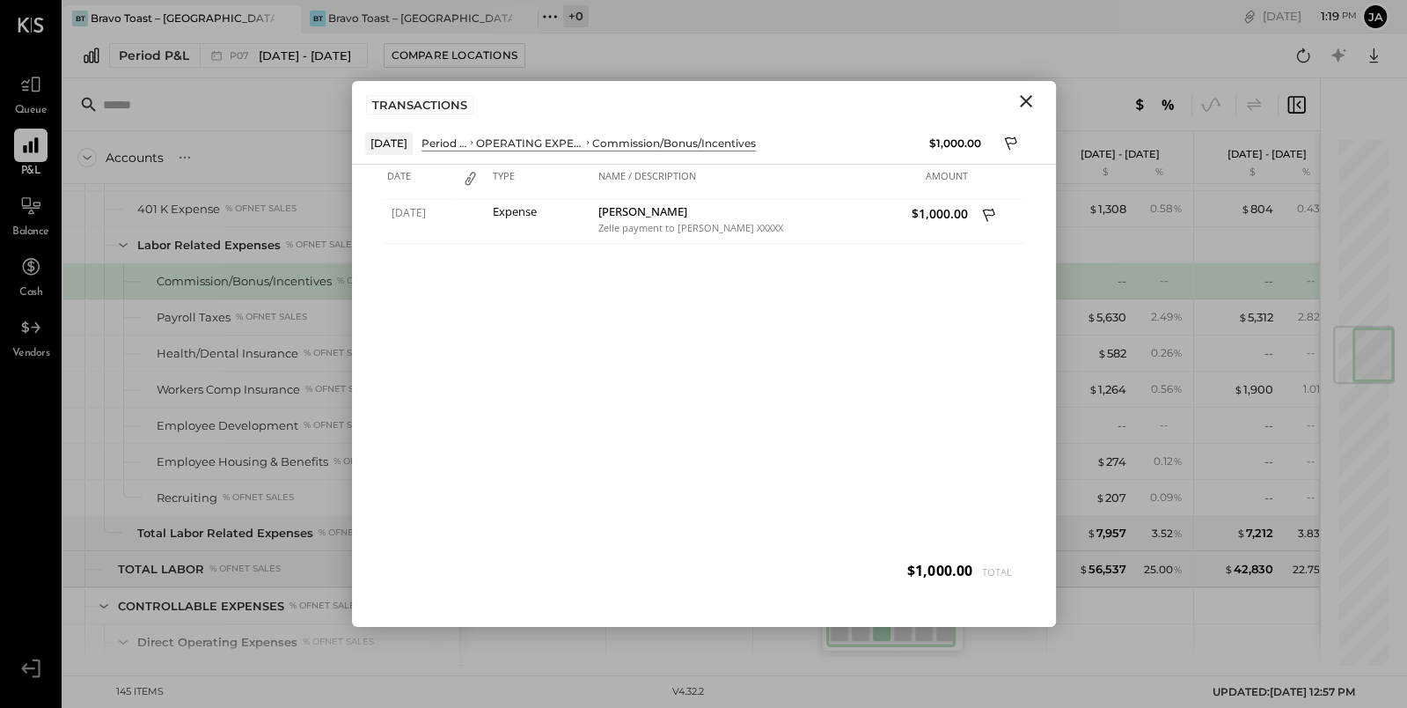
click at [1026, 100] on icon "Close" at bounding box center [1026, 101] width 12 height 12
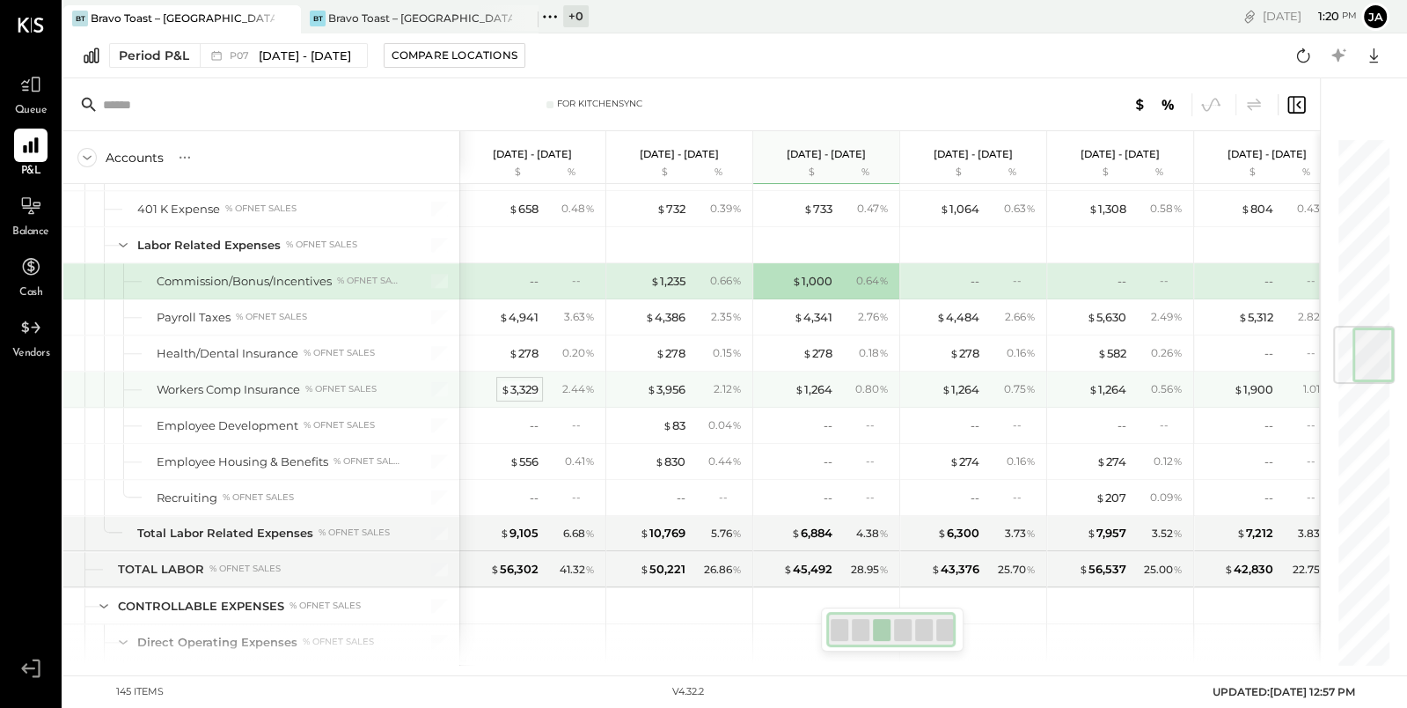
click at [516, 381] on div "$ 3,329" at bounding box center [520, 389] width 38 height 17
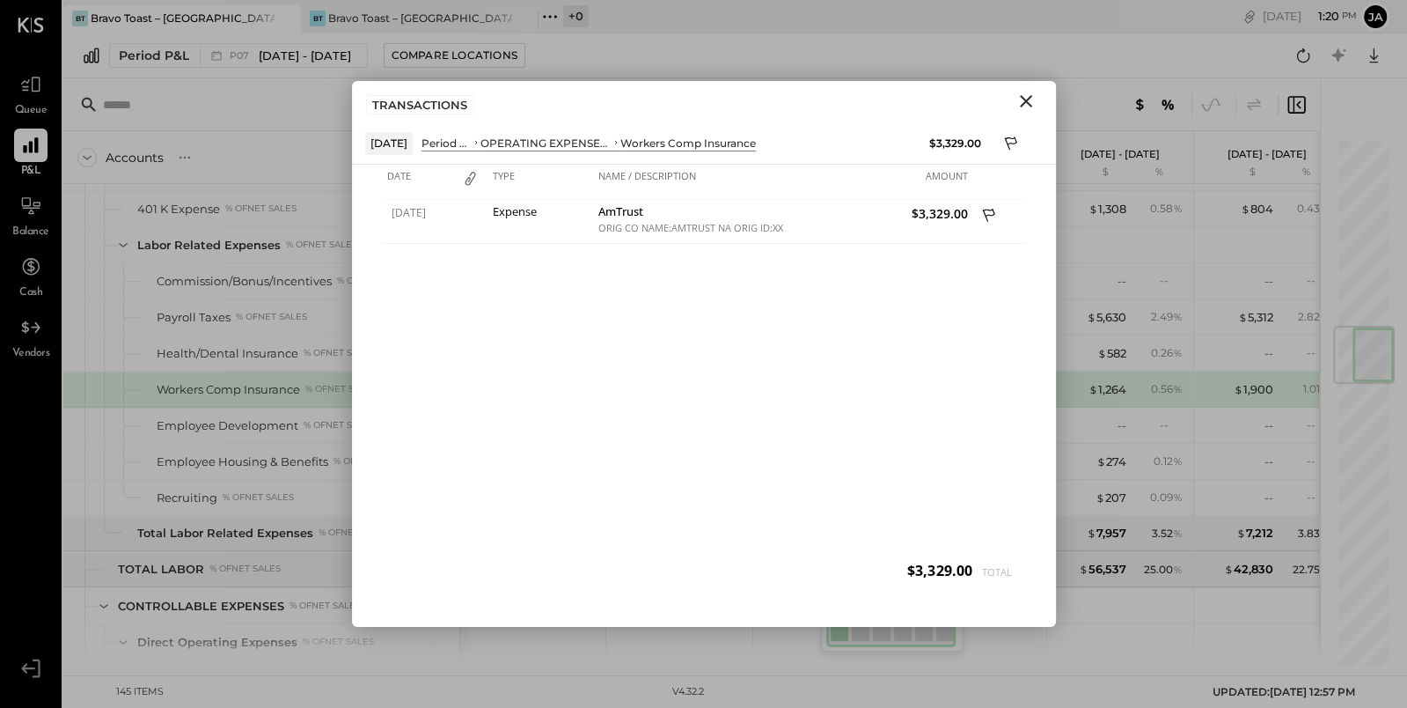
click at [1024, 101] on icon "Close" at bounding box center [1026, 101] width 12 height 12
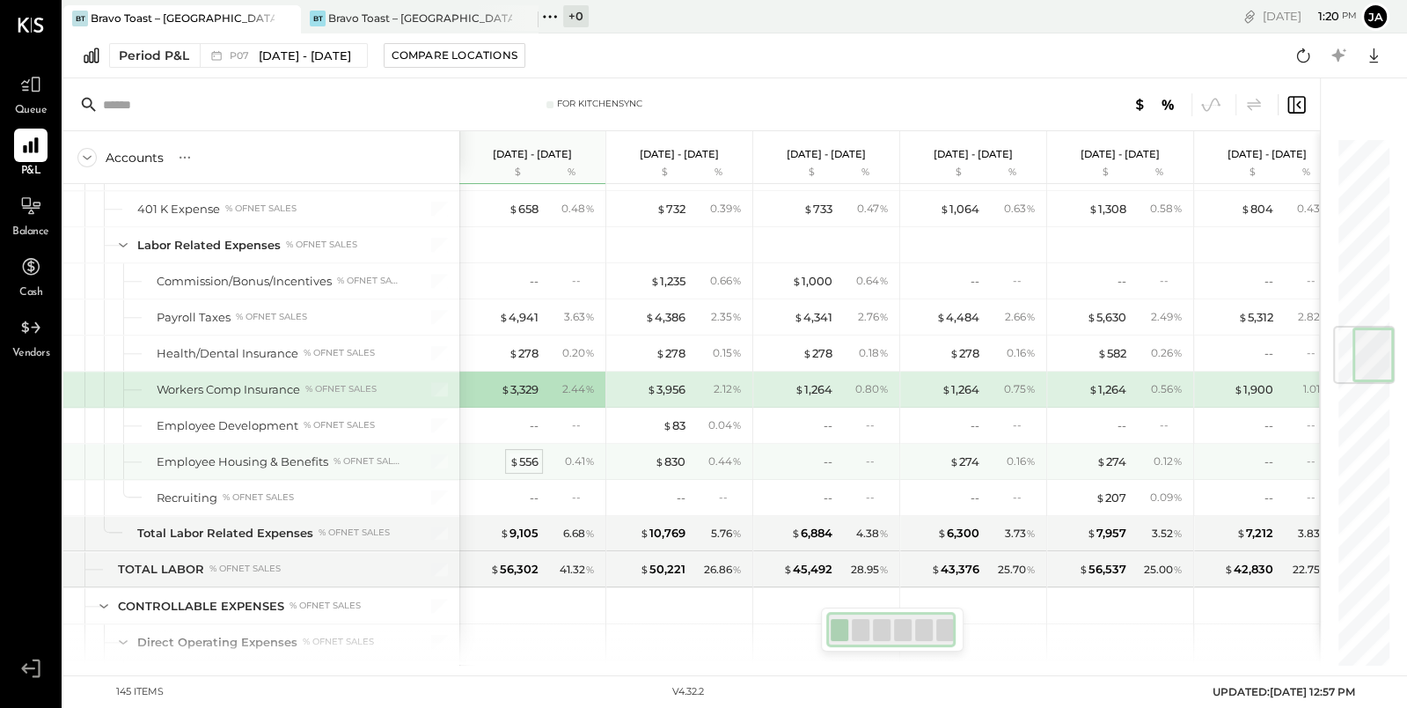
click at [530, 453] on div "$ 556" at bounding box center [524, 461] width 29 height 17
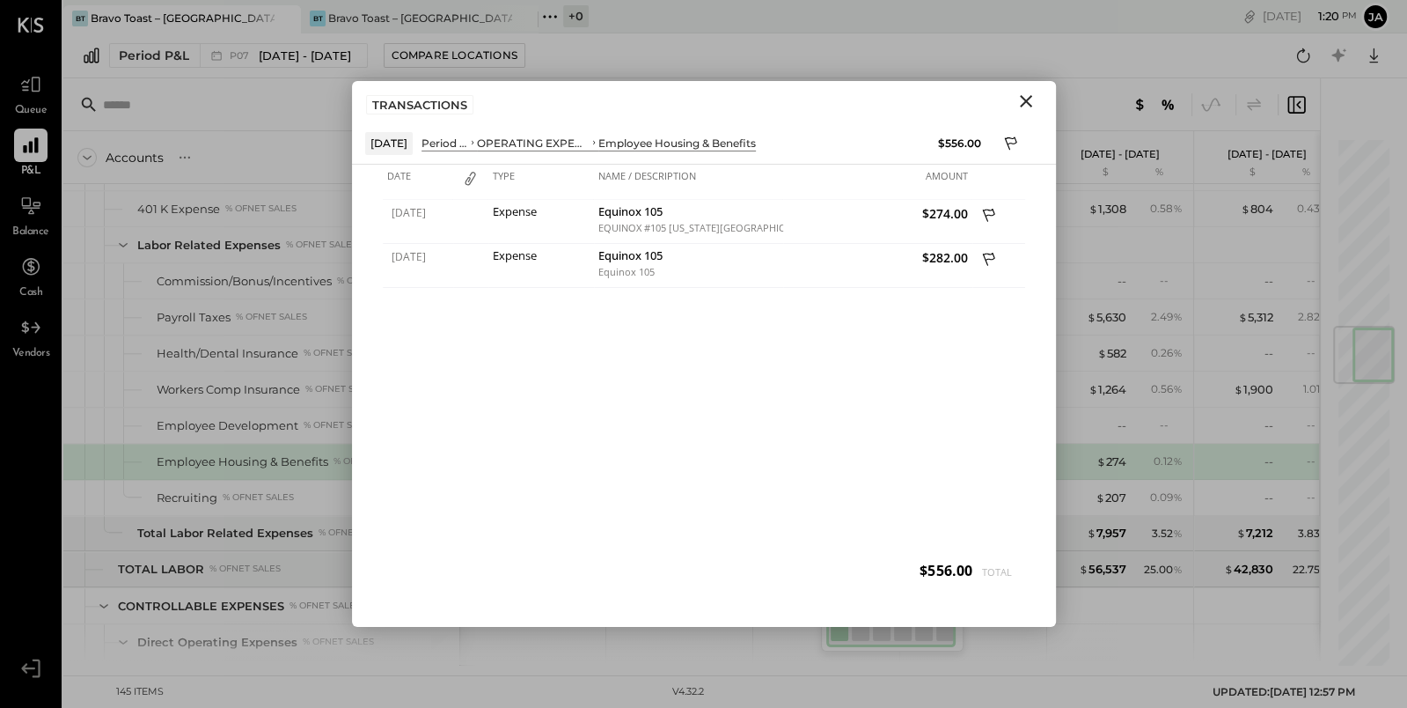
click at [1023, 95] on icon "Close" at bounding box center [1026, 101] width 21 height 21
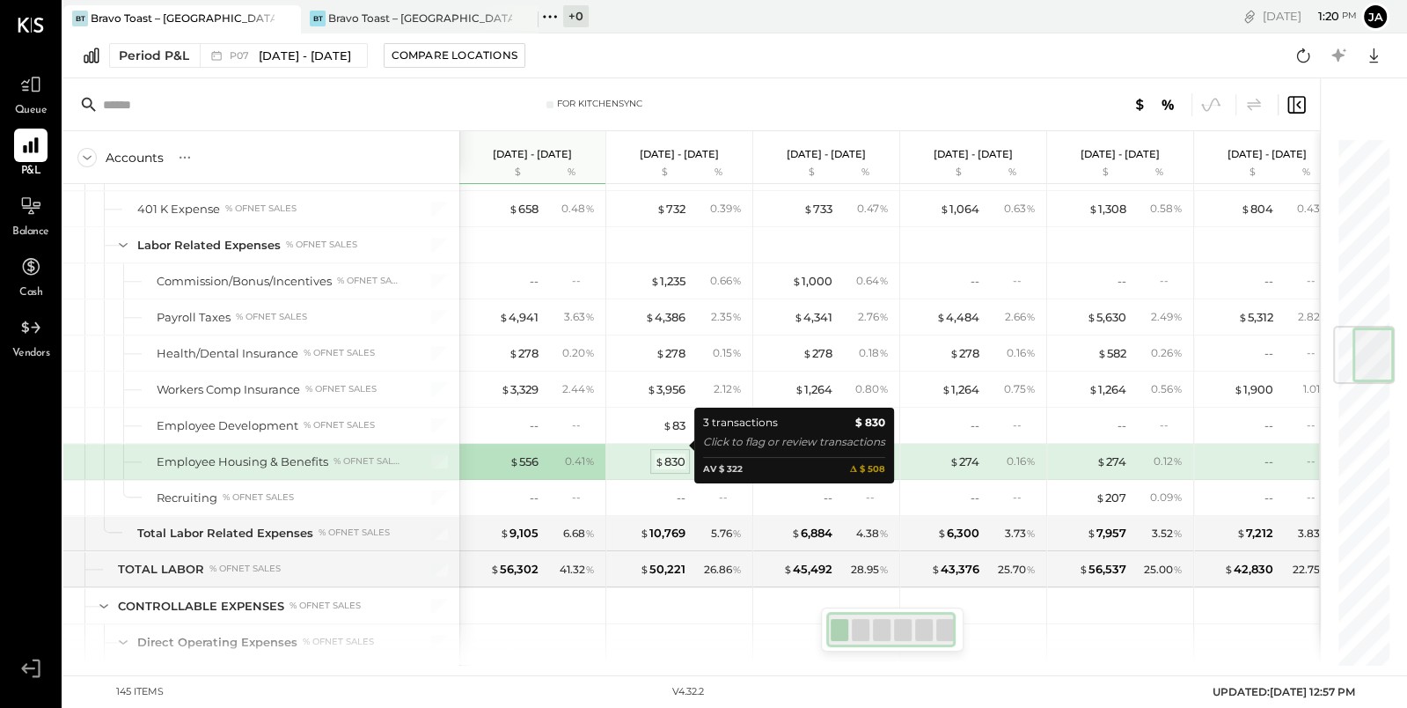
click at [679, 453] on div "$ 830" at bounding box center [670, 461] width 31 height 17
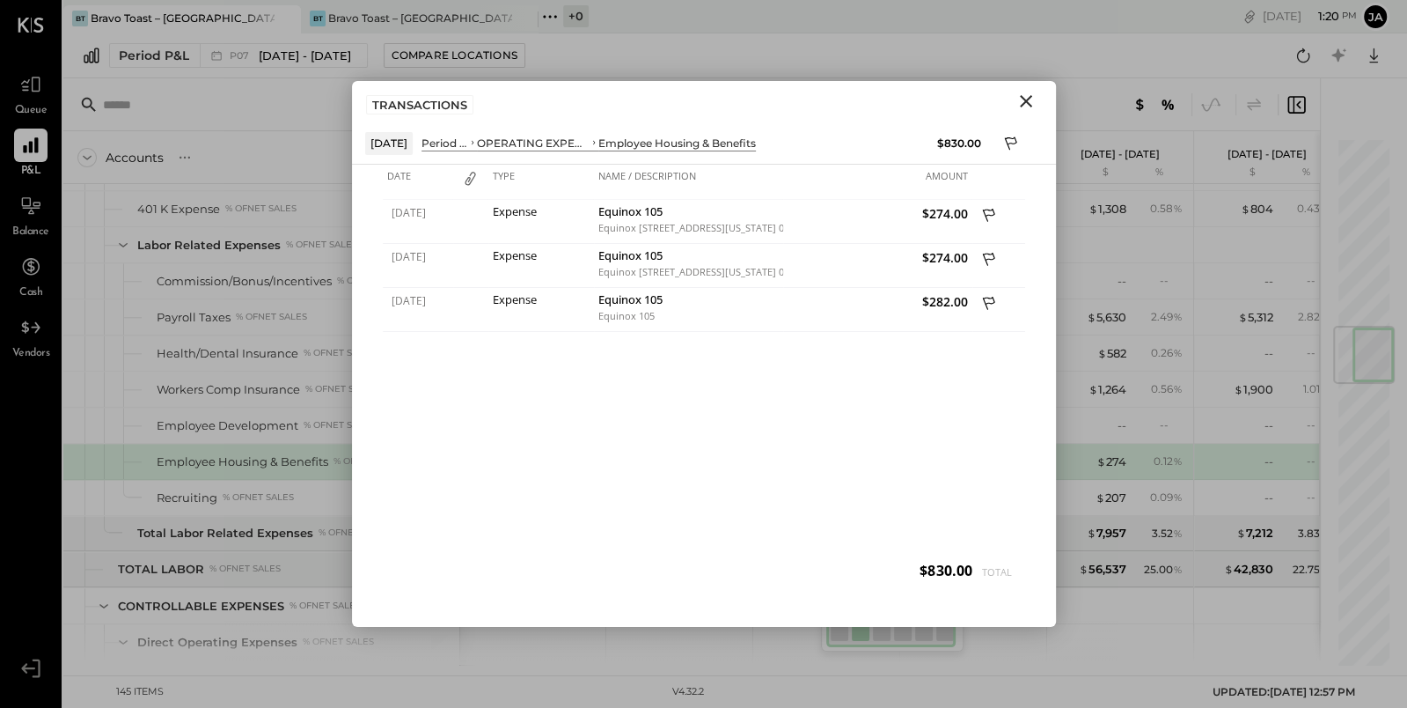
click at [1023, 105] on icon "Close" at bounding box center [1026, 101] width 21 height 21
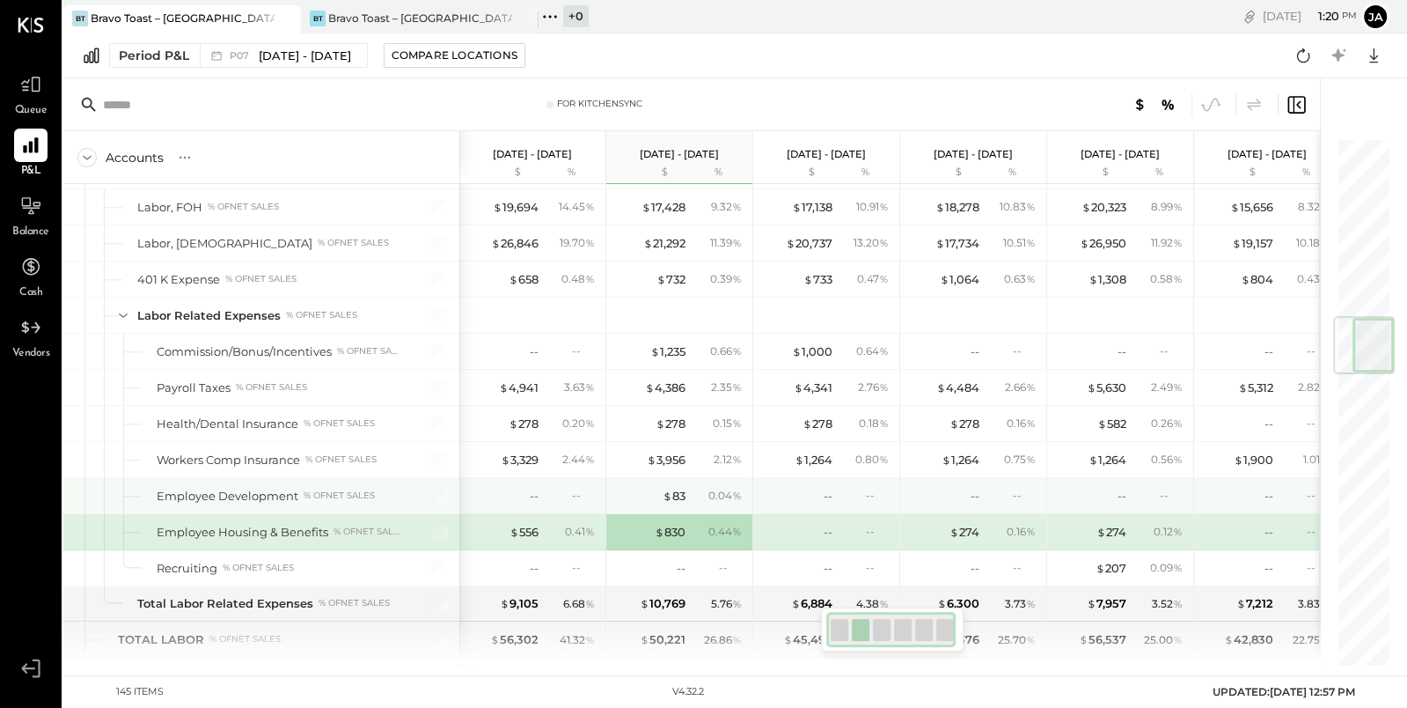
scroll to position [1498, 0]
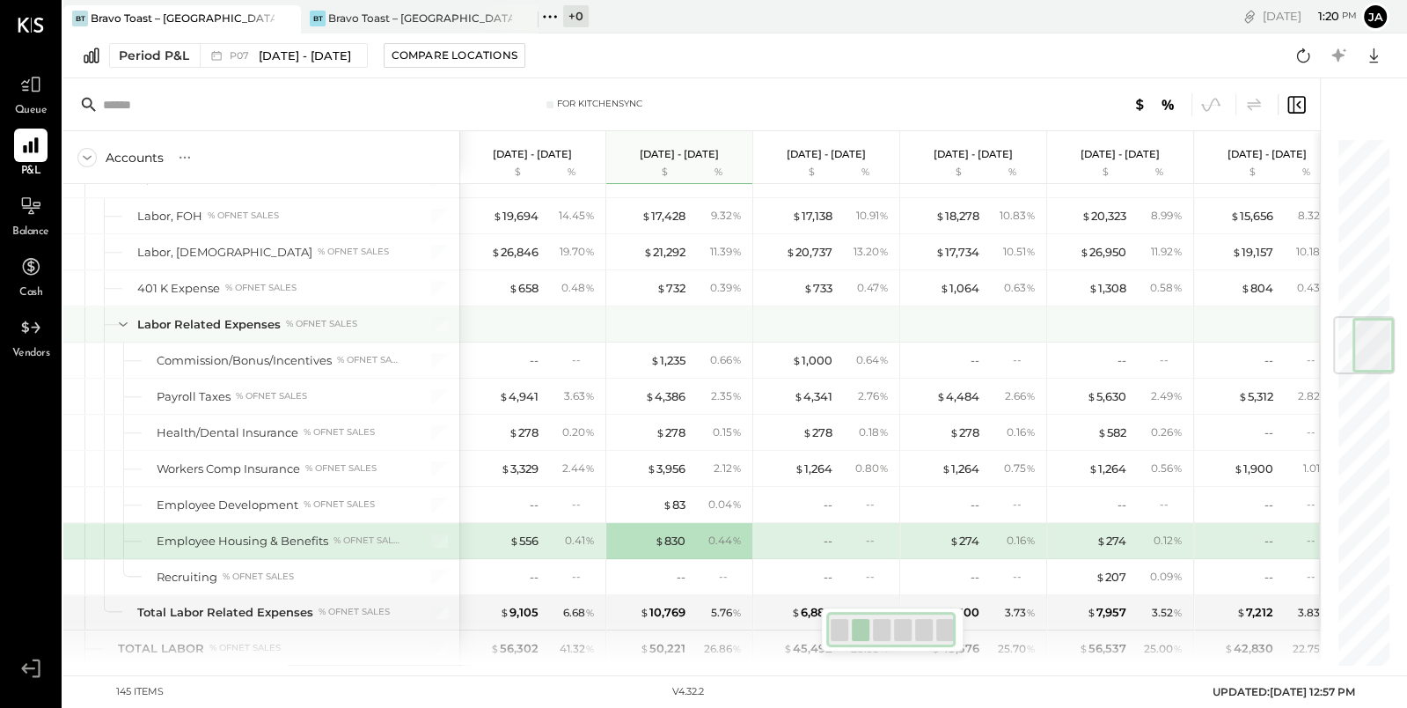
click at [122, 314] on icon at bounding box center [123, 323] width 19 height 19
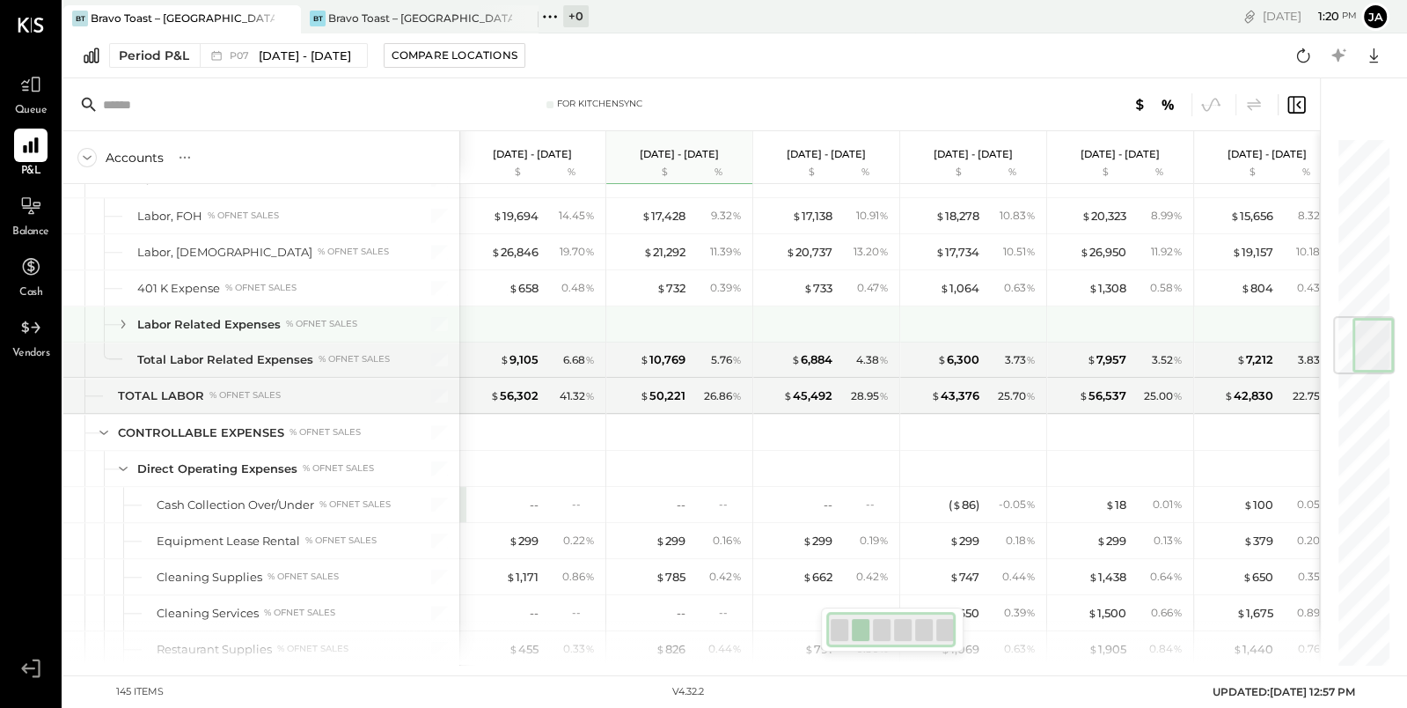
click at [122, 314] on icon at bounding box center [123, 323] width 19 height 19
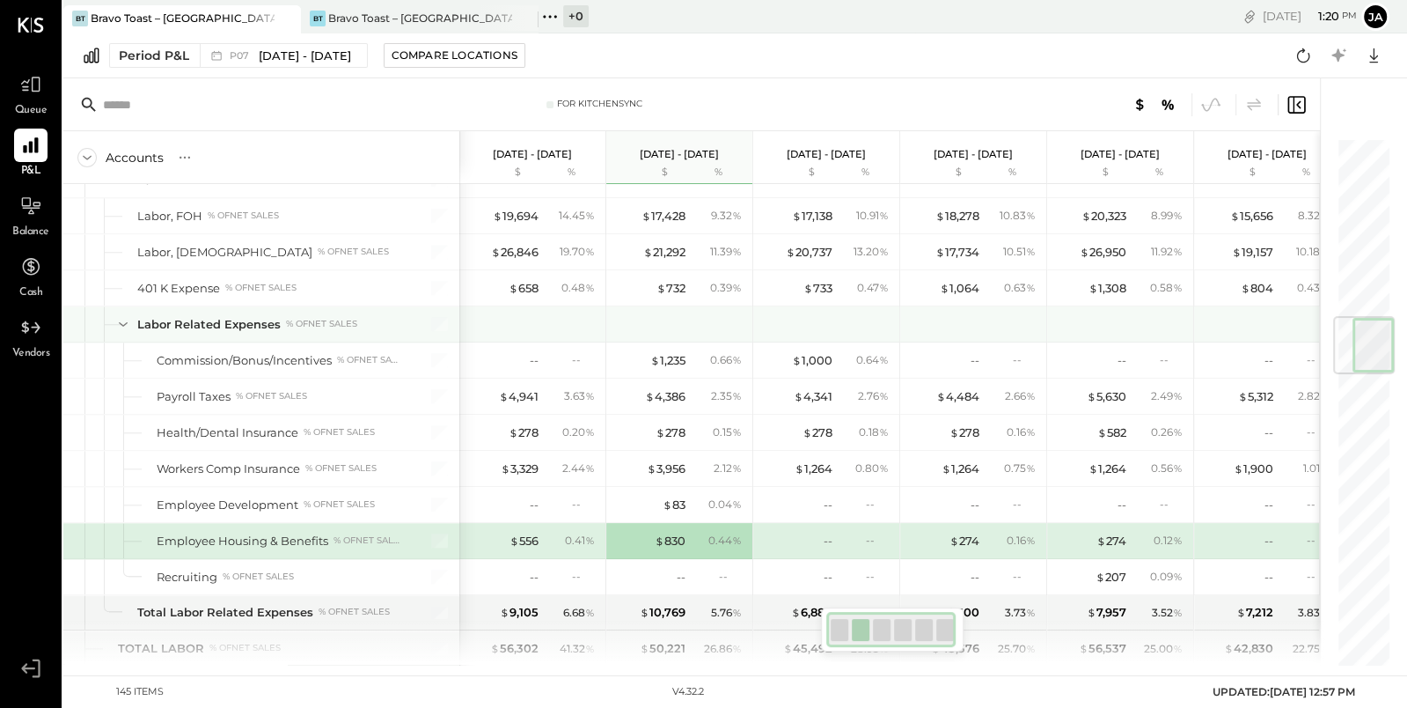
click at [122, 314] on icon at bounding box center [123, 323] width 19 height 19
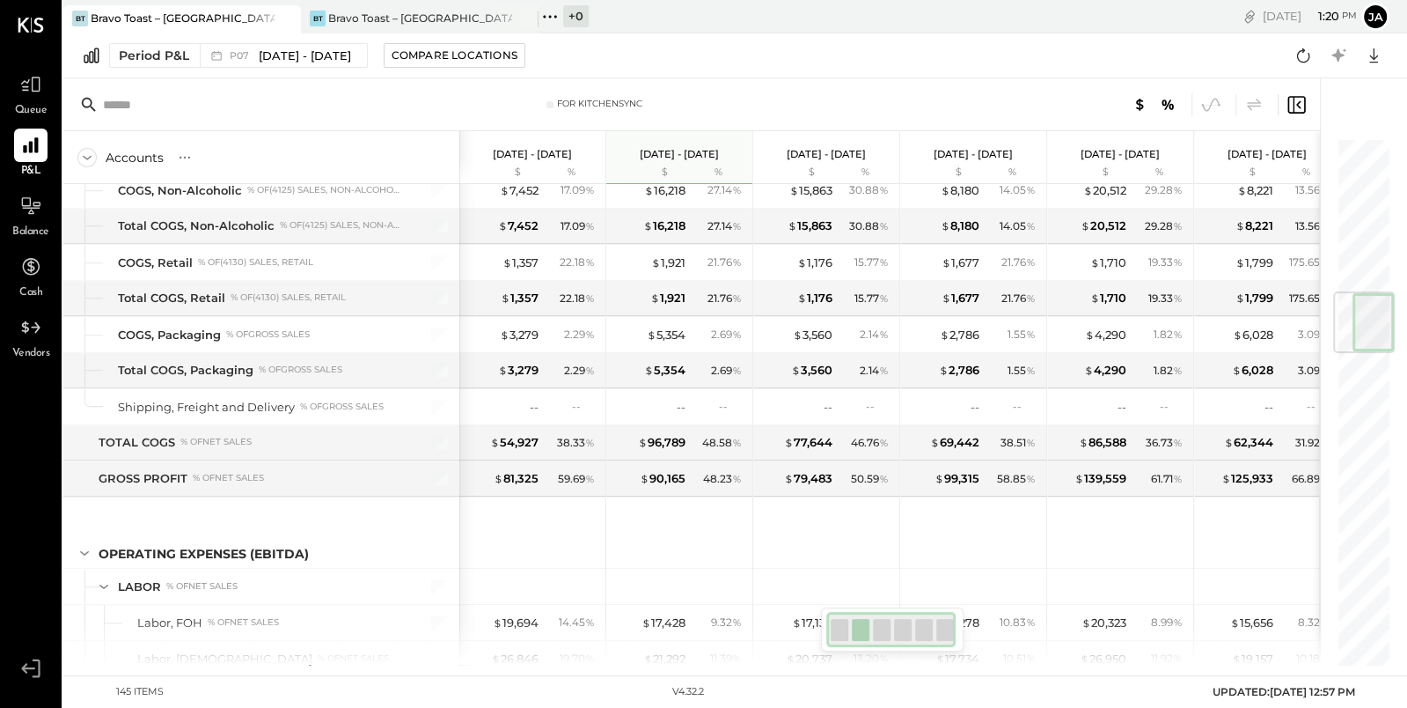
scroll to position [1221, 0]
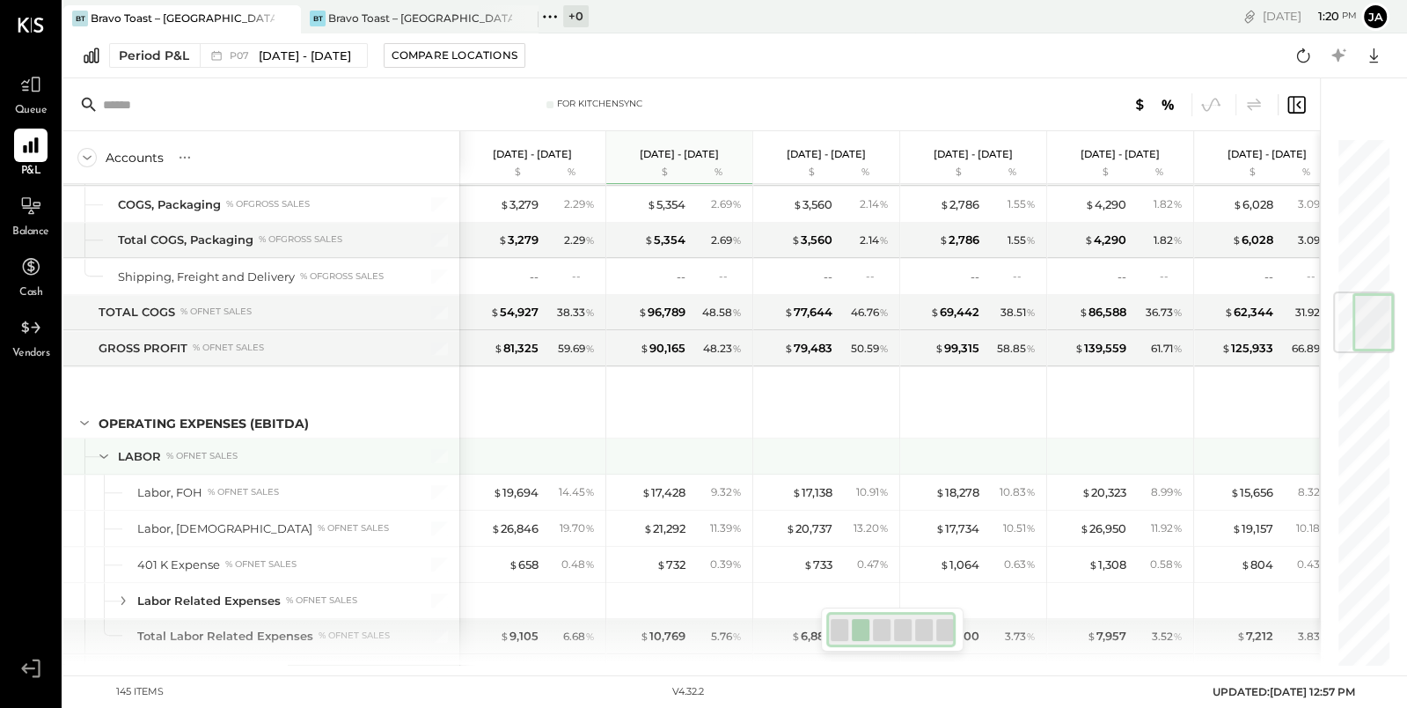
click at [108, 446] on icon at bounding box center [103, 455] width 19 height 19
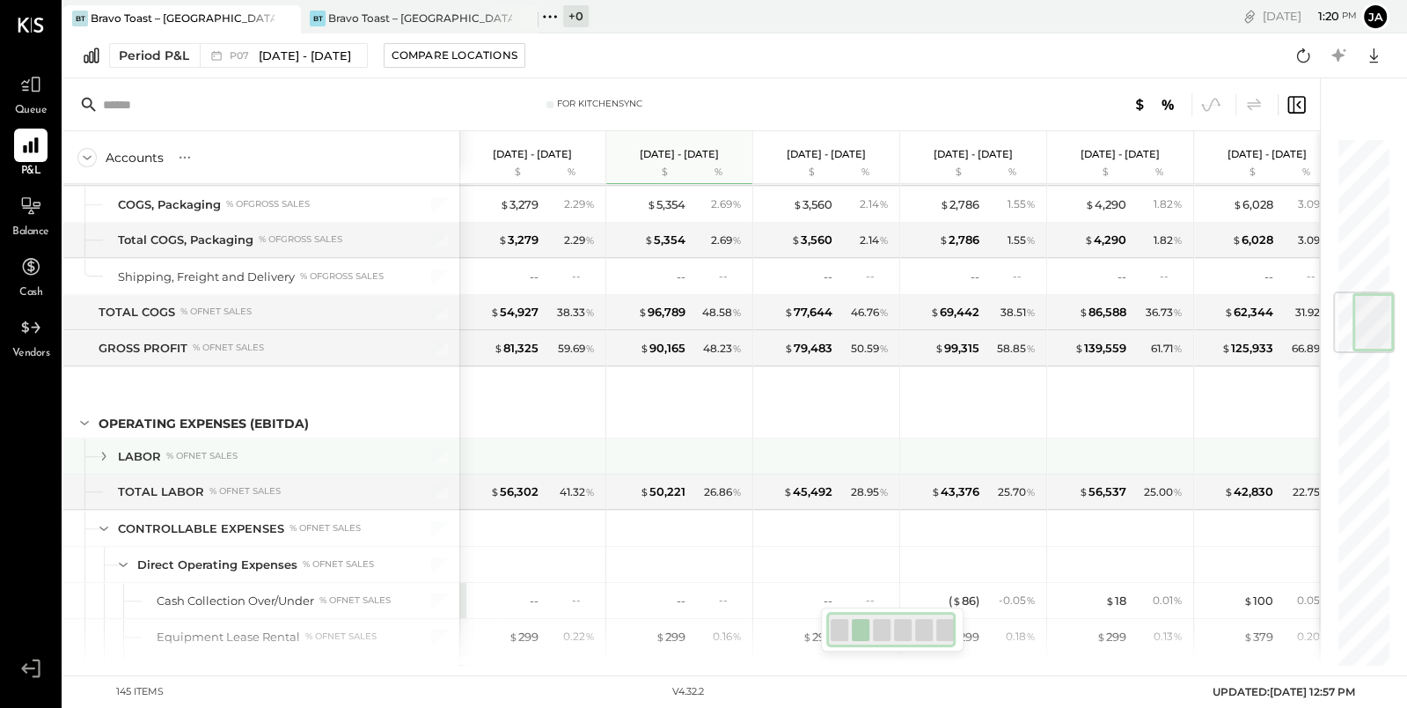
click at [105, 451] on icon at bounding box center [104, 455] width 4 height 9
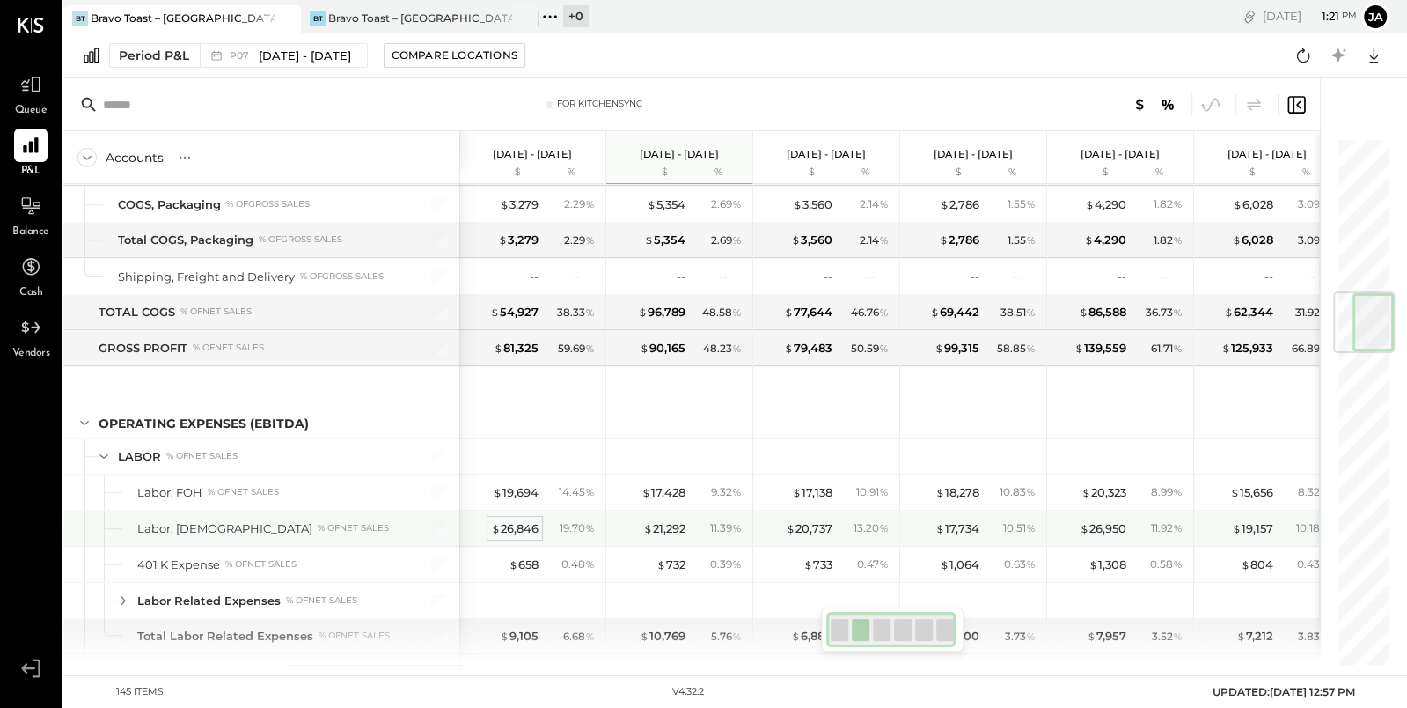
click at [497, 521] on span "$" at bounding box center [496, 528] width 10 height 14
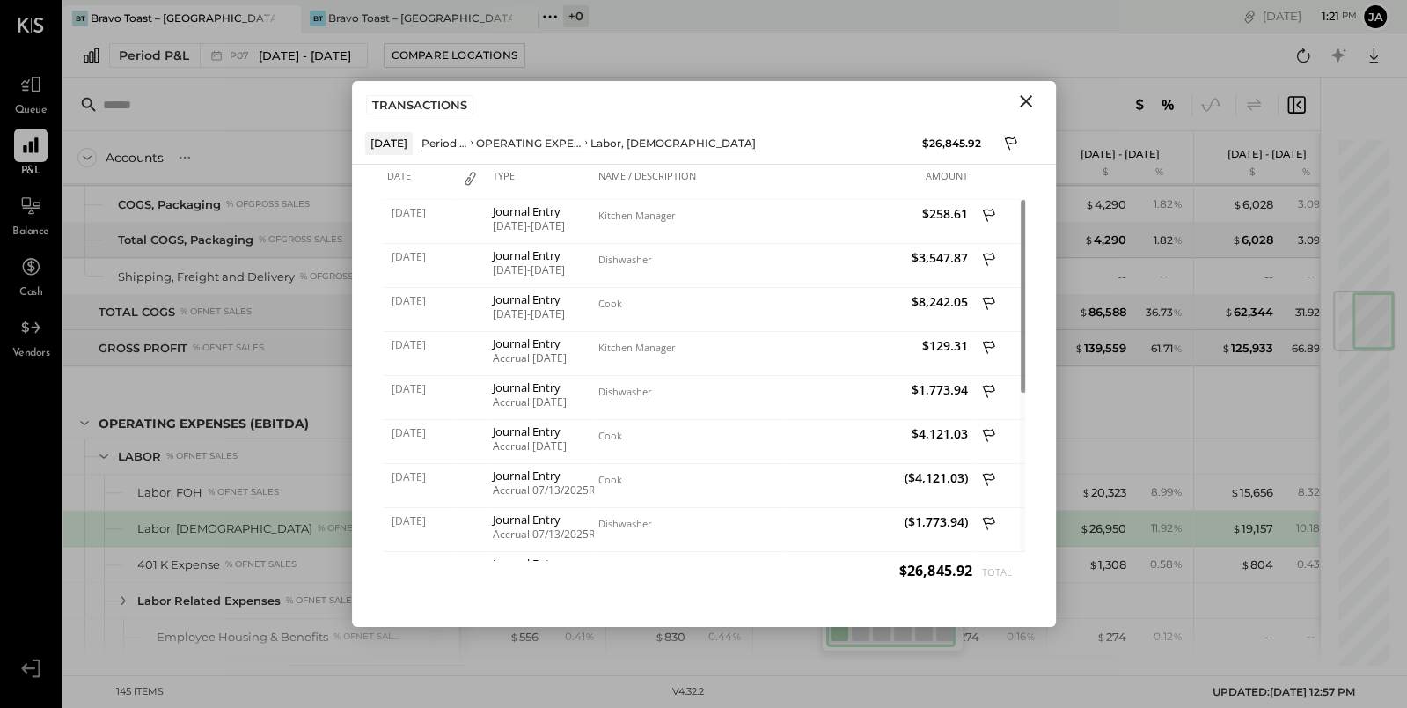
click at [1022, 99] on icon "Close" at bounding box center [1026, 101] width 21 height 21
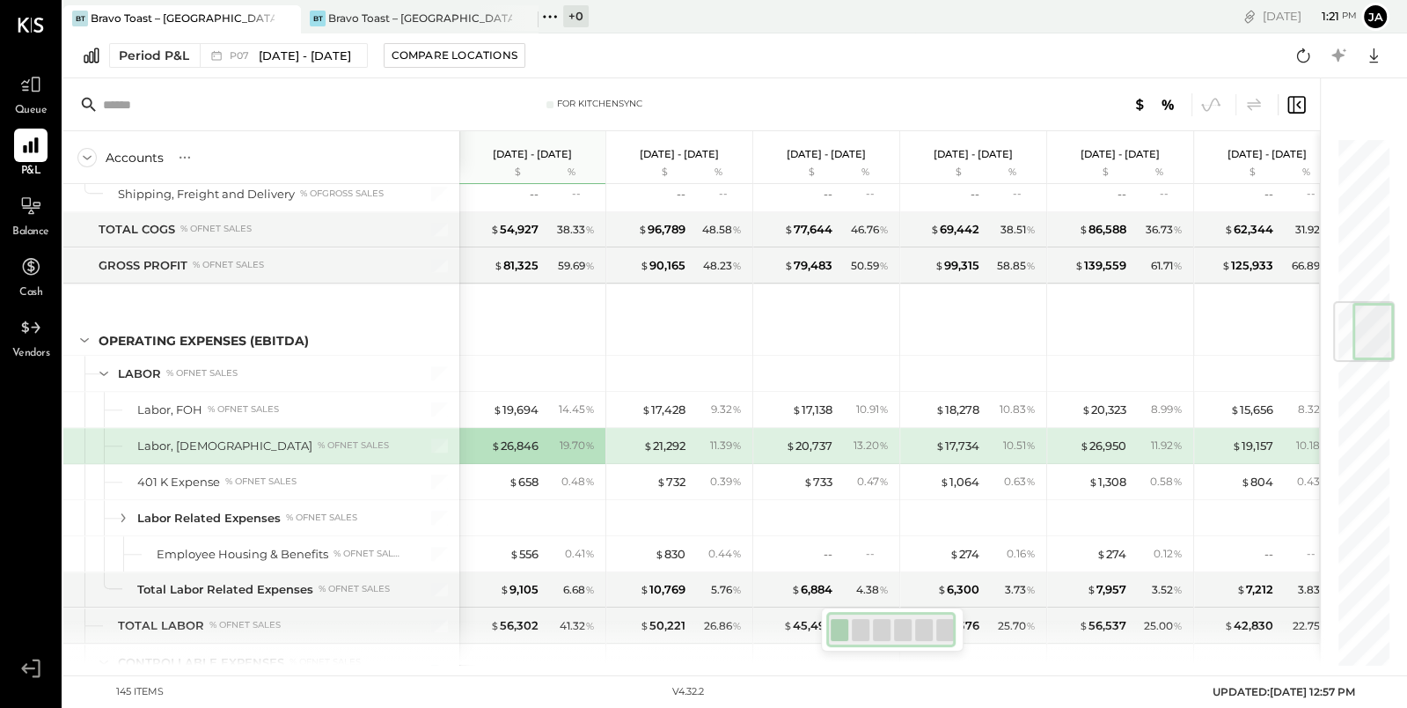
scroll to position [1305, 0]
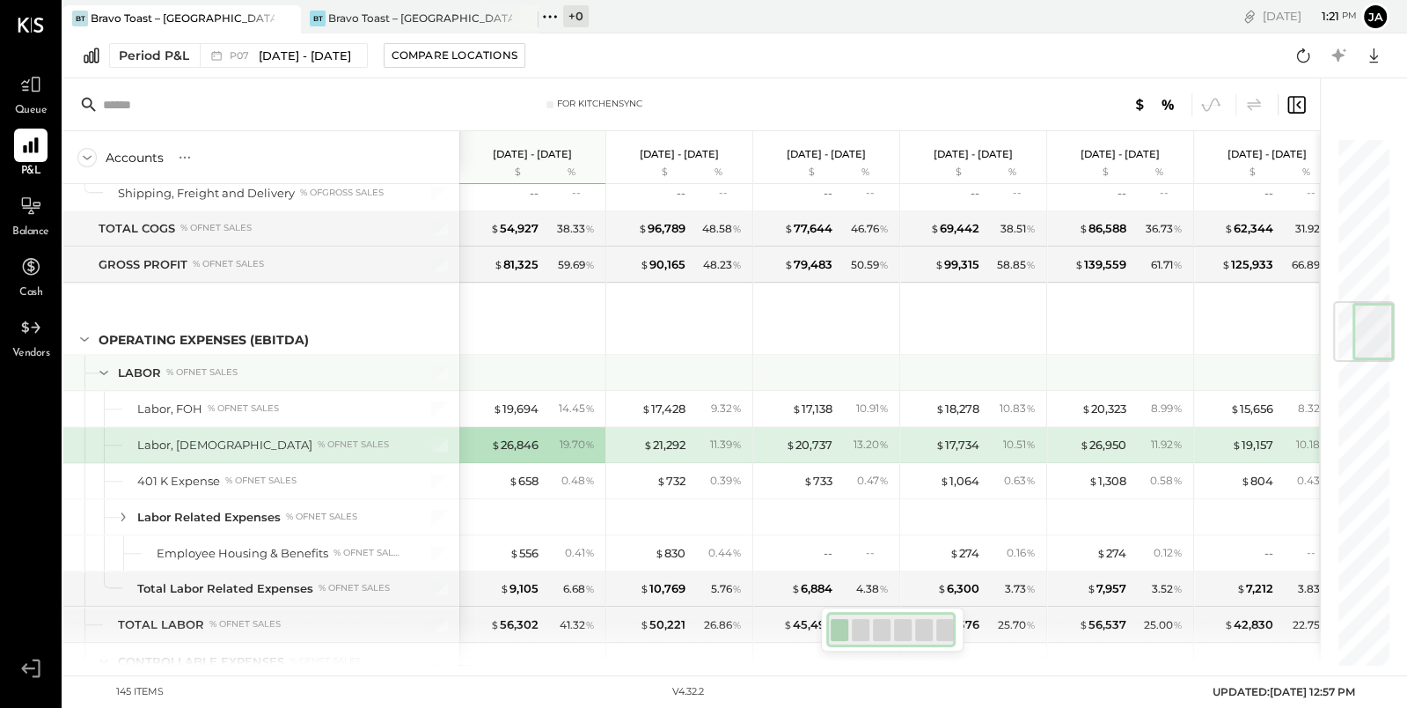
click at [106, 363] on icon at bounding box center [103, 372] width 19 height 19
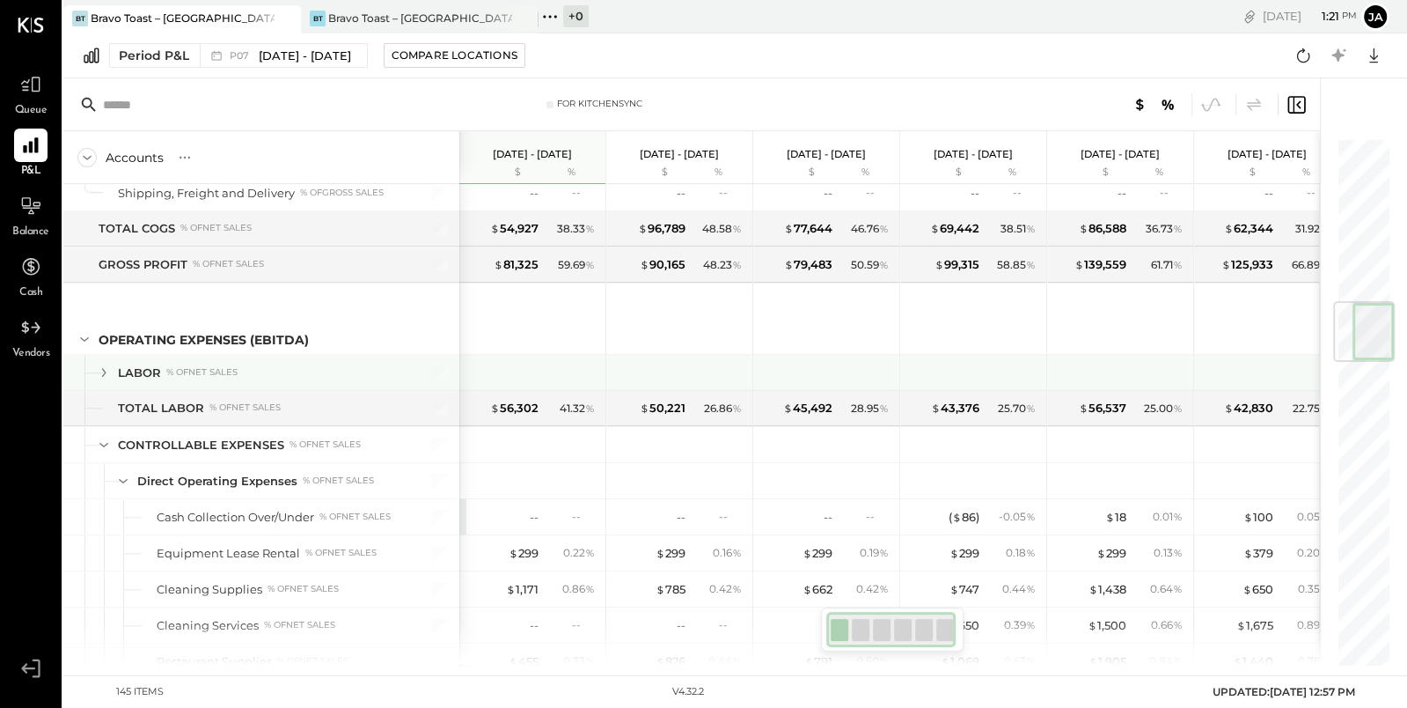
click at [106, 363] on icon at bounding box center [103, 372] width 19 height 19
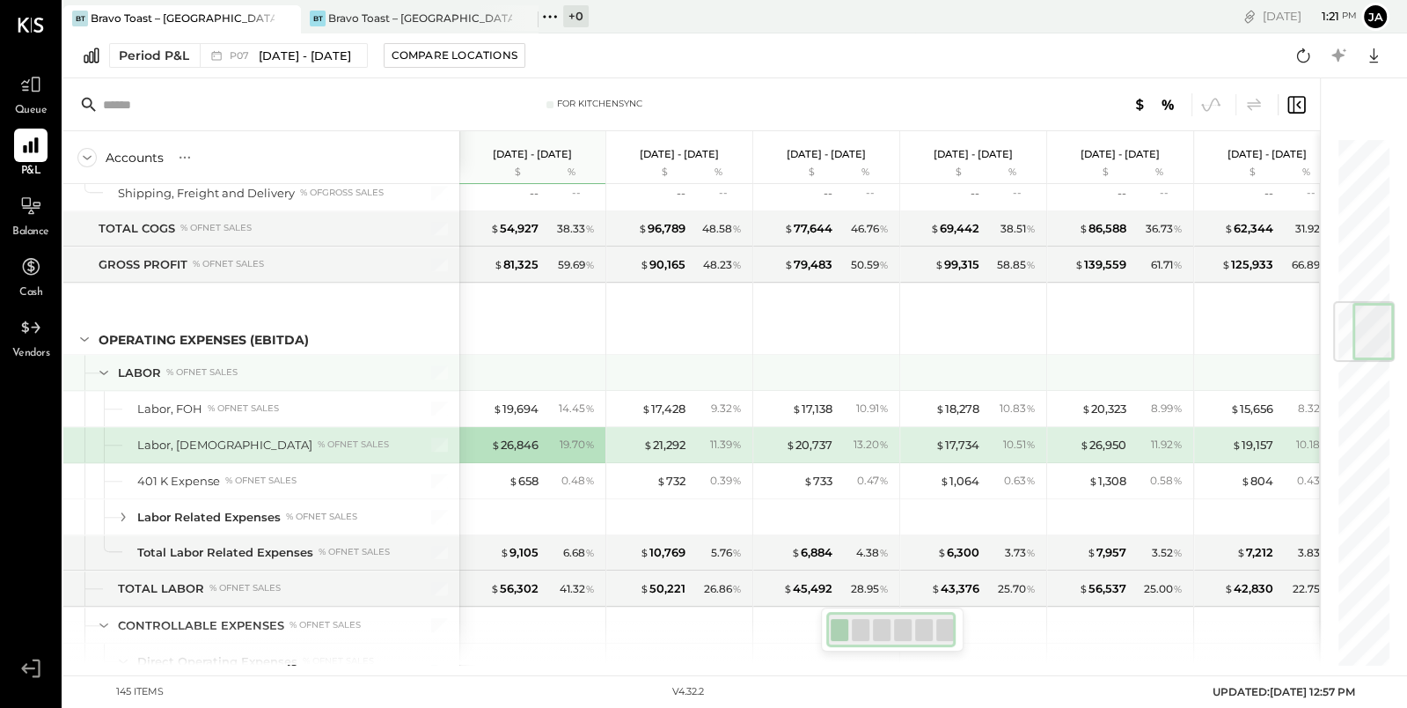
click at [588, 358] on div at bounding box center [534, 372] width 132 height 35
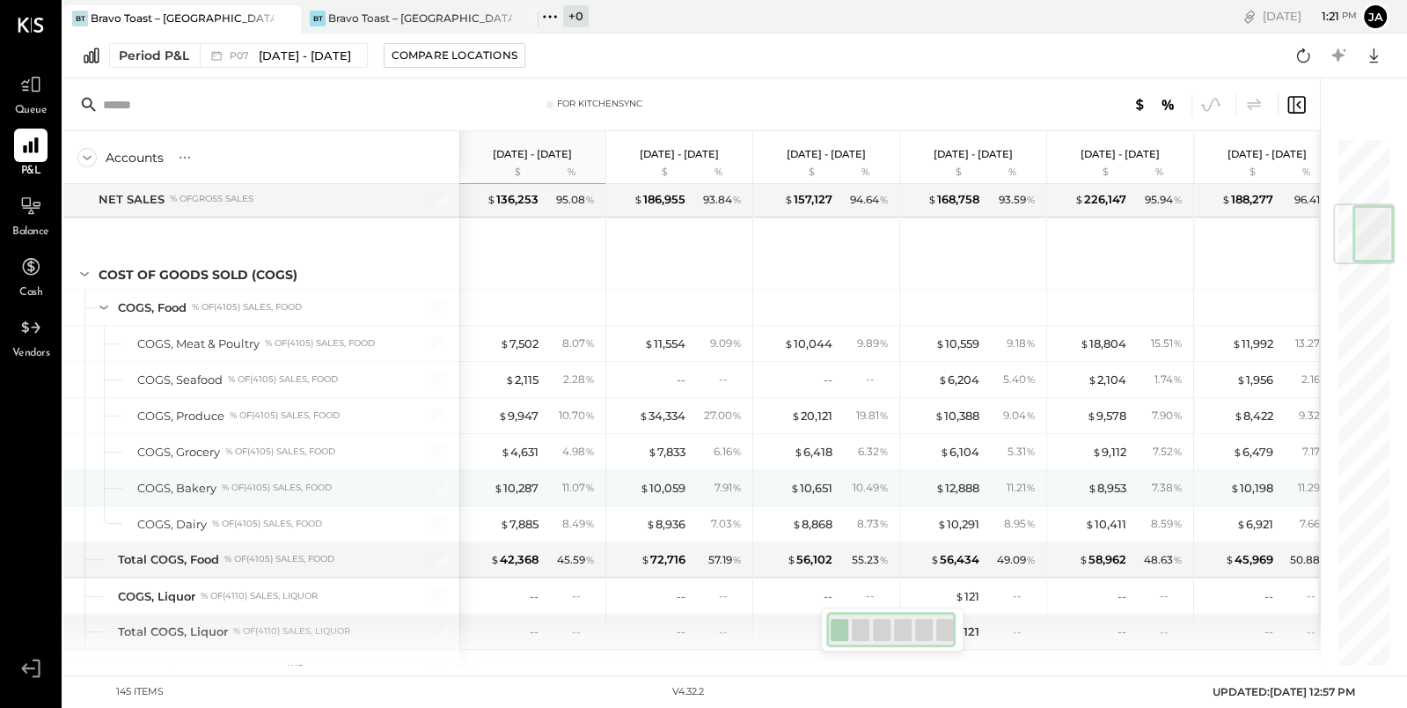
scroll to position [526, 0]
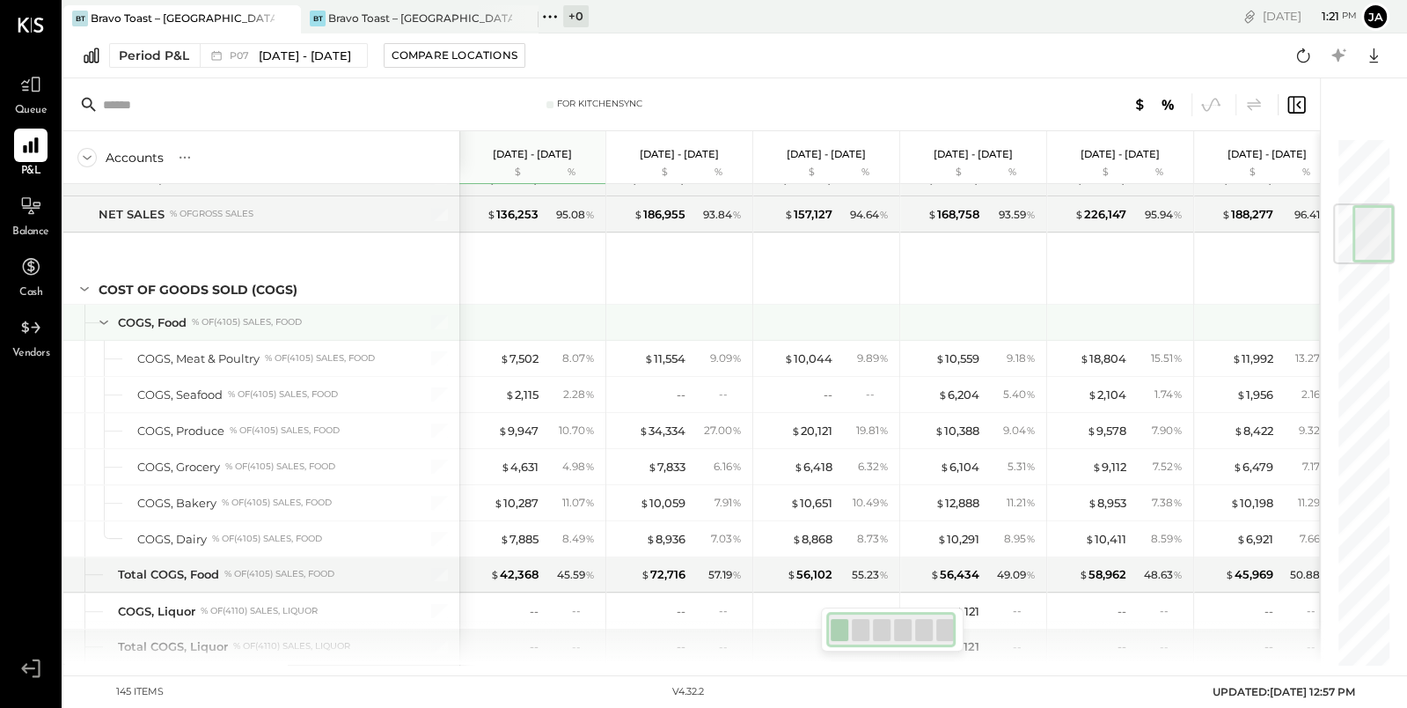
click at [106, 322] on icon at bounding box center [103, 321] width 19 height 19
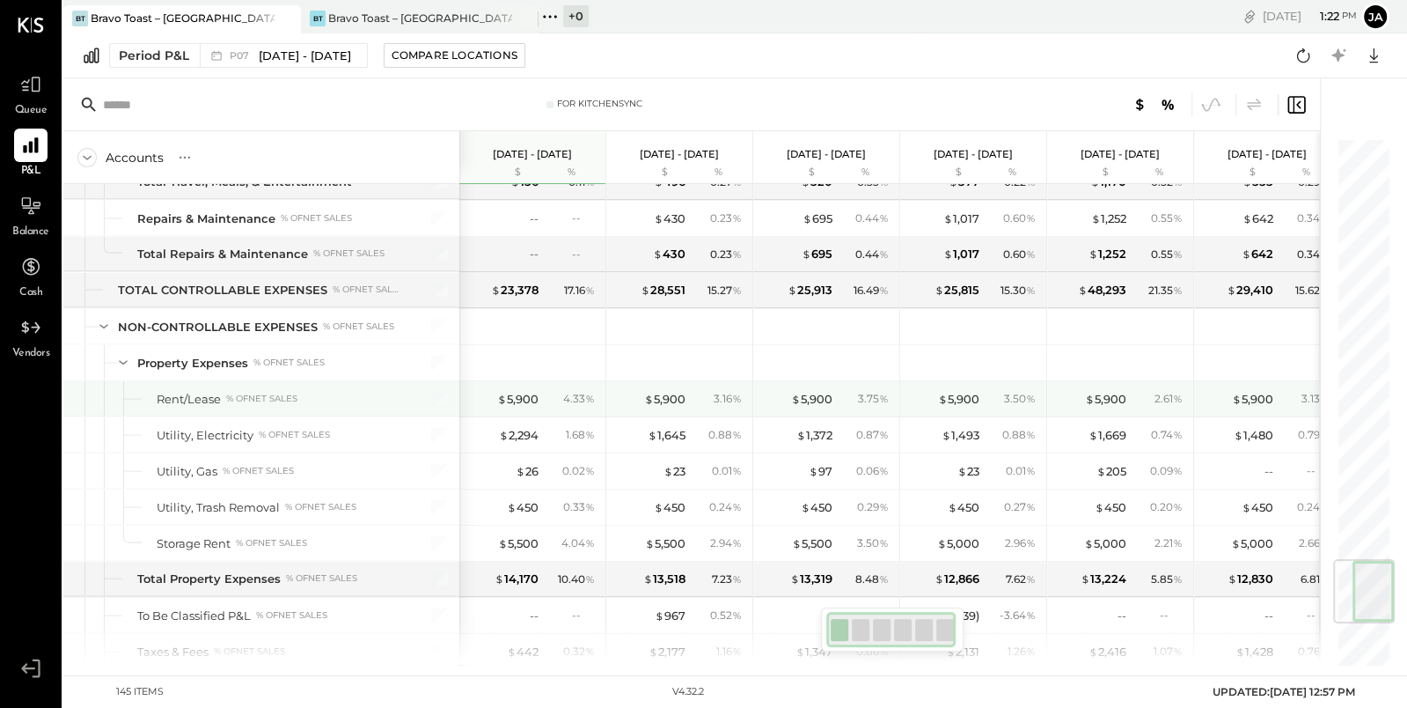
scroll to position [3156, 0]
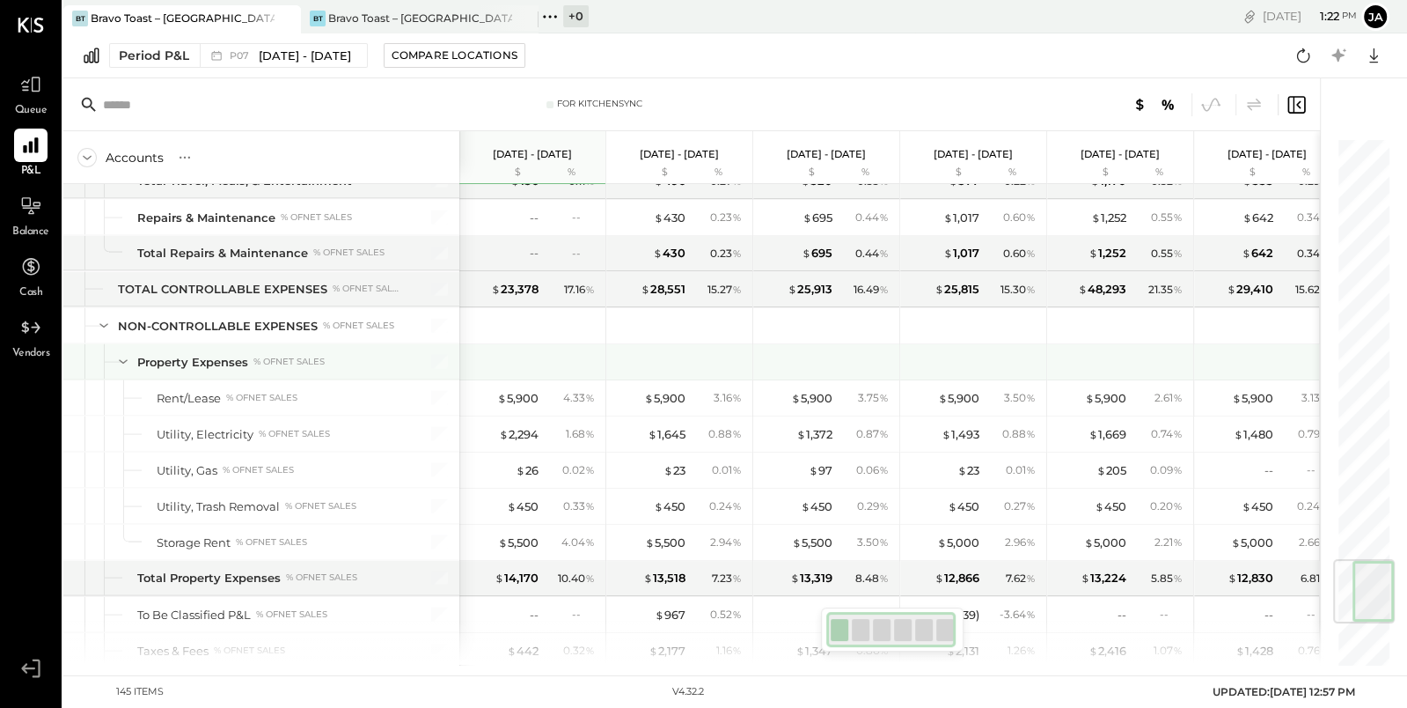
click at [128, 352] on icon at bounding box center [123, 361] width 19 height 19
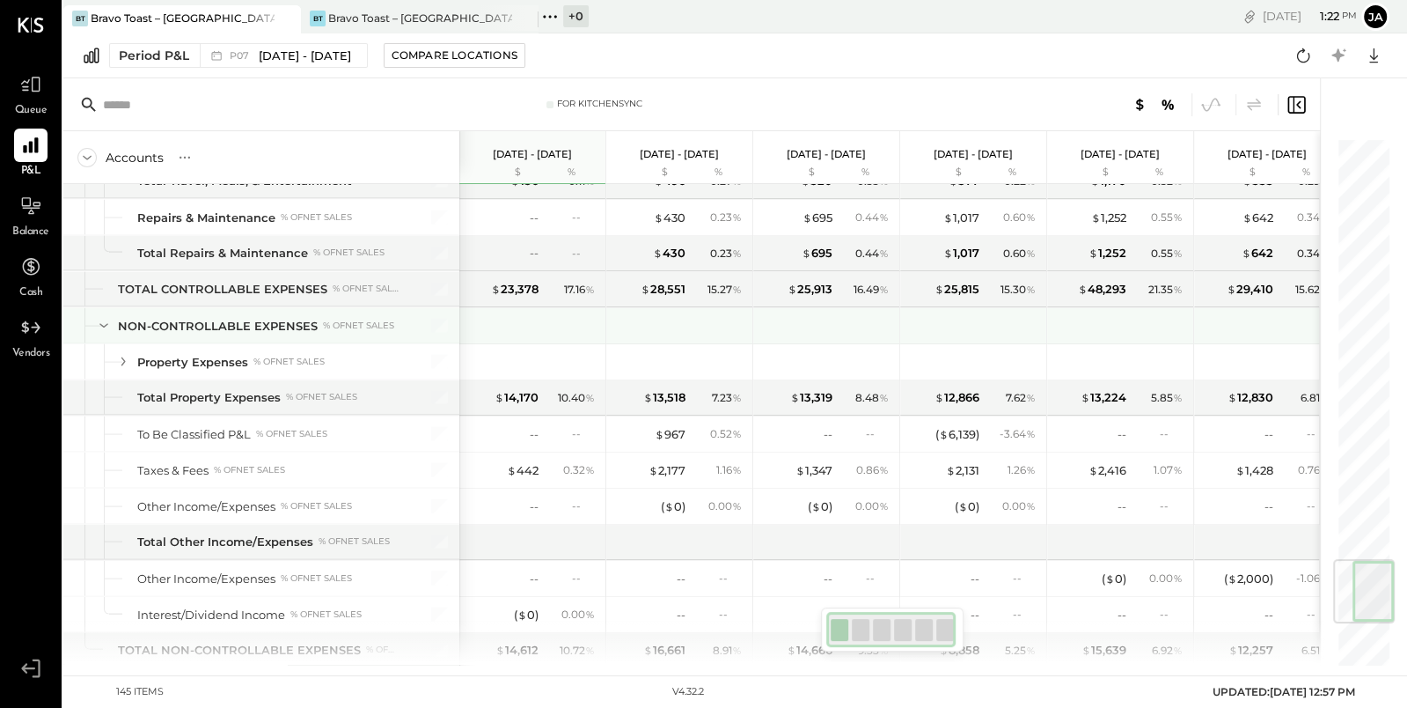
click at [101, 316] on icon at bounding box center [103, 325] width 19 height 19
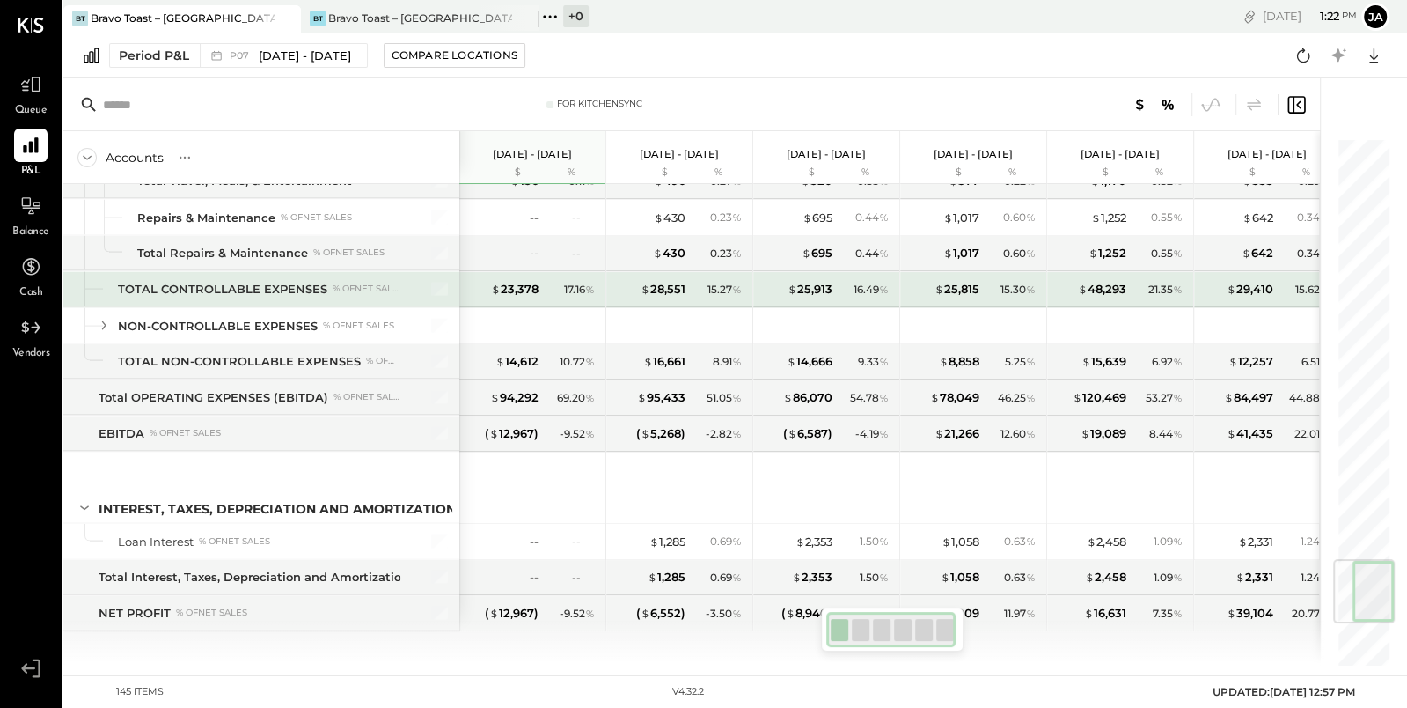
scroll to position [3136, 0]
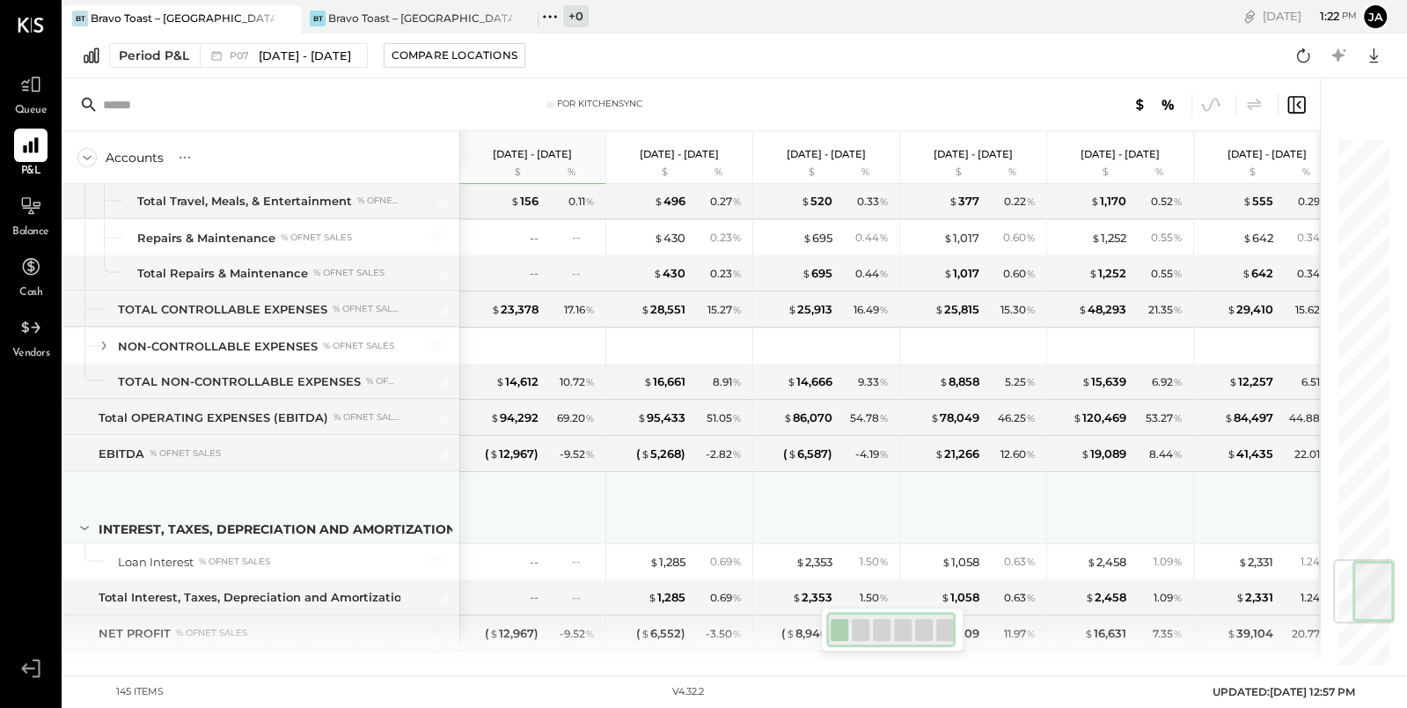
click at [79, 518] on icon at bounding box center [84, 527] width 19 height 19
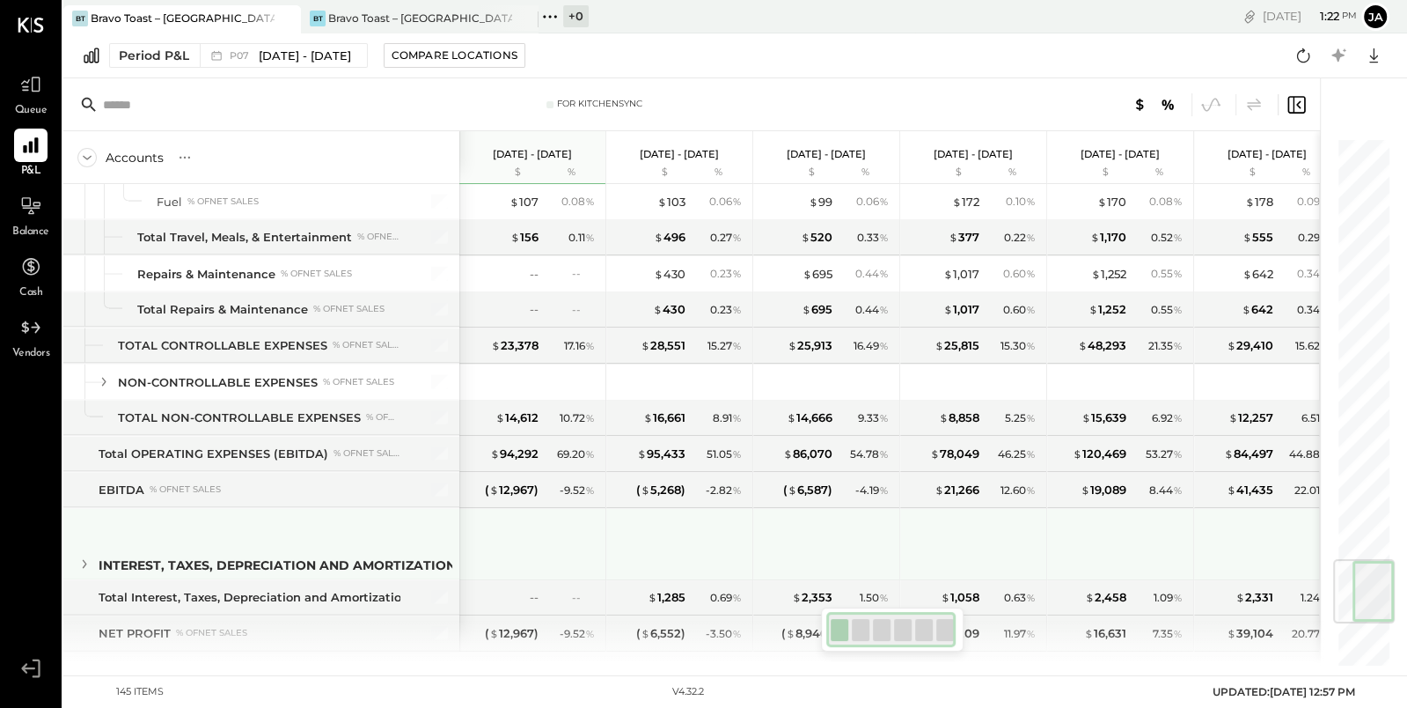
click at [86, 554] on icon at bounding box center [84, 563] width 19 height 19
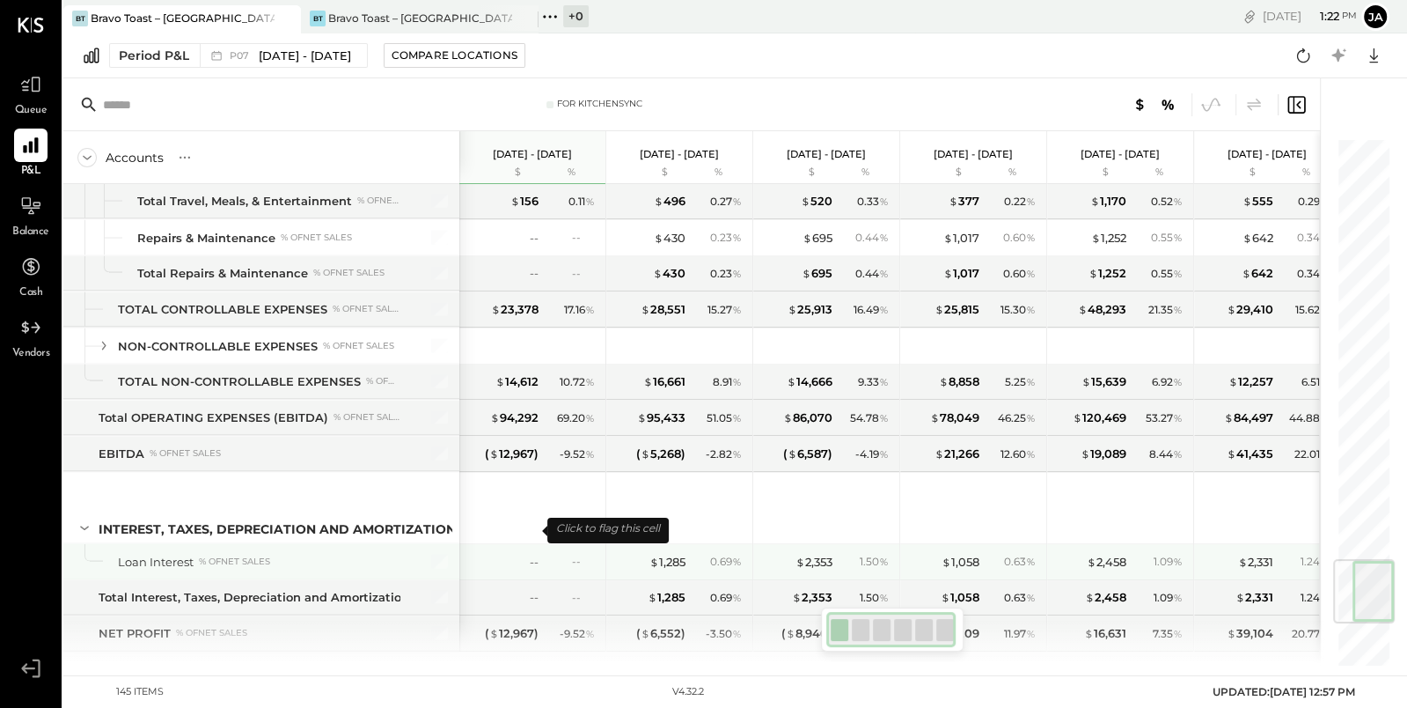
click at [527, 554] on div "--" at bounding box center [503, 562] width 70 height 17
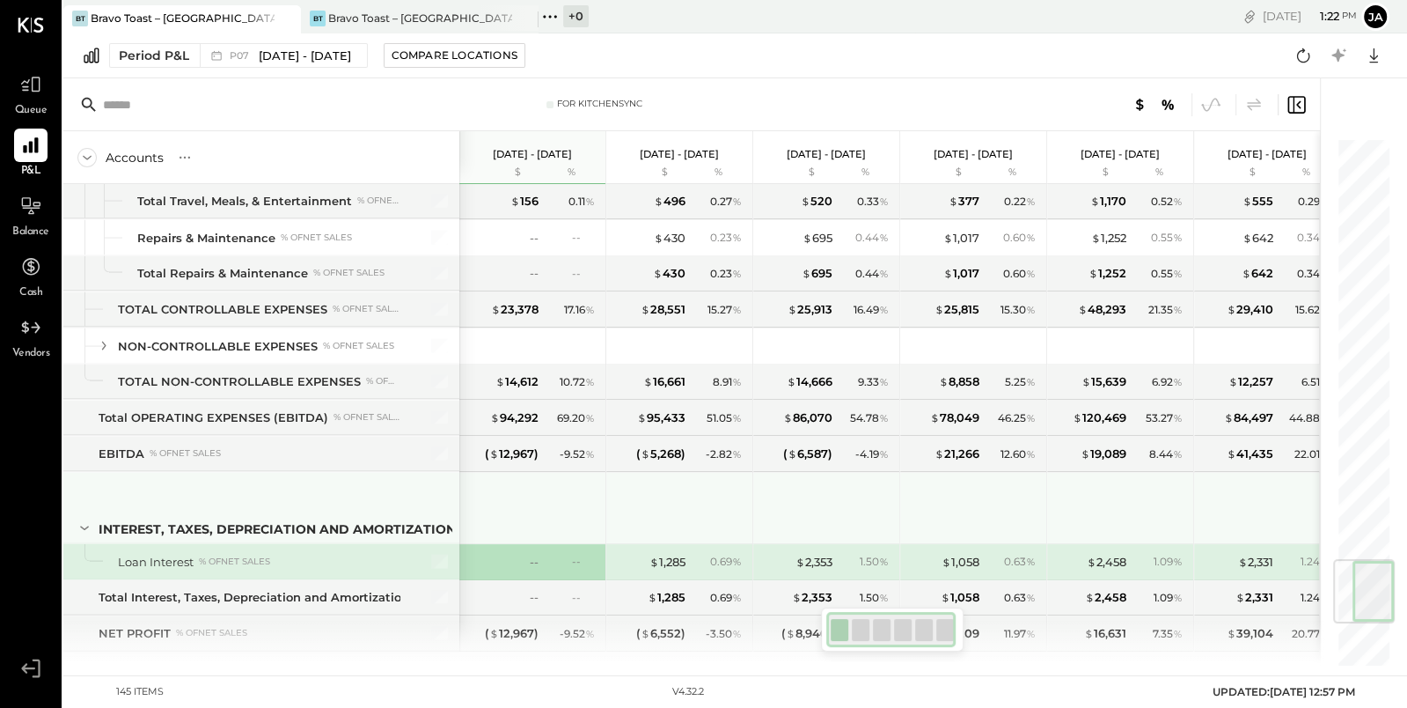
click at [77, 518] on icon at bounding box center [84, 527] width 19 height 19
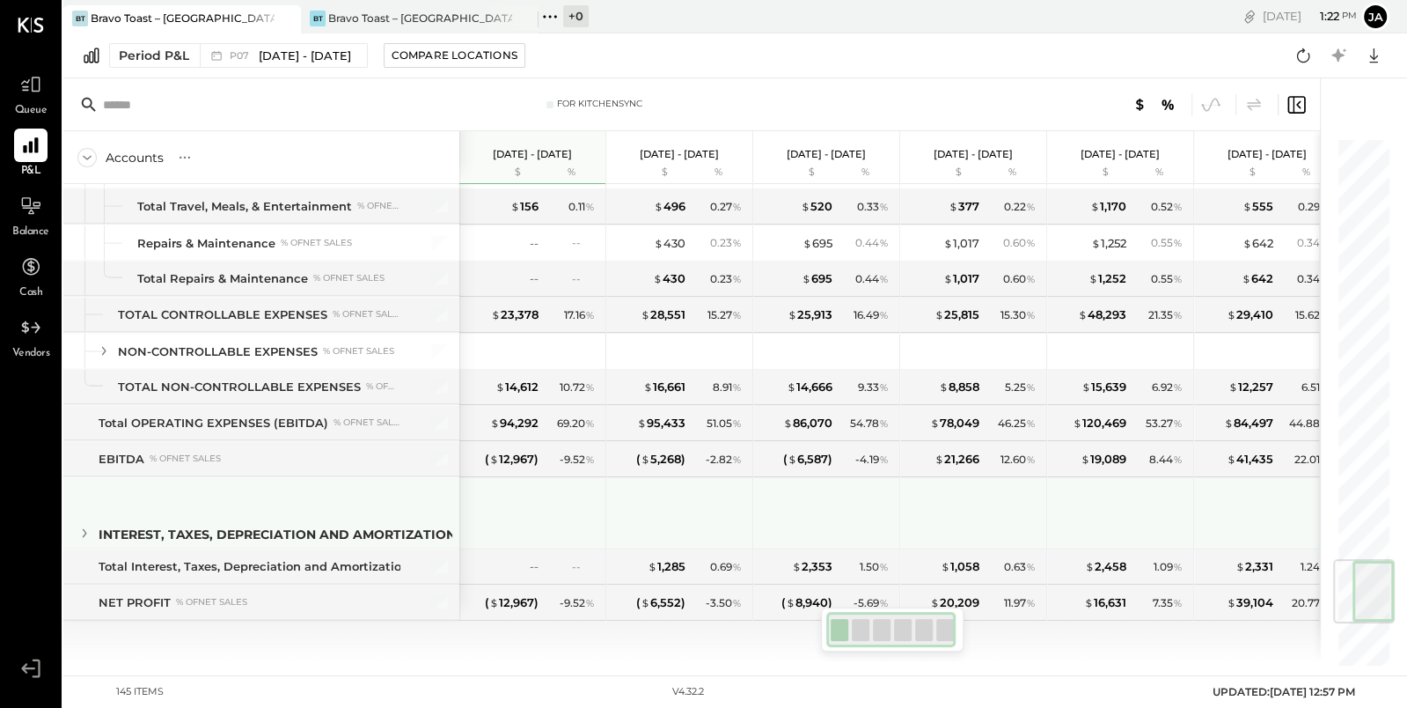
scroll to position [3100, 0]
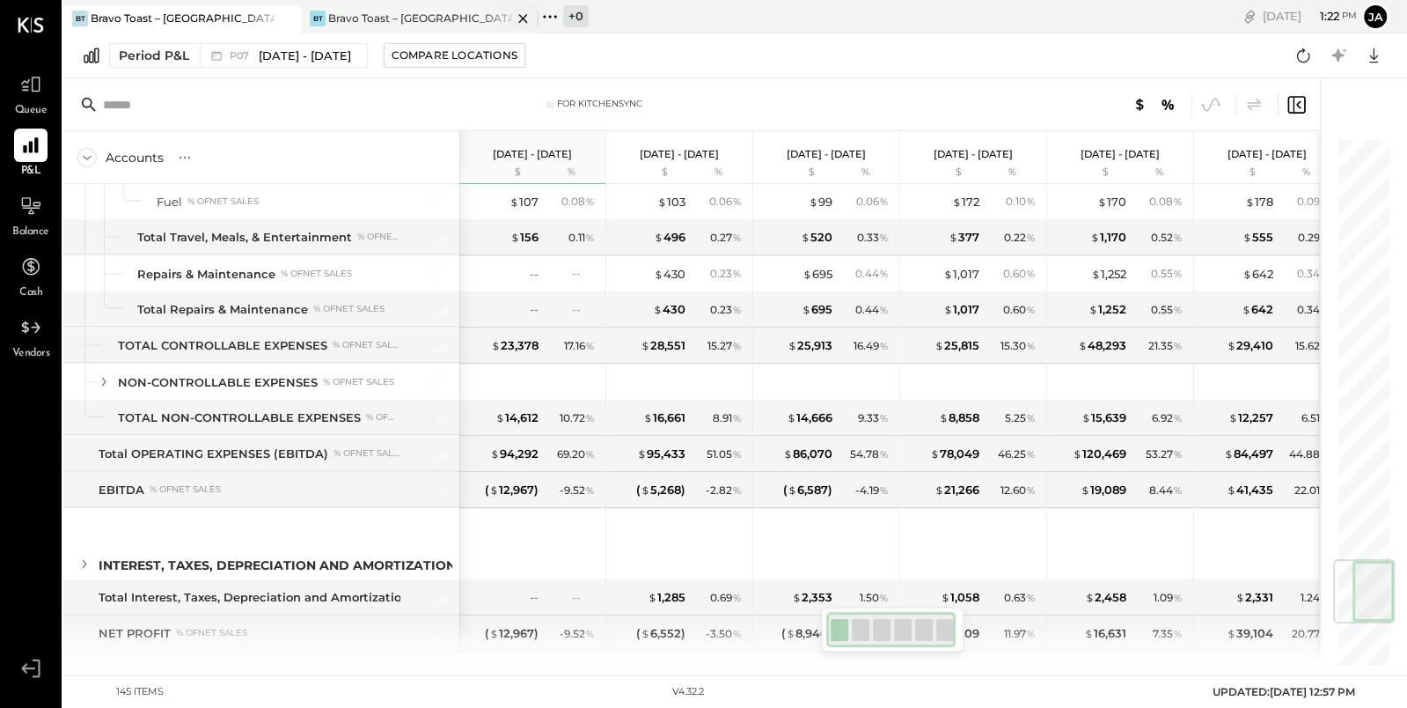
click at [414, 19] on div "Bravo Toast – [GEOGRAPHIC_DATA]" at bounding box center [420, 18] width 184 height 15
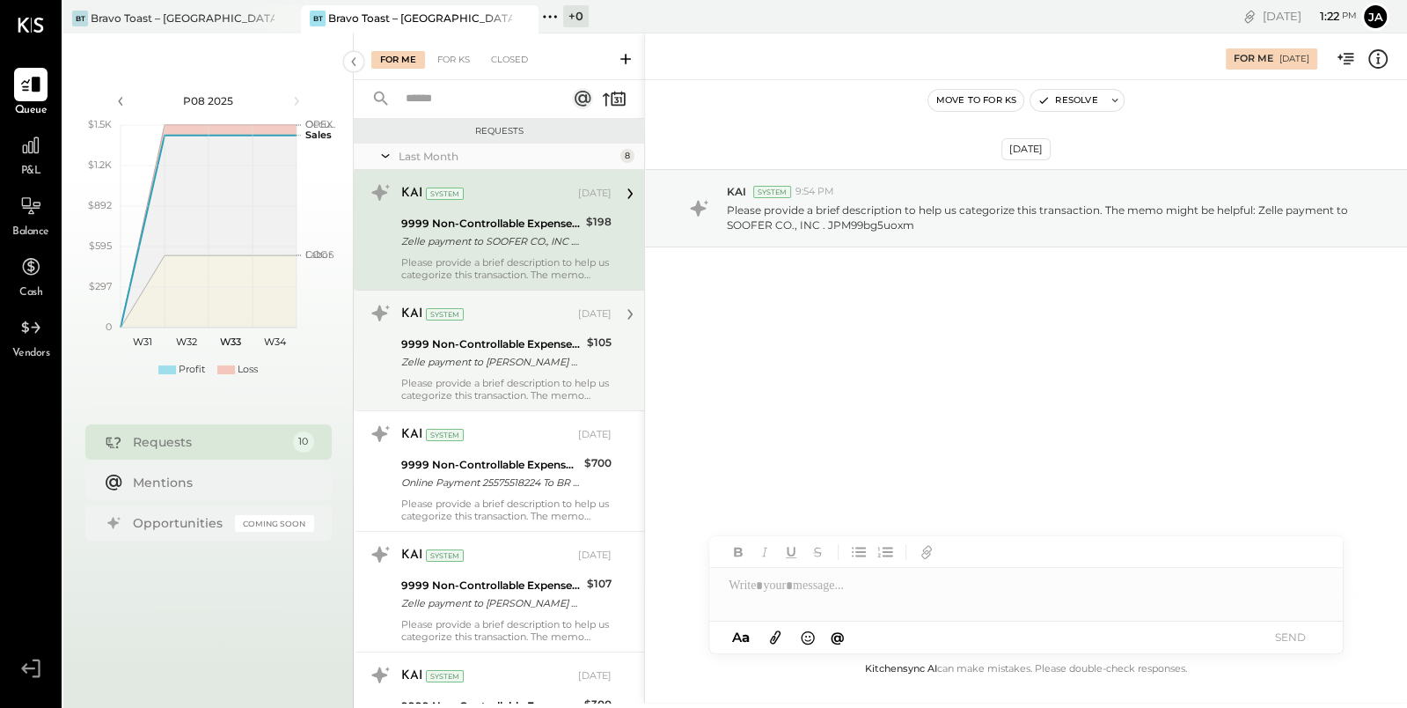
click at [521, 374] on div "KAI System [DATE] 9999 Non-Controllable Expenses:Other Income and Expenses:To B…" at bounding box center [506, 350] width 210 height 102
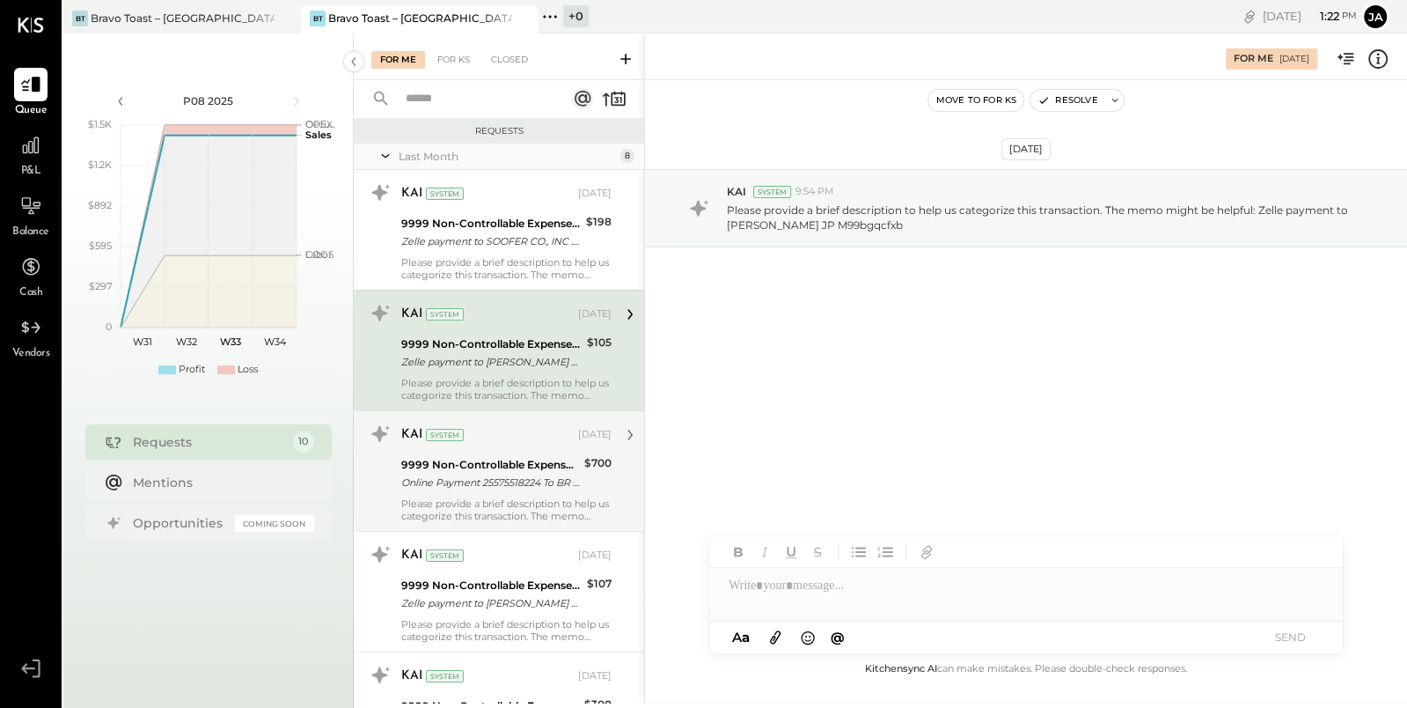
click at [503, 503] on div "Please provide a brief description to help us categorize this transaction. The …" at bounding box center [506, 509] width 210 height 25
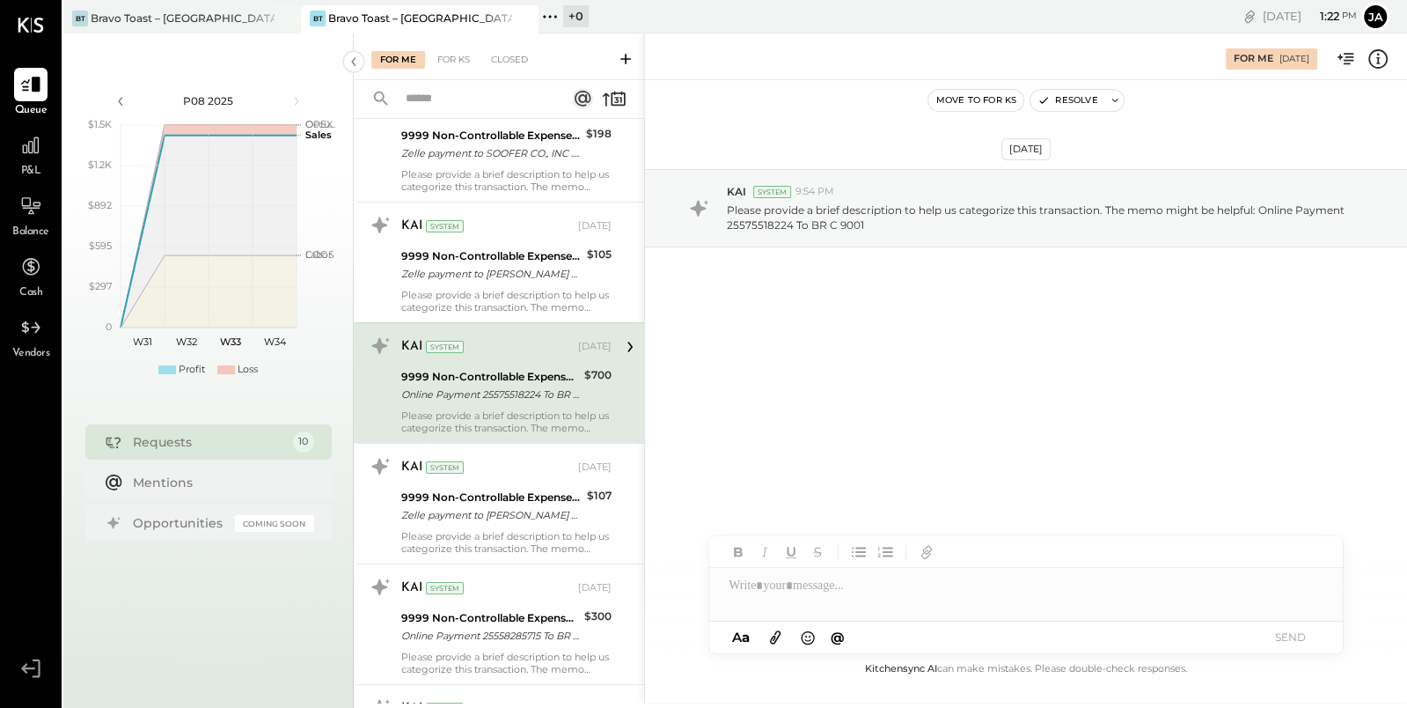
scroll to position [147, 0]
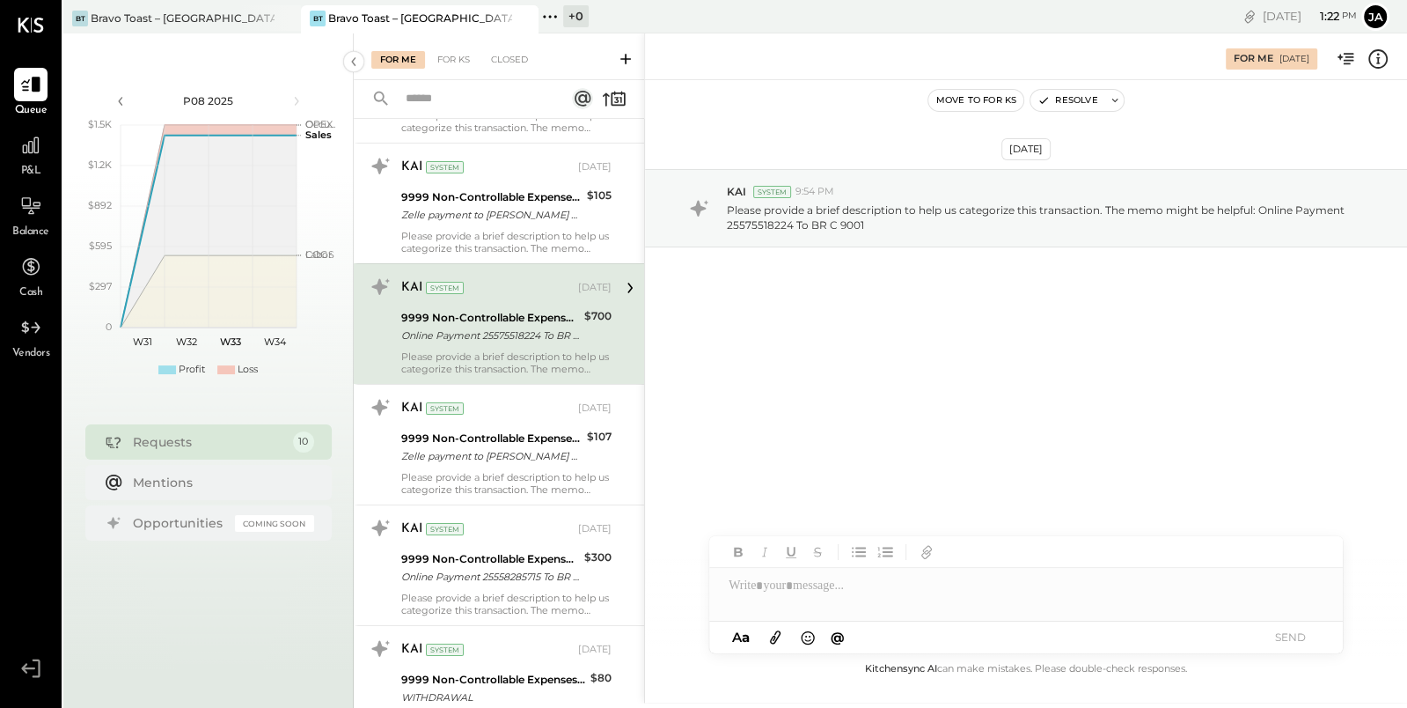
click at [803, 585] on div at bounding box center [1026, 585] width 634 height 35
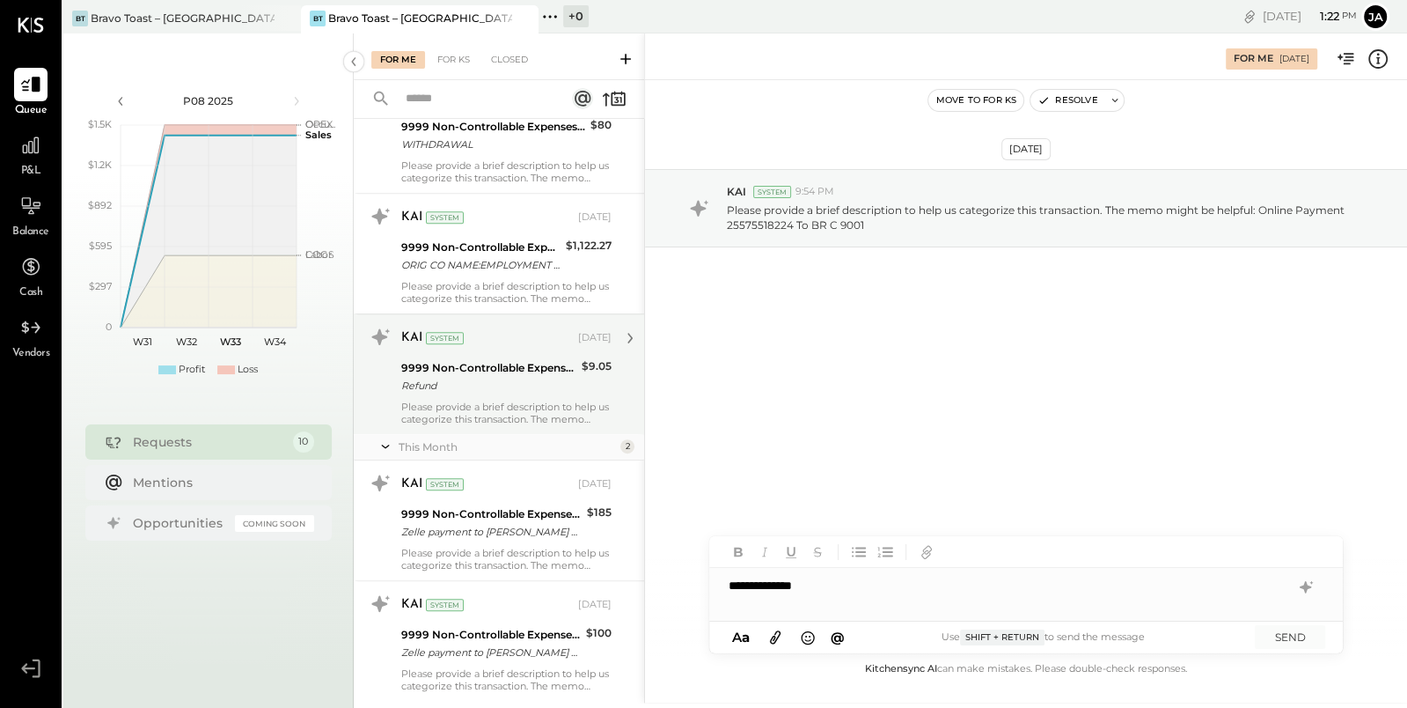
scroll to position [696, 0]
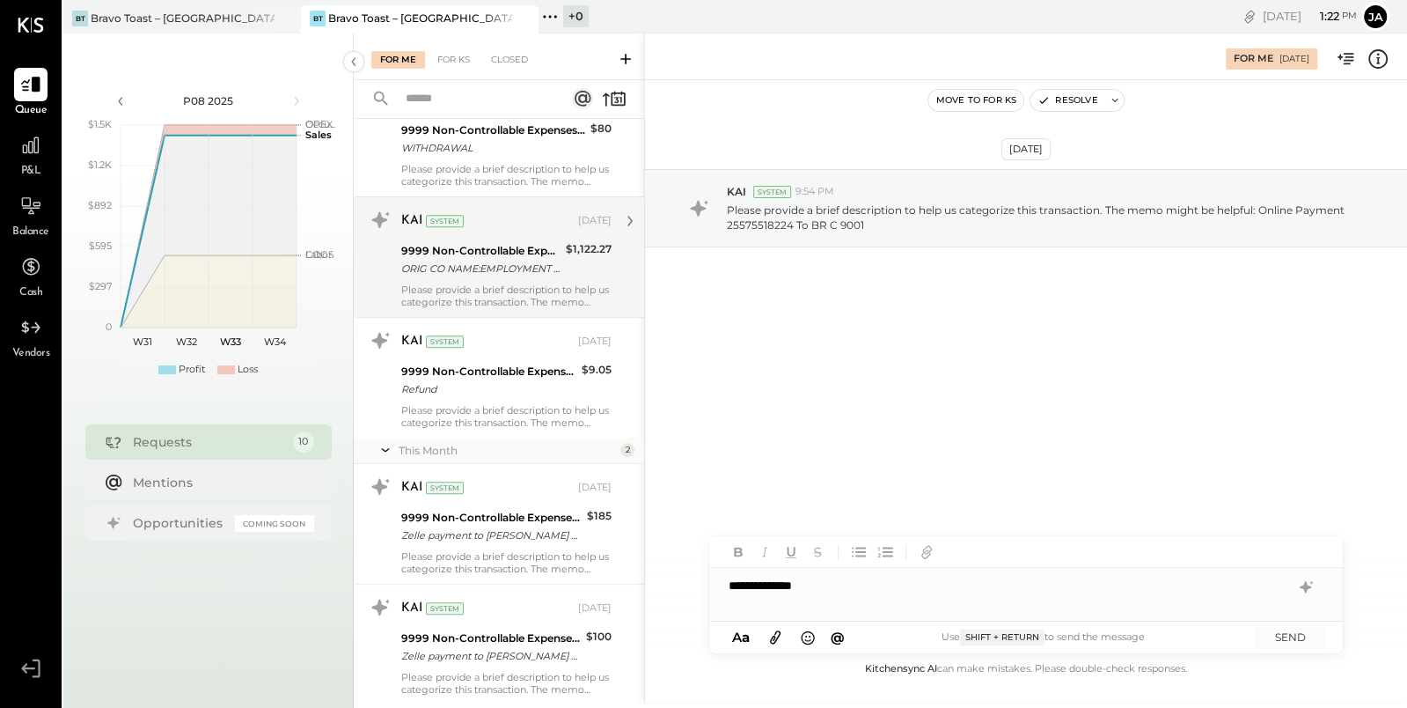
click at [541, 272] on div "ORIG CO NAME:EMPLOYMENT DEVEL ORIG ID:2282533055 DESC DATE:072" at bounding box center [480, 269] width 159 height 18
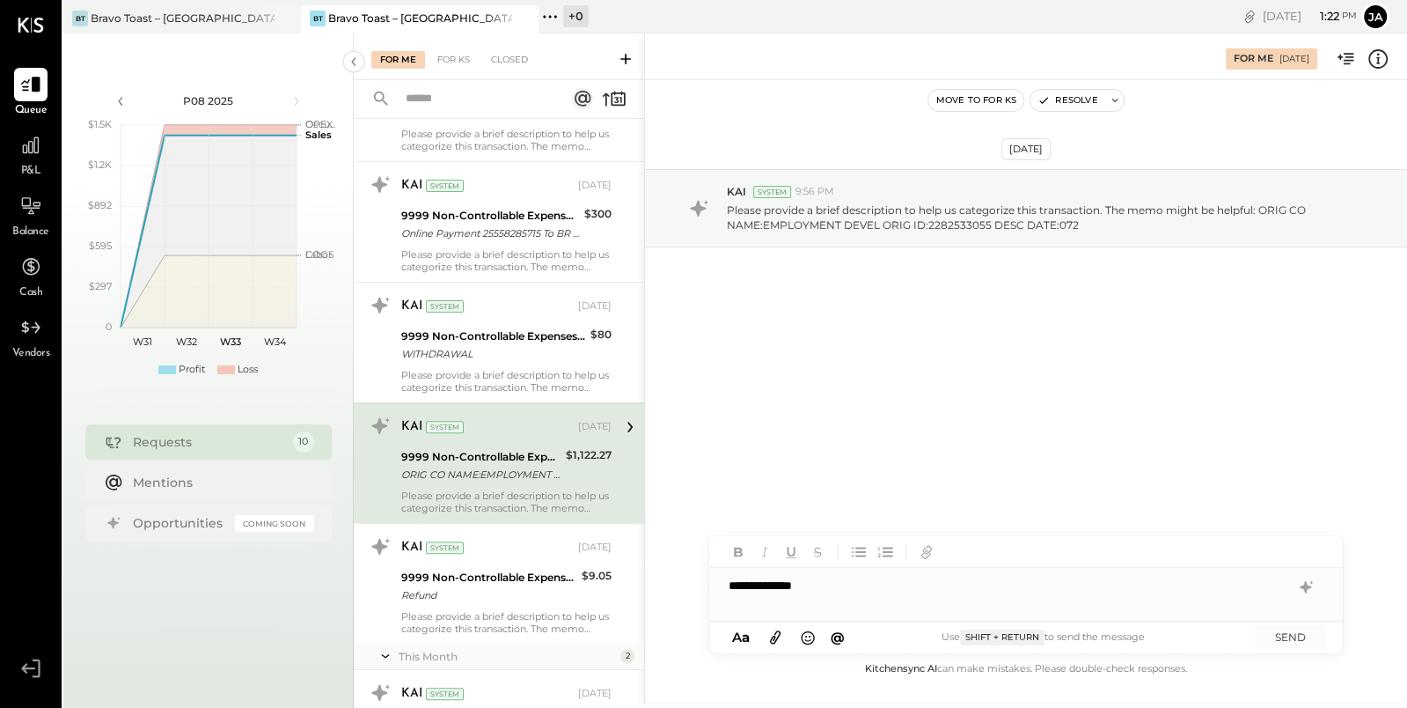
scroll to position [487, 0]
